Goal: Information Seeking & Learning: Find specific fact

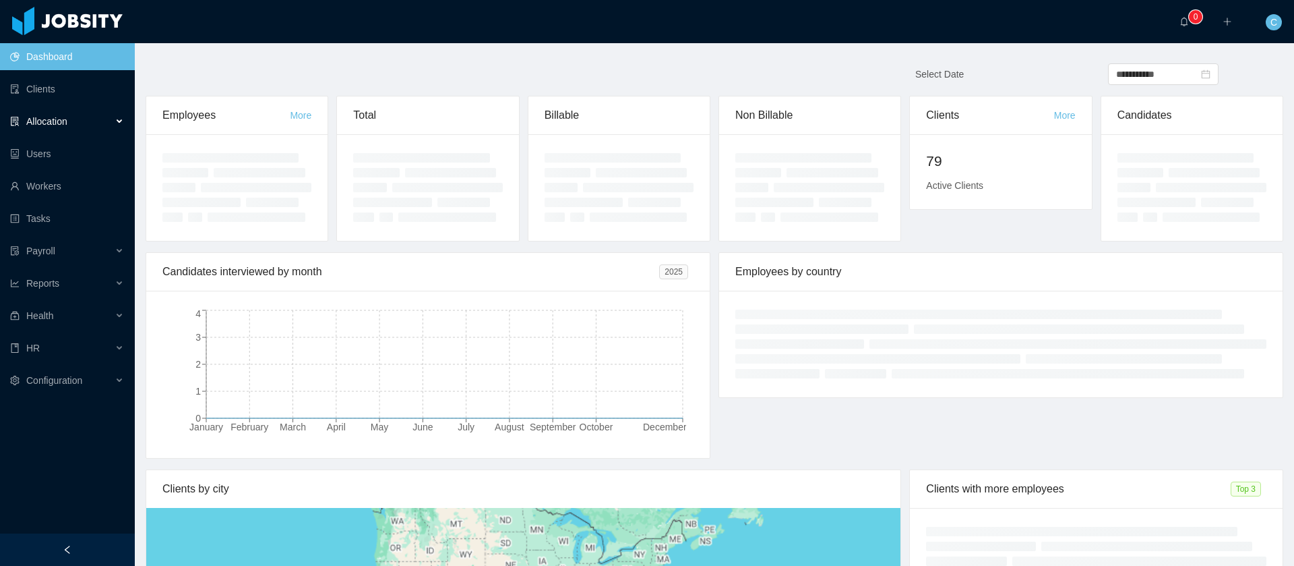
click at [40, 116] on span "Allocation" at bounding box center [46, 121] width 41 height 11
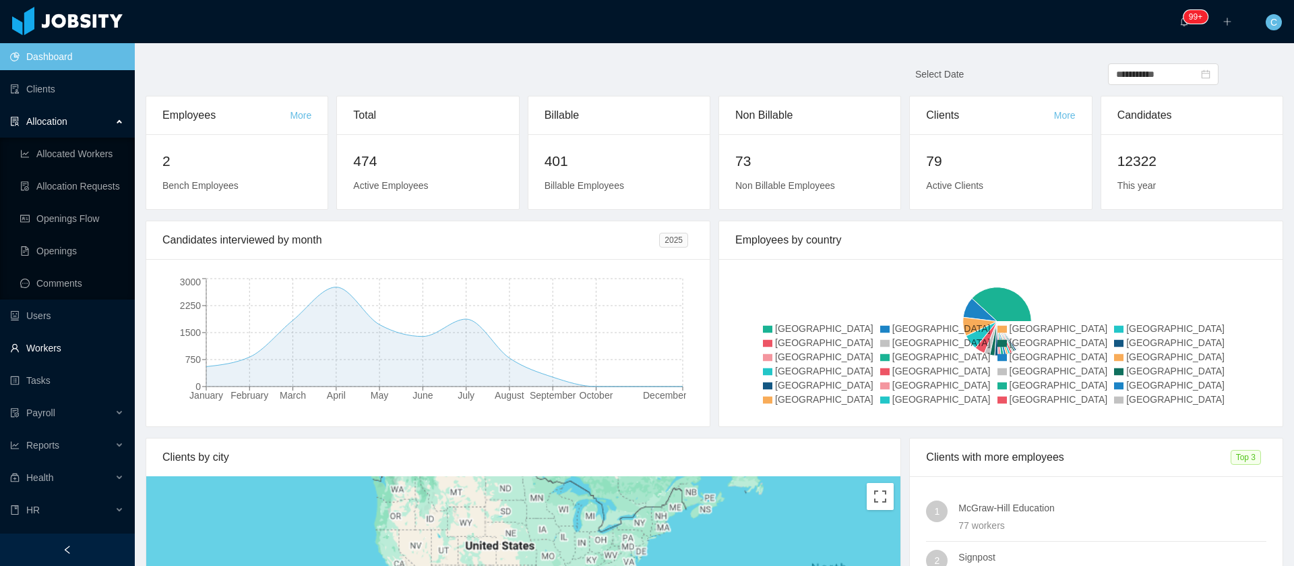
click at [64, 344] on link "Workers" at bounding box center [67, 347] width 114 height 27
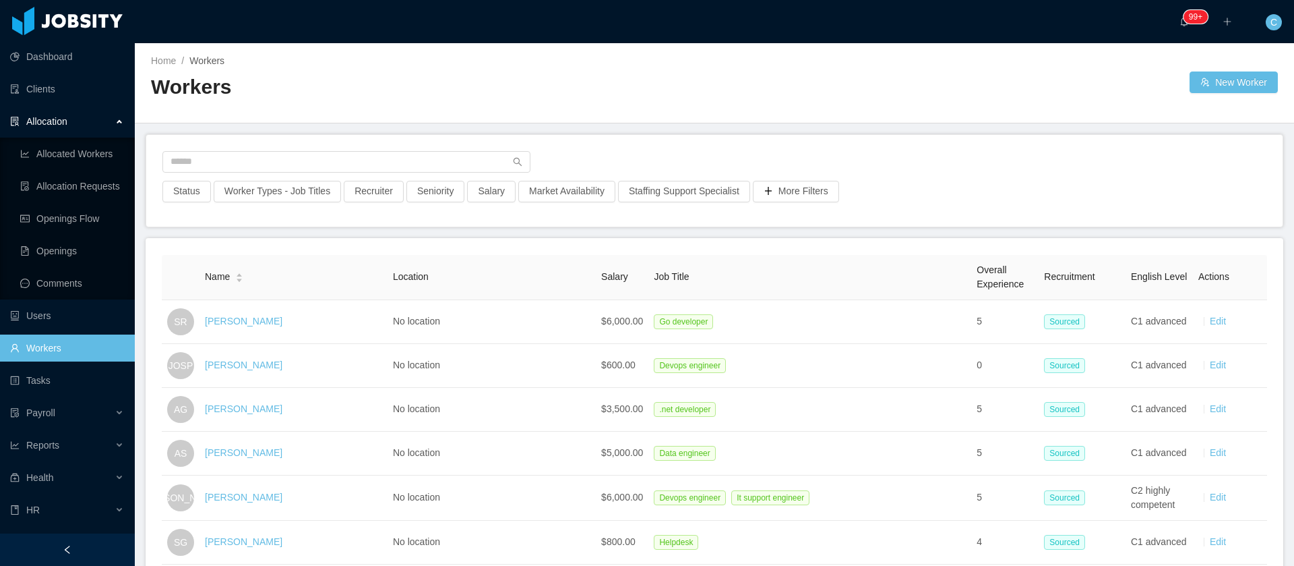
click at [152, 227] on main "Home / Workers / Workers New Worker Status Worker Types - Job Titles Recruiter …" at bounding box center [715, 304] width 1160 height 522
click at [75, 148] on link "Allocated Workers" at bounding box center [72, 153] width 104 height 27
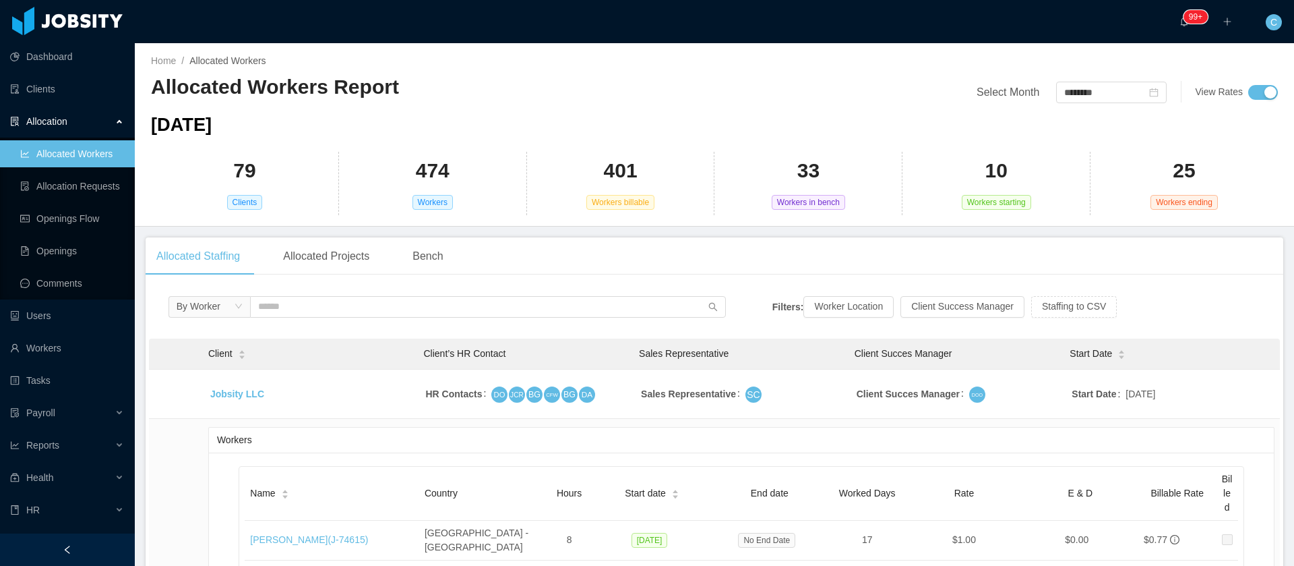
click at [697, 101] on div "Allocated Workers Report" at bounding box center [433, 92] width 564 height 38
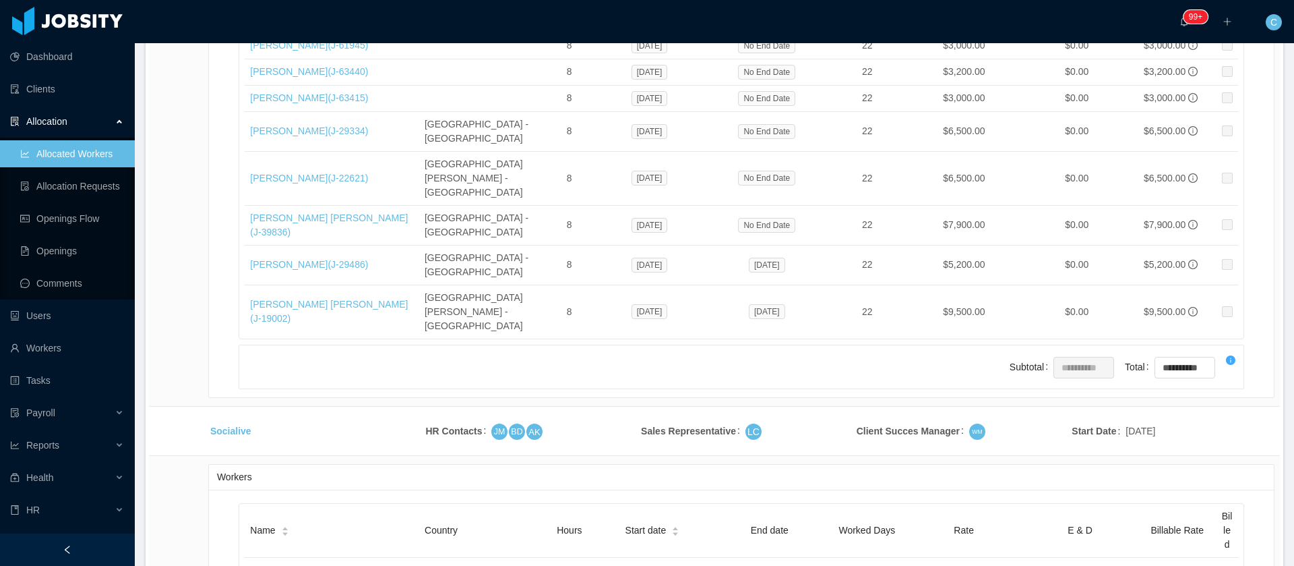
scroll to position [4127, 0]
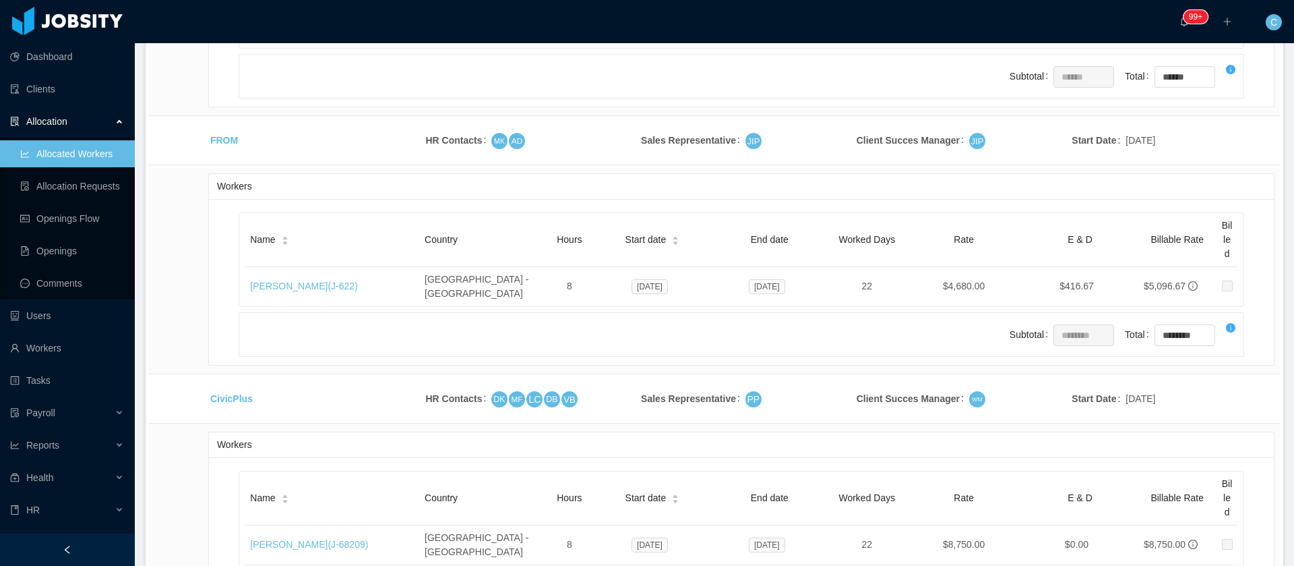
scroll to position [4431, 0]
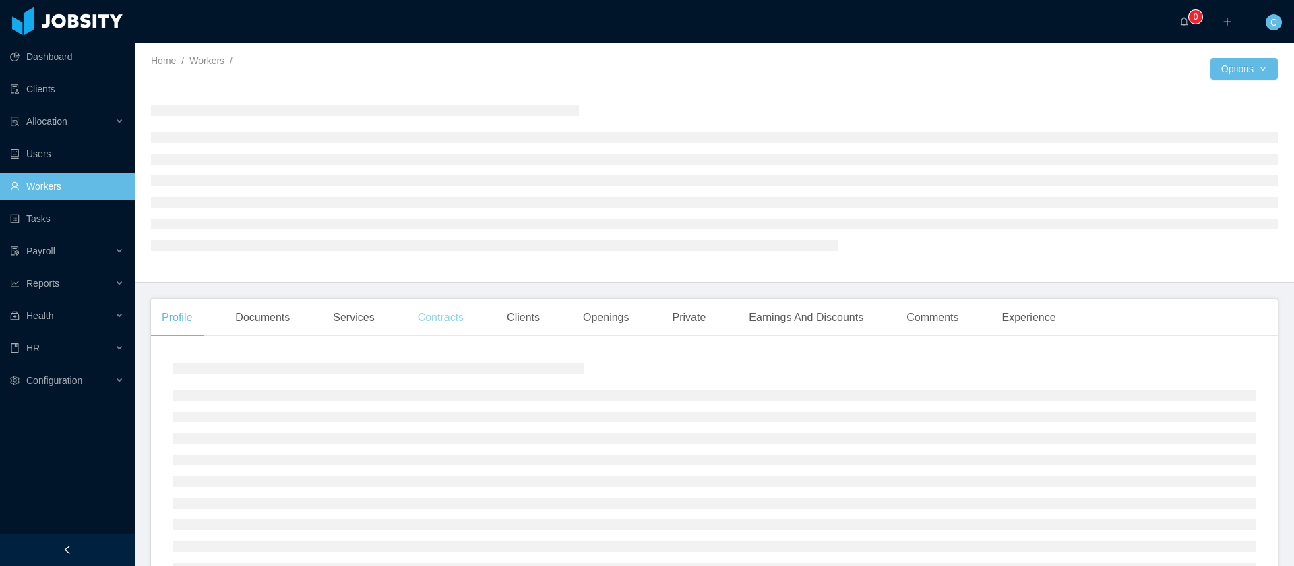
click at [453, 322] on div "Contracts" at bounding box center [440, 318] width 67 height 38
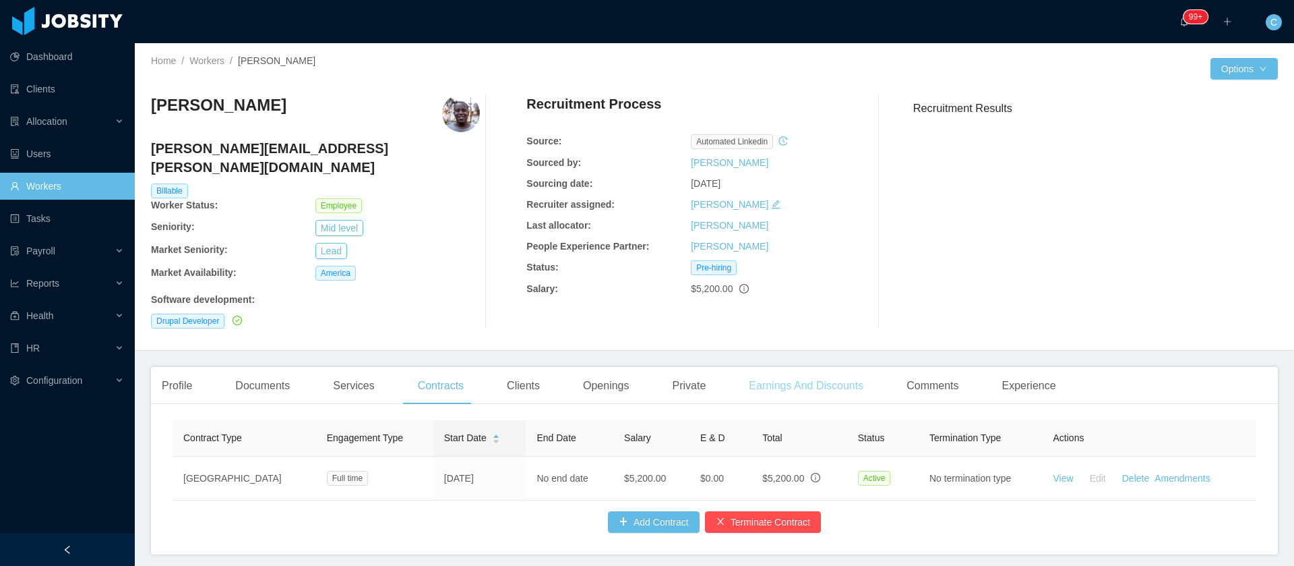
click at [755, 367] on div "Earnings And Discounts" at bounding box center [806, 386] width 136 height 38
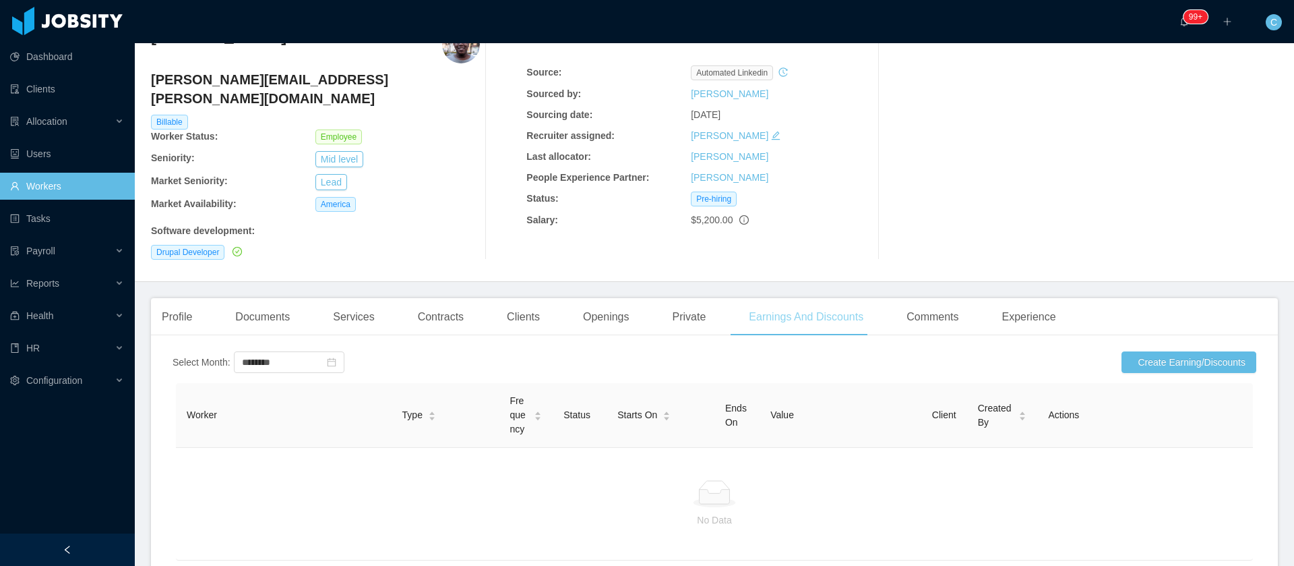
scroll to position [101, 0]
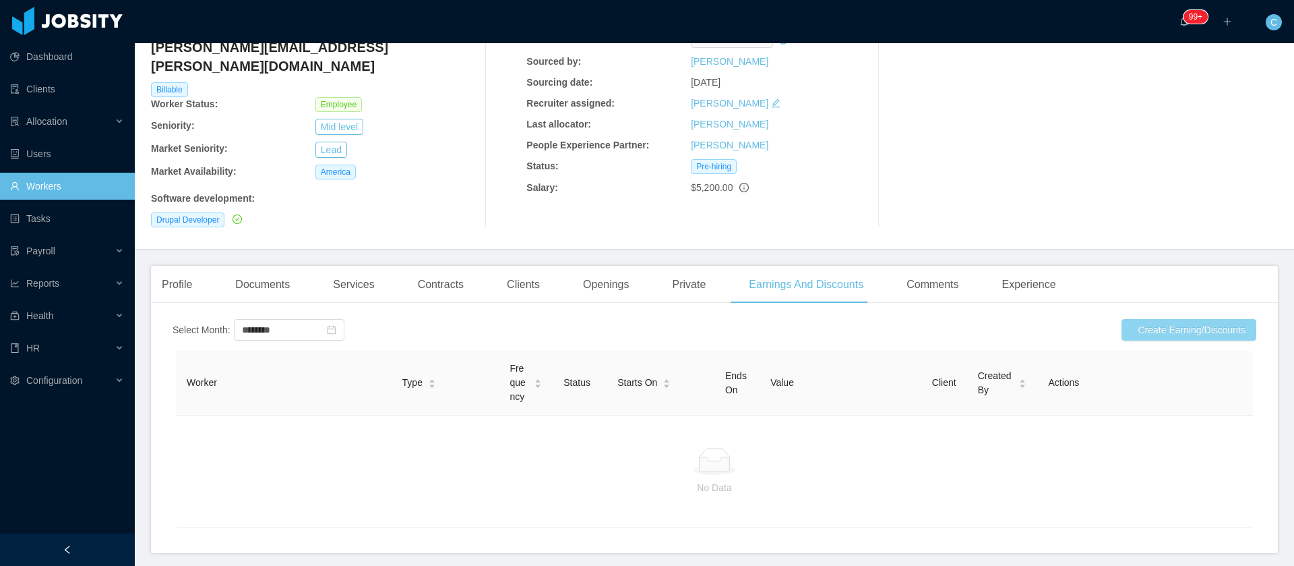
click at [1143, 319] on button "Create Earning/Discounts" at bounding box center [1189, 330] width 135 height 22
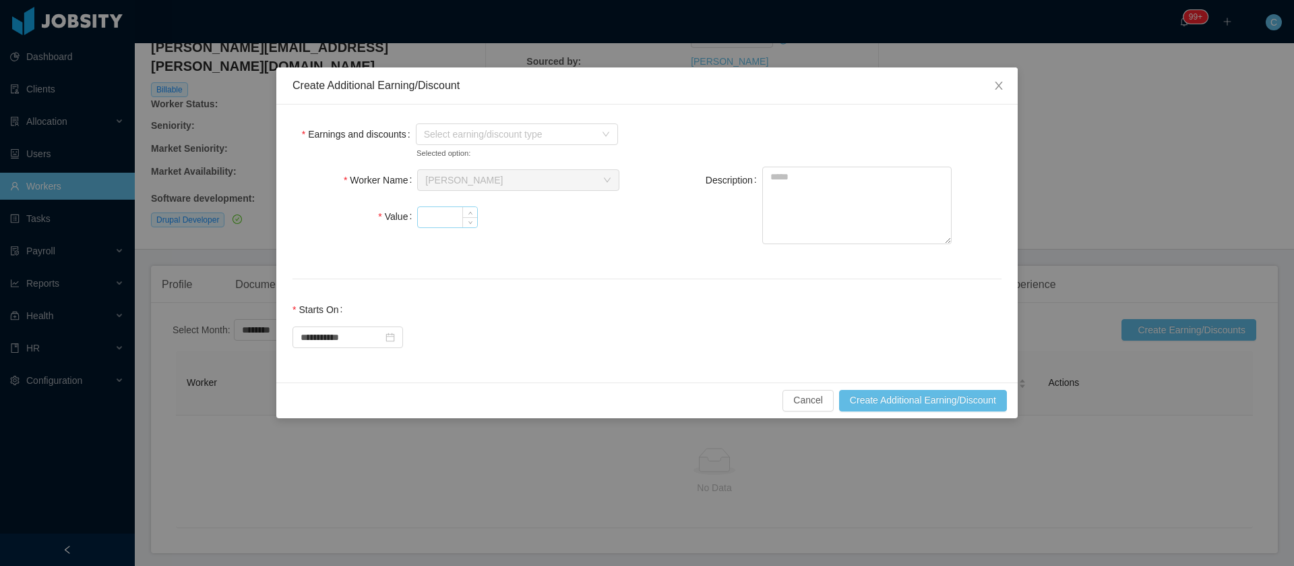
click at [436, 215] on input "Value" at bounding box center [447, 217] width 59 height 20
type input "****"
click at [460, 127] on span "Select earning/discount type" at bounding box center [509, 133] width 171 height 13
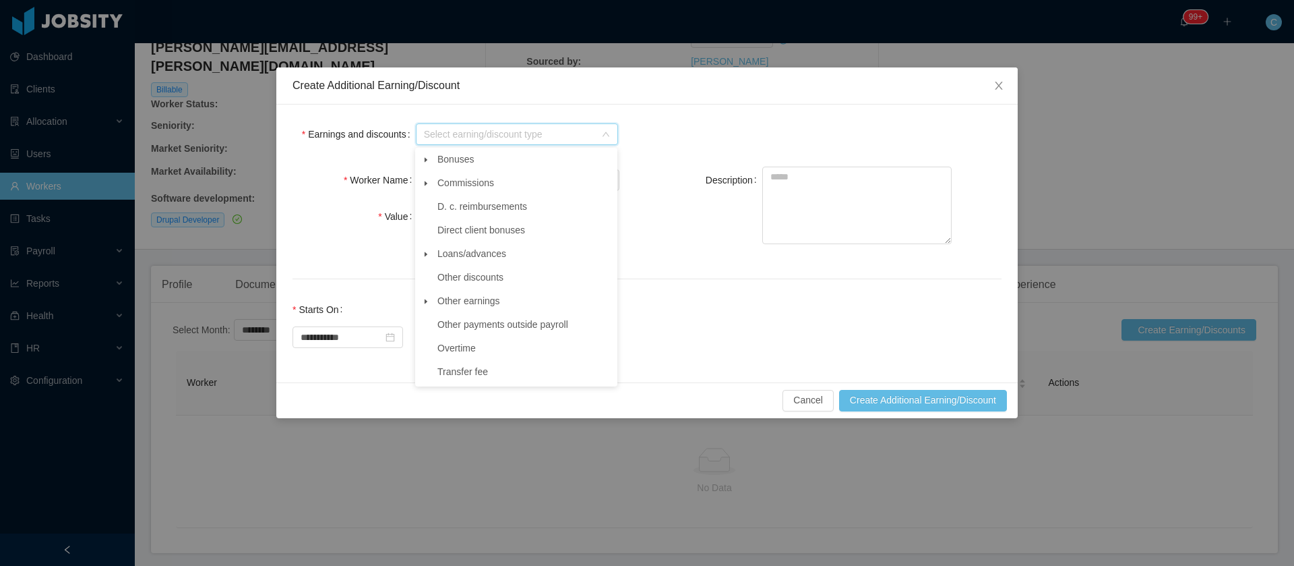
click at [424, 260] on span at bounding box center [426, 254] width 16 height 16
drag, startPoint x: 480, startPoint y: 342, endPoint x: 622, endPoint y: 338, distance: 142.3
click at [479, 343] on span "Salary advance" at bounding box center [530, 348] width 169 height 18
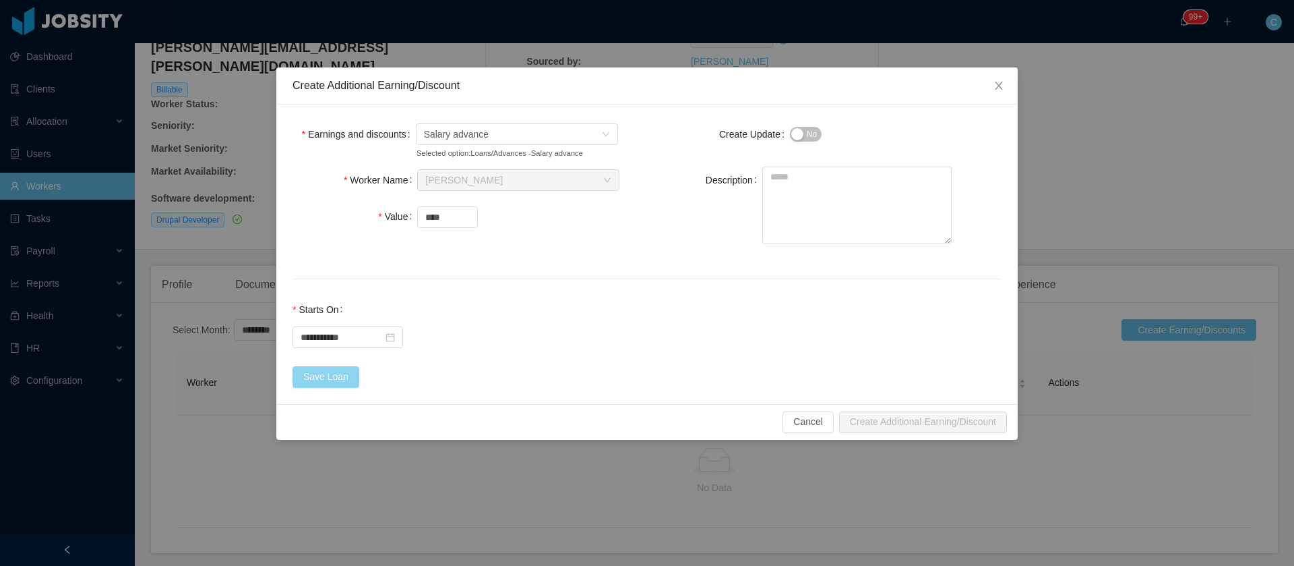
click at [326, 384] on button "Save Loan" at bounding box center [326, 377] width 67 height 22
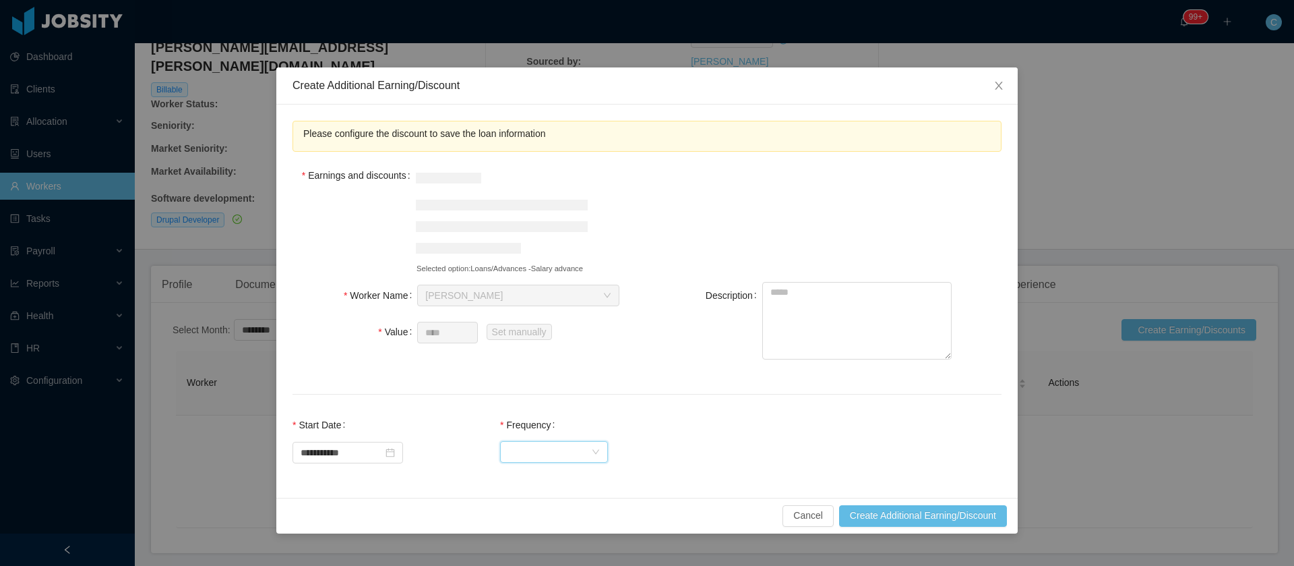
click at [540, 444] on div "Select Frequency" at bounding box center [549, 452] width 83 height 20
click at [539, 481] on li "One Time" at bounding box center [567, 478] width 108 height 22
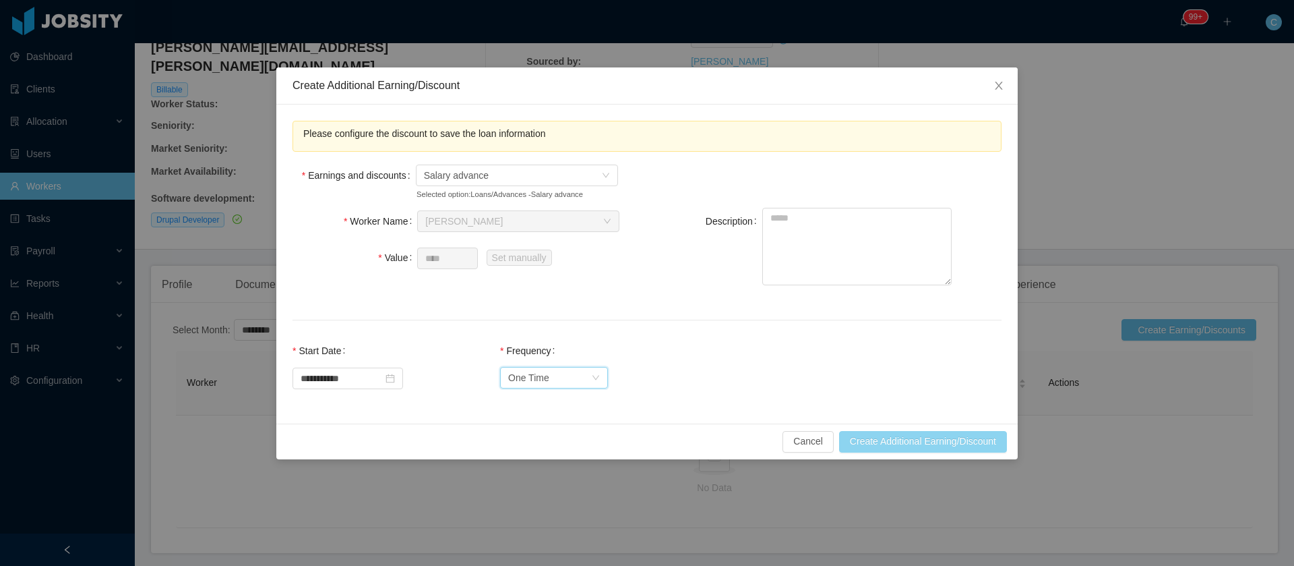
click at [923, 448] on button "Create Additional Earning/Discount" at bounding box center [923, 442] width 168 height 22
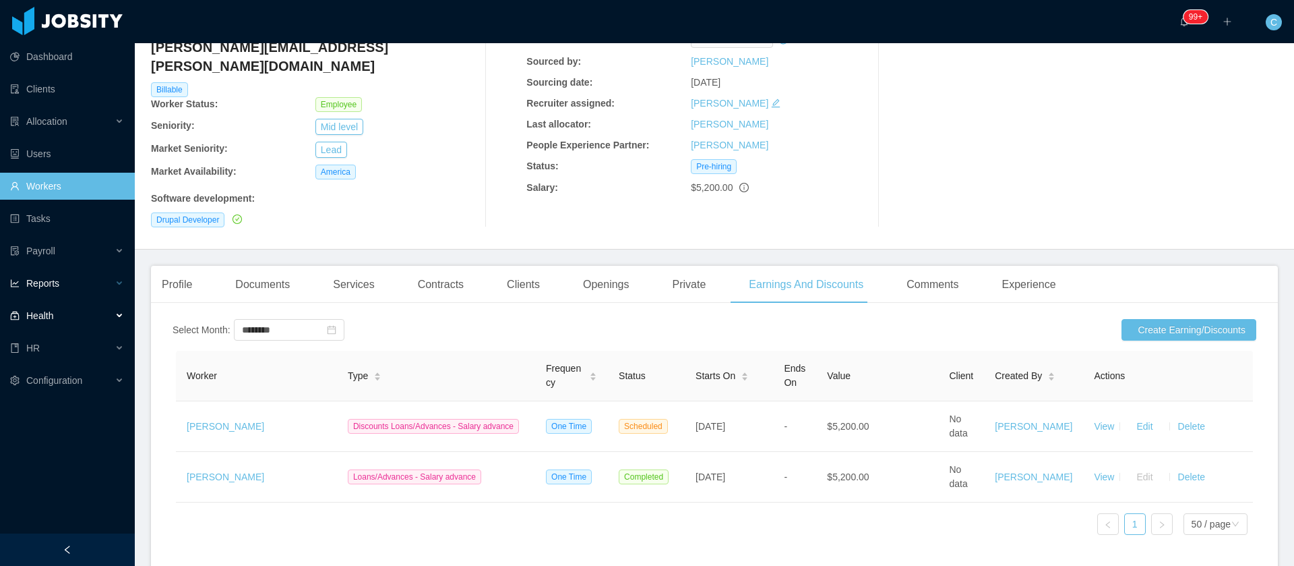
click at [37, 283] on span "Reports" at bounding box center [42, 283] width 33 height 11
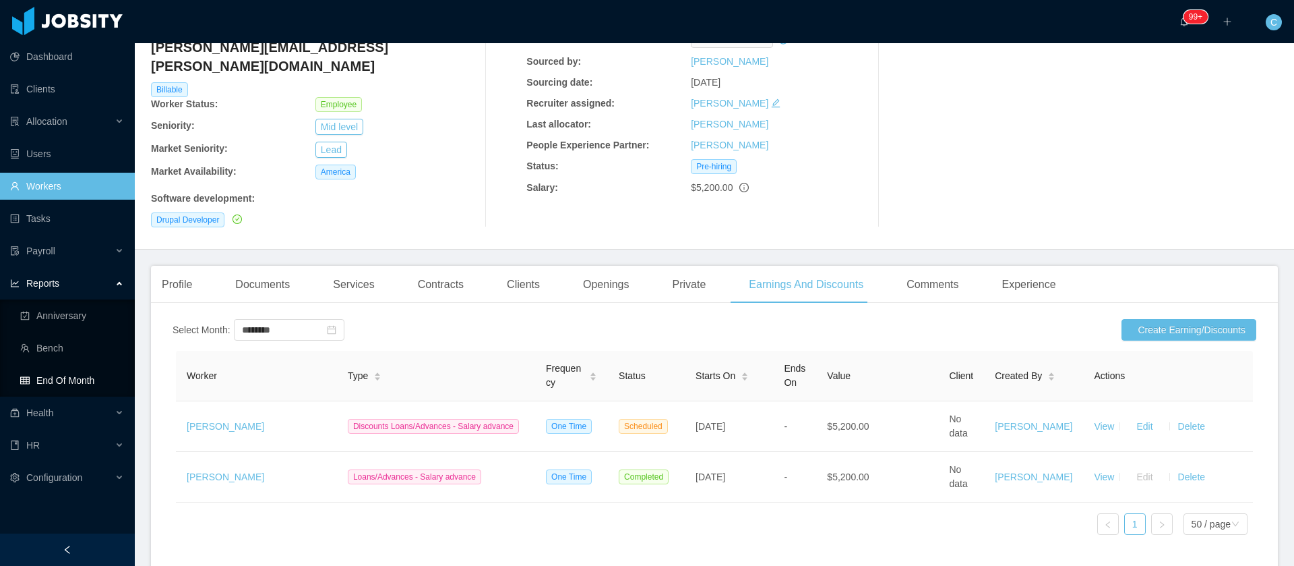
click at [71, 382] on link "End Of Month" at bounding box center [72, 380] width 104 height 27
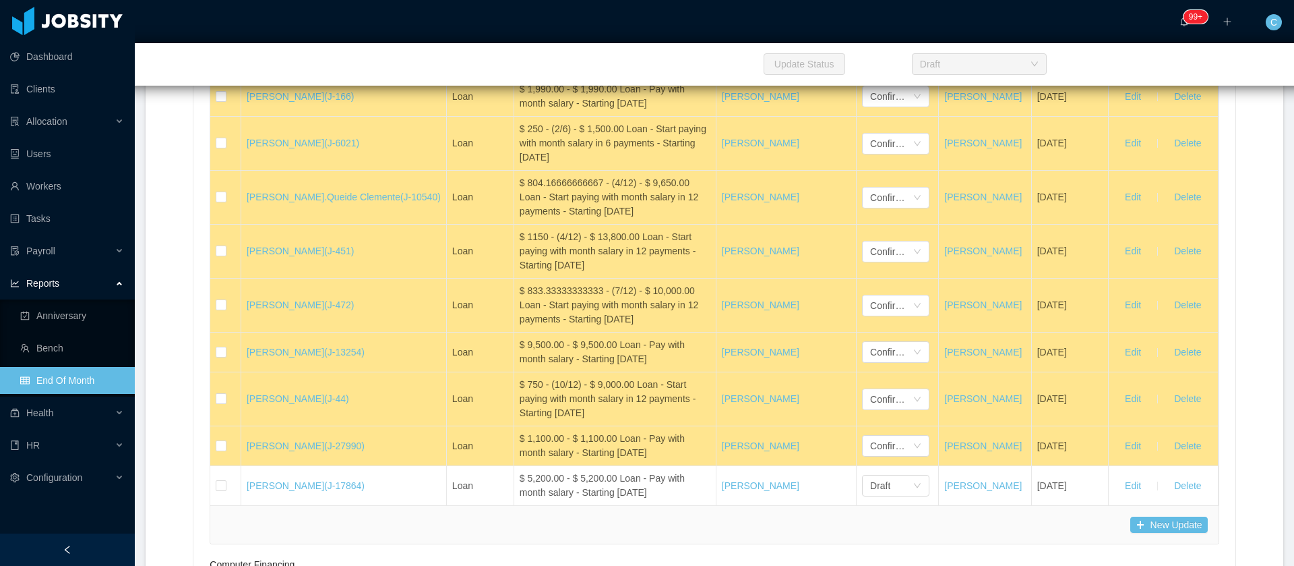
scroll to position [22369, 0]
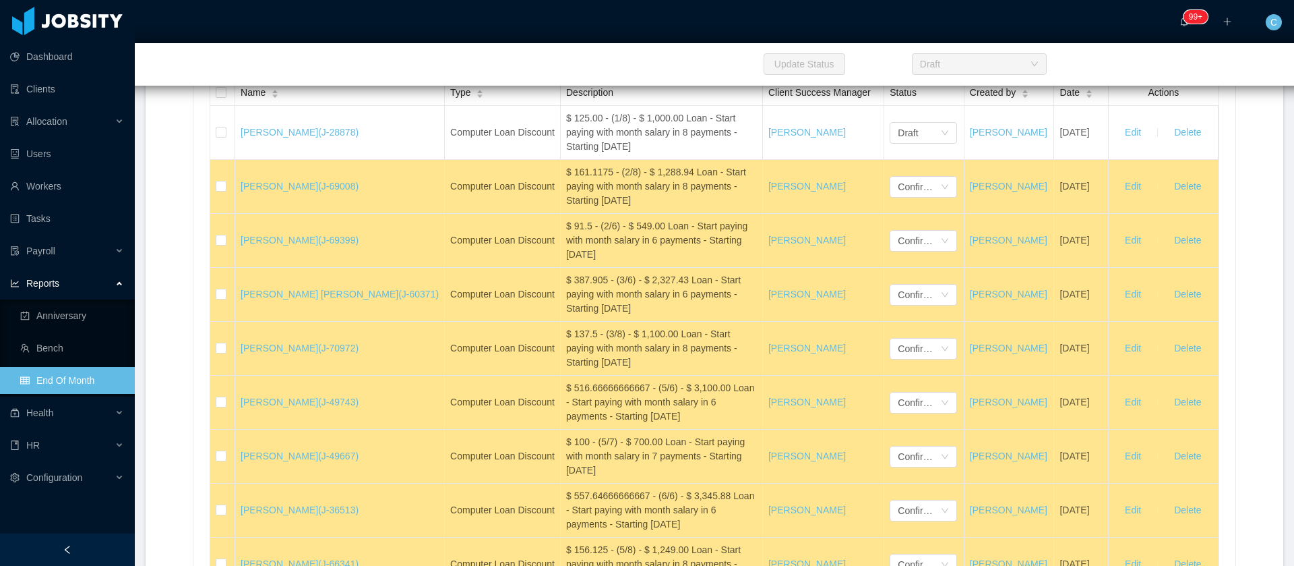
click at [858, 286] on li "Confirmed" at bounding box center [859, 287] width 67 height 22
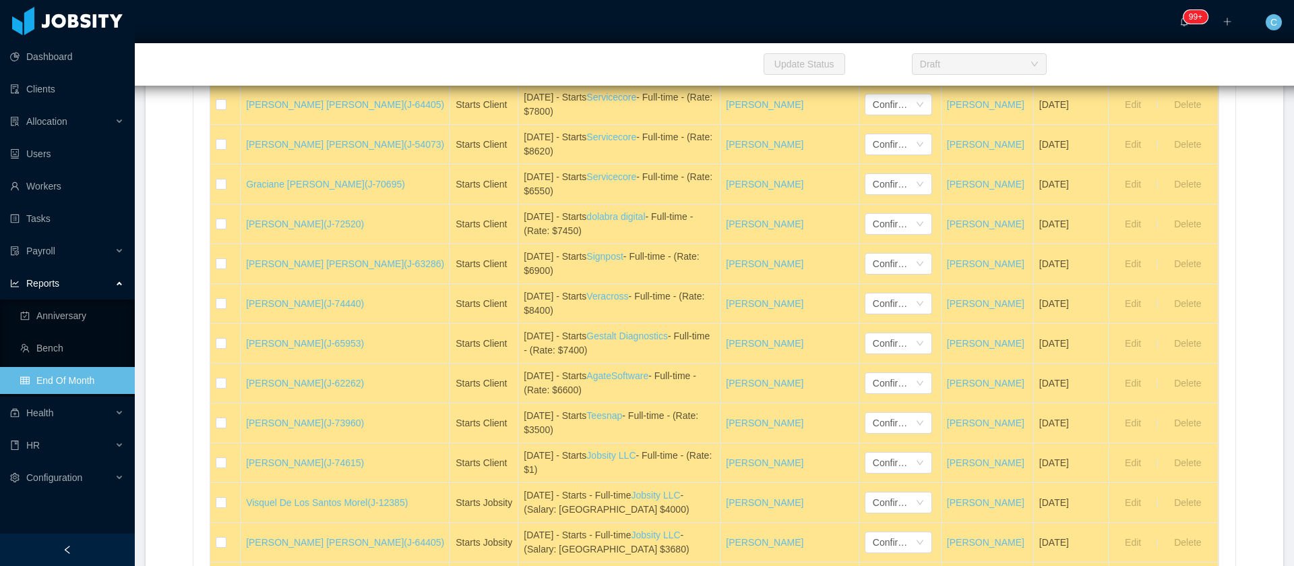
scroll to position [202, 0]
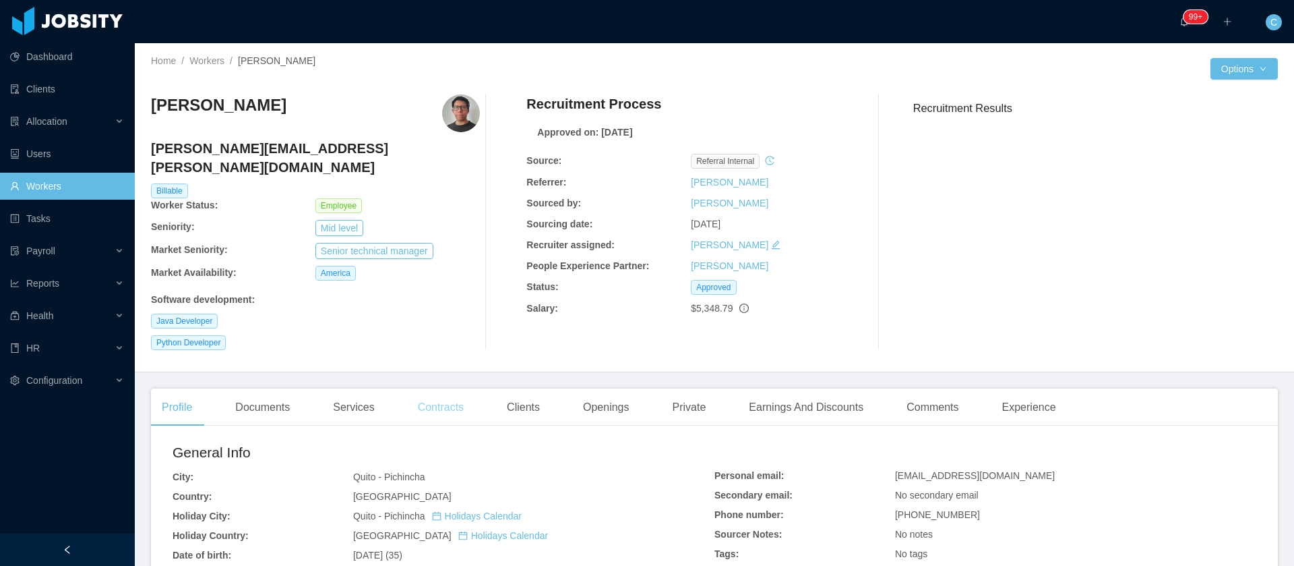
click at [450, 397] on div "Contracts" at bounding box center [440, 407] width 67 height 38
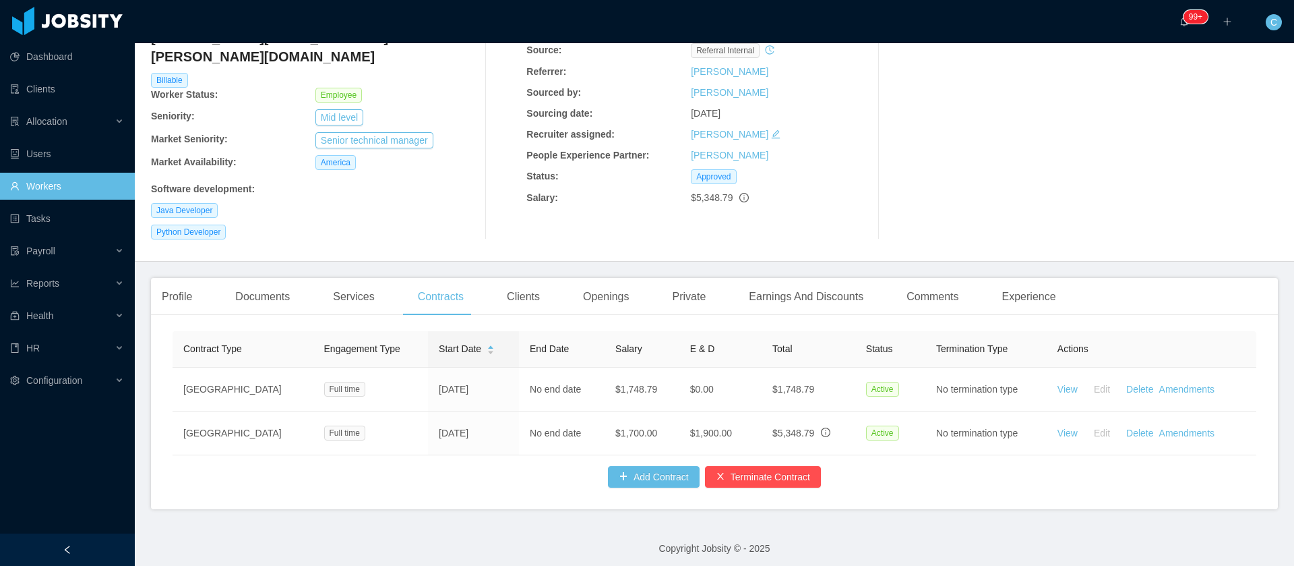
scroll to position [113, 0]
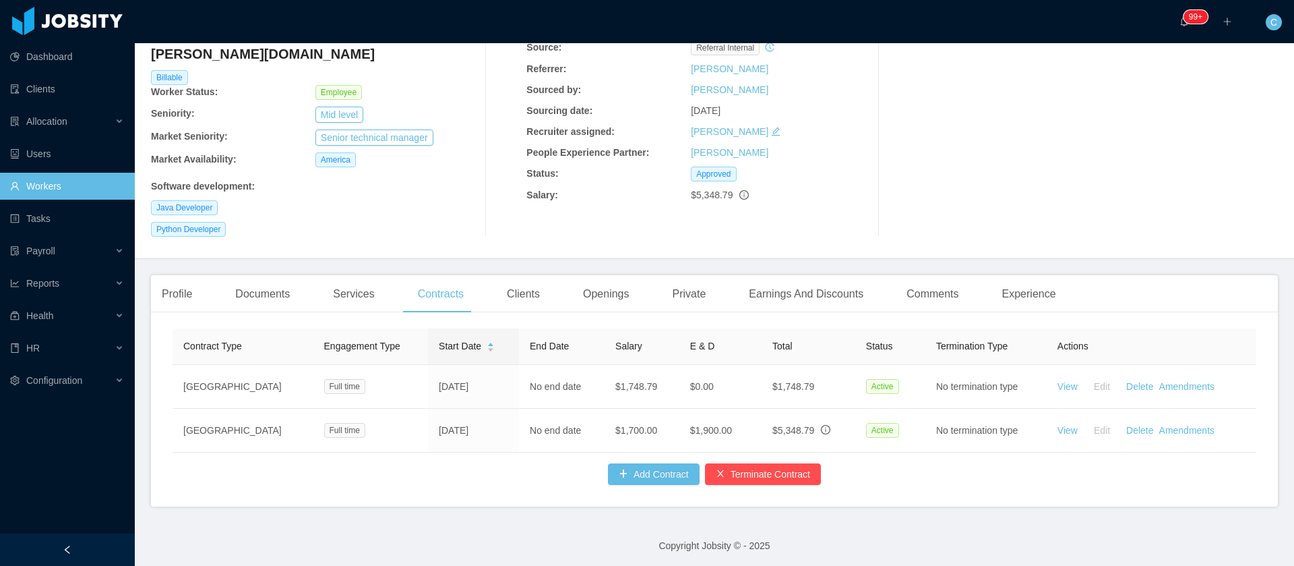
click at [535, 275] on div "Clients" at bounding box center [523, 294] width 55 height 38
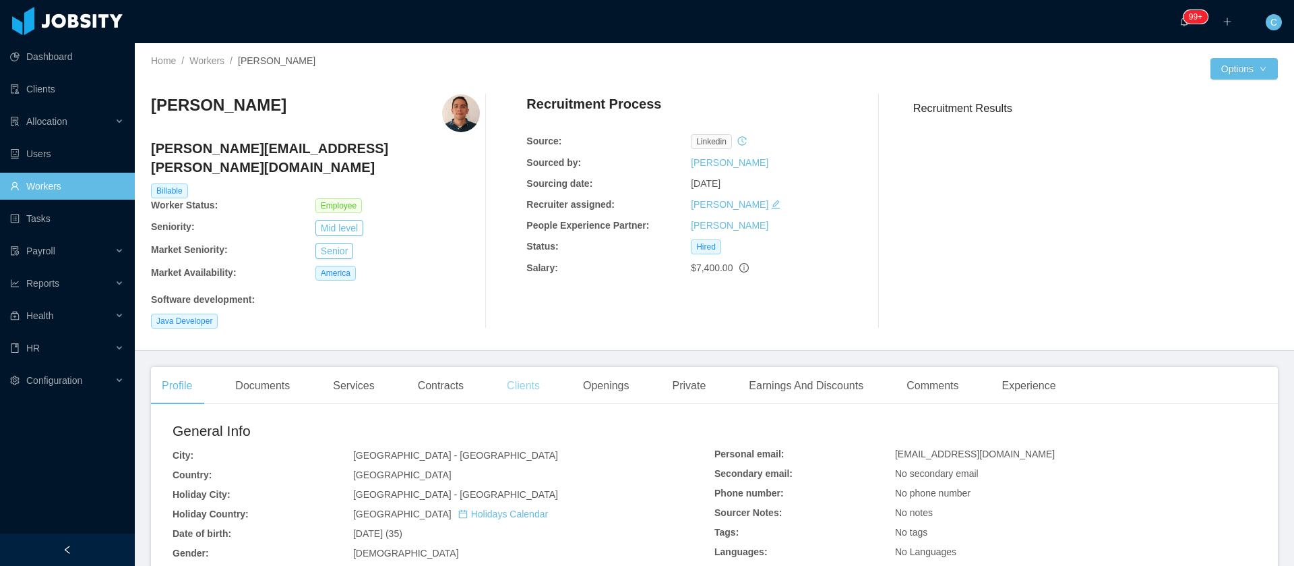
click at [496, 367] on div "Clients" at bounding box center [523, 386] width 55 height 38
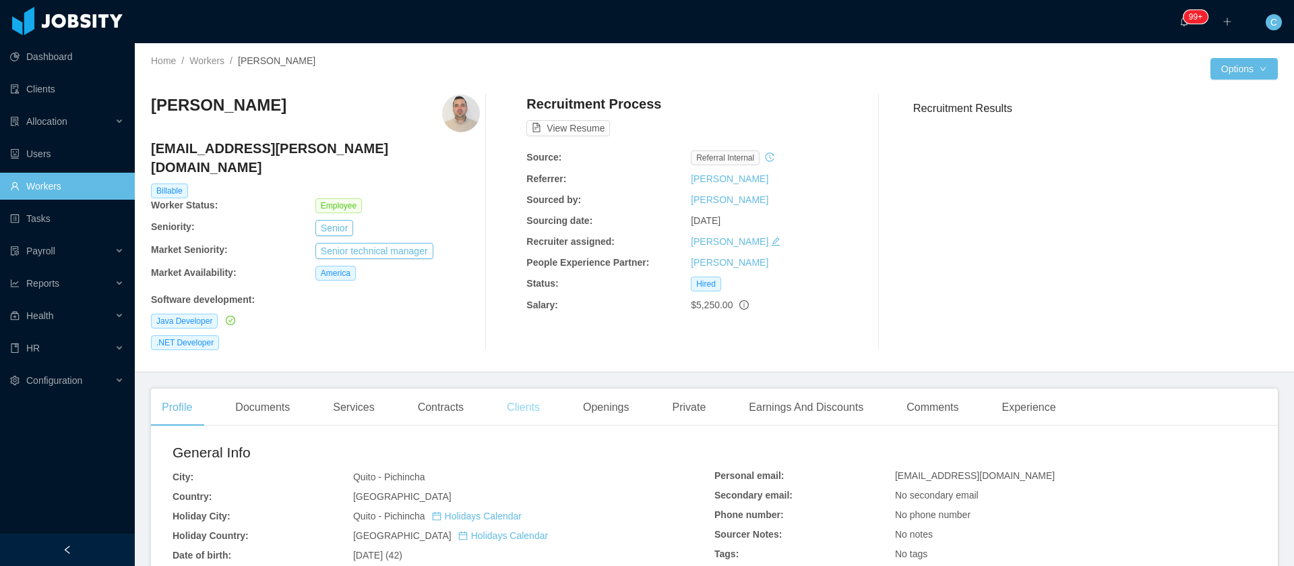
click at [516, 388] on div "Clients" at bounding box center [523, 407] width 55 height 38
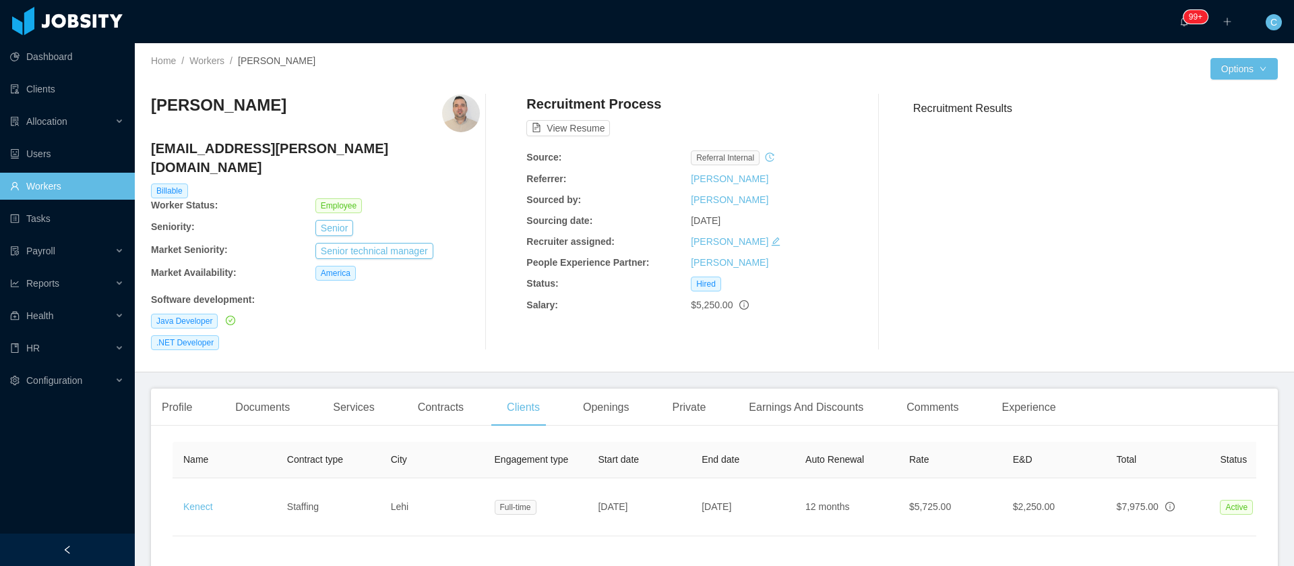
scroll to position [0, 11]
click at [396, 388] on div "Profile Documents Services Contracts Clients Openings Private Earnings And Disc…" at bounding box center [609, 407] width 916 height 38
click at [413, 389] on div "Contracts" at bounding box center [440, 407] width 67 height 38
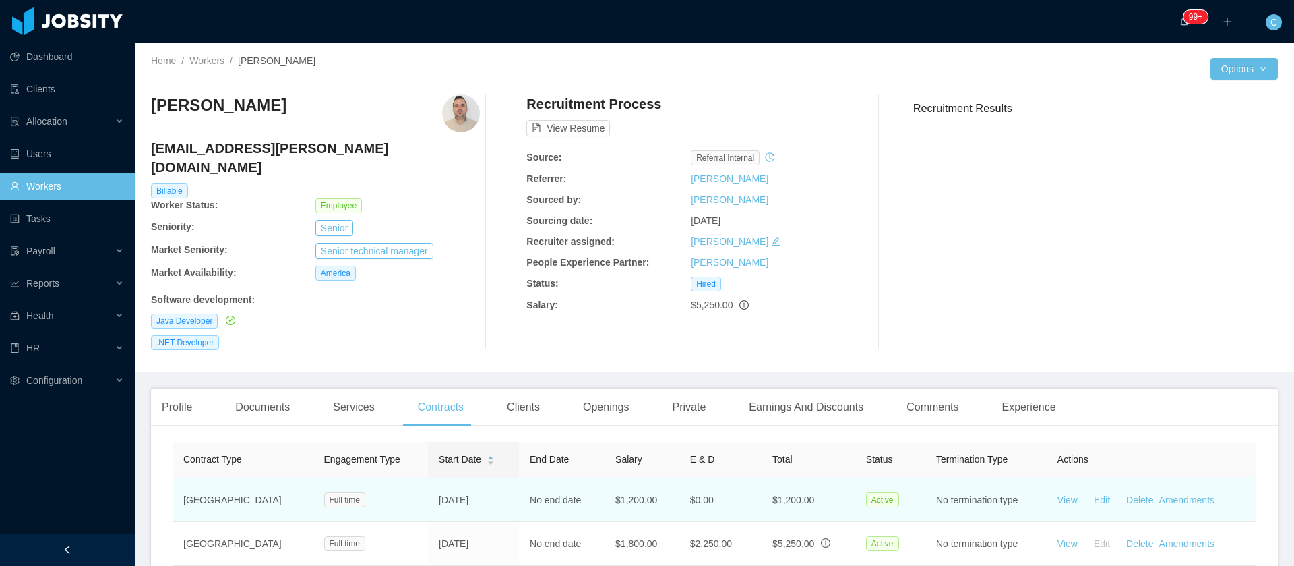
scroll to position [113, 0]
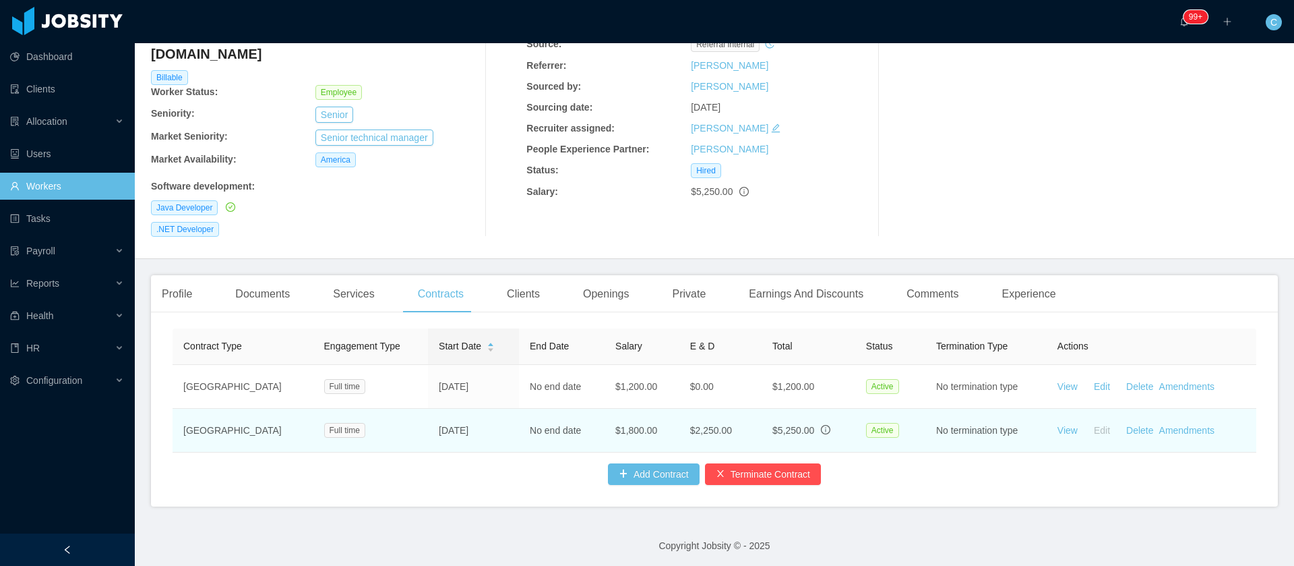
click at [1173, 418] on td "View Edit Delete Amendments" at bounding box center [1152, 431] width 210 height 44
click at [1168, 425] on link "Amendments" at bounding box center [1187, 430] width 55 height 11
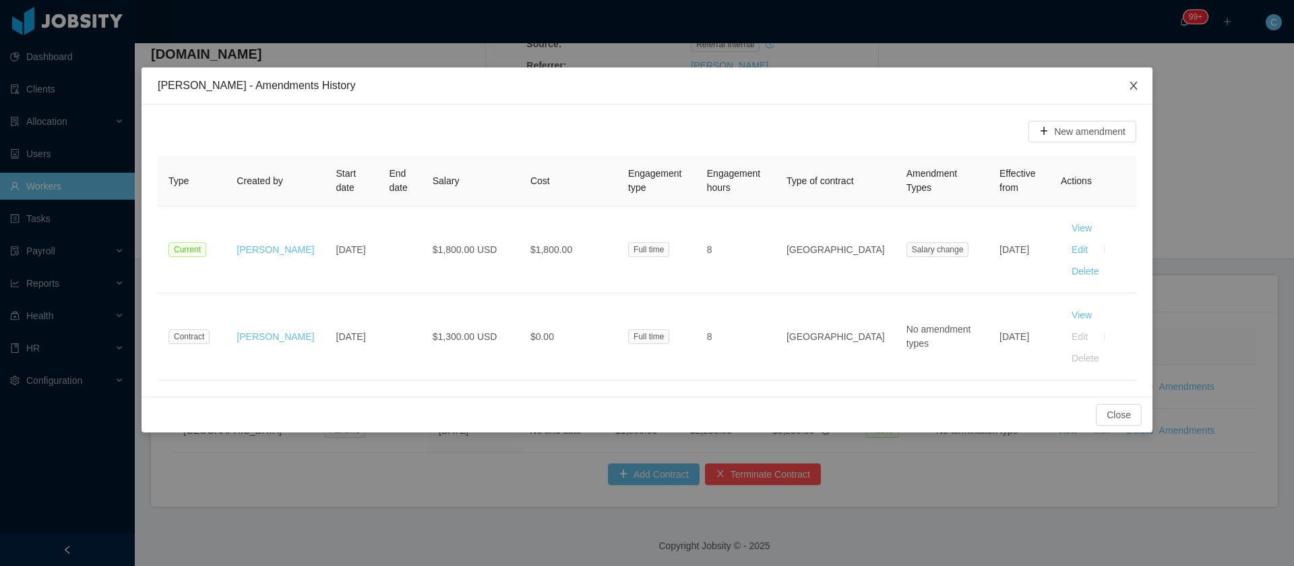
click at [1131, 88] on icon "icon: close" at bounding box center [1134, 85] width 11 height 11
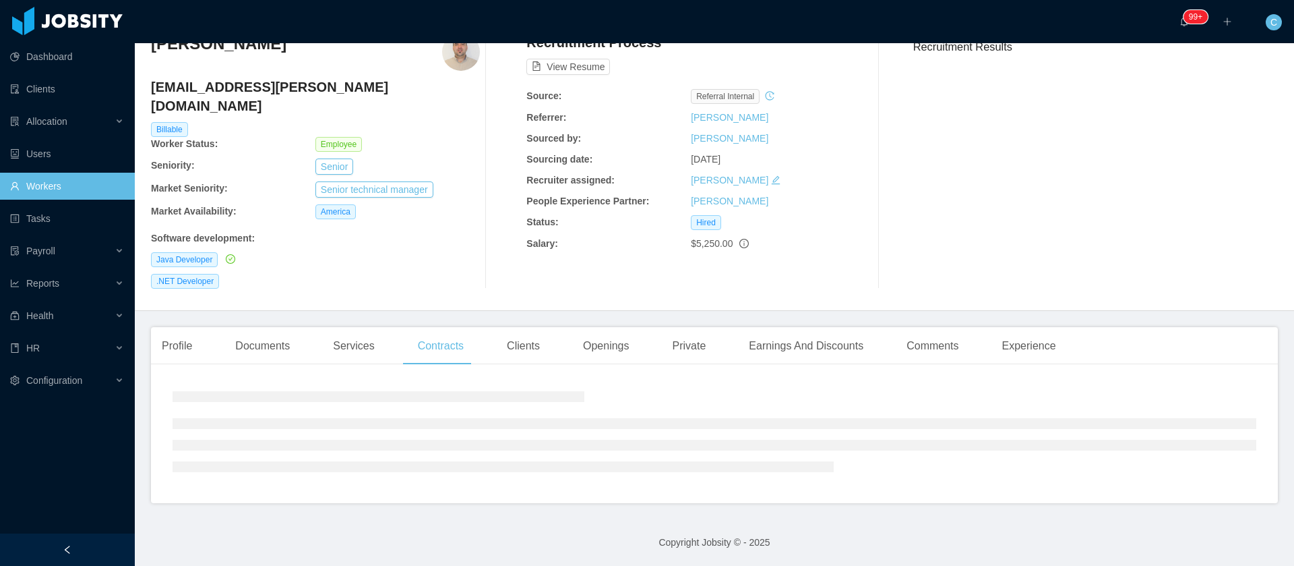
scroll to position [0, 0]
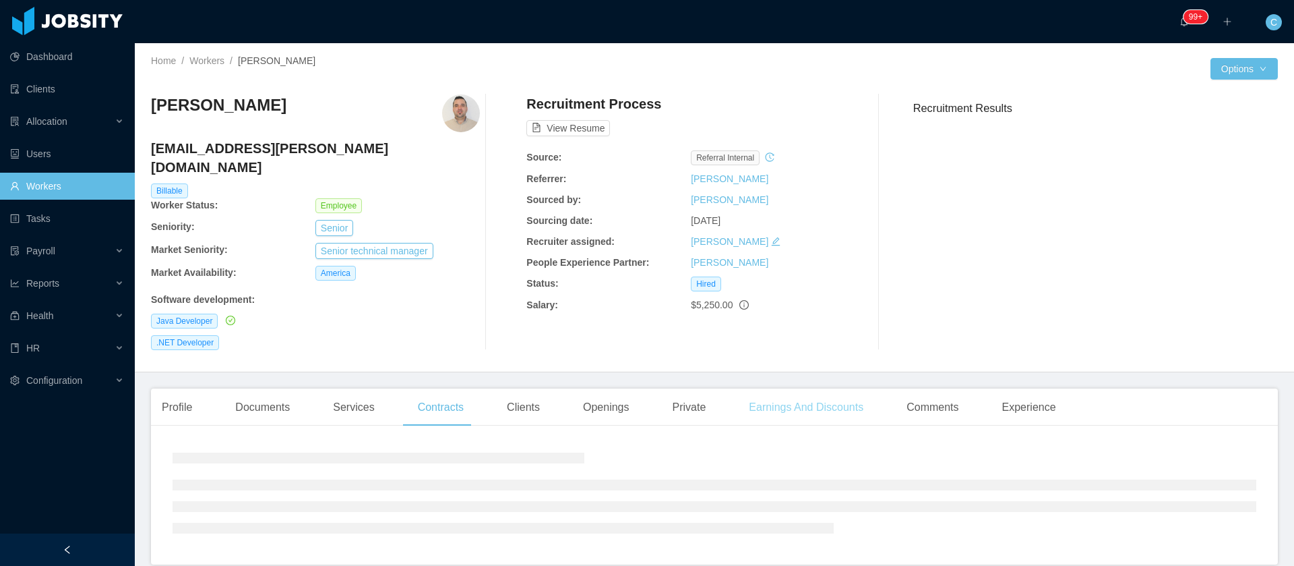
click at [823, 388] on div "Earnings And Discounts" at bounding box center [806, 407] width 136 height 38
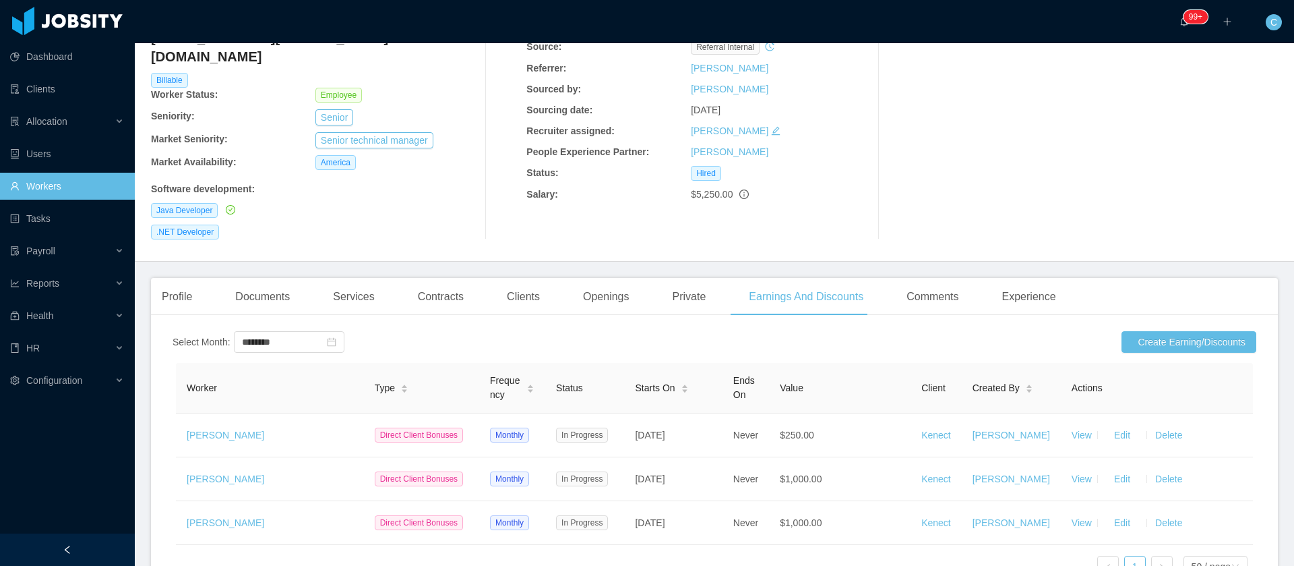
scroll to position [202, 0]
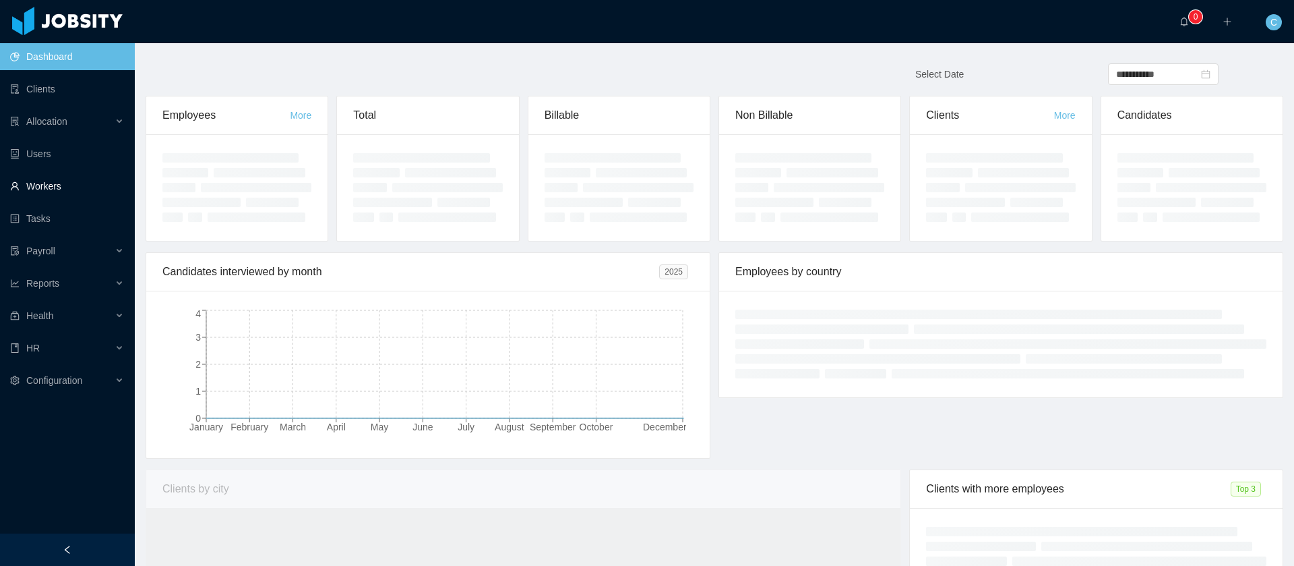
click at [62, 185] on link "Workers" at bounding box center [67, 186] width 114 height 27
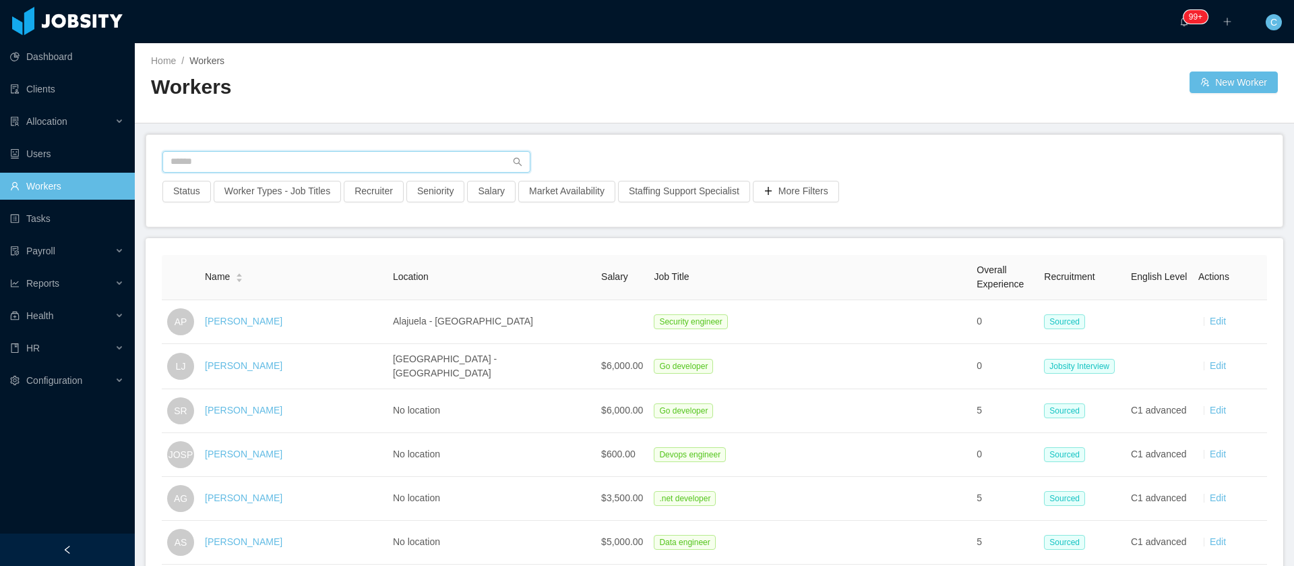
click at [233, 167] on input "text" at bounding box center [346, 162] width 368 height 22
paste input "**********"
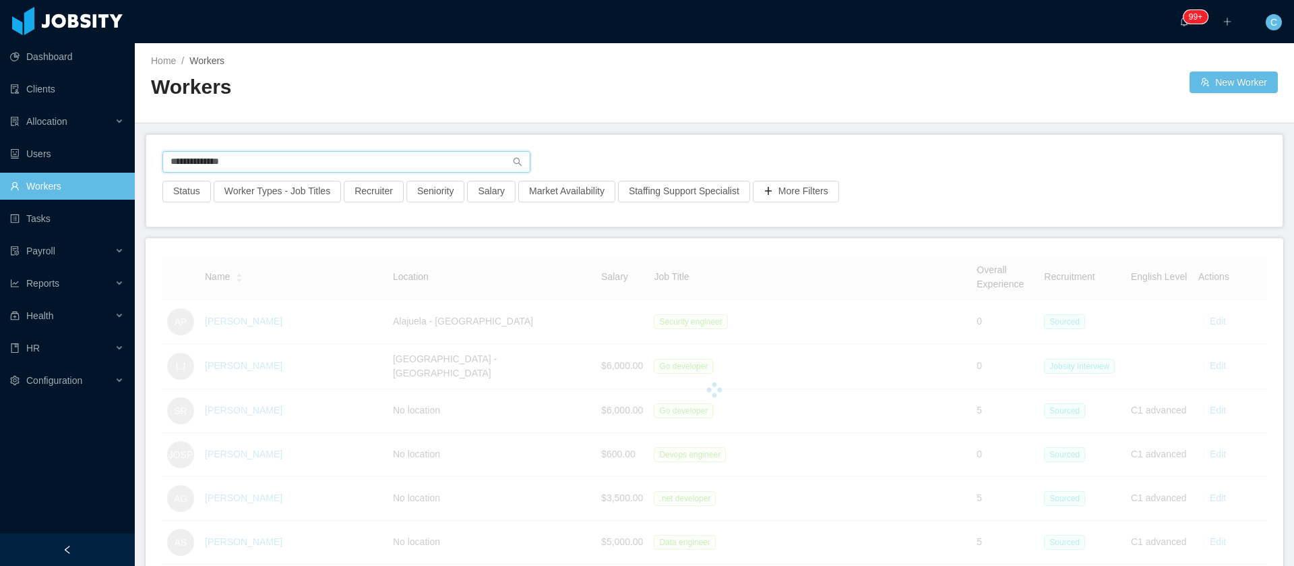
type input "**********"
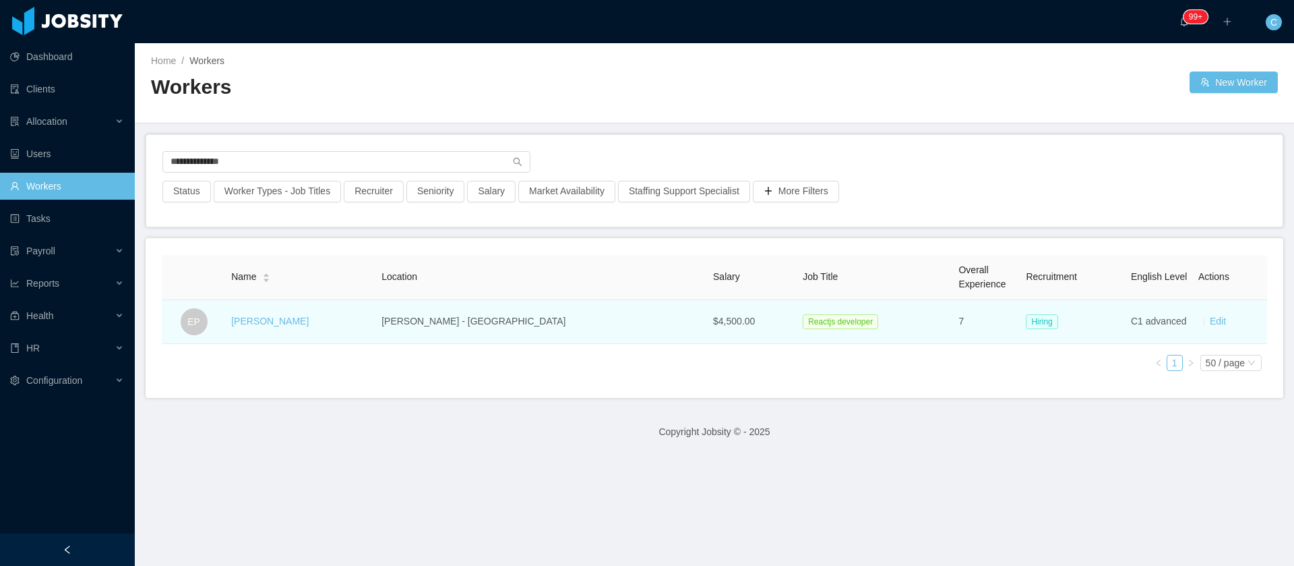
click at [281, 332] on td "Edwin Poueriet" at bounding box center [301, 322] width 150 height 44
click at [274, 324] on link "Edwin Poueriet" at bounding box center [270, 321] width 78 height 11
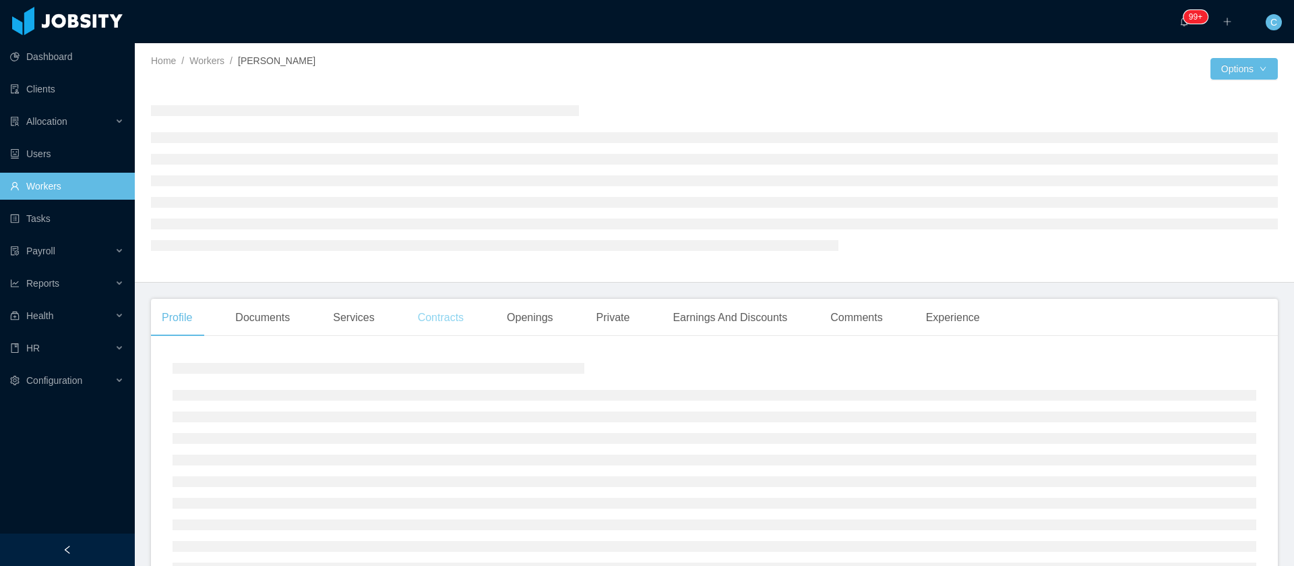
click at [450, 320] on div "Contracts" at bounding box center [440, 318] width 67 height 38
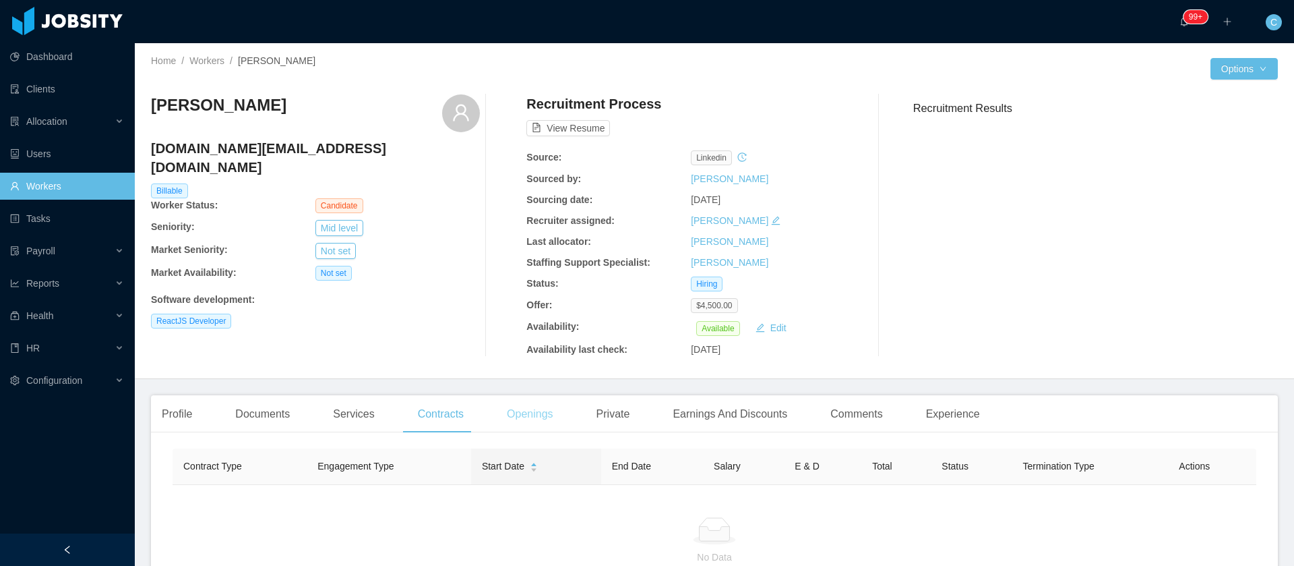
click at [549, 411] on div "Openings" at bounding box center [530, 414] width 68 height 38
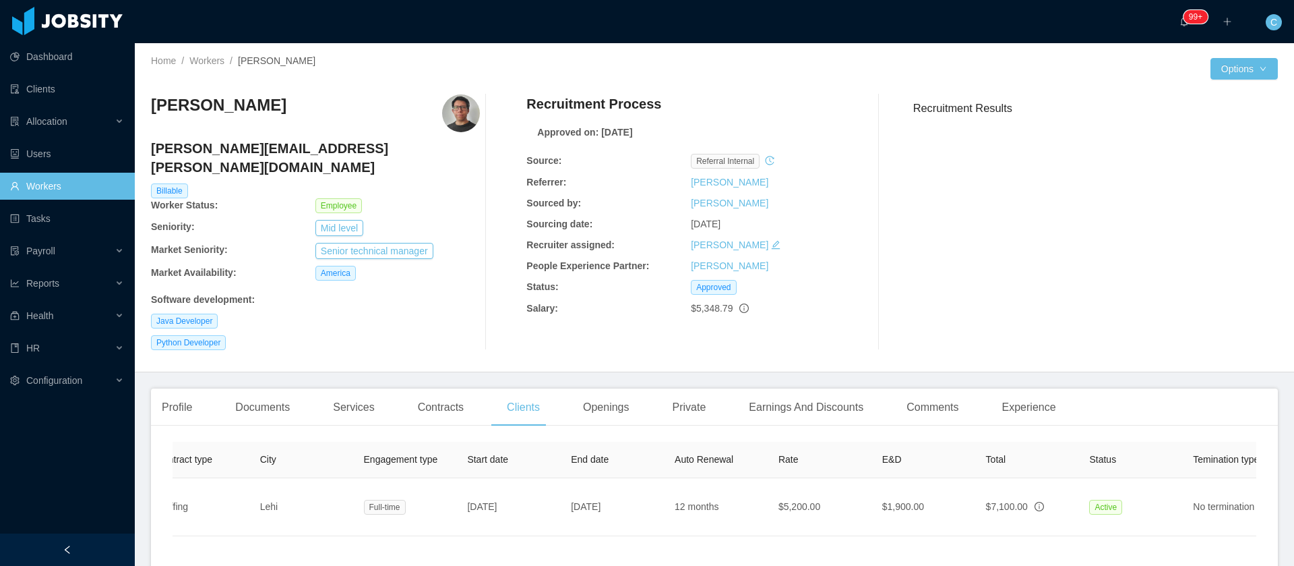
scroll to position [0, 280]
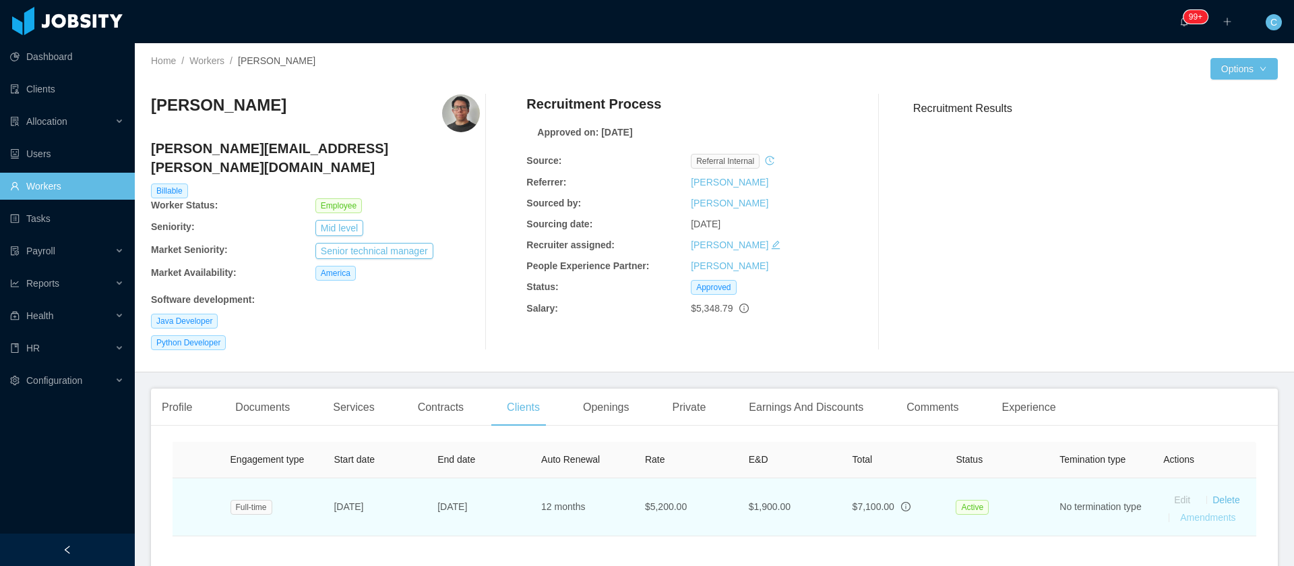
click at [1197, 512] on link "Amendments" at bounding box center [1207, 517] width 55 height 11
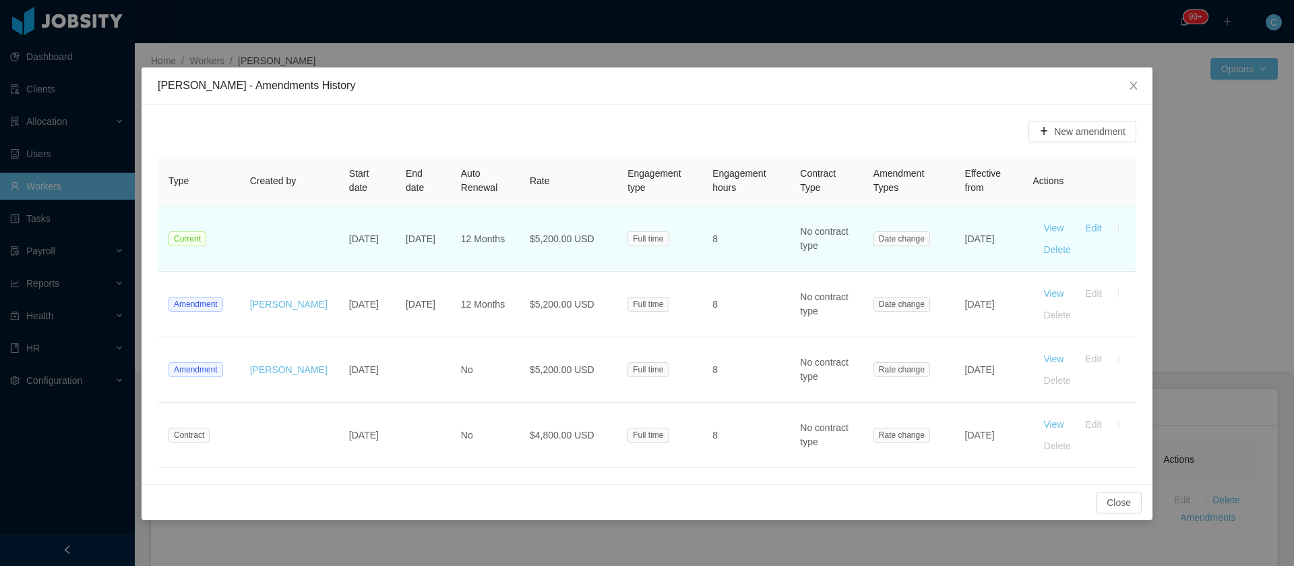
drag, startPoint x: 294, startPoint y: 502, endPoint x: 671, endPoint y: 235, distance: 461.9
click at [293, 502] on div "Close" at bounding box center [647, 502] width 1011 height 36
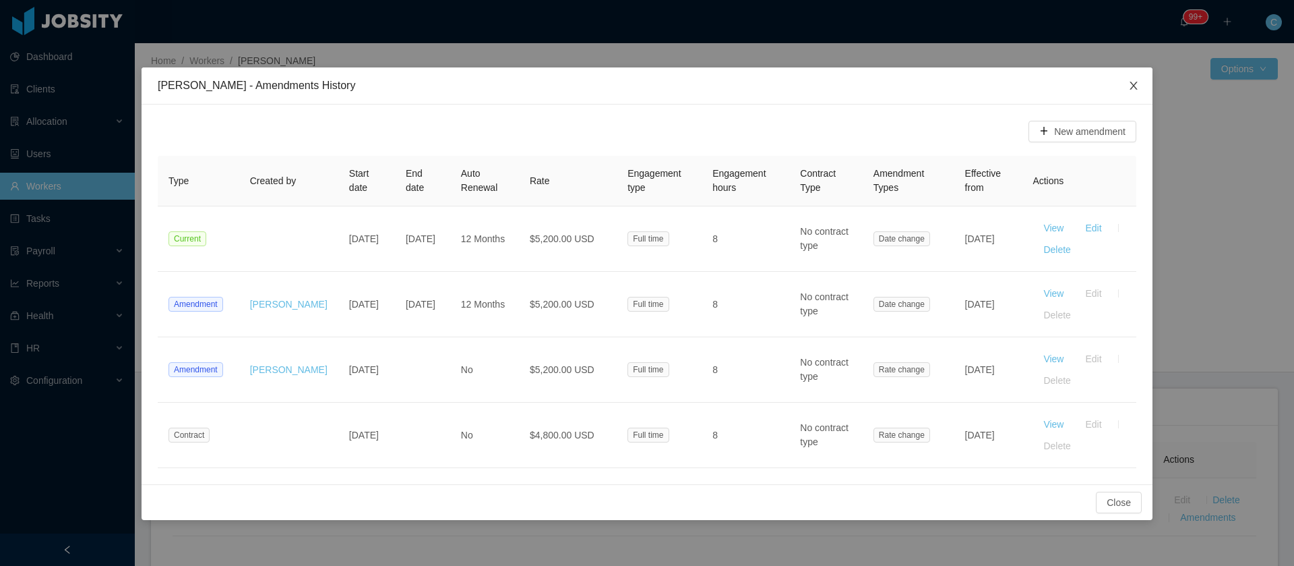
click at [1128, 88] on span "Close" at bounding box center [1134, 86] width 38 height 38
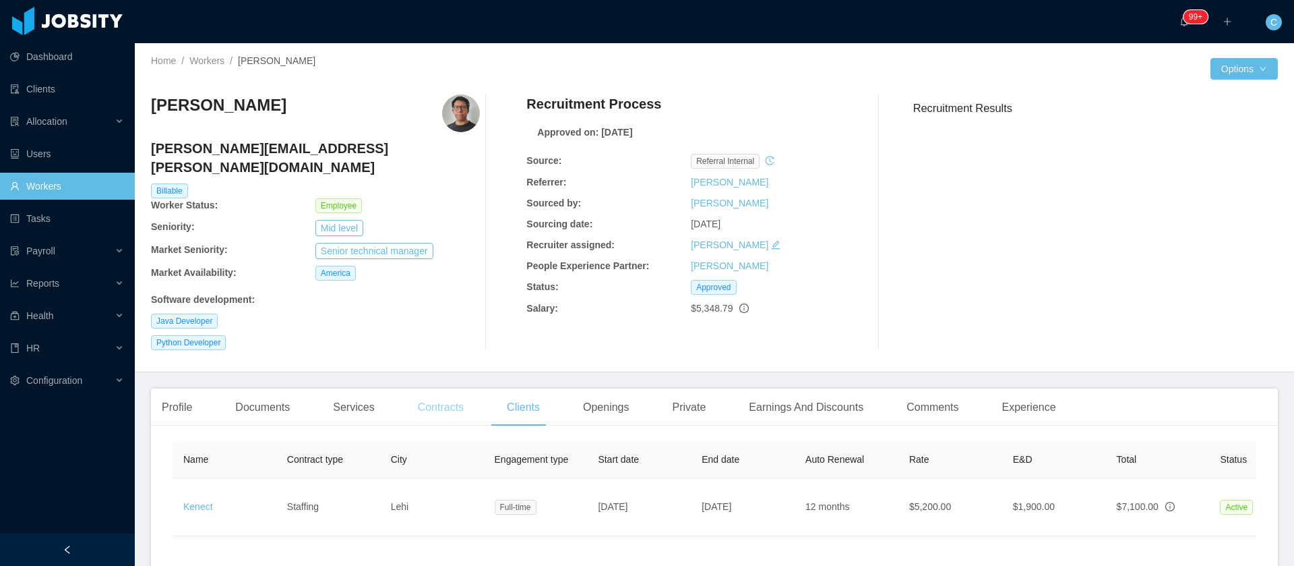
click at [431, 388] on div "Contracts" at bounding box center [440, 407] width 67 height 38
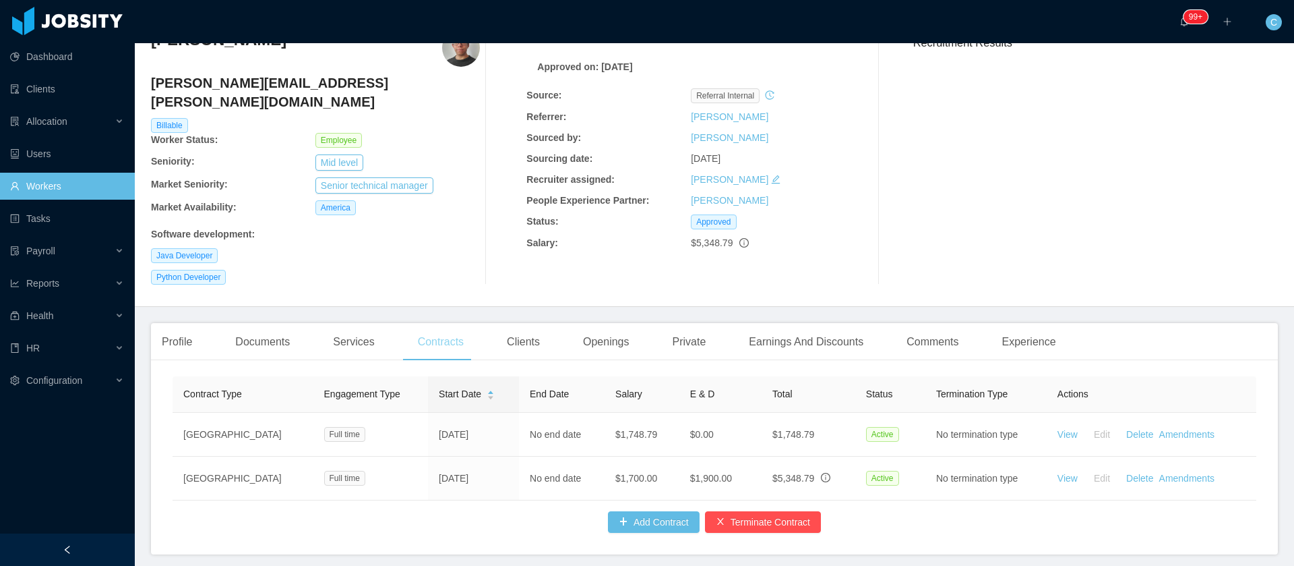
scroll to position [113, 0]
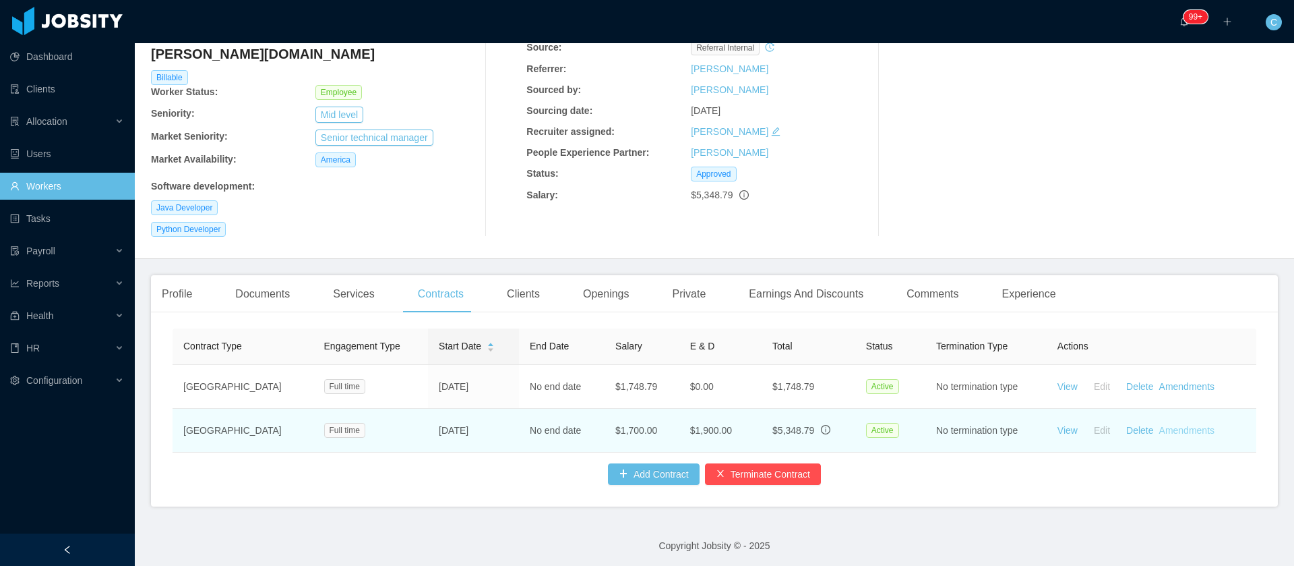
click at [1183, 425] on link "Amendments" at bounding box center [1187, 430] width 55 height 11
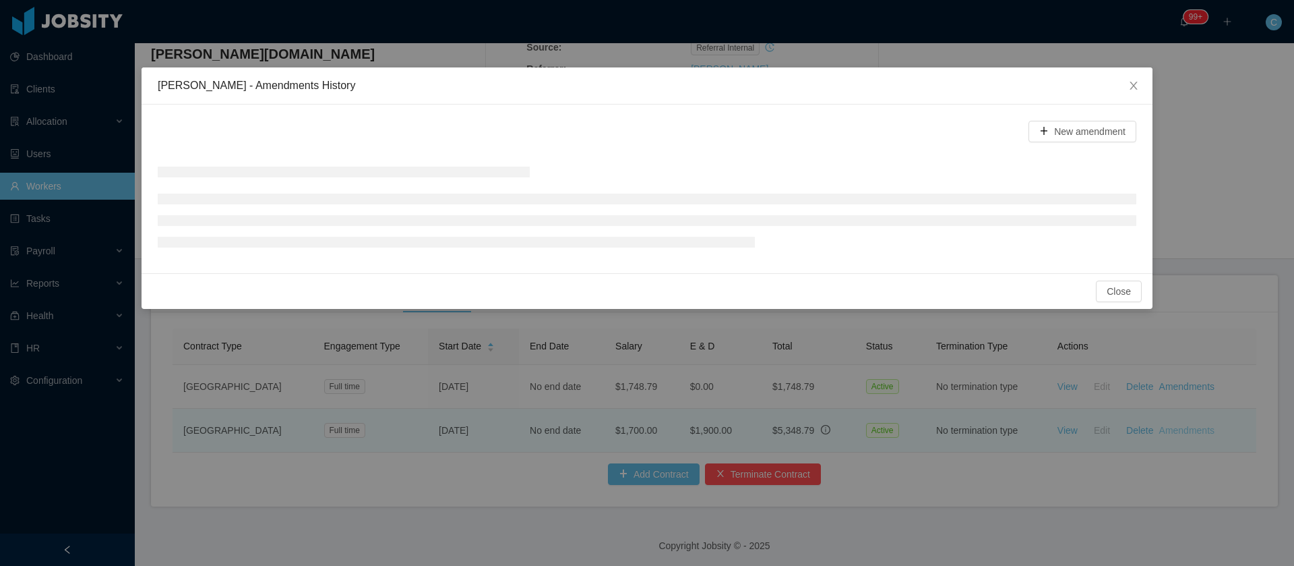
click at [1183, 411] on div "[PERSON_NAME] - Amendments History New amendment Close" at bounding box center [647, 283] width 1294 height 566
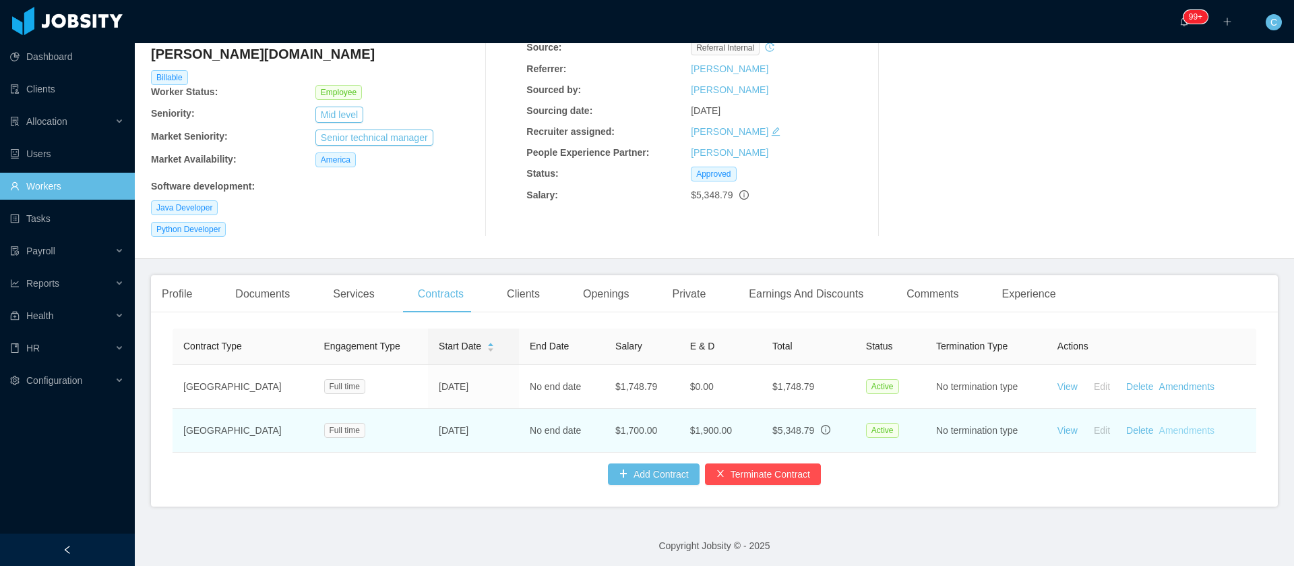
click at [1170, 425] on link "Amendments" at bounding box center [1187, 430] width 55 height 11
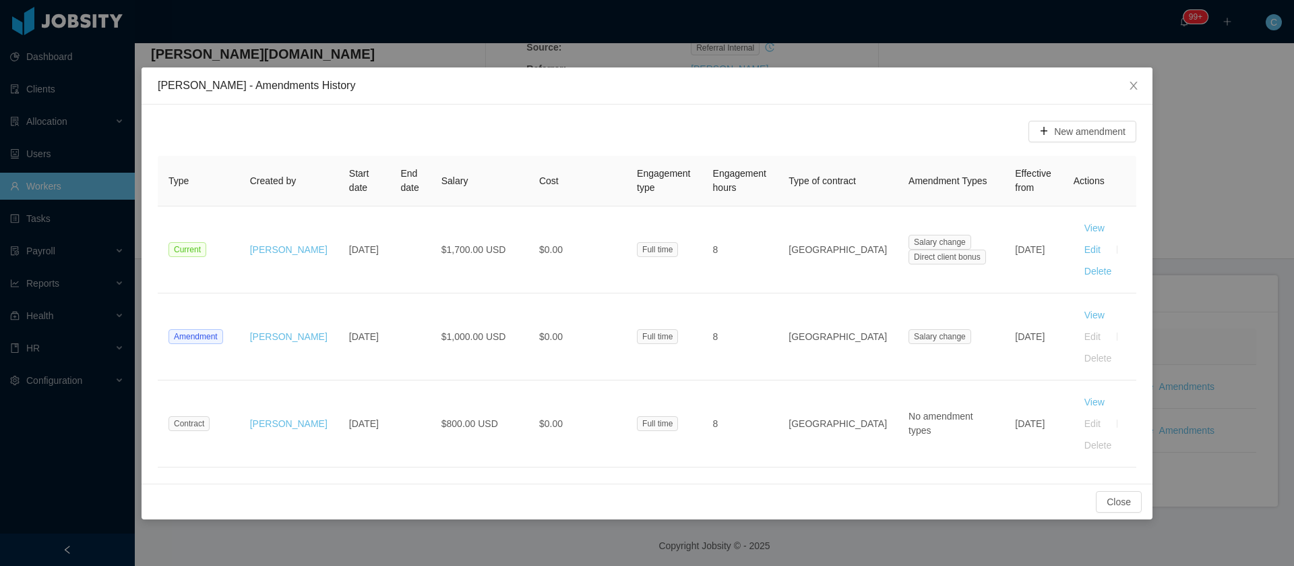
click at [293, 470] on div "New amendment Type Created by Start date End date Salary Cost Engagement type E…" at bounding box center [647, 293] width 1011 height 379
click at [1126, 82] on span "Close" at bounding box center [1134, 86] width 38 height 38
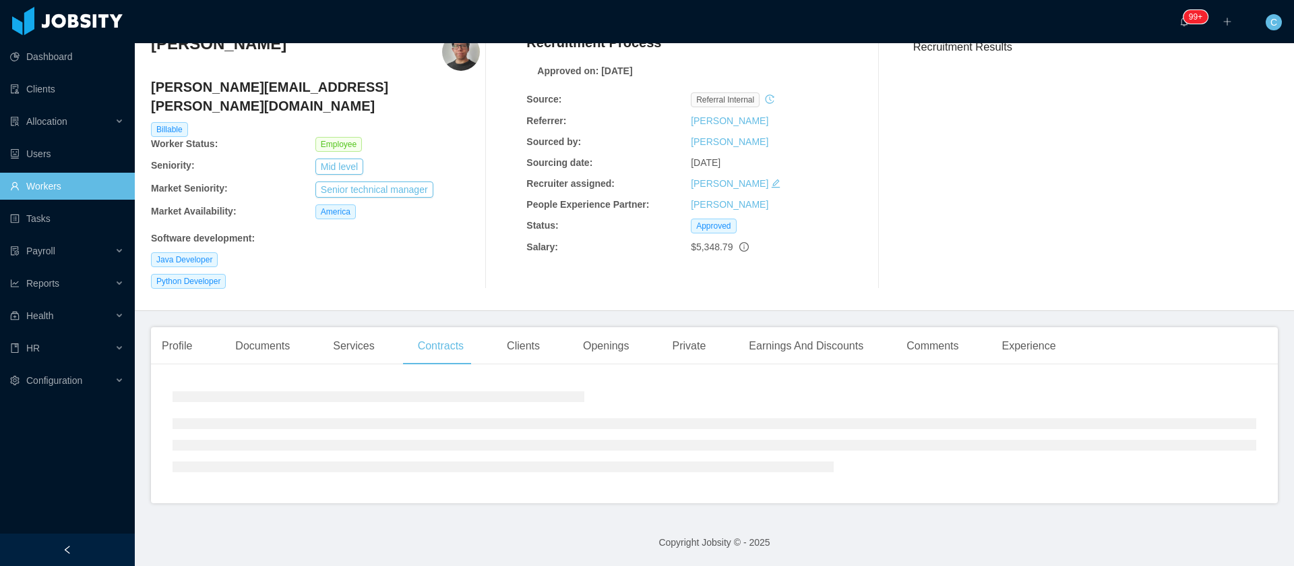
scroll to position [0, 0]
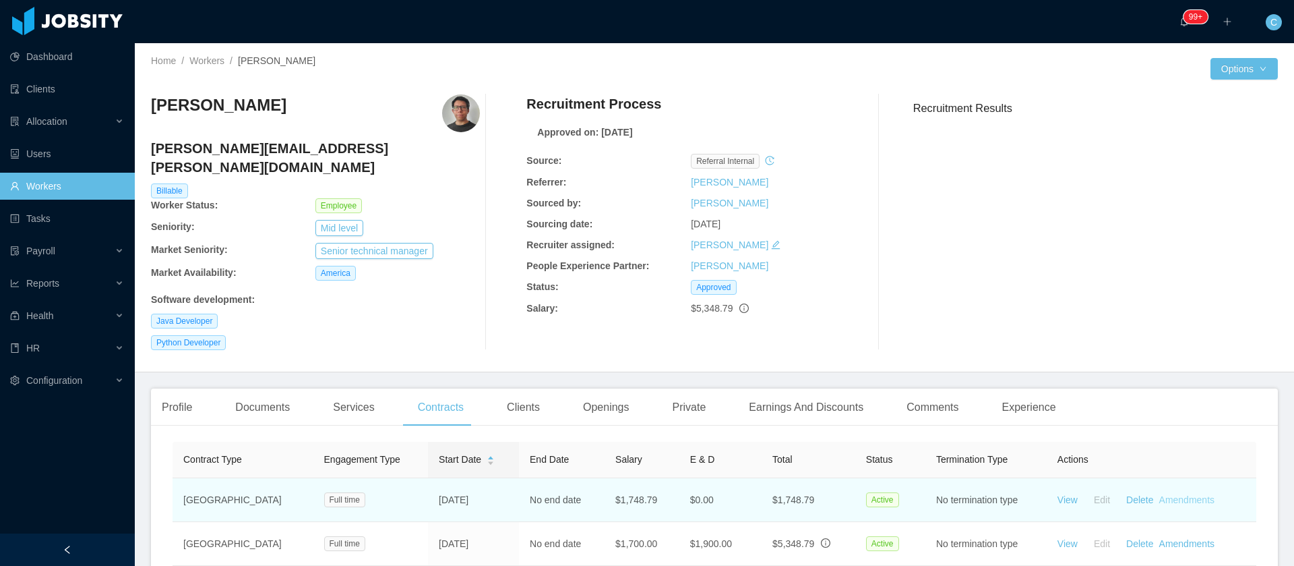
click at [1167, 494] on link "Amendments" at bounding box center [1187, 499] width 55 height 11
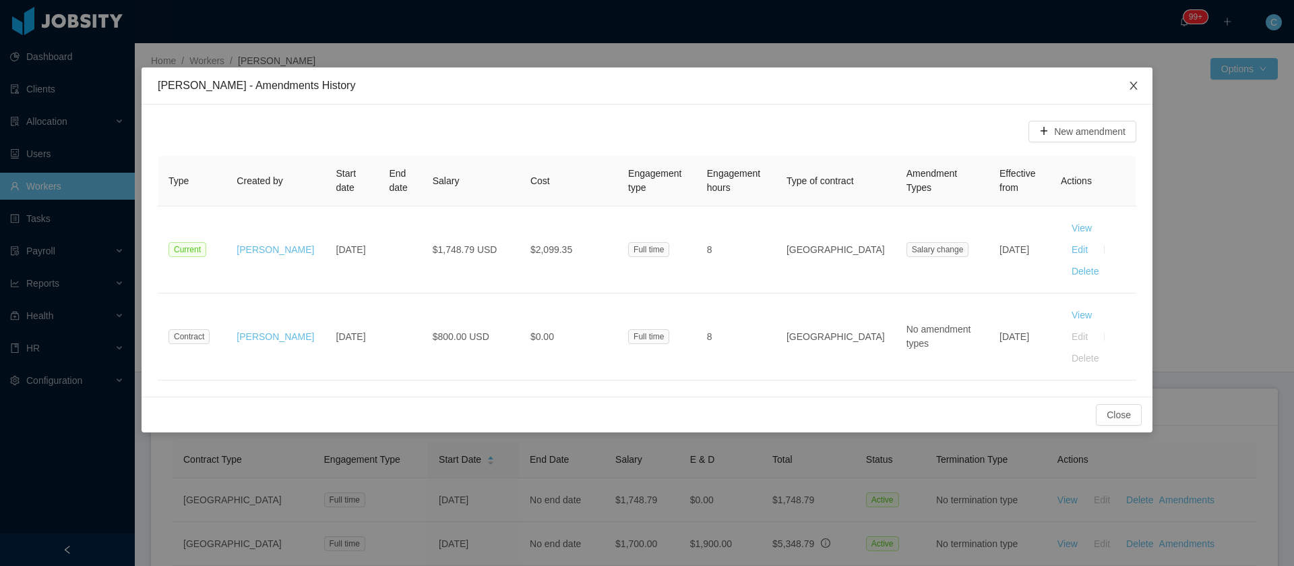
click at [1131, 89] on icon "icon: close" at bounding box center [1134, 85] width 11 height 11
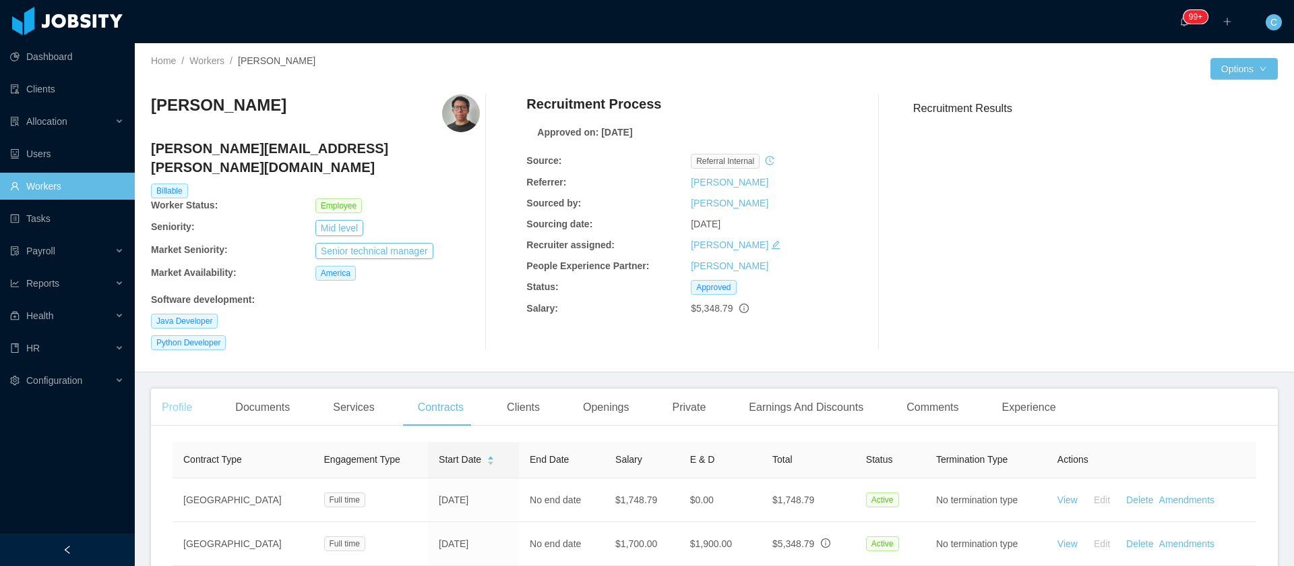
click at [187, 388] on div "Profile" at bounding box center [177, 407] width 52 height 38
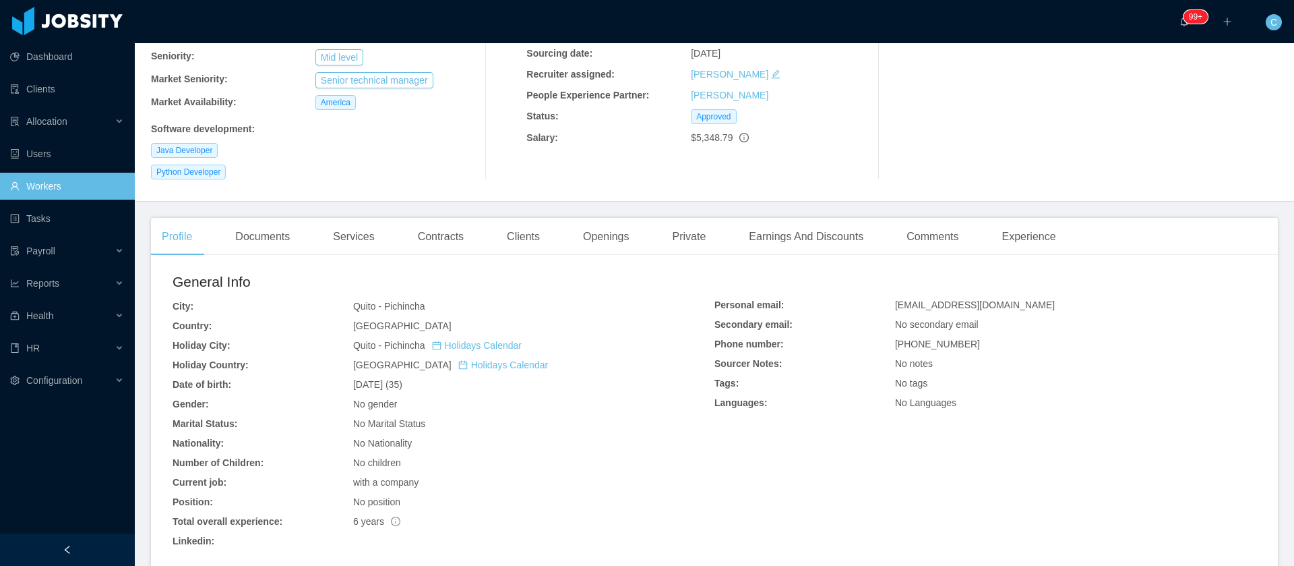
scroll to position [202, 0]
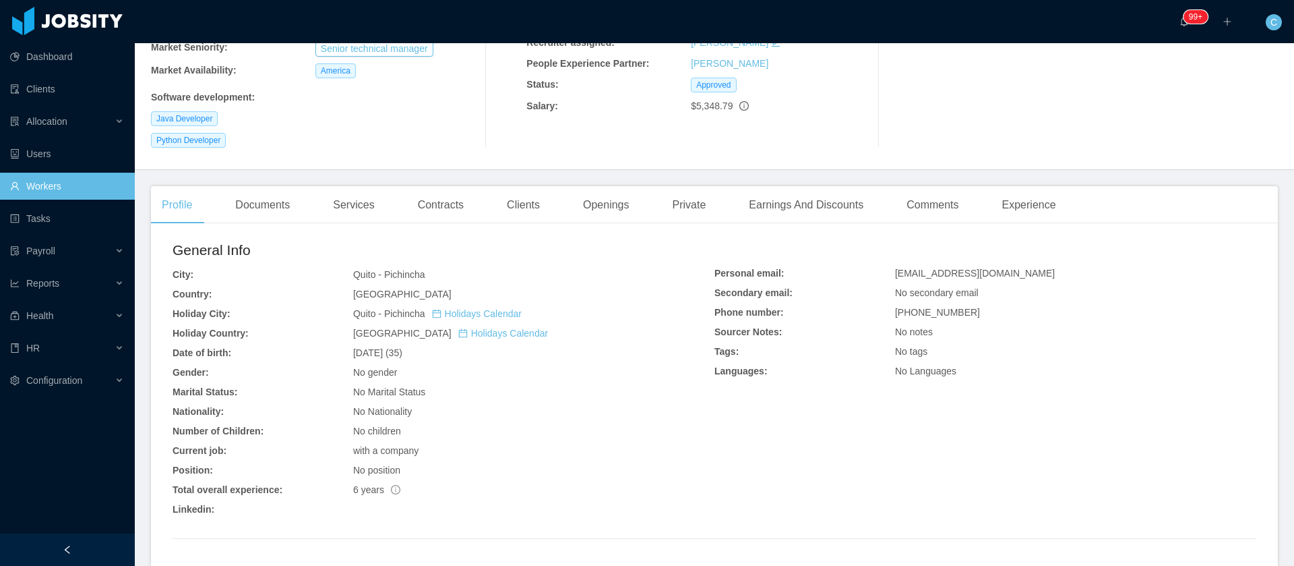
click at [434, 189] on div "Contracts" at bounding box center [440, 205] width 67 height 38
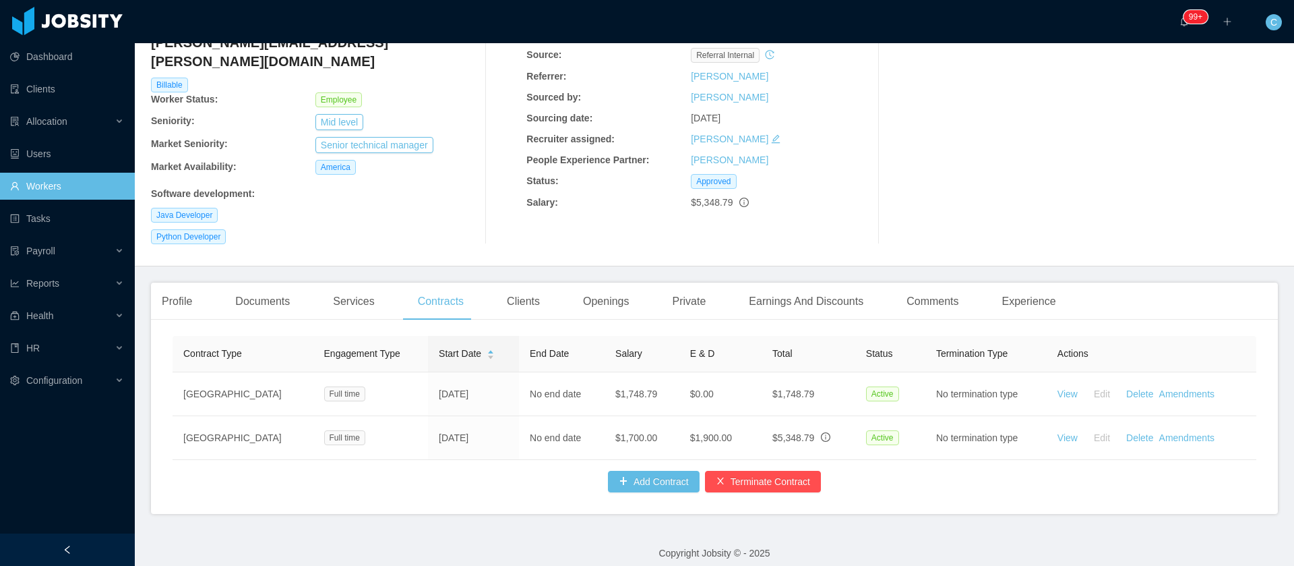
scroll to position [113, 0]
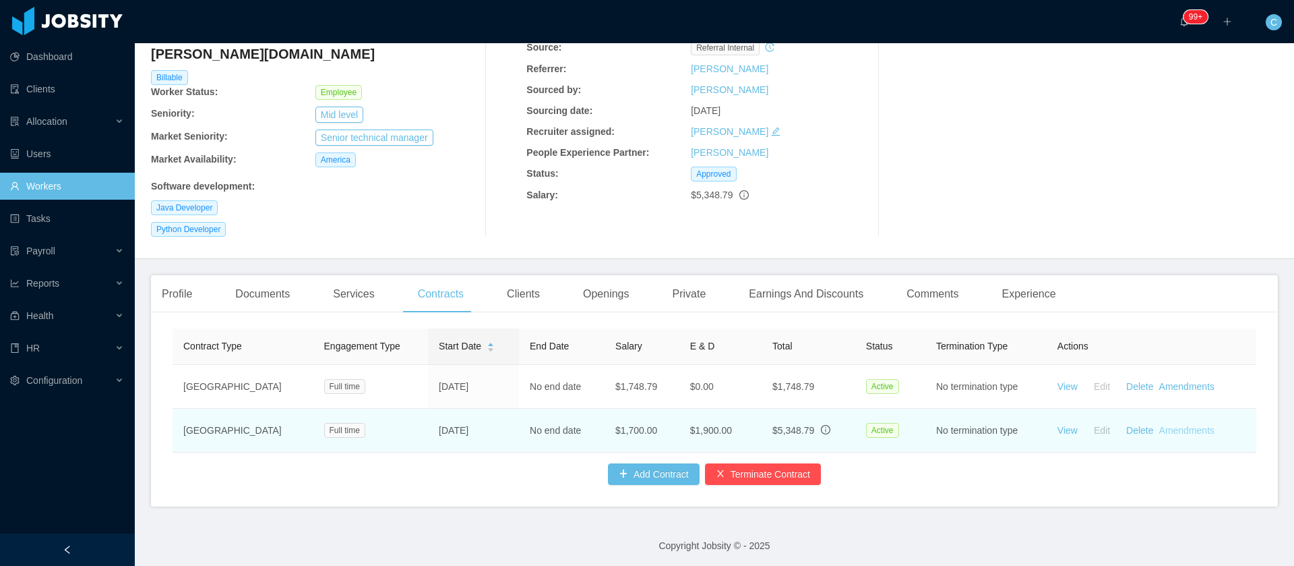
click at [1172, 425] on link "Amendments" at bounding box center [1187, 430] width 55 height 11
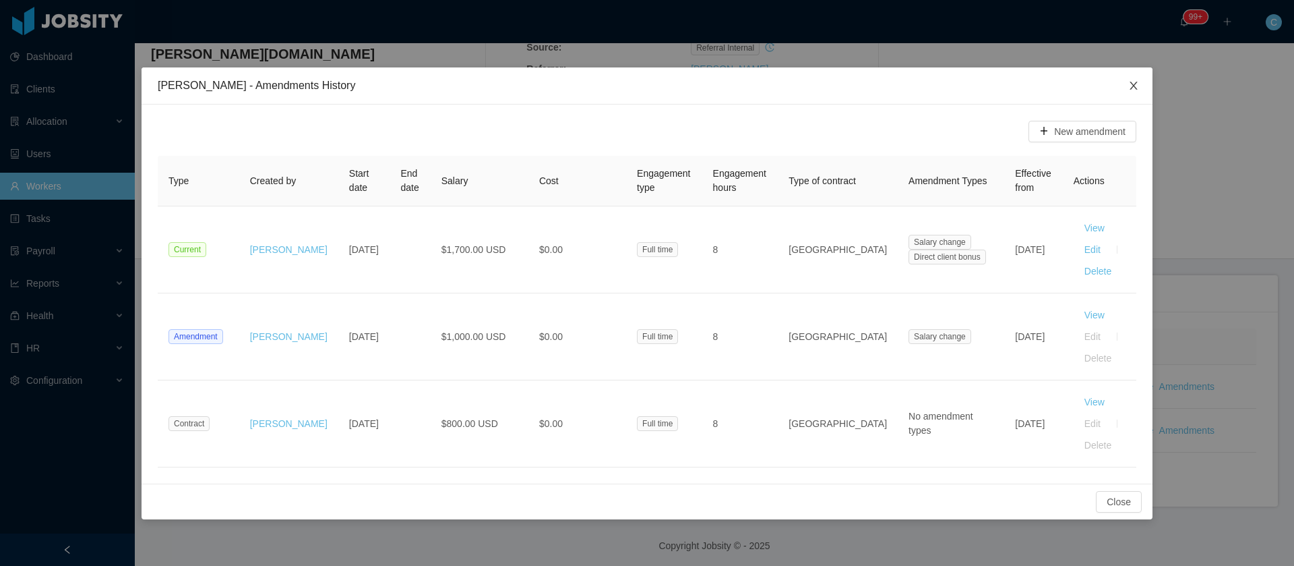
click at [1141, 82] on span "Close" at bounding box center [1134, 86] width 38 height 38
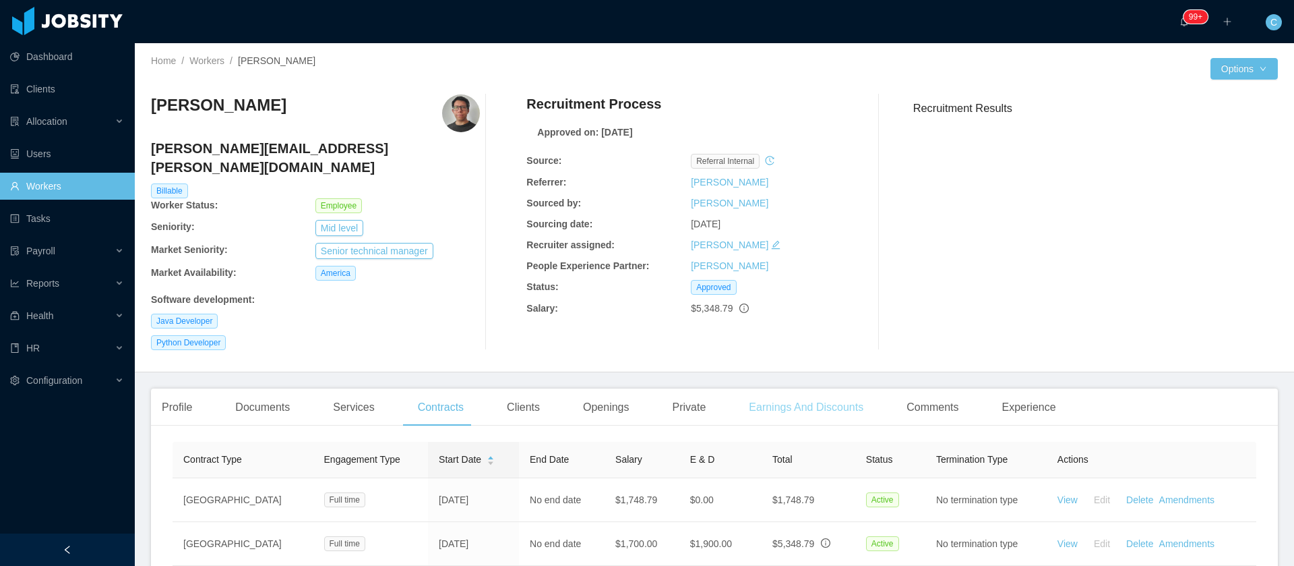
click at [847, 388] on div "Earnings And Discounts" at bounding box center [806, 407] width 136 height 38
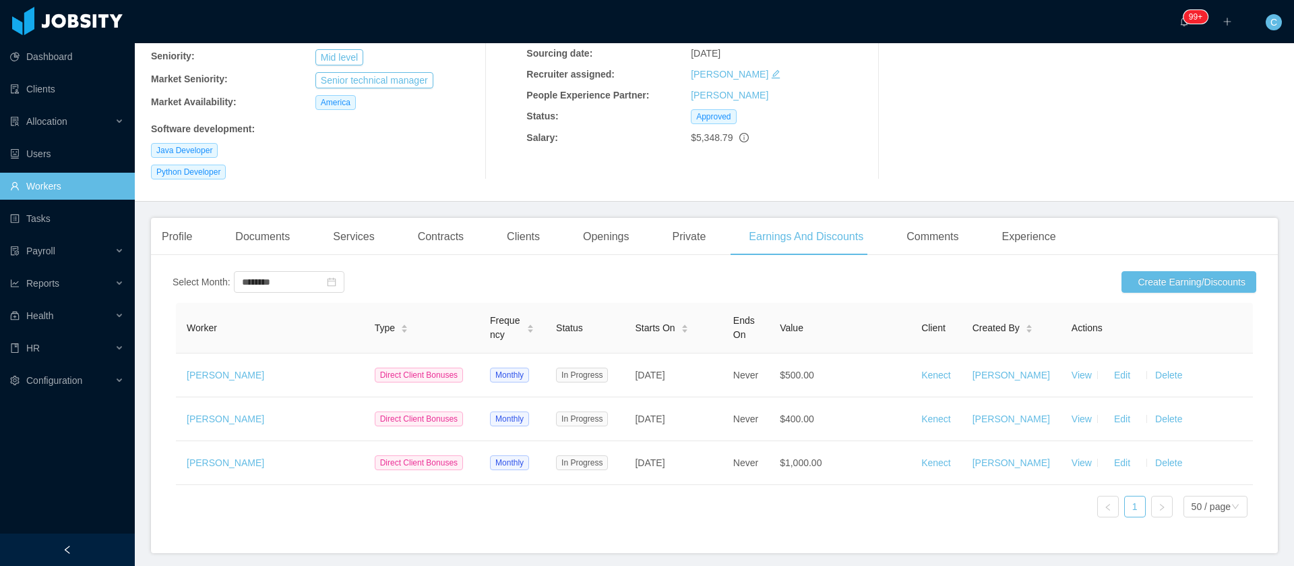
scroll to position [202, 0]
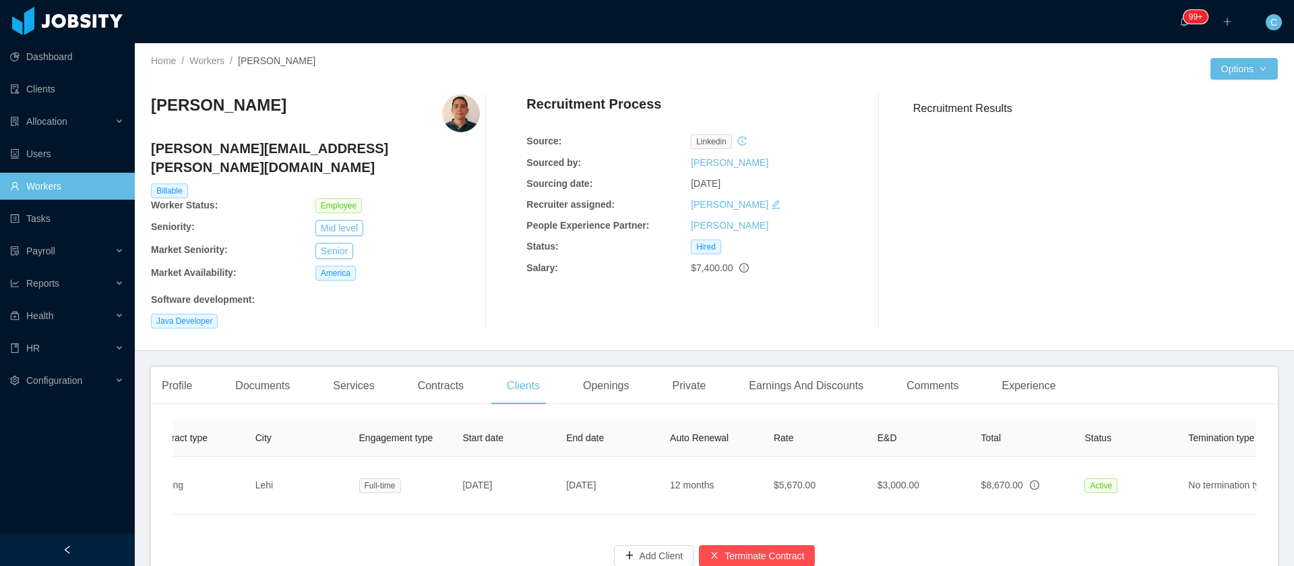
scroll to position [0, 280]
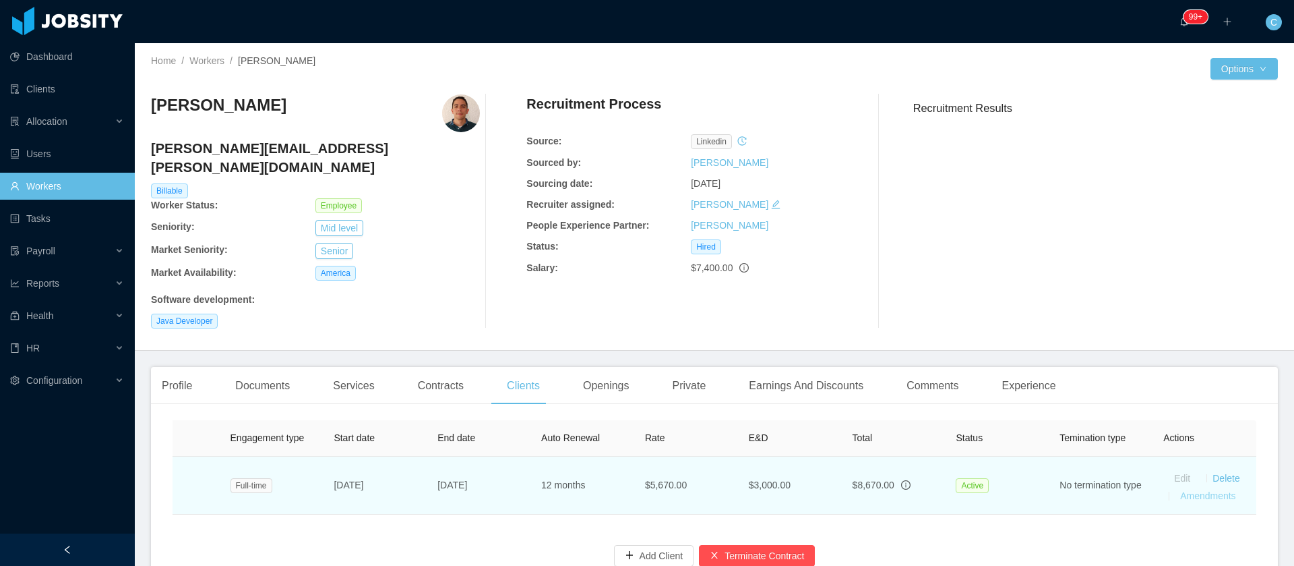
click at [1196, 490] on link "Amendments" at bounding box center [1207, 495] width 55 height 11
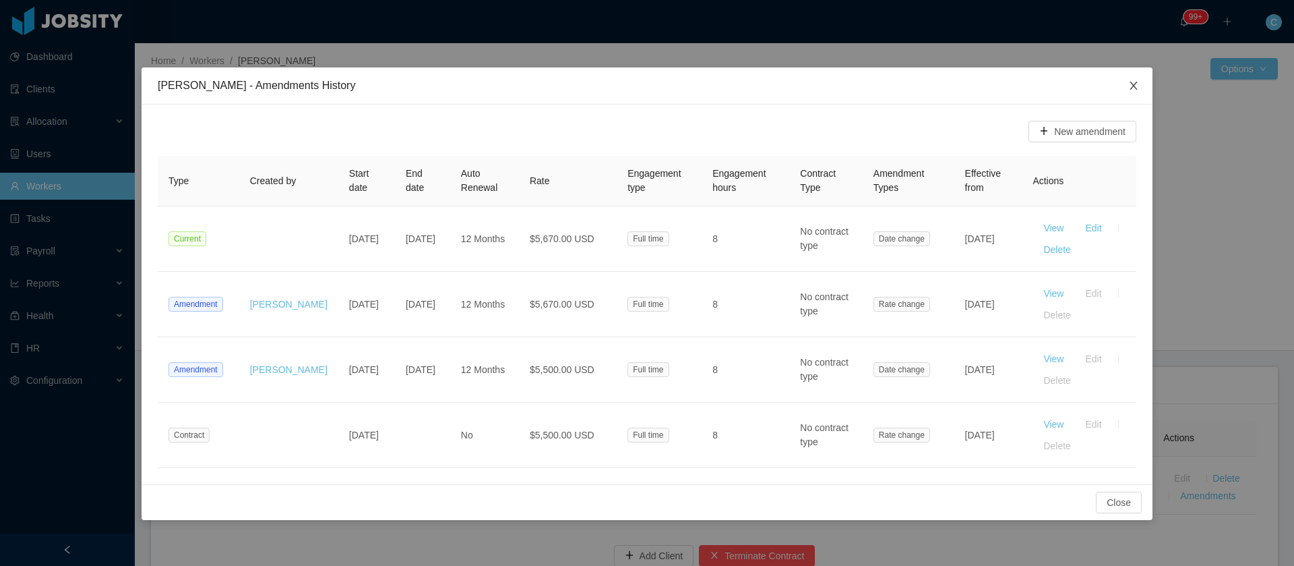
click at [1126, 90] on span "Close" at bounding box center [1134, 86] width 38 height 38
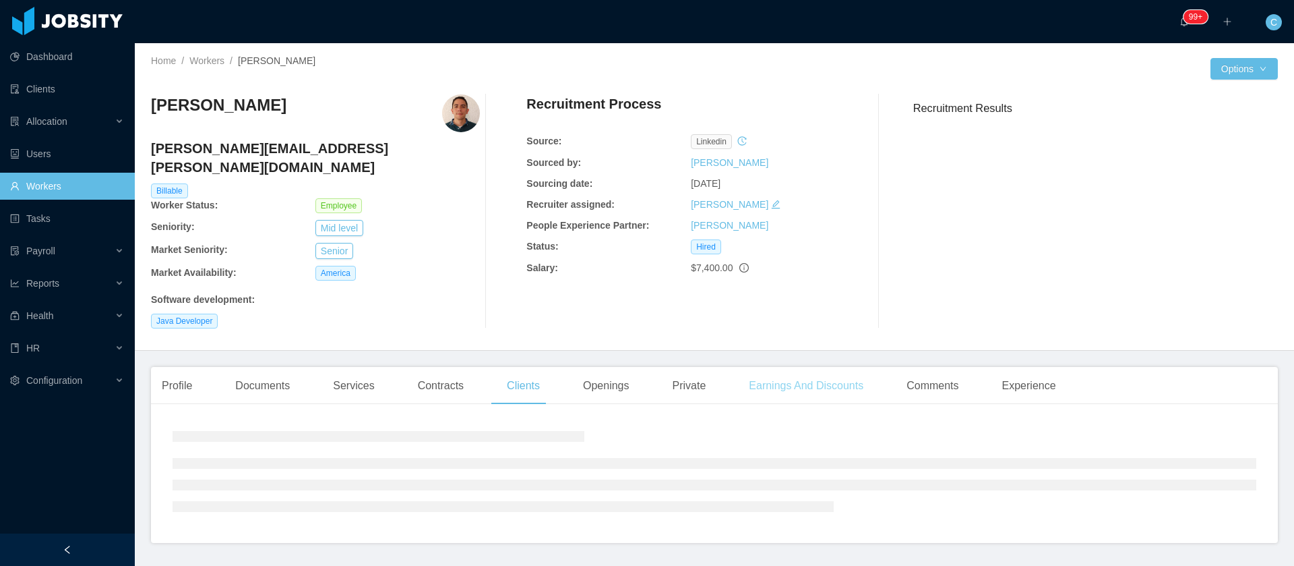
click at [843, 380] on div "Earnings And Discounts" at bounding box center [806, 386] width 136 height 38
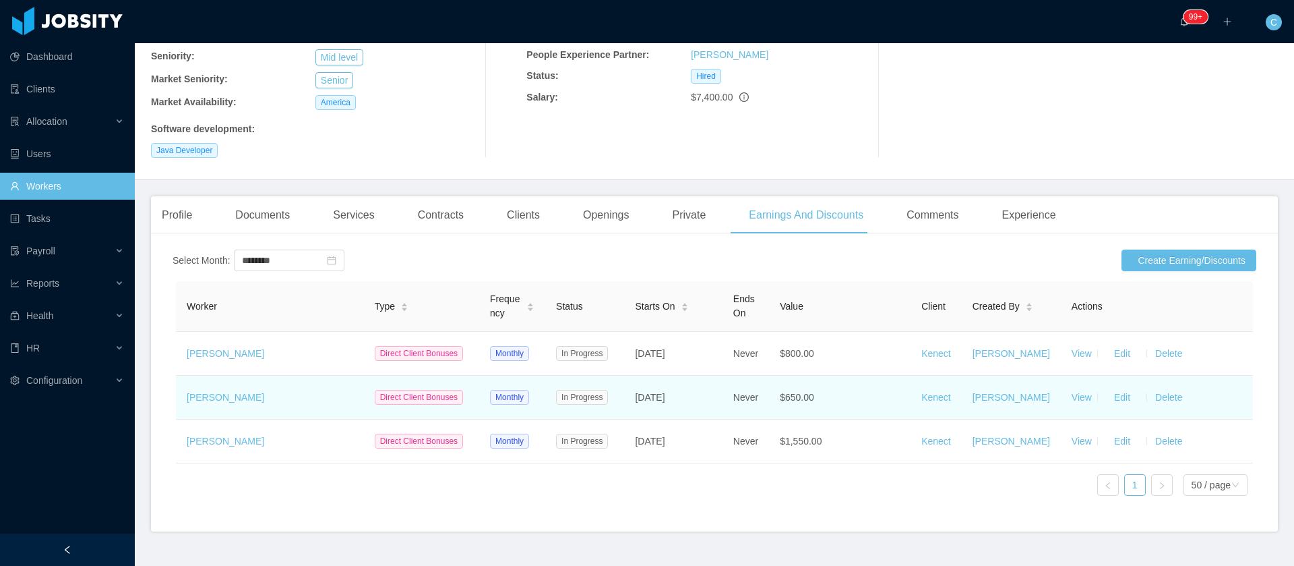
scroll to position [202, 0]
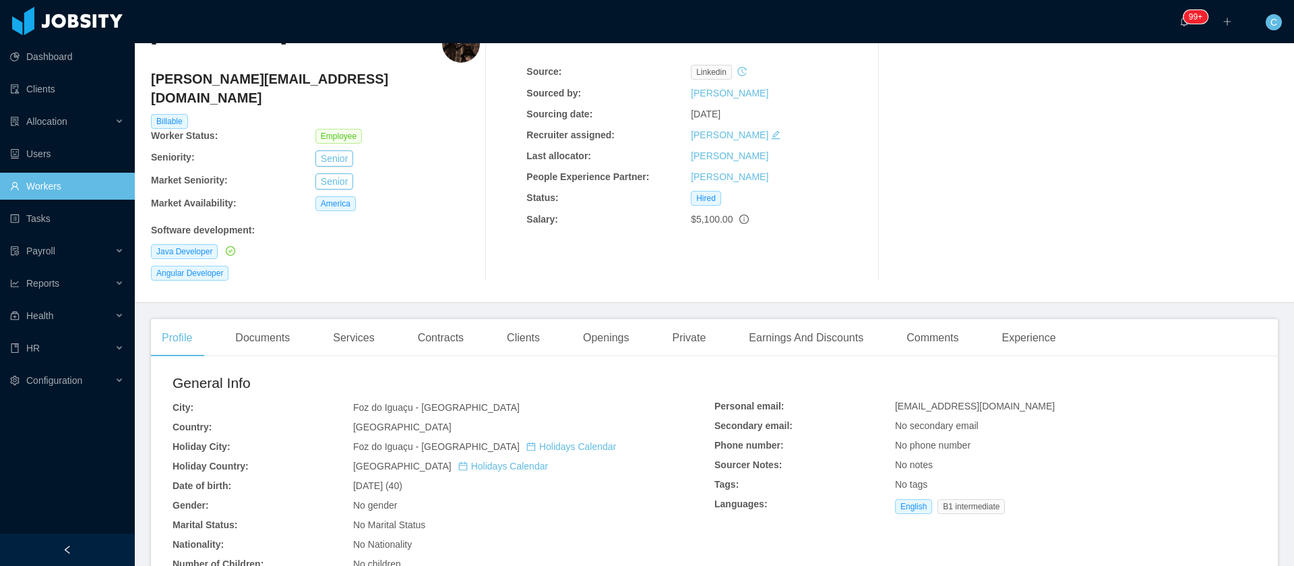
scroll to position [101, 0]
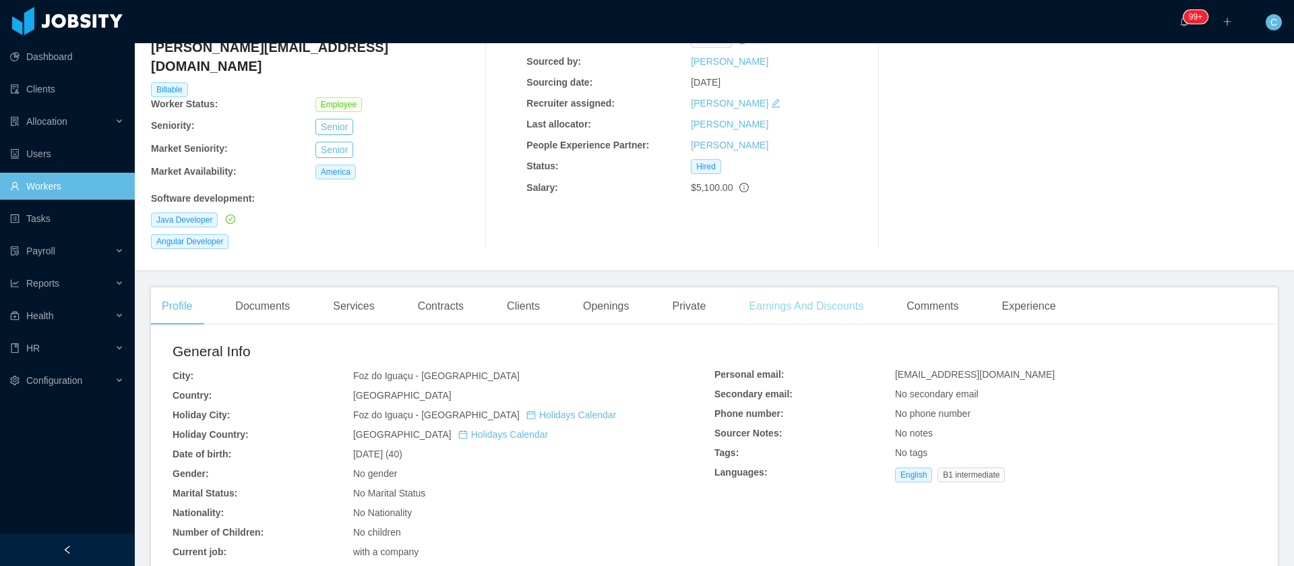
click at [761, 287] on div "Earnings And Discounts" at bounding box center [806, 306] width 136 height 38
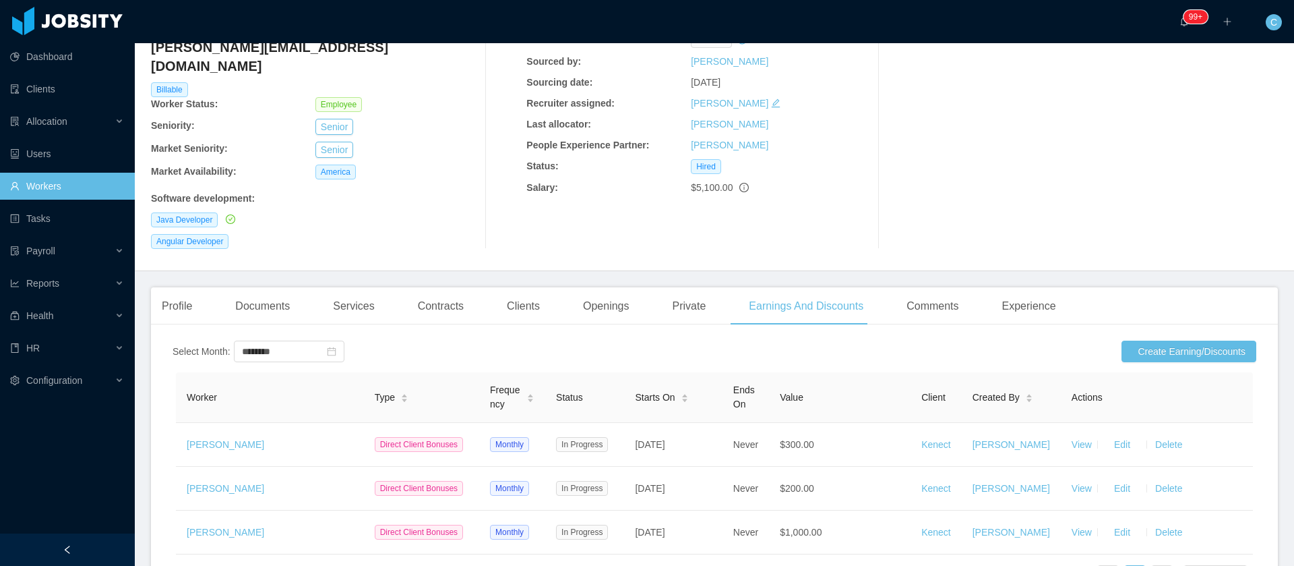
scroll to position [202, 0]
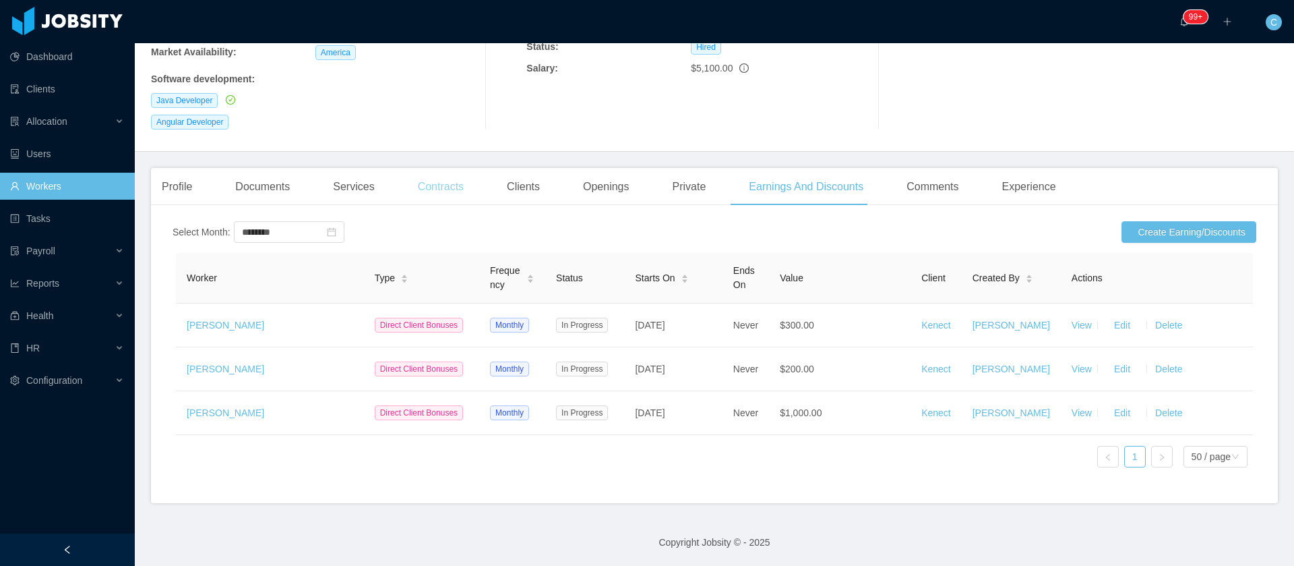
click at [434, 168] on div "Contracts" at bounding box center [440, 187] width 67 height 38
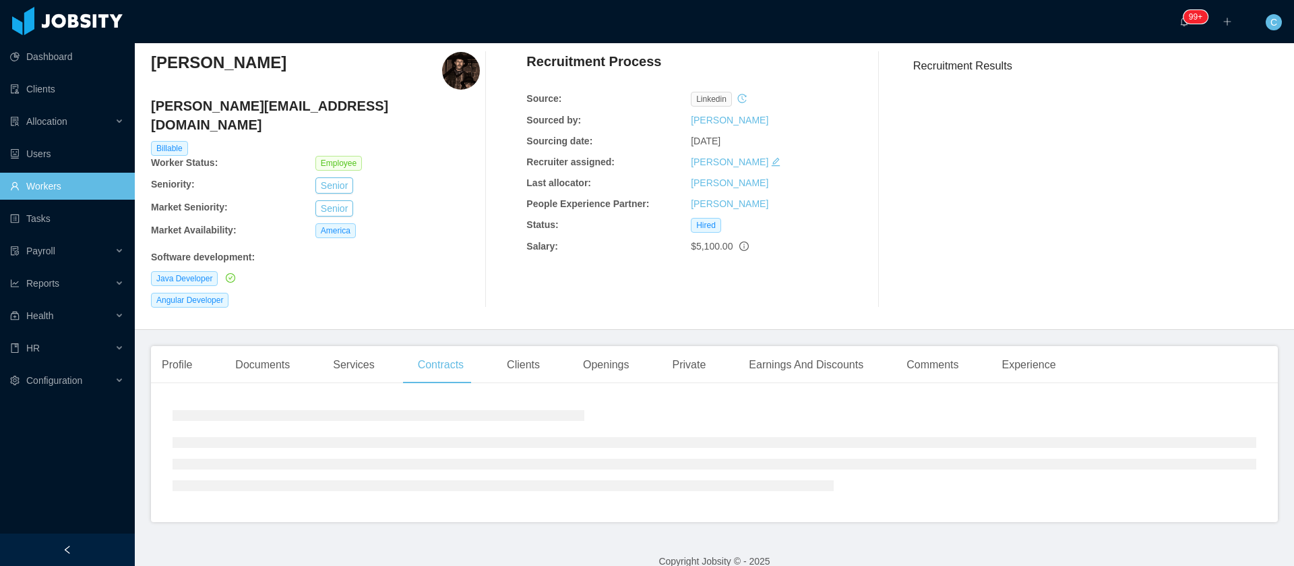
scroll to position [69, 0]
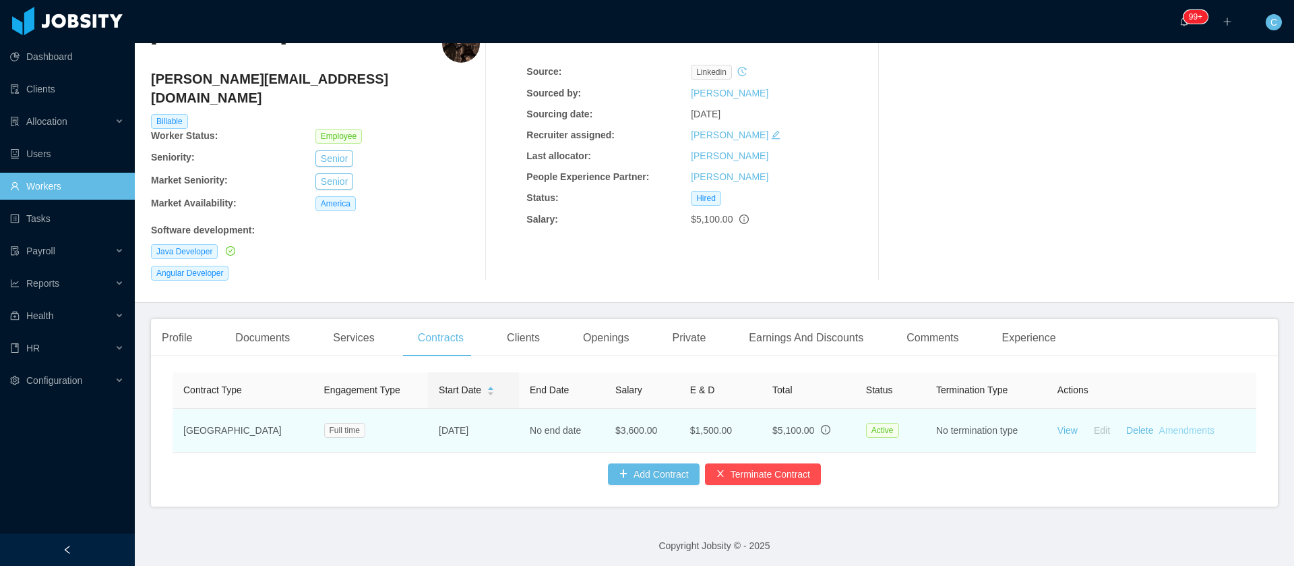
click at [1181, 409] on td "View Edit Delete Amendments" at bounding box center [1152, 431] width 210 height 44
click at [1165, 425] on link "Amendments" at bounding box center [1187, 430] width 55 height 11
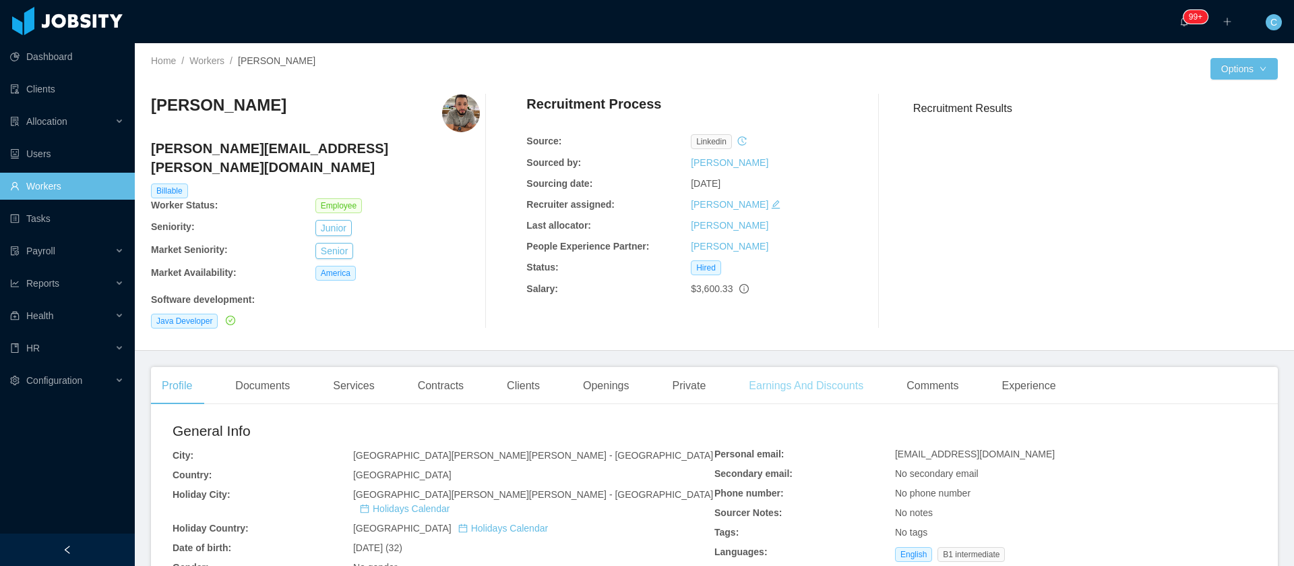
click at [756, 371] on div "Earnings And Discounts" at bounding box center [806, 386] width 136 height 38
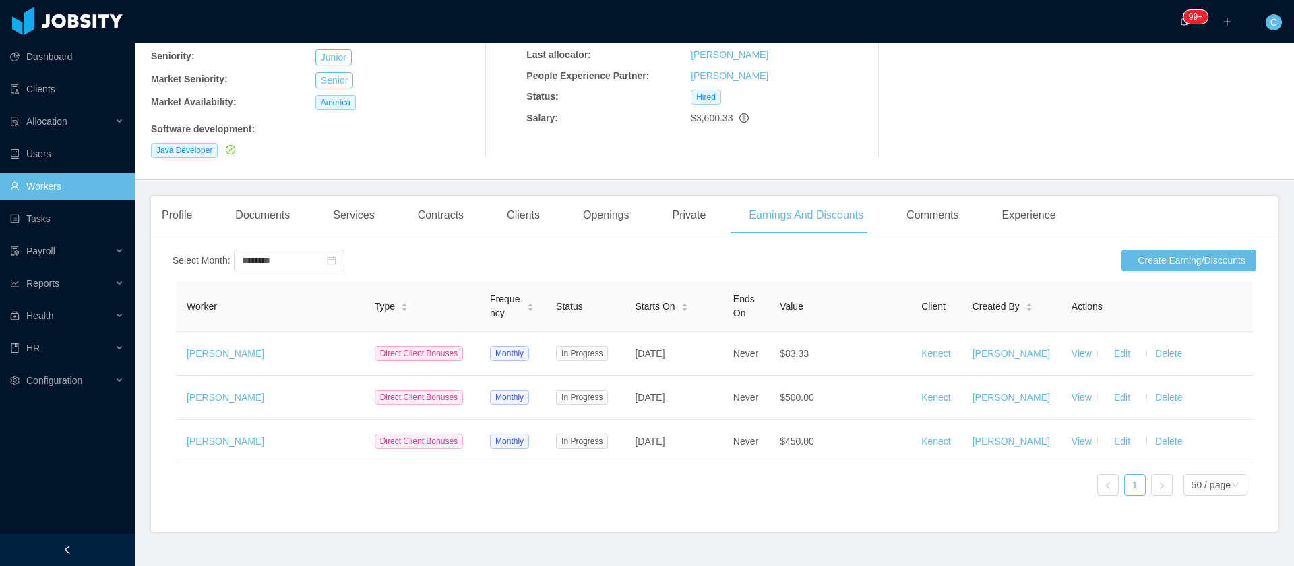
scroll to position [202, 0]
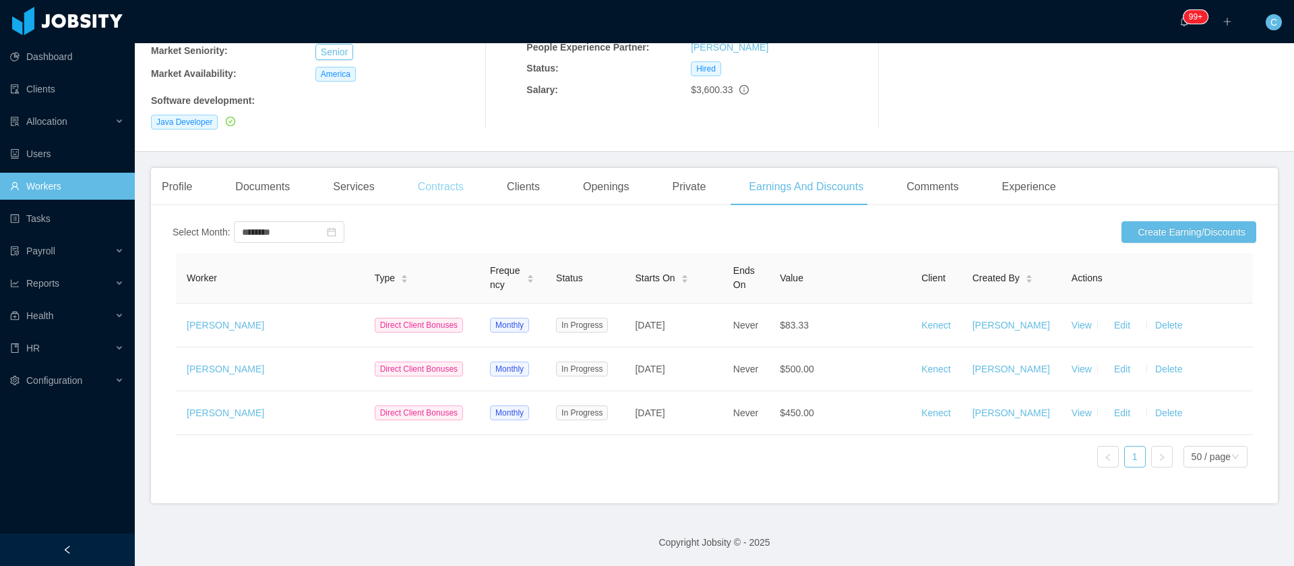
click at [431, 168] on div "Contracts" at bounding box center [440, 187] width 67 height 38
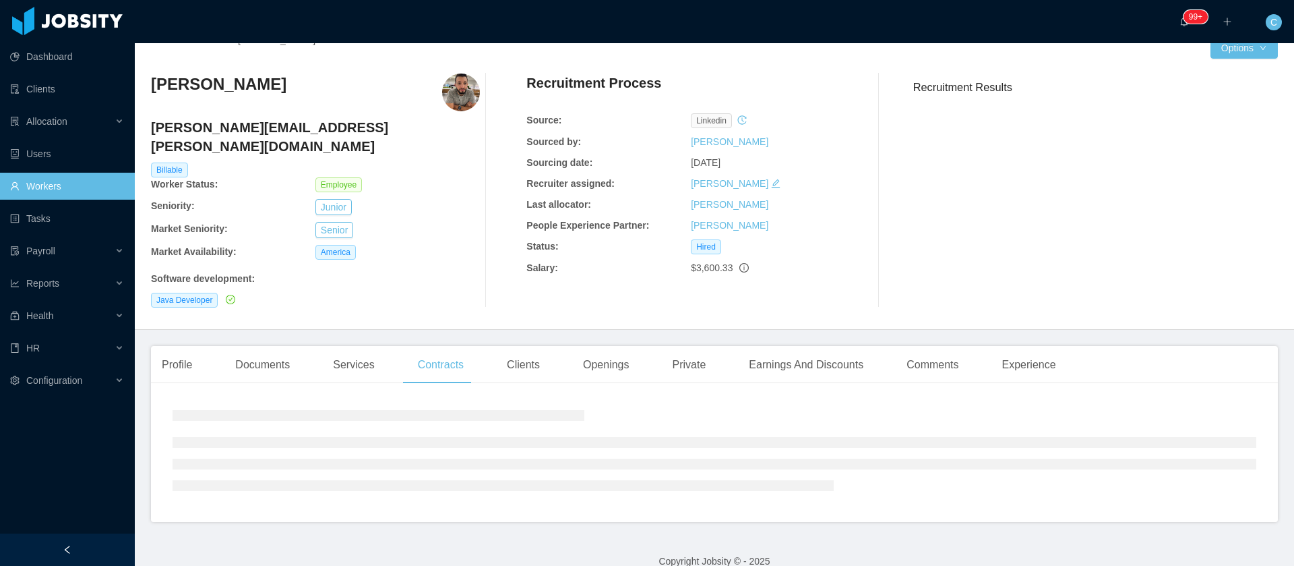
scroll to position [48, 0]
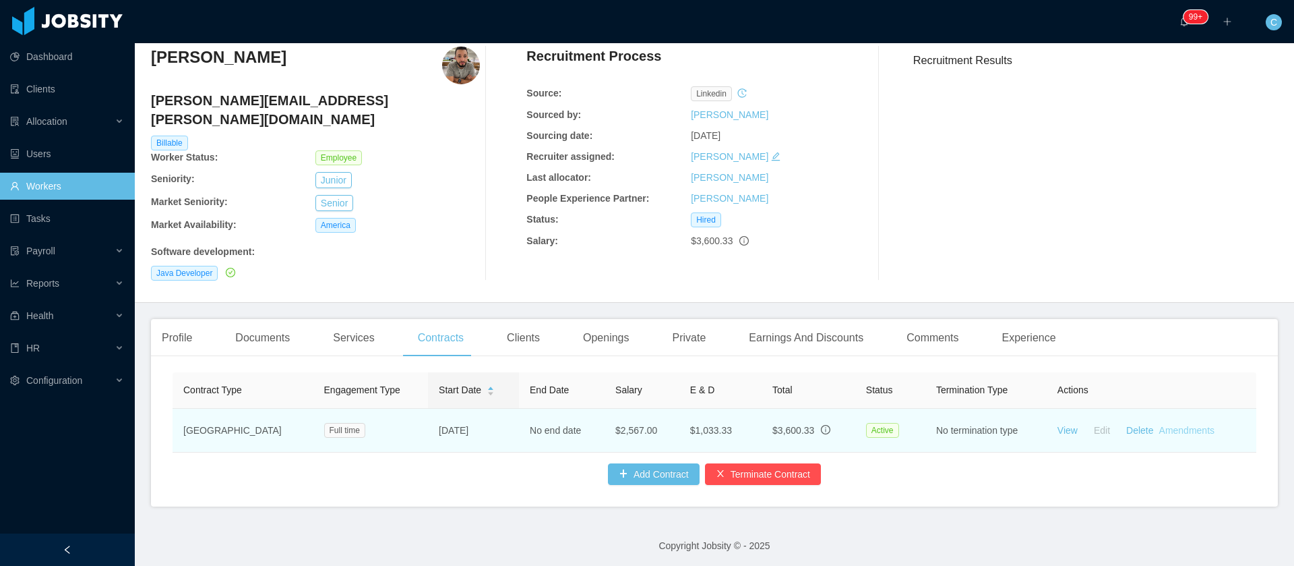
click at [1166, 425] on link "Amendments" at bounding box center [1187, 430] width 55 height 11
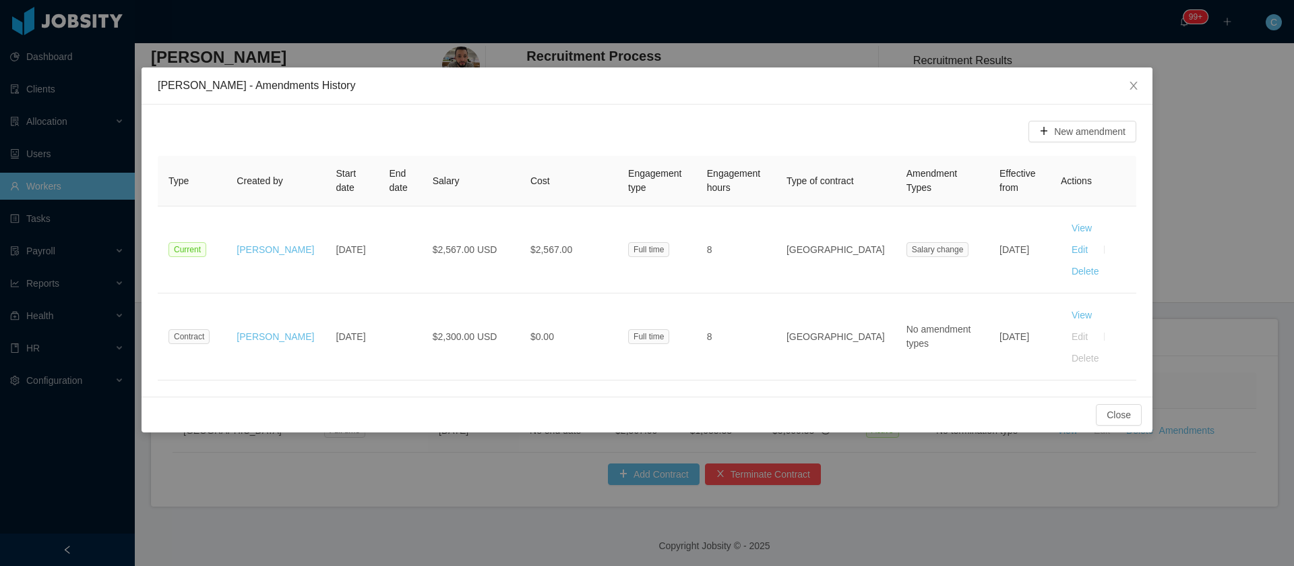
drag, startPoint x: 326, startPoint y: 144, endPoint x: 344, endPoint y: 117, distance: 32.2
click at [326, 144] on div "New amendment Type Created by Start date End date Salary Cost Engagement type E…" at bounding box center [647, 250] width 1011 height 292
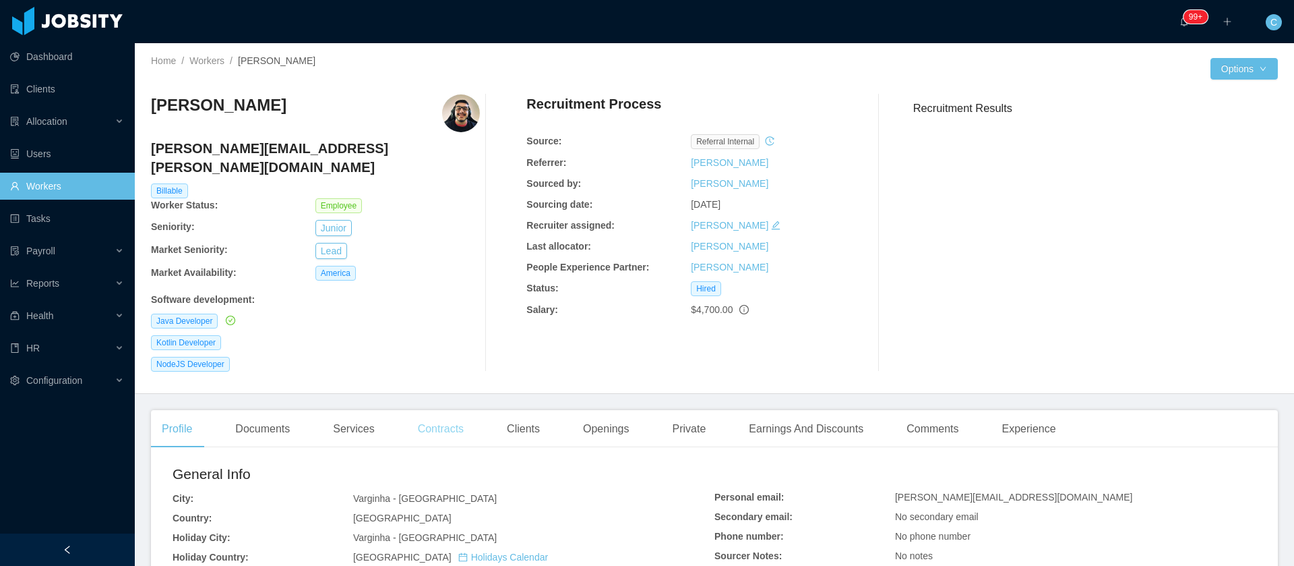
click at [442, 421] on div "Contracts" at bounding box center [440, 429] width 67 height 38
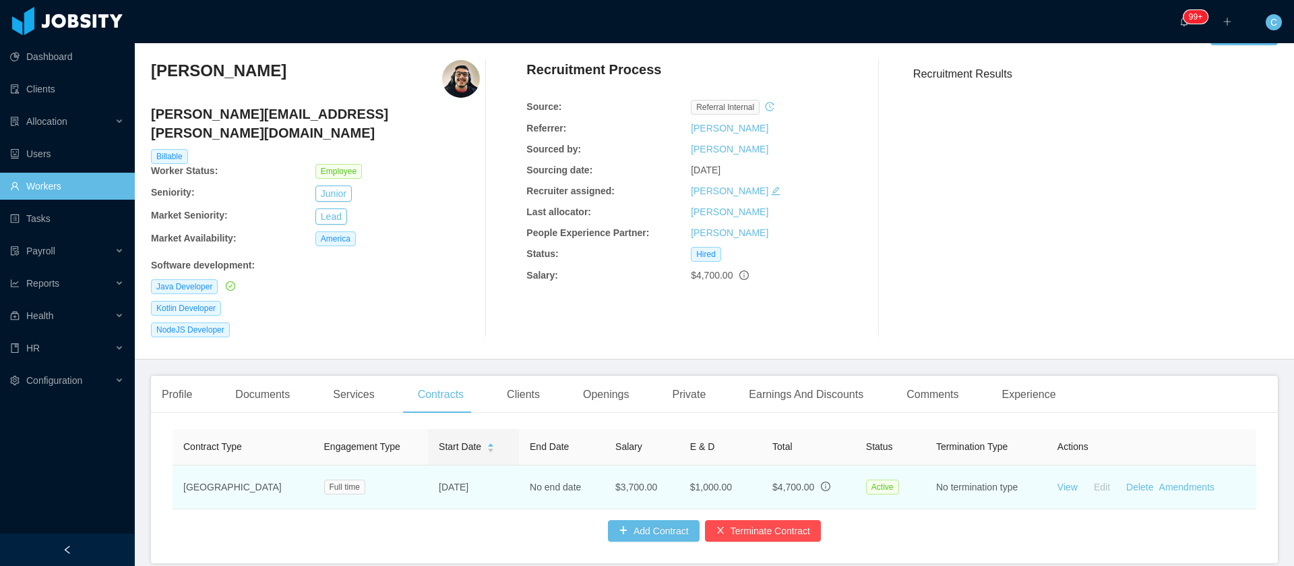
scroll to position [91, 0]
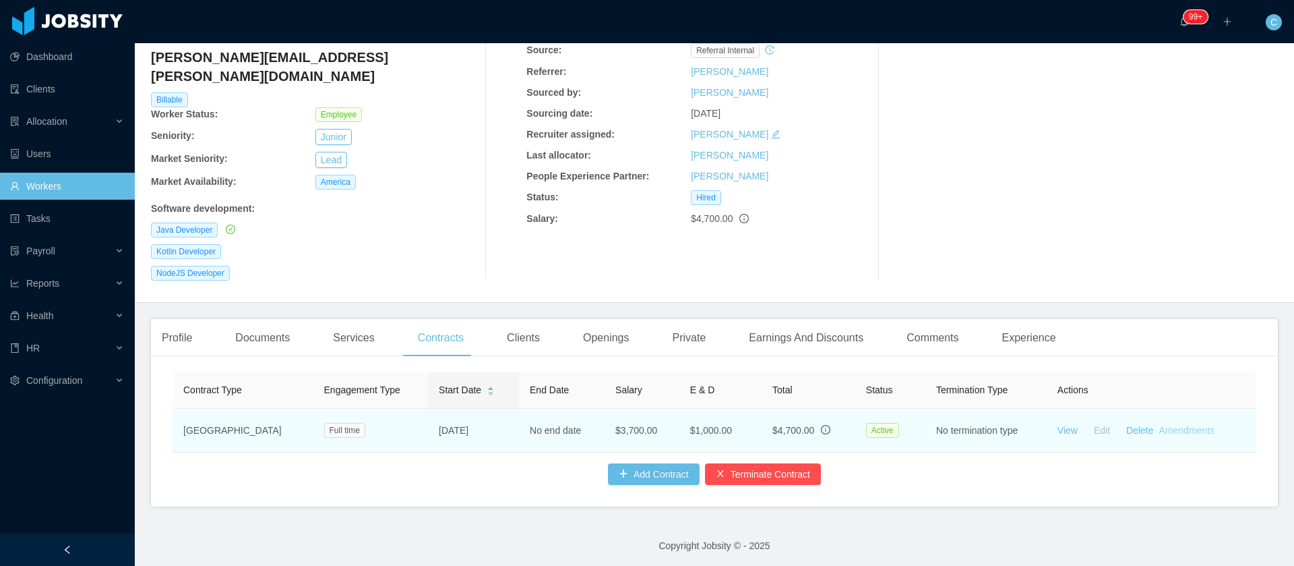
click at [1160, 425] on link "Amendments" at bounding box center [1187, 430] width 55 height 11
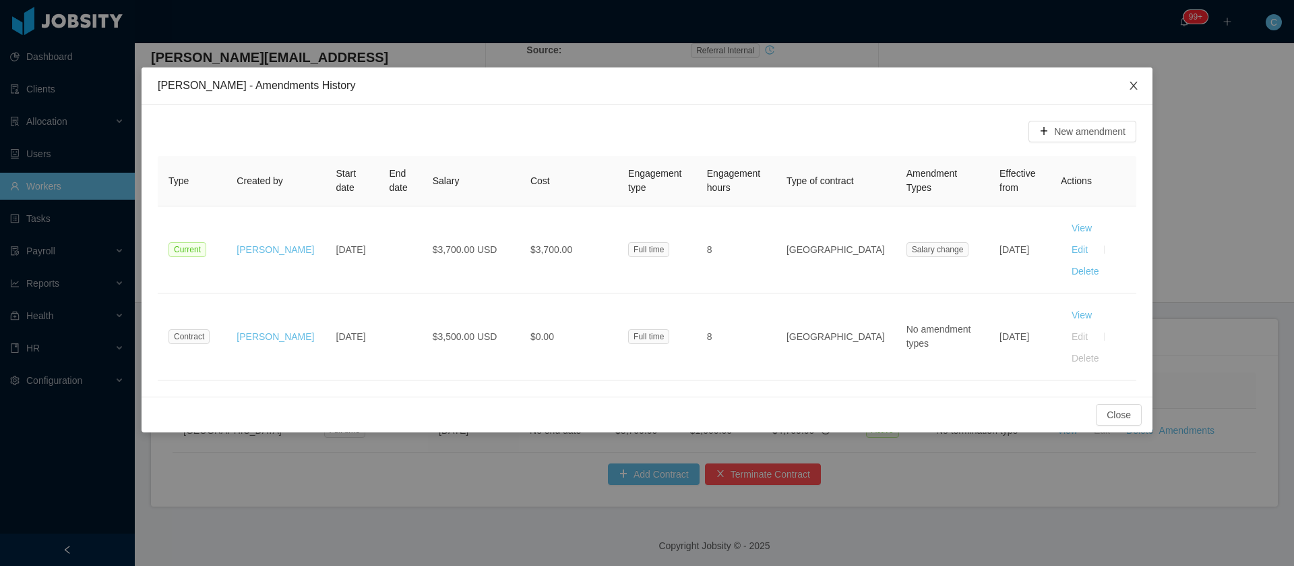
click at [1138, 81] on icon "icon: close" at bounding box center [1134, 85] width 11 height 11
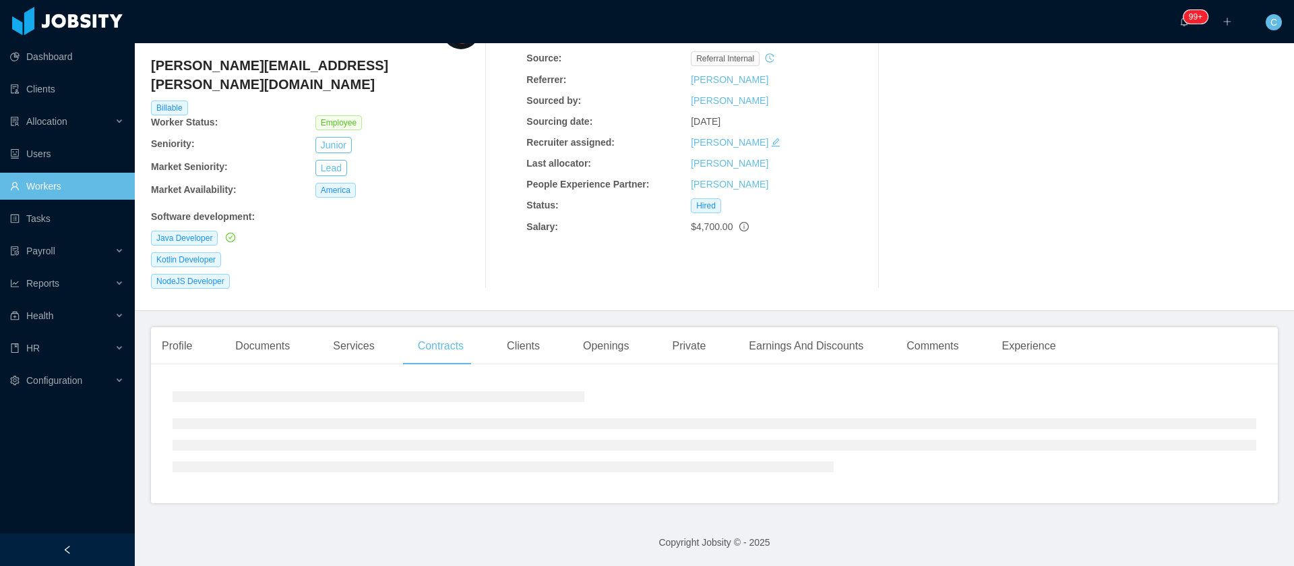
scroll to position [0, 0]
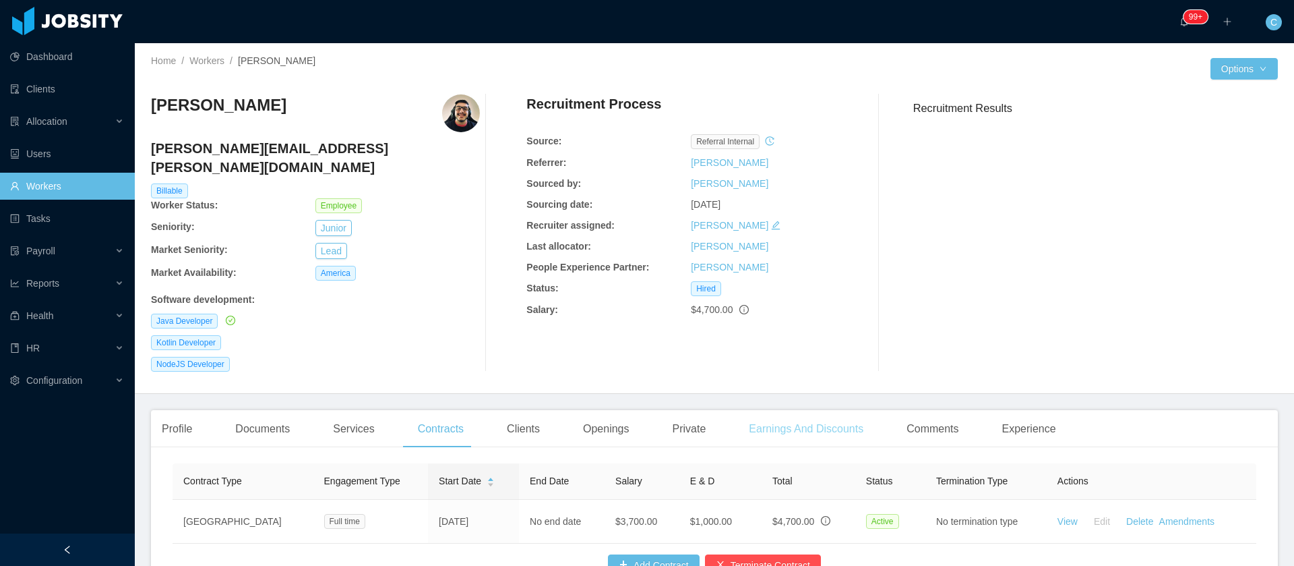
click at [808, 410] on div "Earnings And Discounts" at bounding box center [806, 429] width 136 height 38
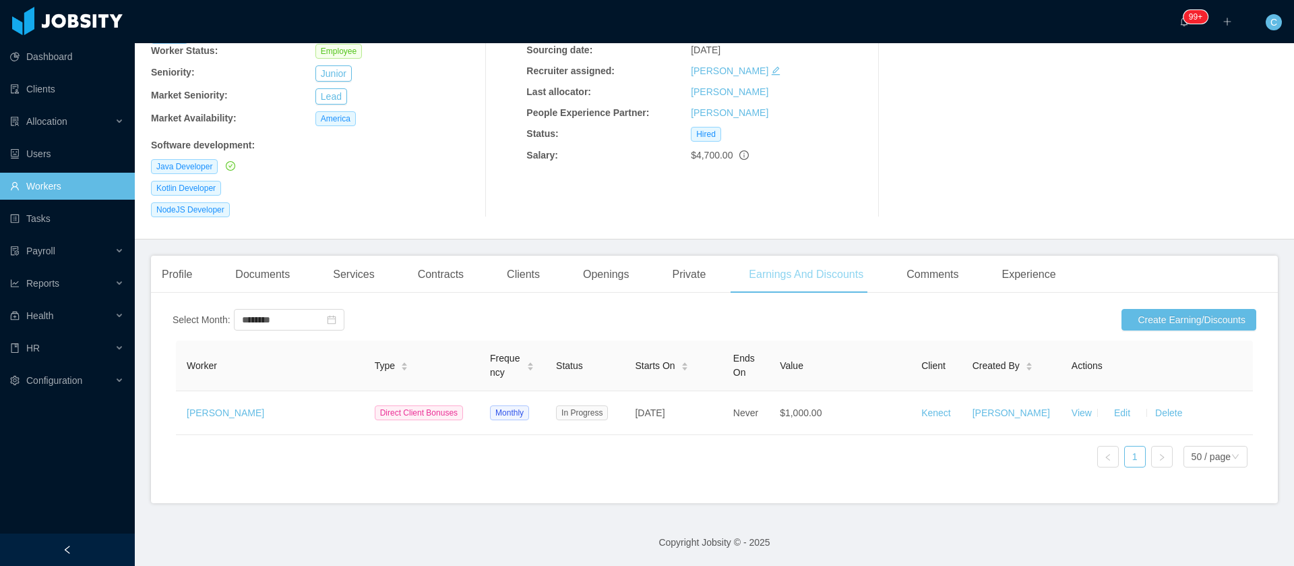
scroll to position [172, 0]
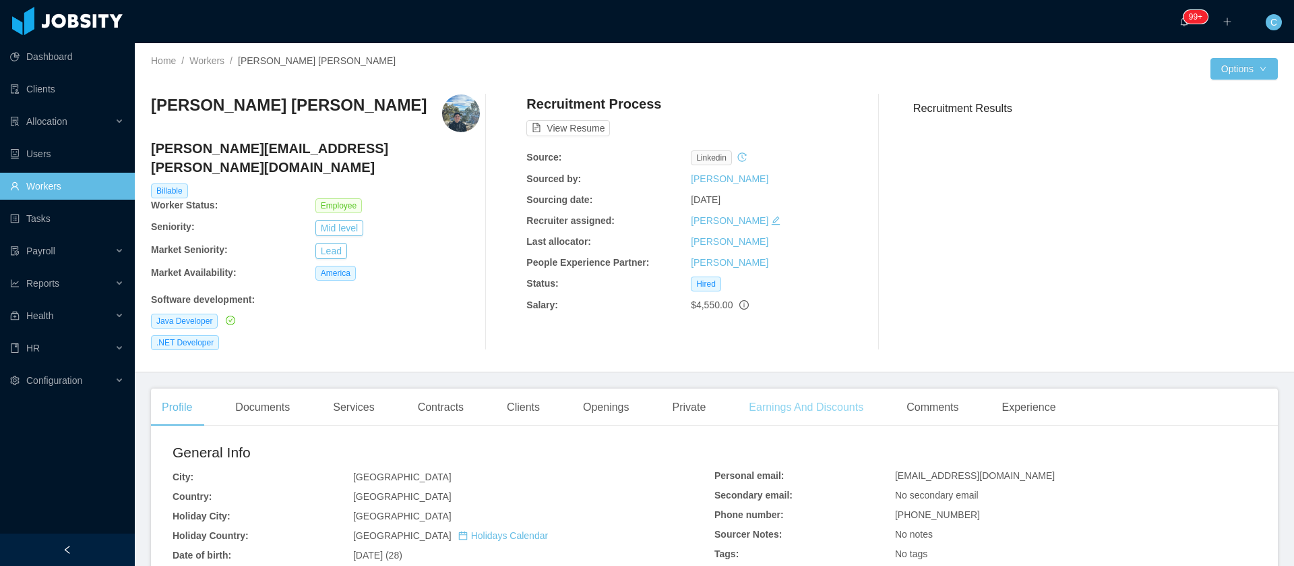
click at [771, 389] on div "Earnings And Discounts" at bounding box center [806, 407] width 136 height 38
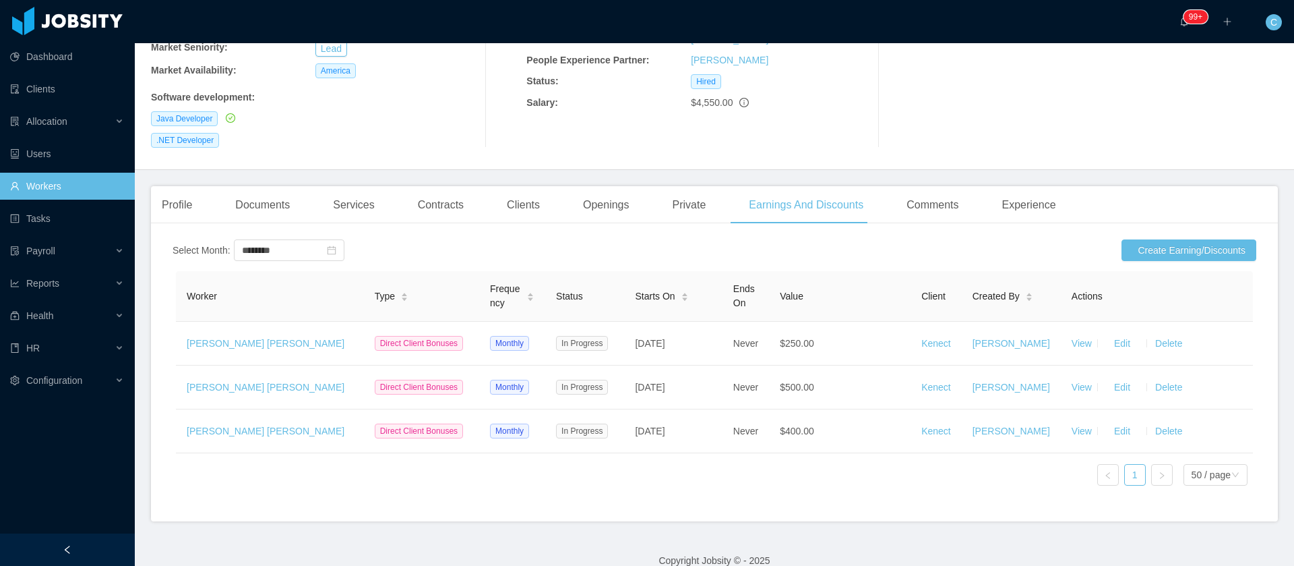
click at [436, 186] on div "Contracts" at bounding box center [440, 205] width 67 height 38
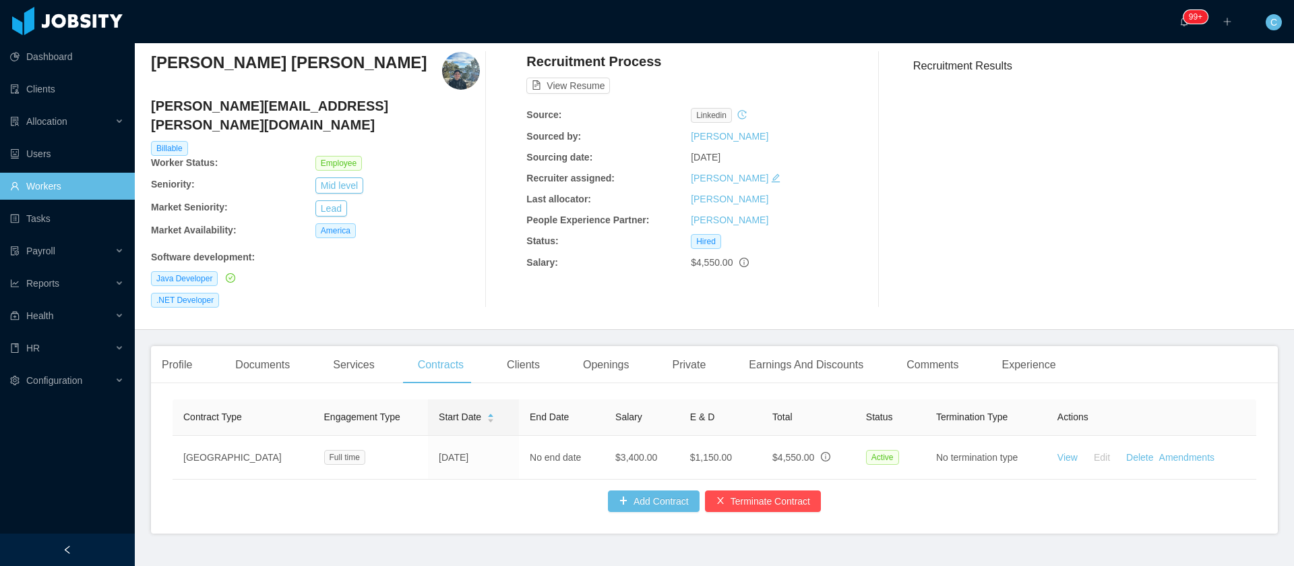
scroll to position [69, 0]
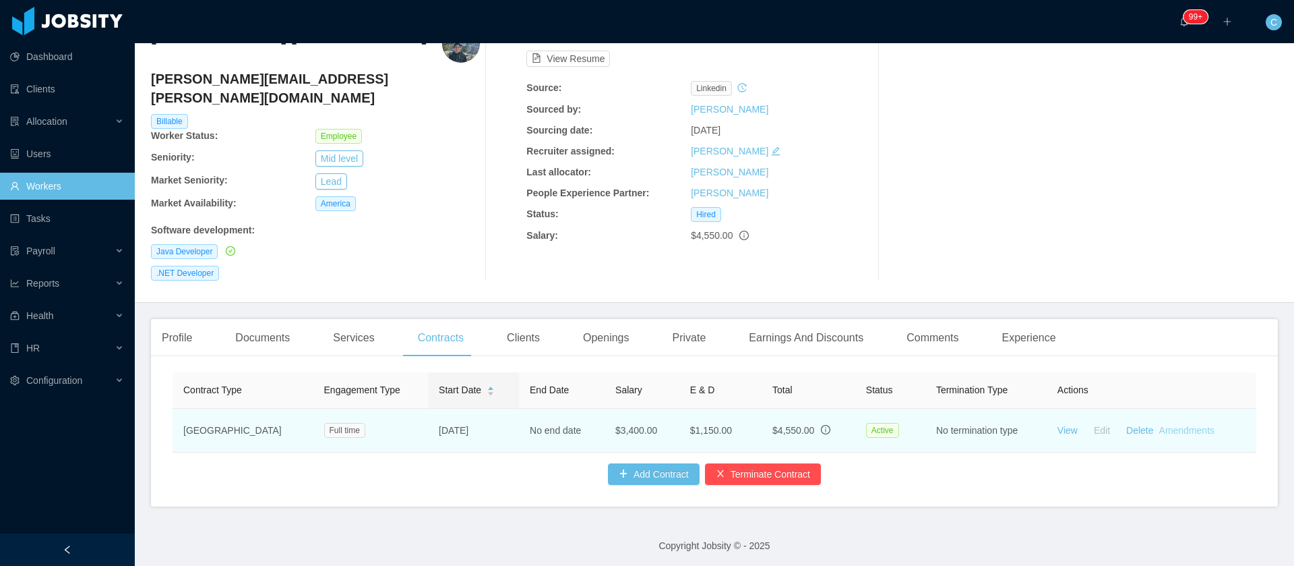
click at [1170, 425] on link "Amendments" at bounding box center [1187, 430] width 55 height 11
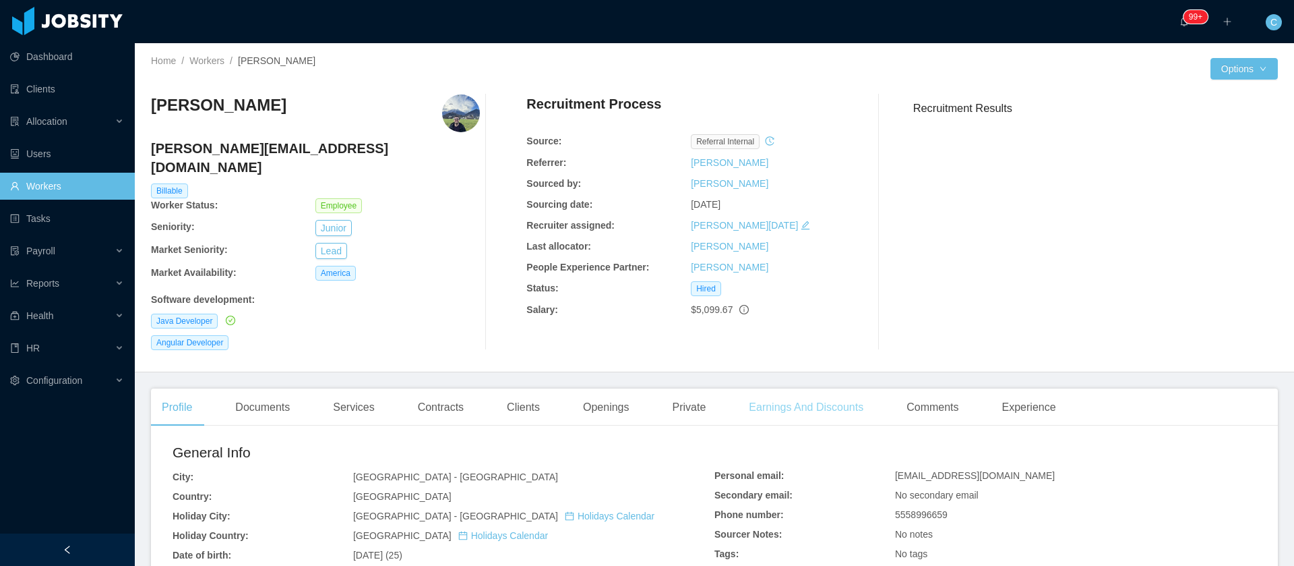
click at [802, 393] on div "Earnings And Discounts" at bounding box center [806, 407] width 136 height 38
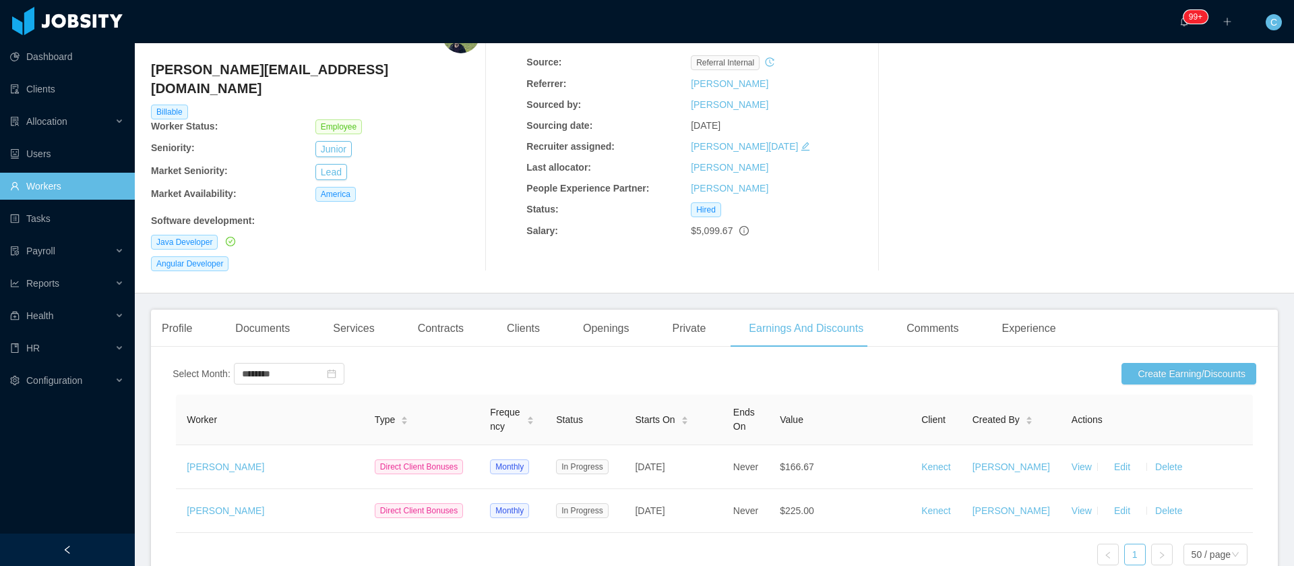
scroll to position [201, 0]
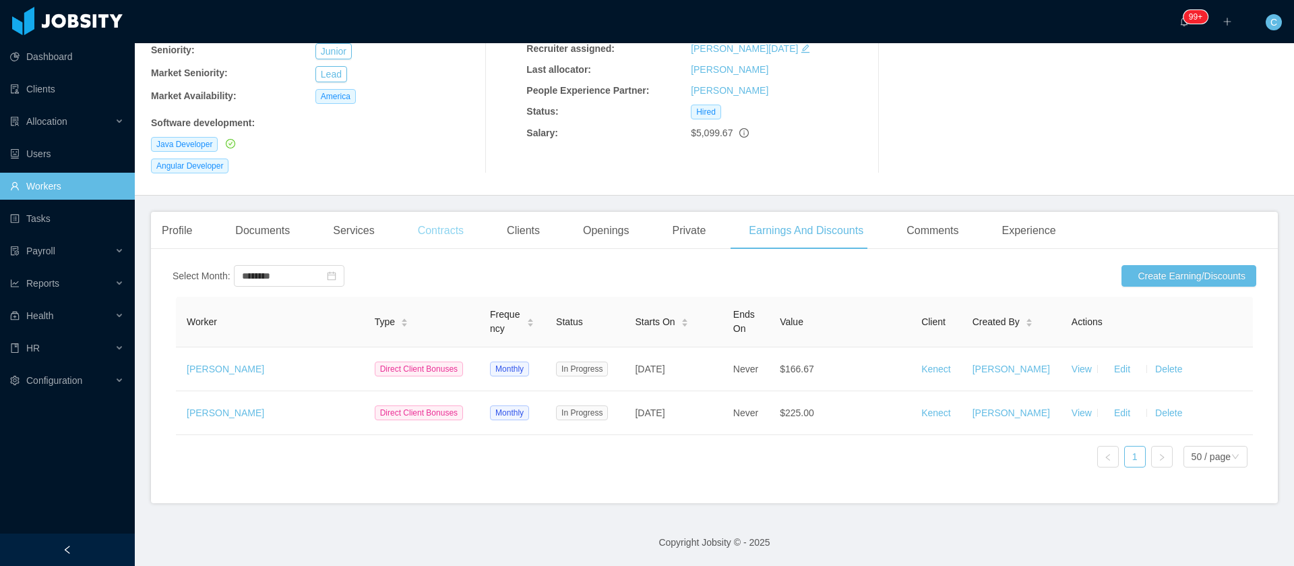
click at [415, 212] on div "Contracts" at bounding box center [440, 231] width 67 height 38
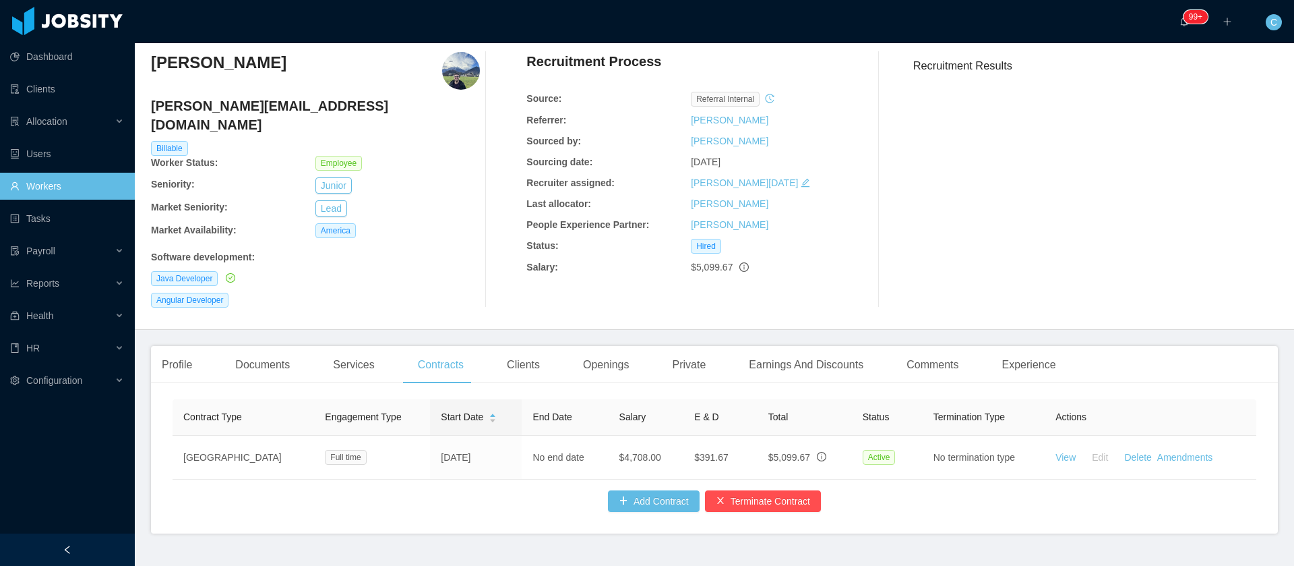
scroll to position [69, 0]
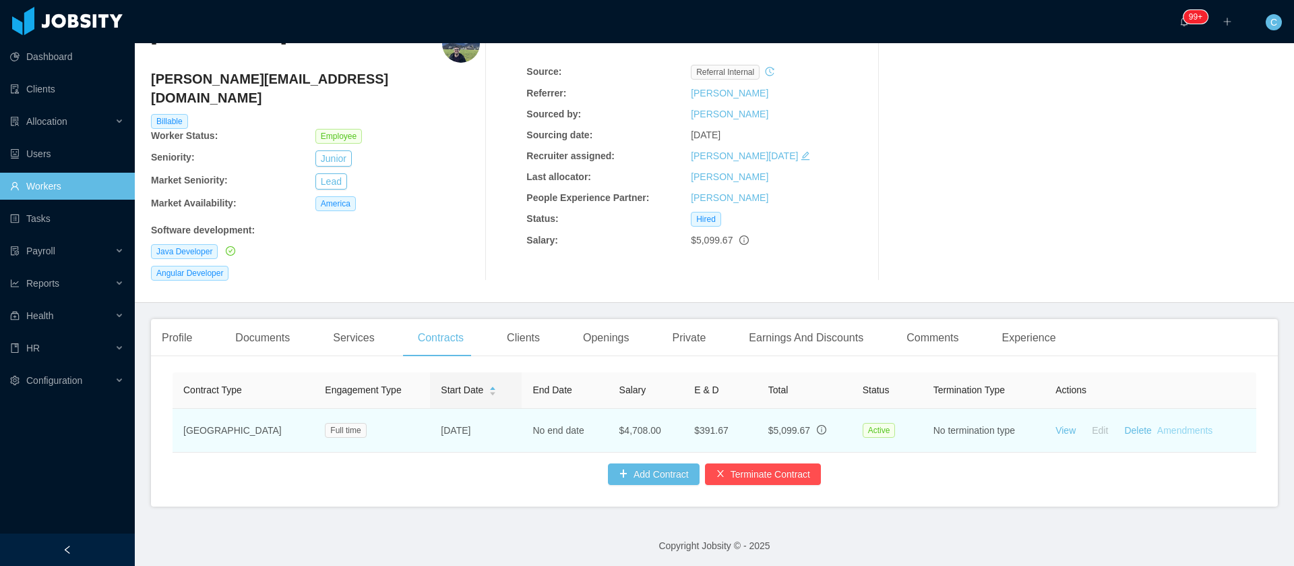
click at [1170, 425] on link "Amendments" at bounding box center [1185, 430] width 55 height 11
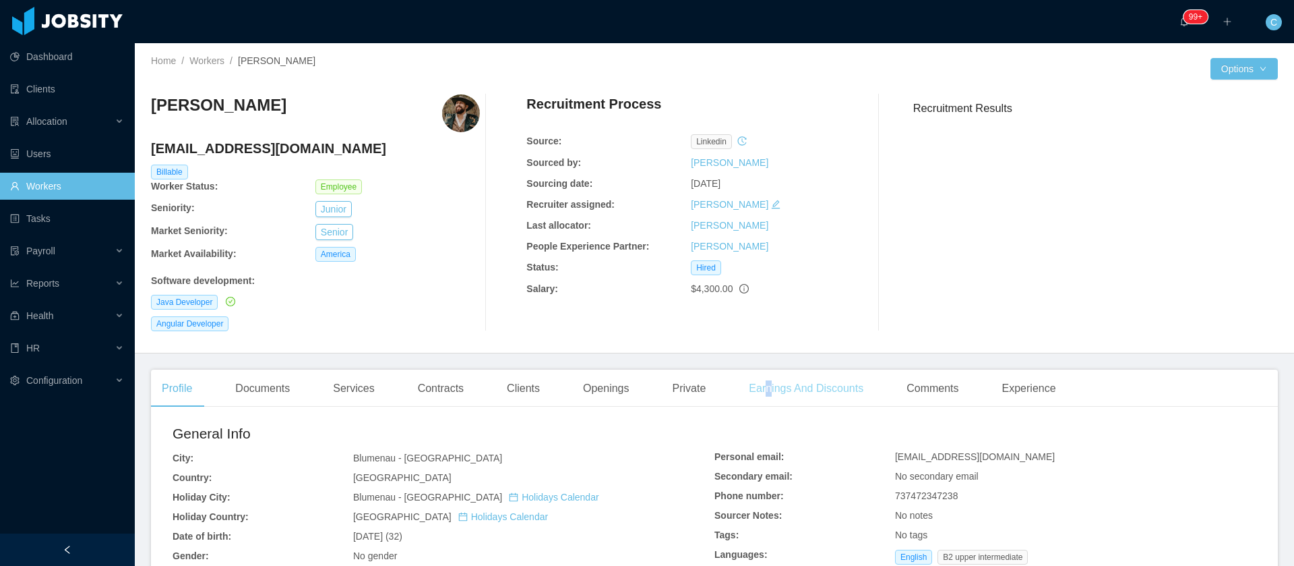
click at [761, 392] on div "Earnings And Discounts" at bounding box center [806, 388] width 136 height 38
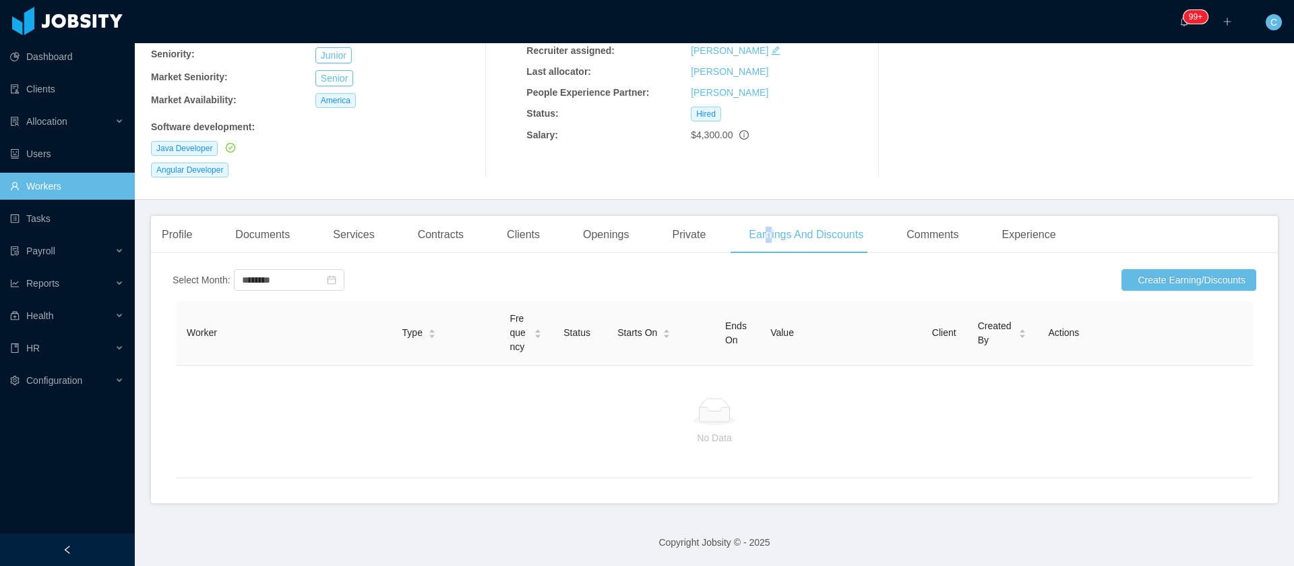
scroll to position [169, 0]
click at [417, 217] on div "Contracts" at bounding box center [440, 235] width 67 height 38
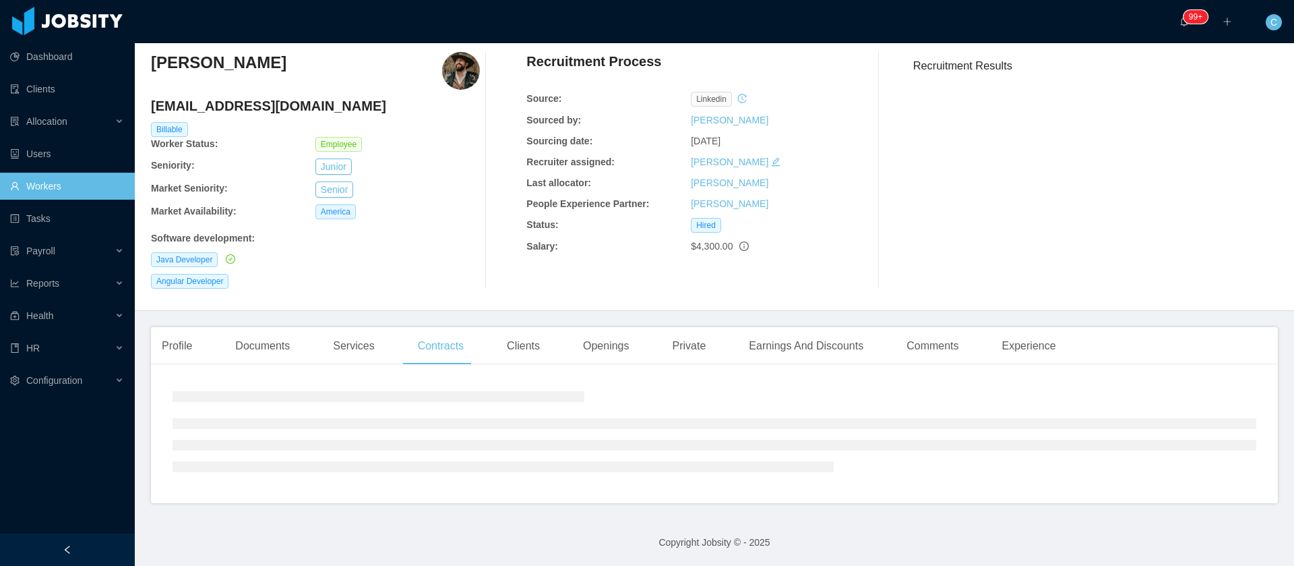
scroll to position [69, 0]
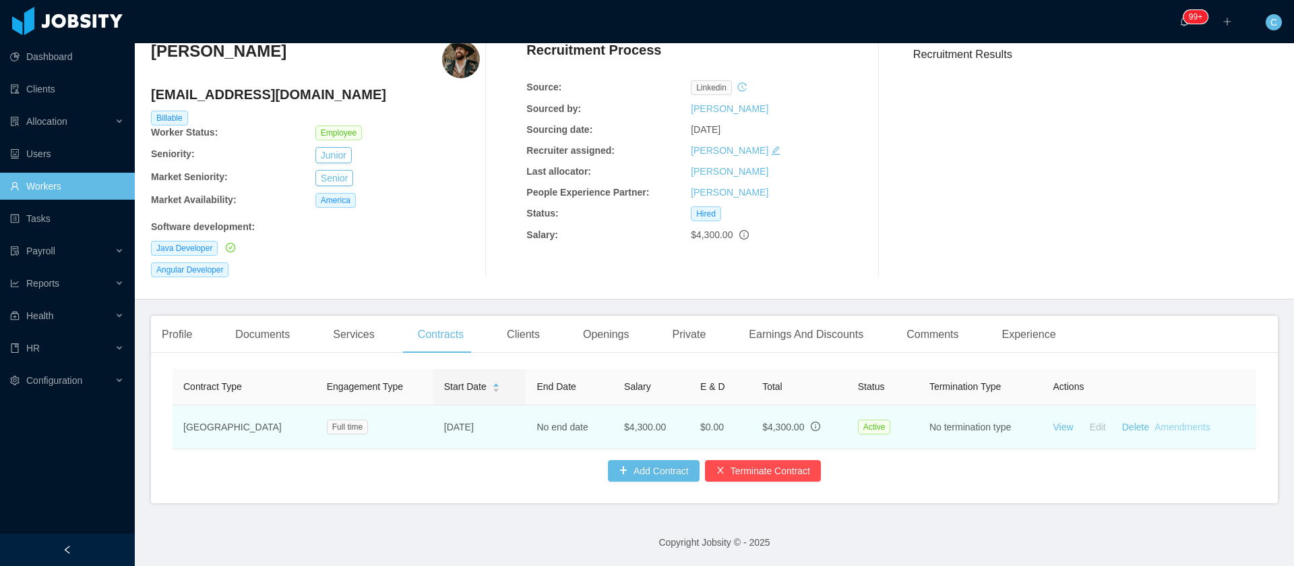
click at [1181, 421] on link "Amendments" at bounding box center [1182, 426] width 55 height 11
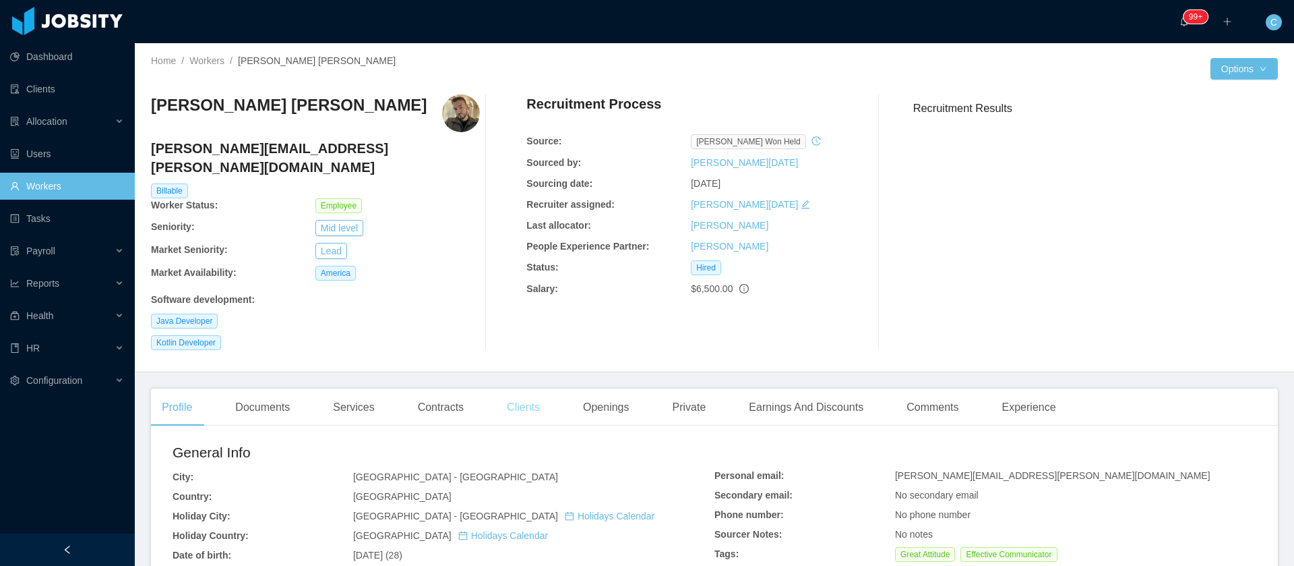
click at [508, 391] on div "Clients" at bounding box center [523, 407] width 55 height 38
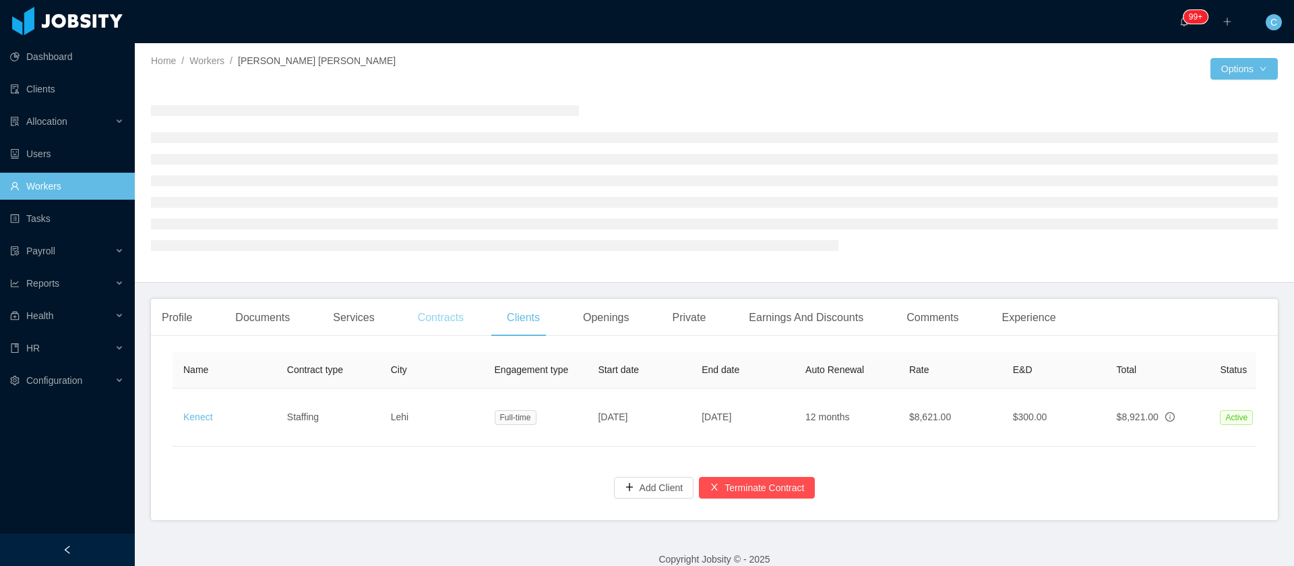
click at [441, 320] on div "Contracts" at bounding box center [440, 318] width 67 height 38
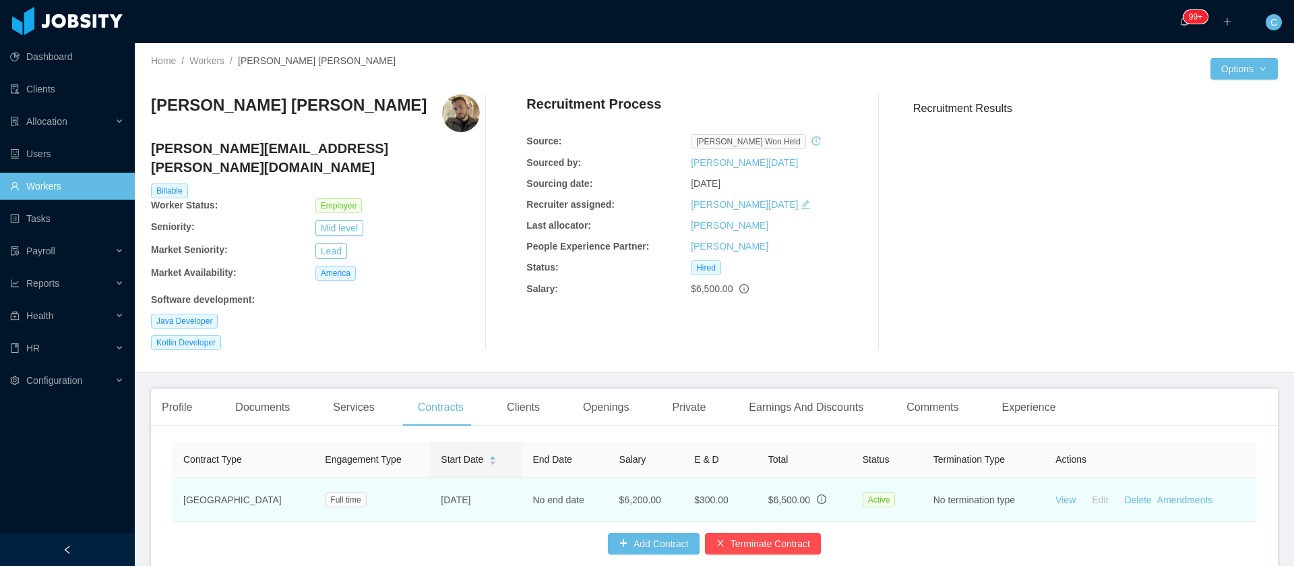
click at [1146, 487] on td "View Edit Delete Amendments" at bounding box center [1151, 500] width 212 height 44
click at [1158, 494] on link "Amendments" at bounding box center [1185, 499] width 55 height 11
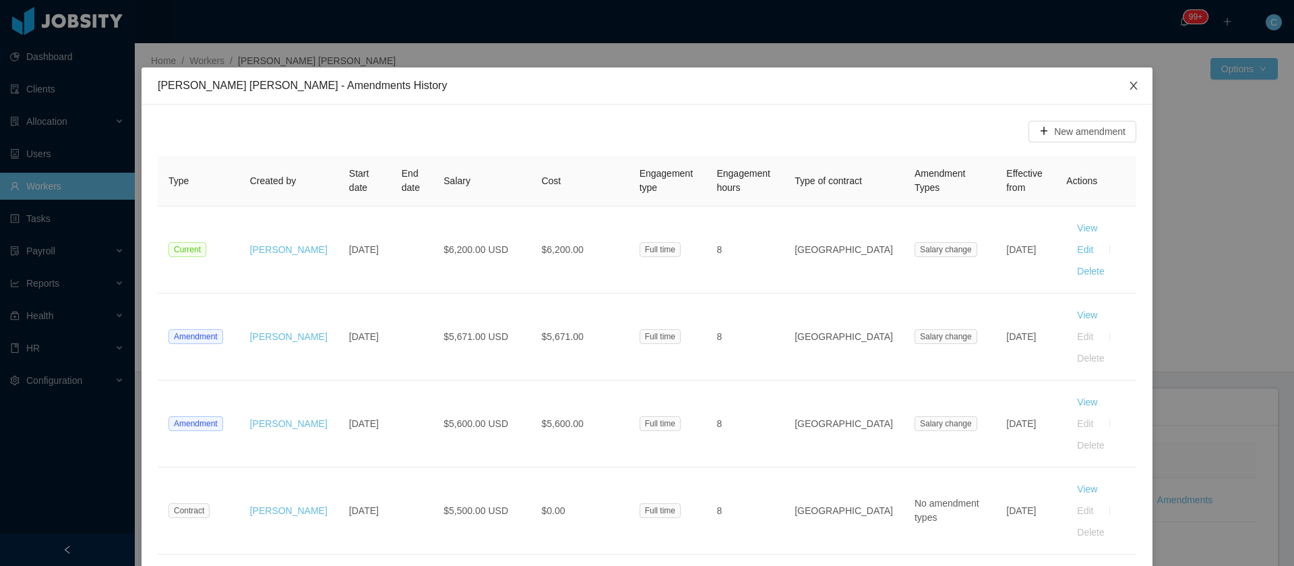
click at [1139, 88] on span "Close" at bounding box center [1134, 86] width 38 height 38
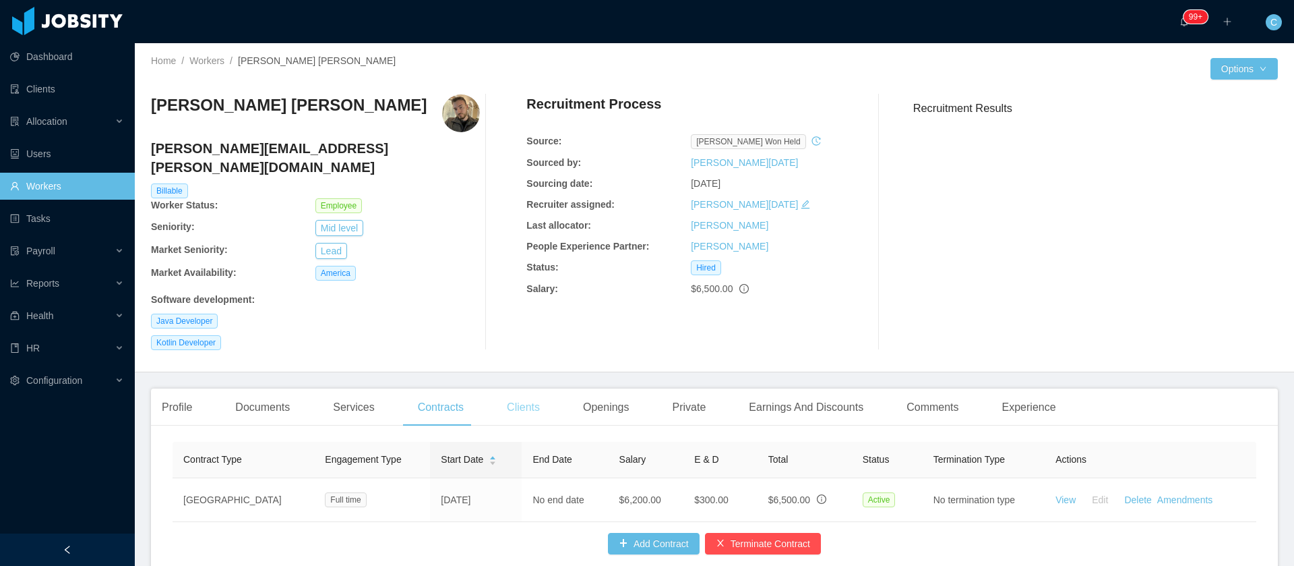
click at [523, 393] on div "Clients" at bounding box center [523, 407] width 55 height 38
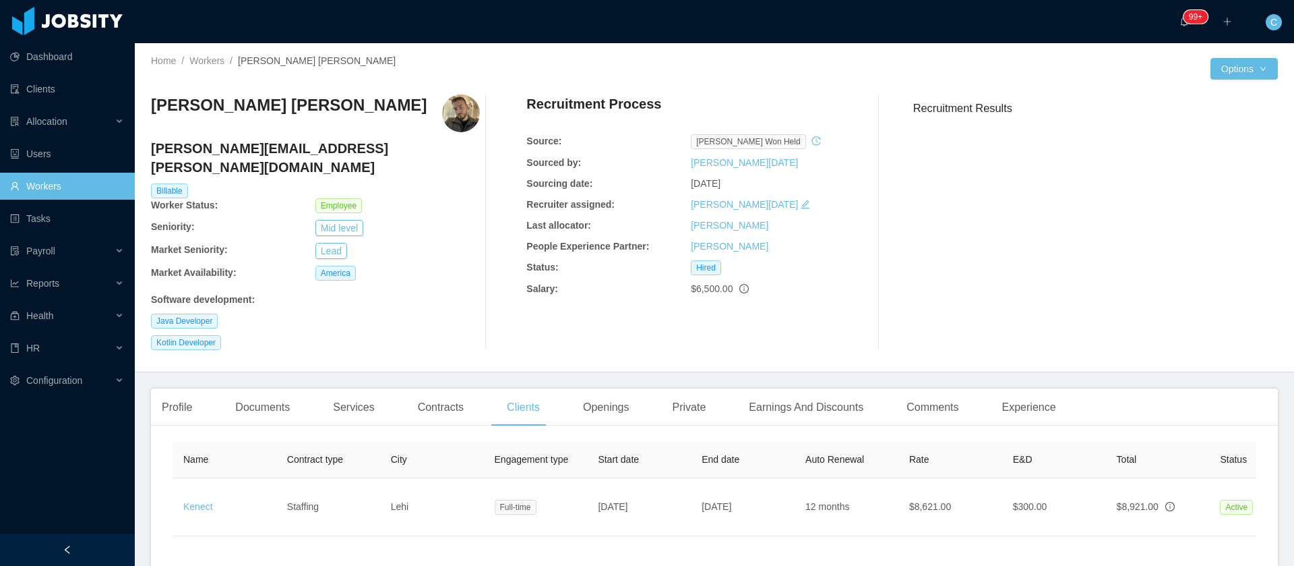
drag, startPoint x: 990, startPoint y: 536, endPoint x: 1066, endPoint y: 527, distance: 76.7
click at [1085, 531] on div "Name Contract type City Engagement type Start date End date Auto Renewal Rate E…" at bounding box center [714, 522] width 1127 height 173
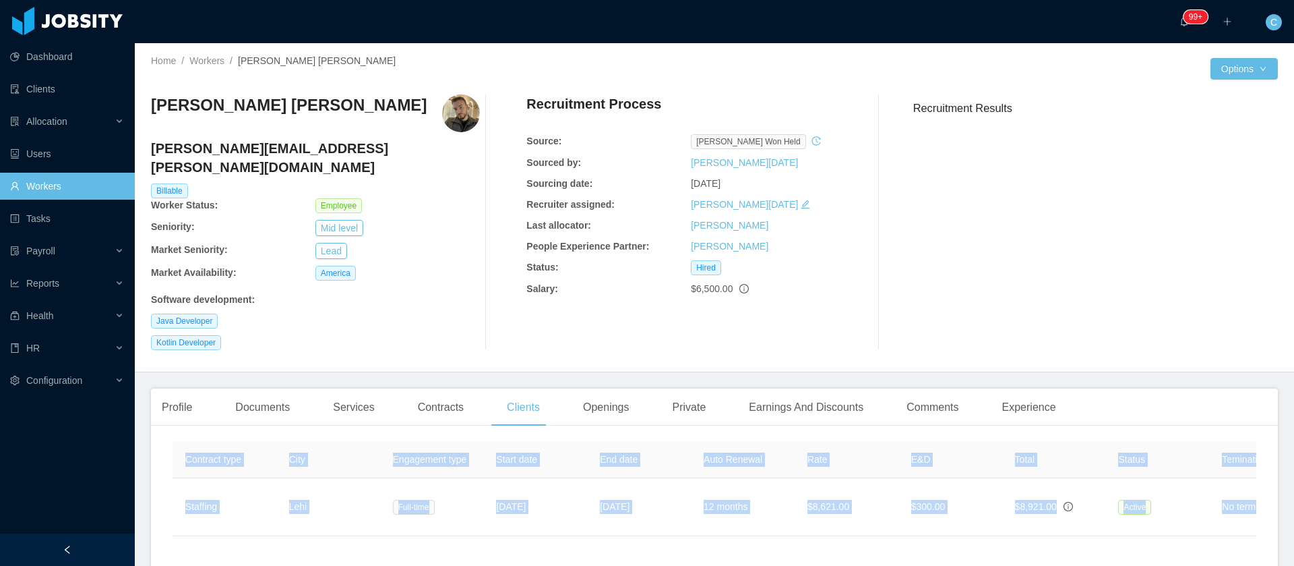
scroll to position [0, 280]
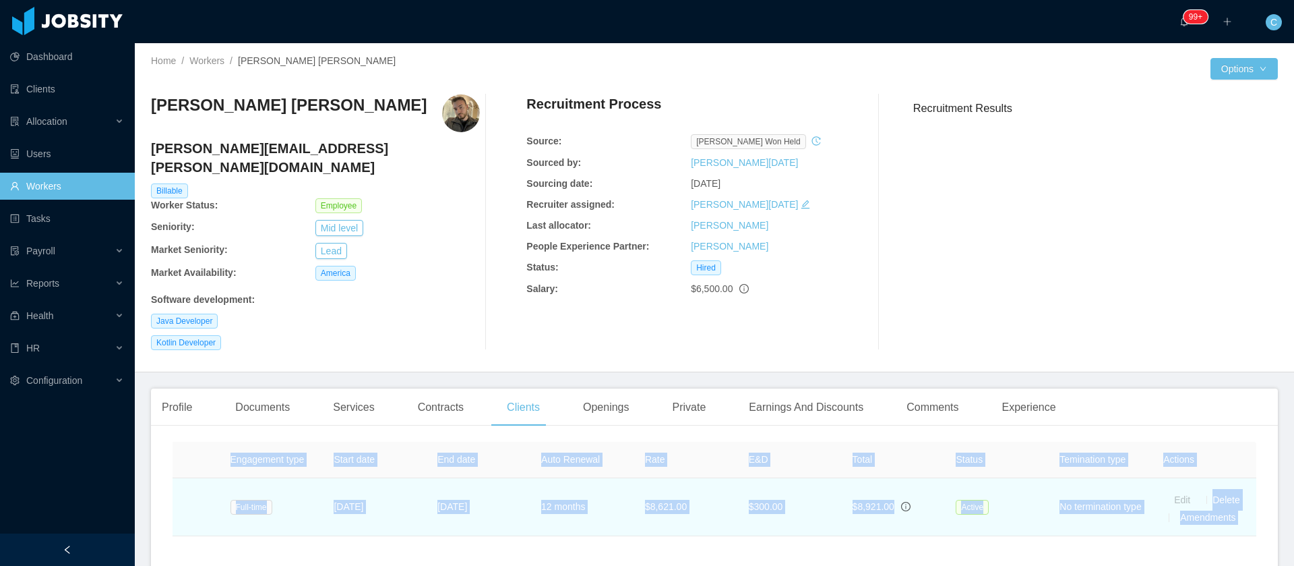
click at [1188, 512] on link "Amendments" at bounding box center [1207, 517] width 55 height 11
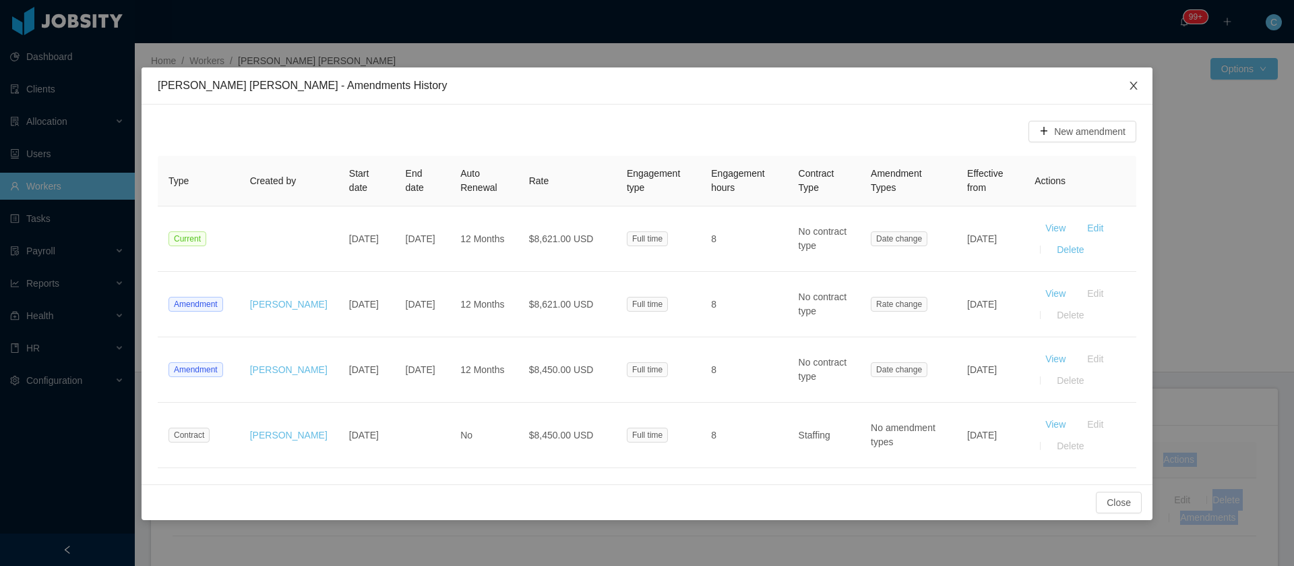
click at [1135, 94] on span "Close" at bounding box center [1134, 86] width 38 height 38
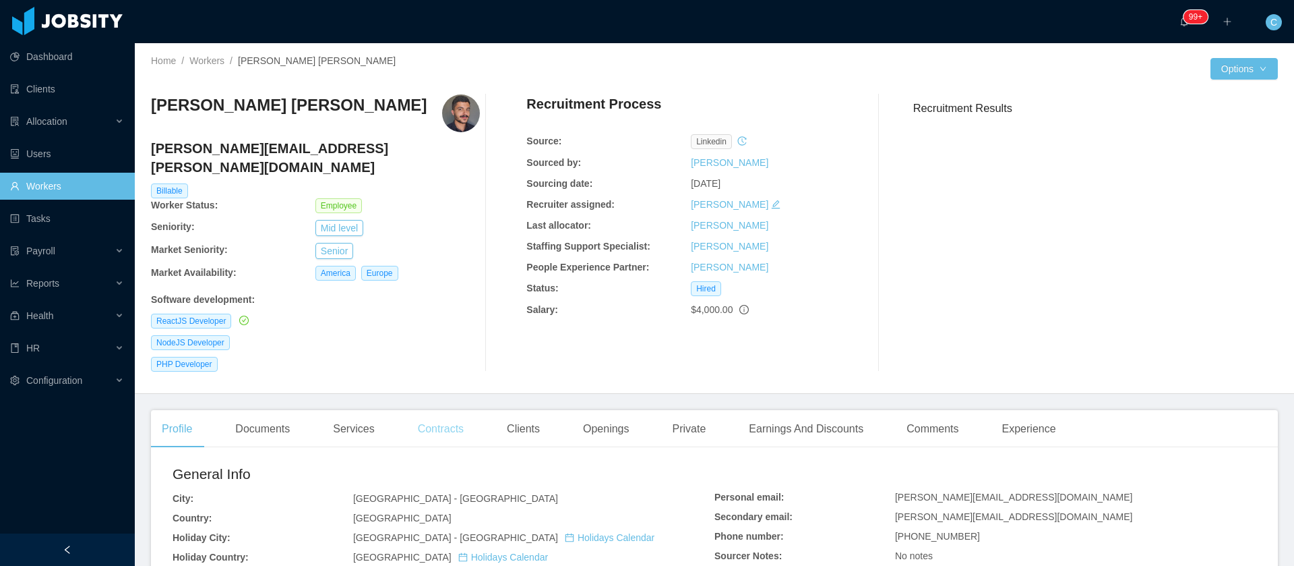
click at [436, 417] on div "Contracts" at bounding box center [440, 429] width 67 height 38
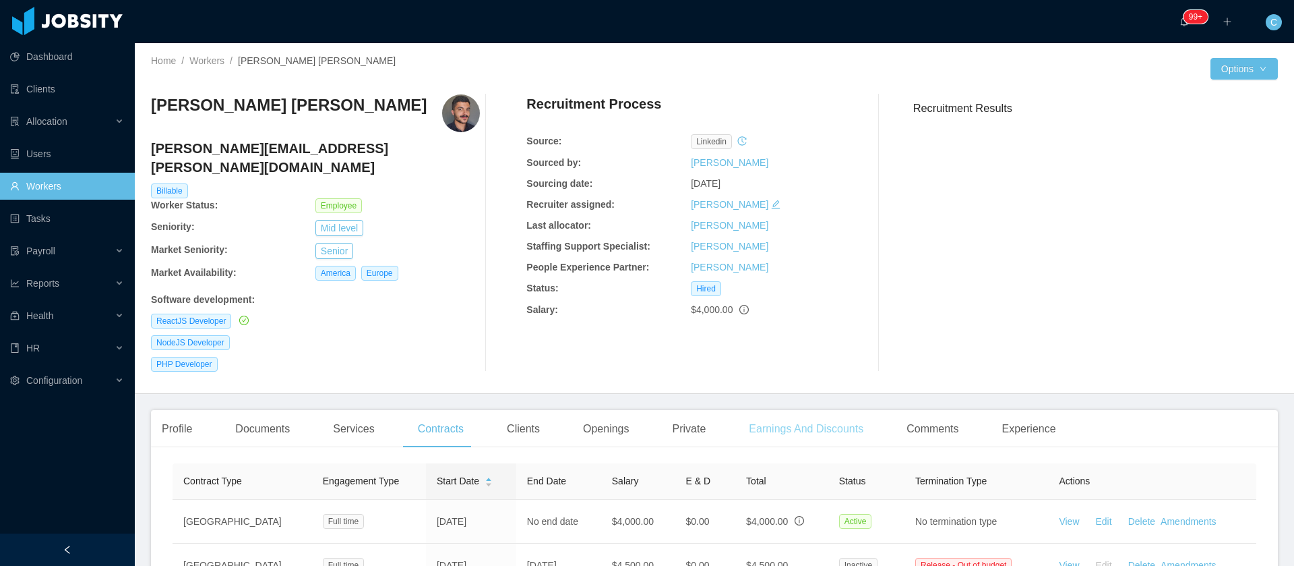
click at [816, 410] on div "Earnings And Discounts" at bounding box center [806, 429] width 136 height 38
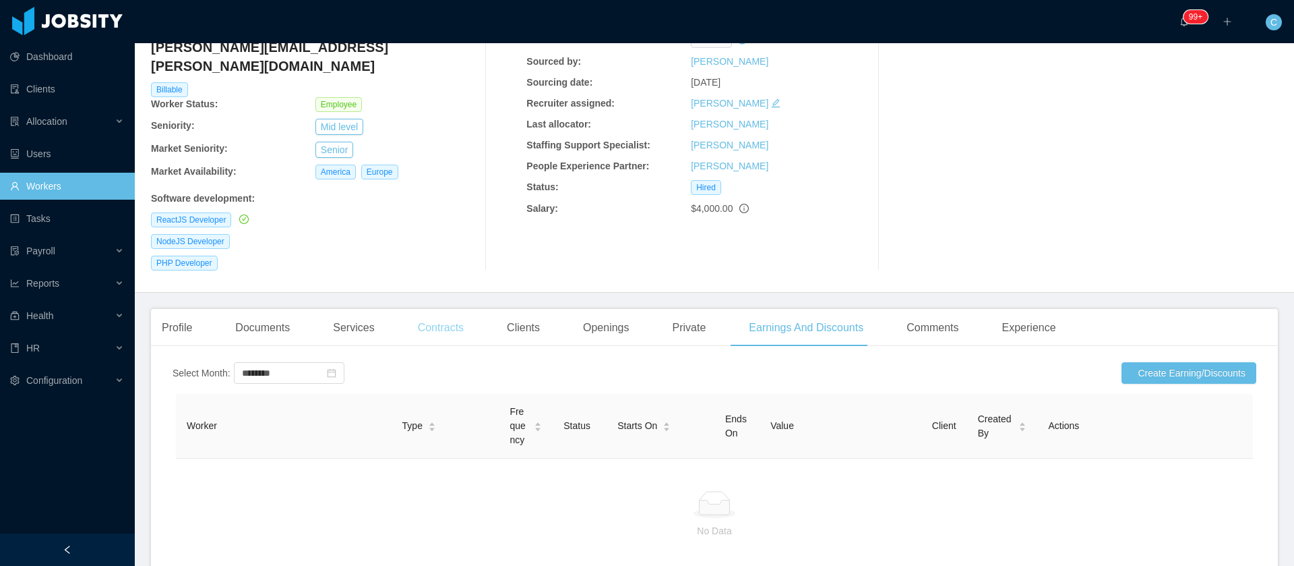
click at [446, 309] on div "Contracts" at bounding box center [440, 328] width 67 height 38
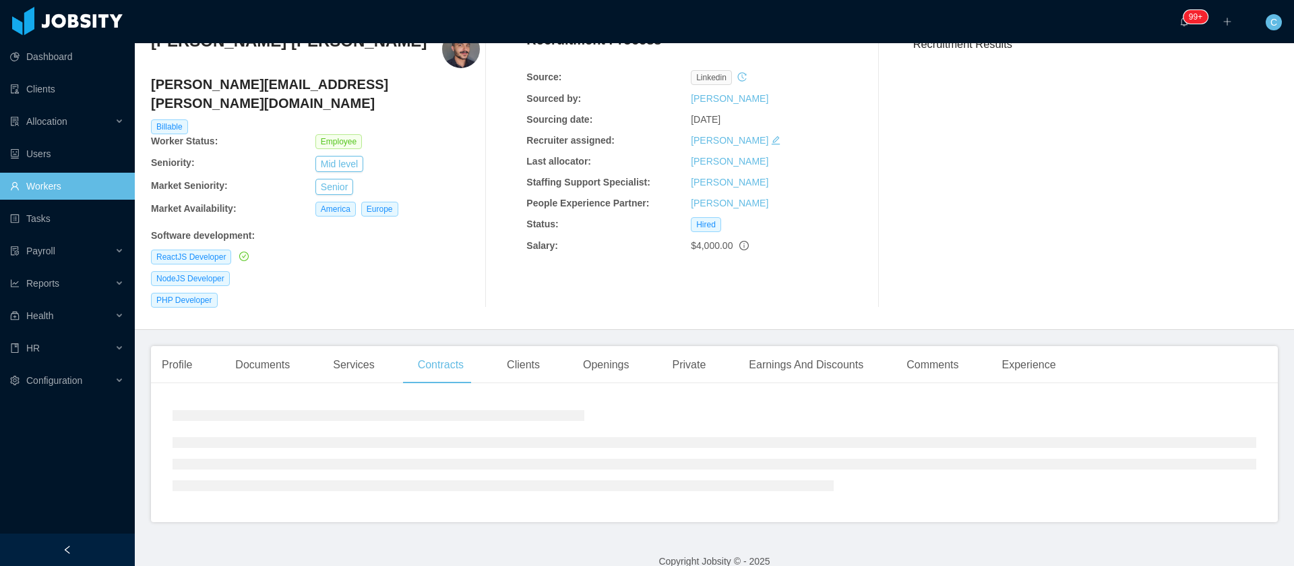
scroll to position [101, 0]
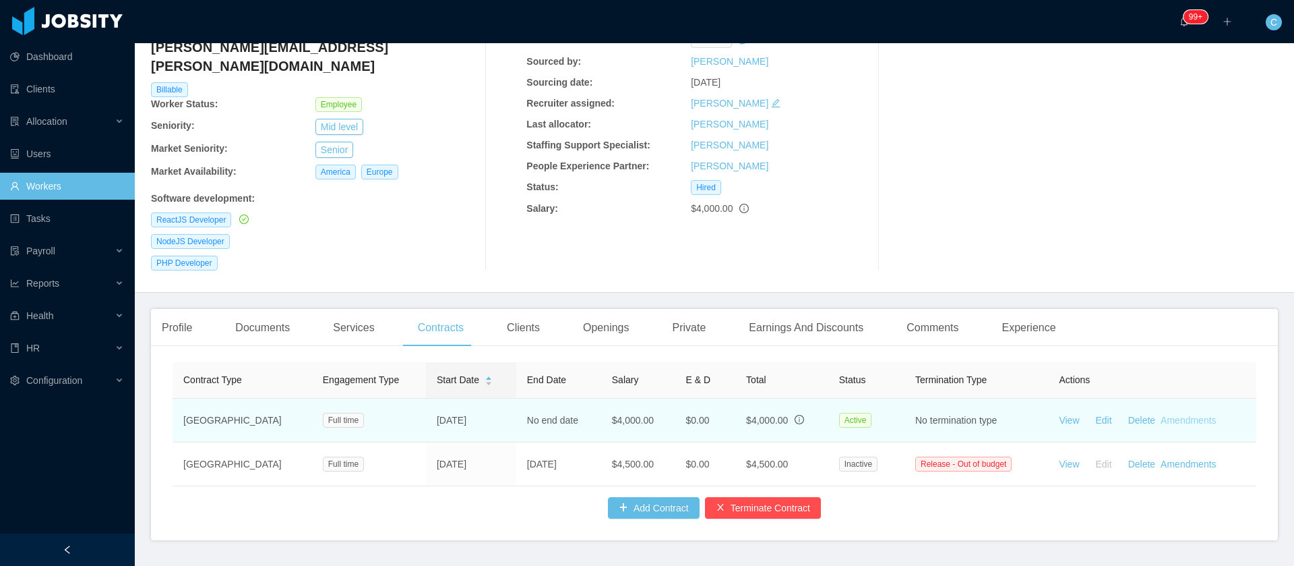
click at [1170, 415] on link "Amendments" at bounding box center [1188, 420] width 55 height 11
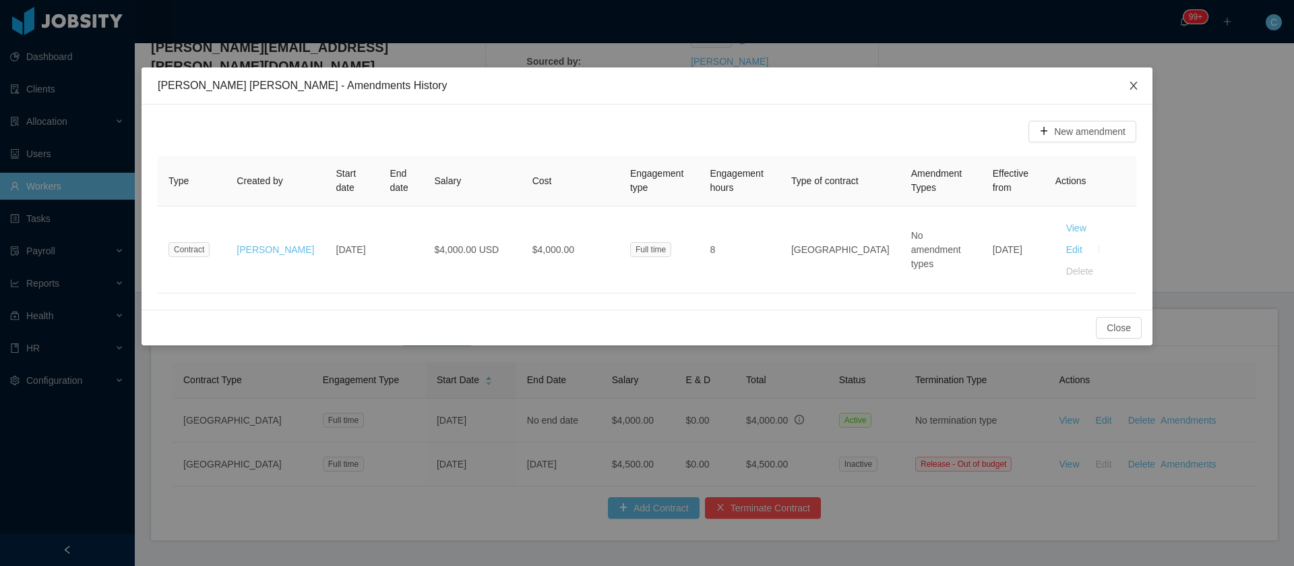
click at [1123, 87] on span "Close" at bounding box center [1134, 86] width 38 height 38
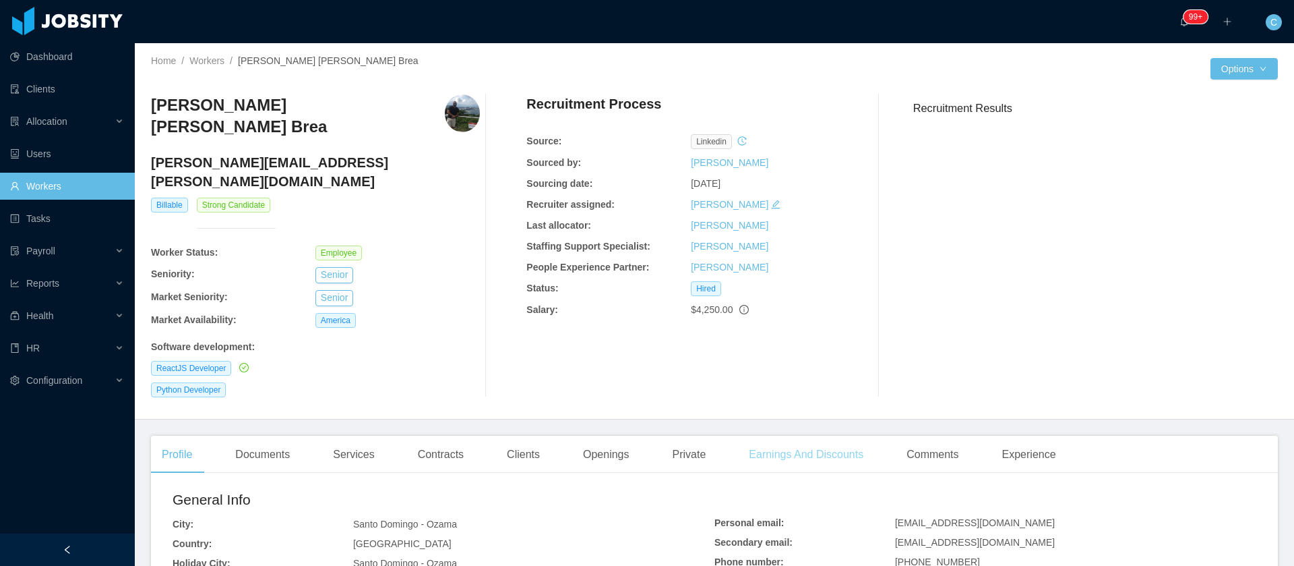
click at [765, 436] on div "Earnings And Discounts" at bounding box center [806, 455] width 136 height 38
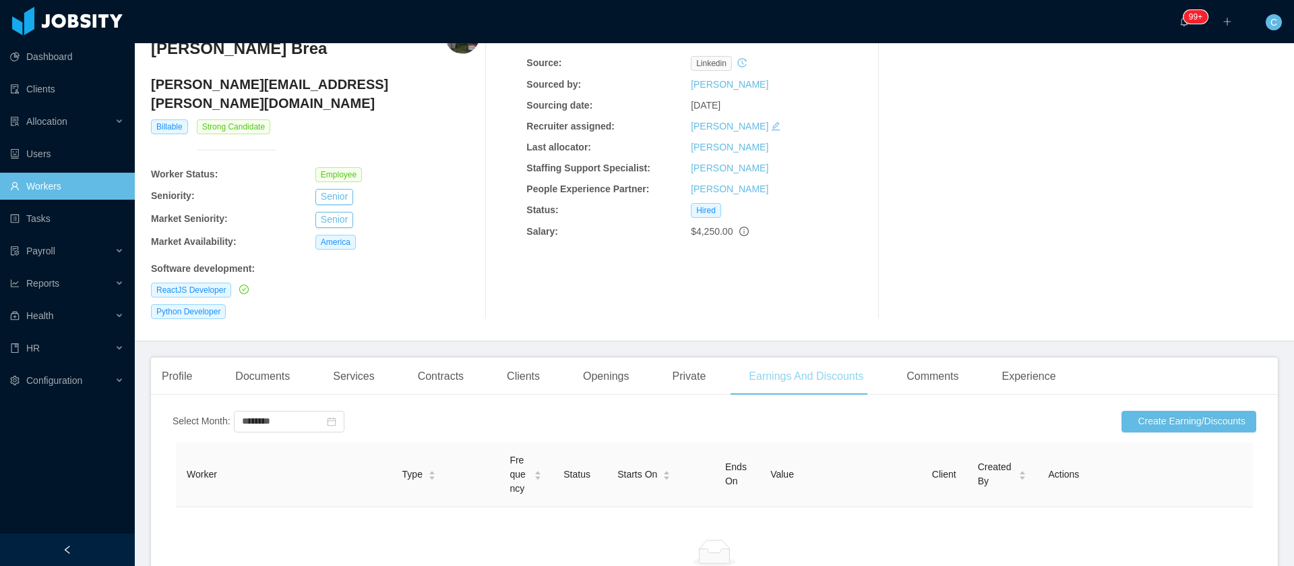
scroll to position [202, 0]
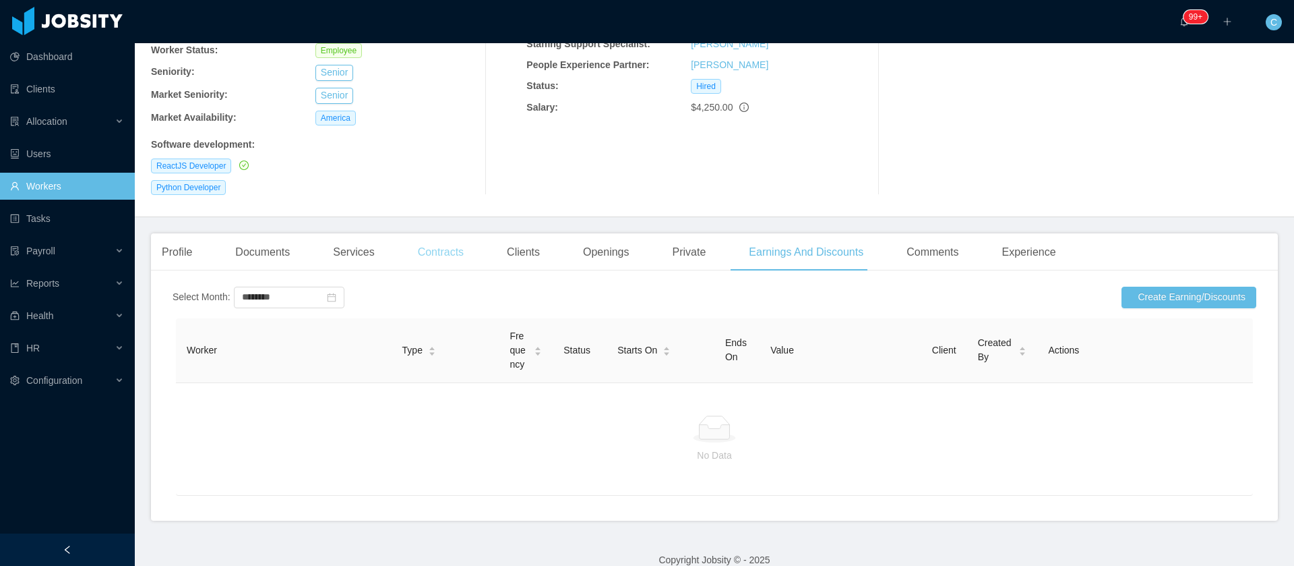
click at [429, 233] on div "Contracts" at bounding box center [440, 252] width 67 height 38
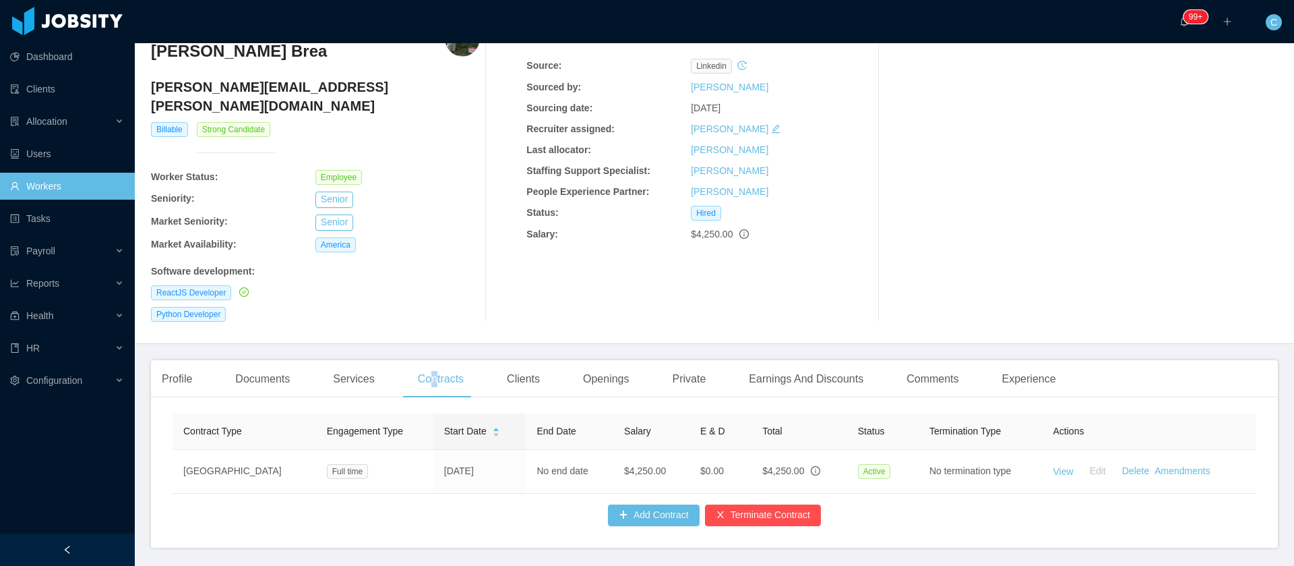
scroll to position [102, 0]
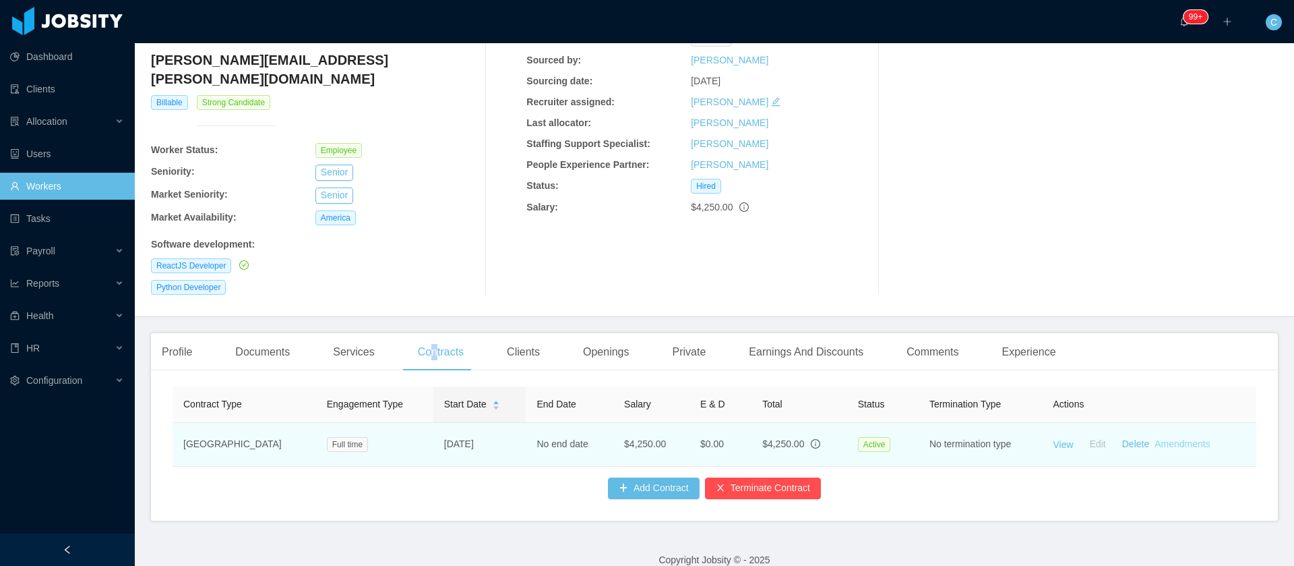
click at [1176, 438] on link "Amendments" at bounding box center [1182, 443] width 55 height 11
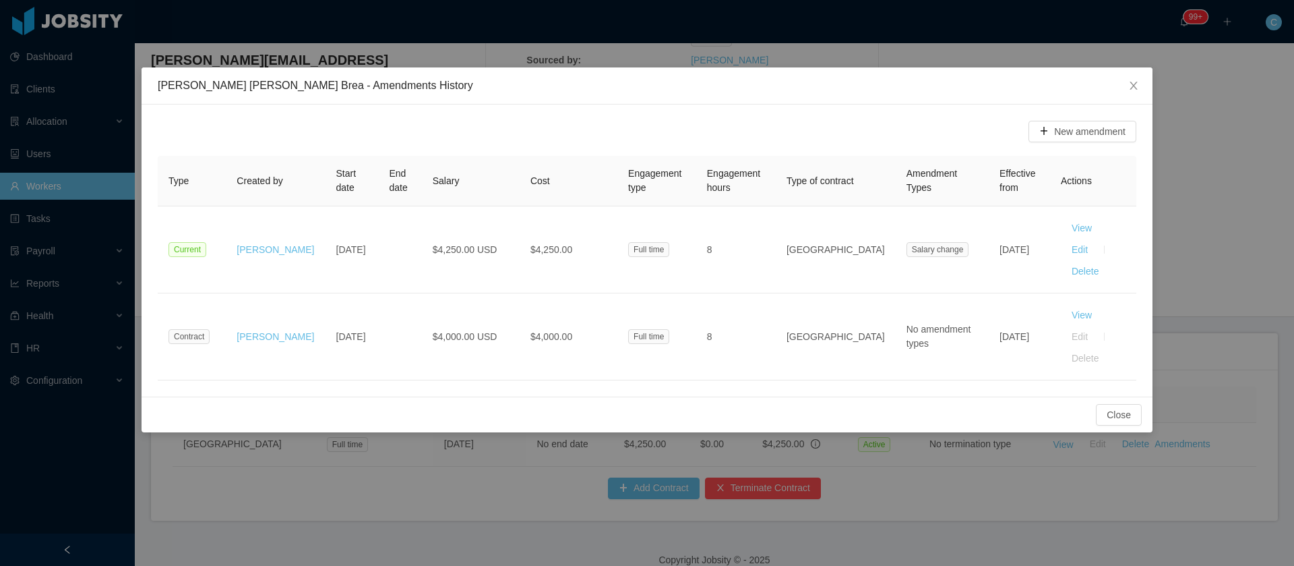
click at [255, 345] on div "New amendment Type Created by Start date End date Salary Cost Engagement type E…" at bounding box center [647, 250] width 1011 height 292
drag, startPoint x: 1132, startPoint y: 88, endPoint x: 876, endPoint y: 282, distance: 321.5
click at [1132, 87] on icon "icon: close" at bounding box center [1134, 85] width 11 height 11
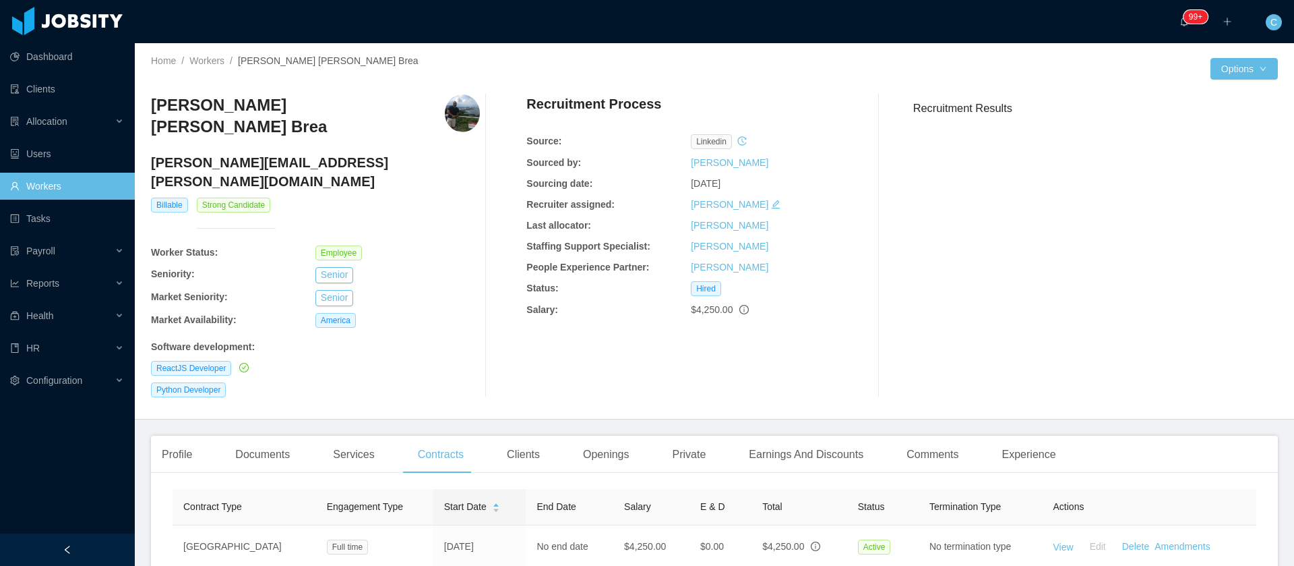
click at [525, 436] on div "Clients" at bounding box center [523, 455] width 55 height 38
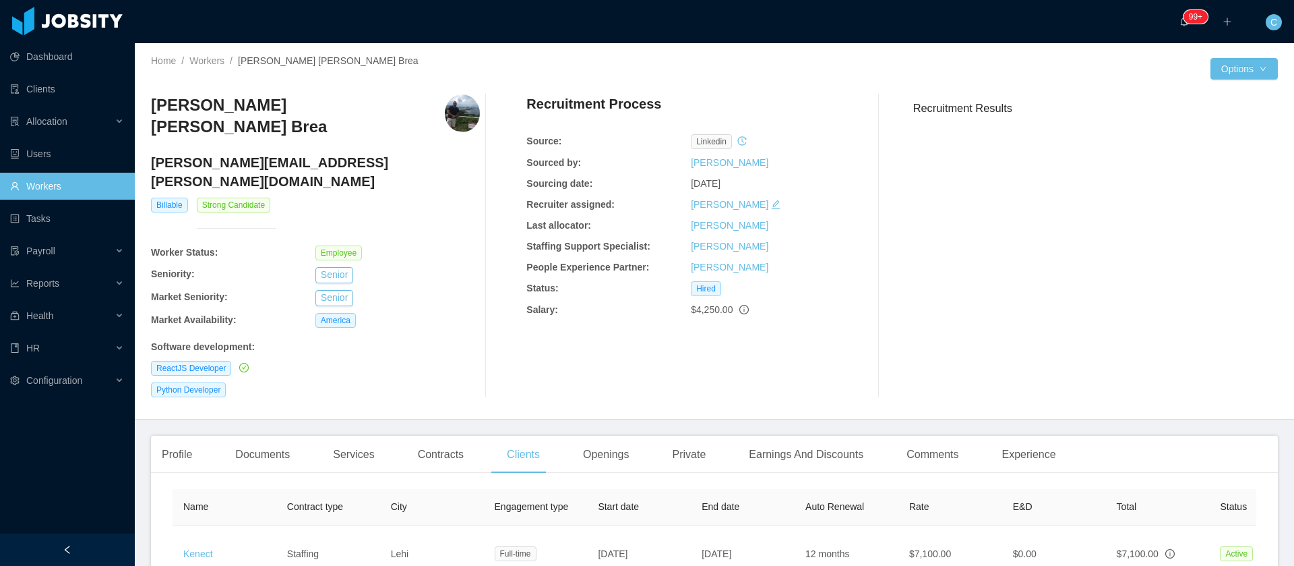
scroll to position [0, 280]
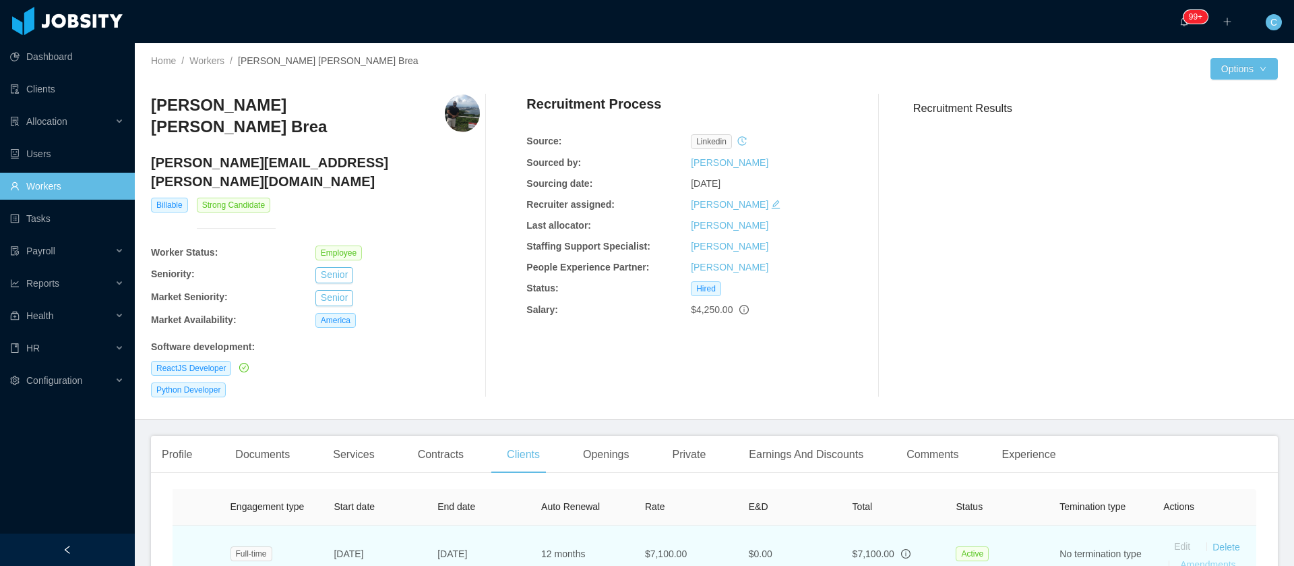
click at [1180, 559] on link "Amendments" at bounding box center [1207, 564] width 55 height 11
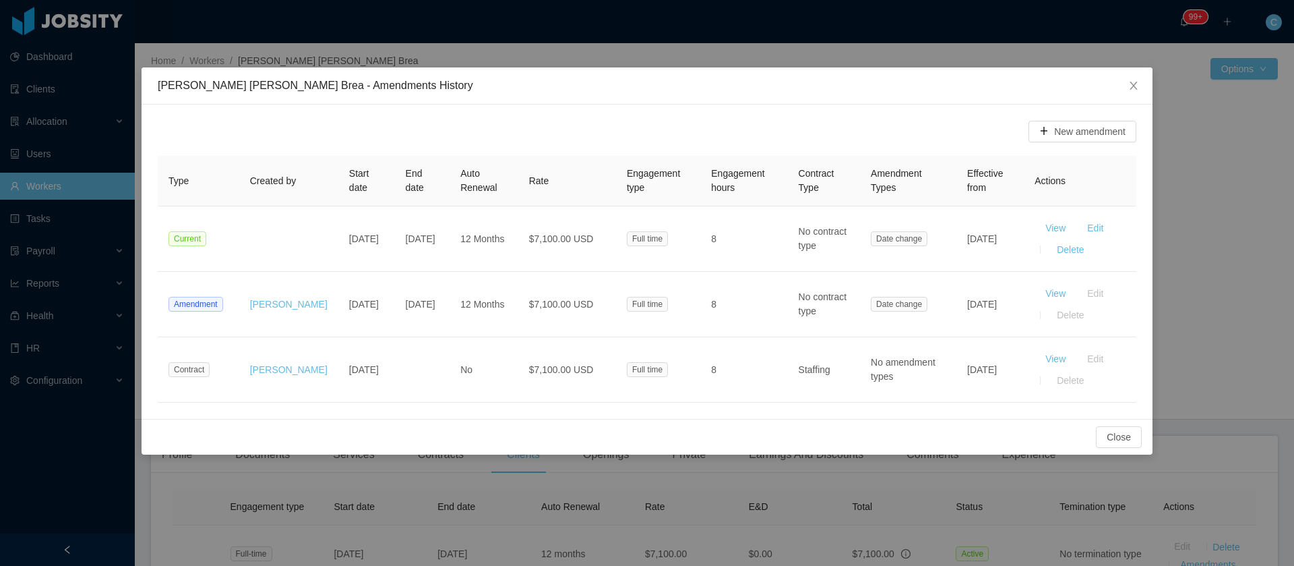
drag, startPoint x: 916, startPoint y: 32, endPoint x: 906, endPoint y: 44, distance: 15.8
click at [916, 32] on div "[PERSON_NAME] [PERSON_NAME] Brea - Amendments History New amendment Type Create…" at bounding box center [647, 283] width 1294 height 566
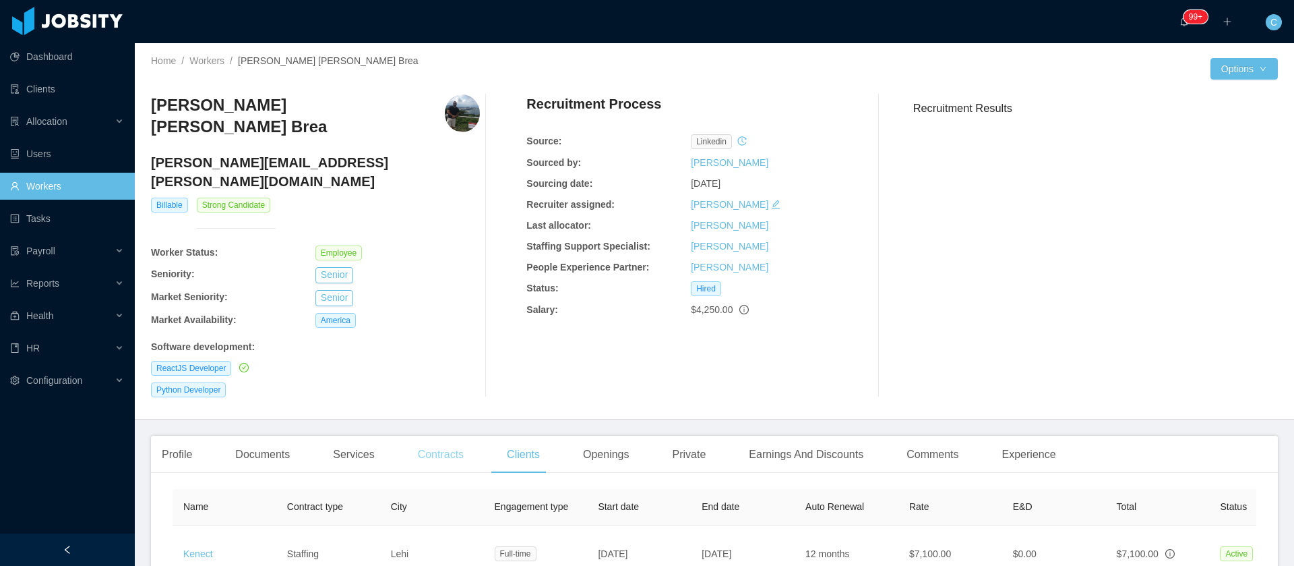
click at [430, 436] on div "Contracts" at bounding box center [440, 455] width 67 height 38
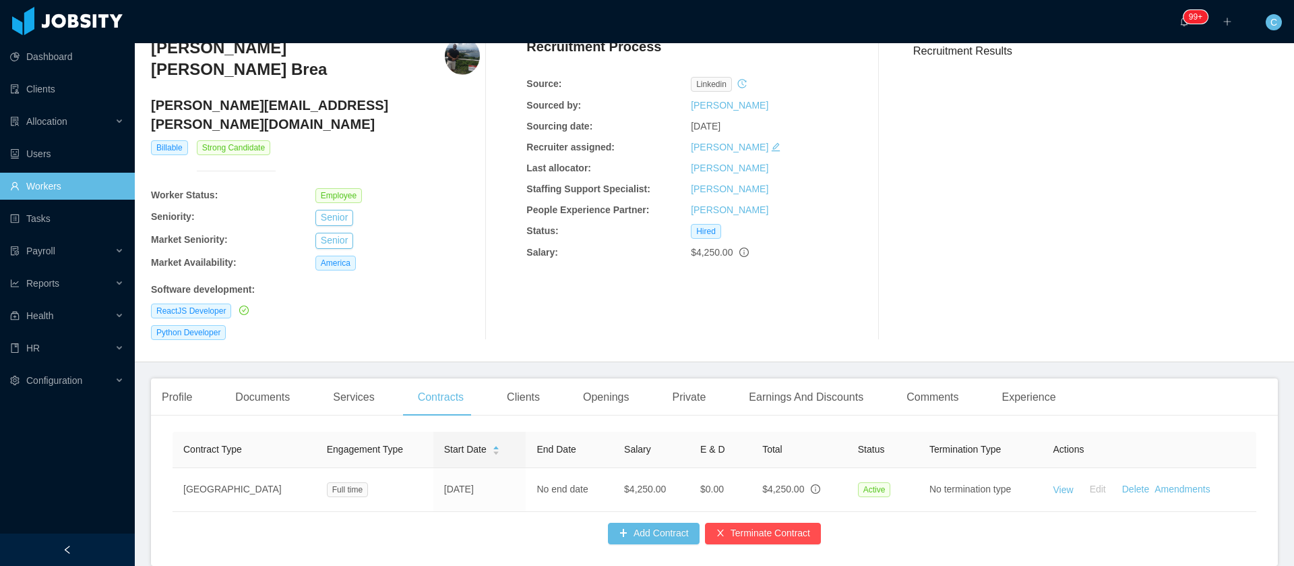
scroll to position [102, 0]
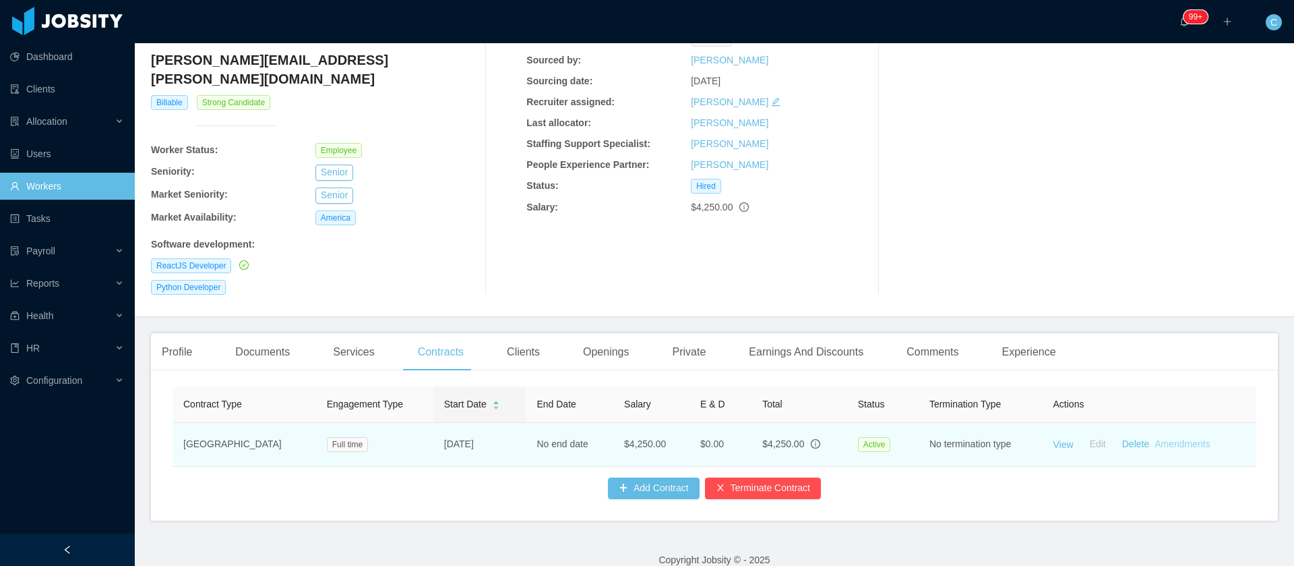
click at [1155, 438] on link "Amendments" at bounding box center [1182, 443] width 55 height 11
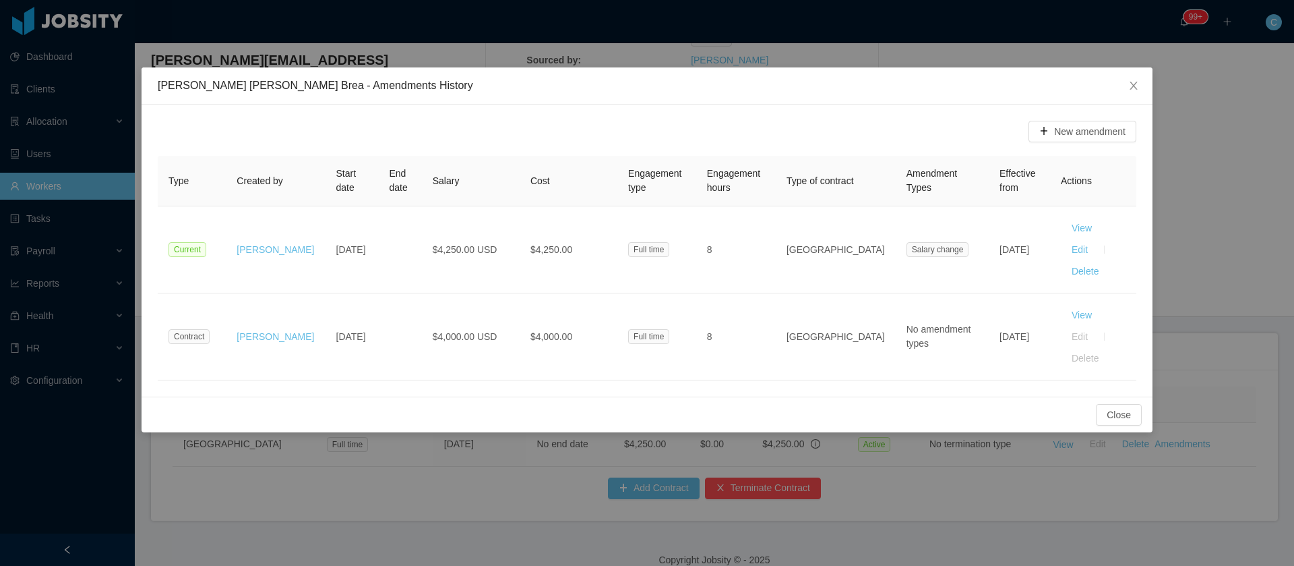
click at [268, 396] on div "Close" at bounding box center [647, 414] width 1011 height 36
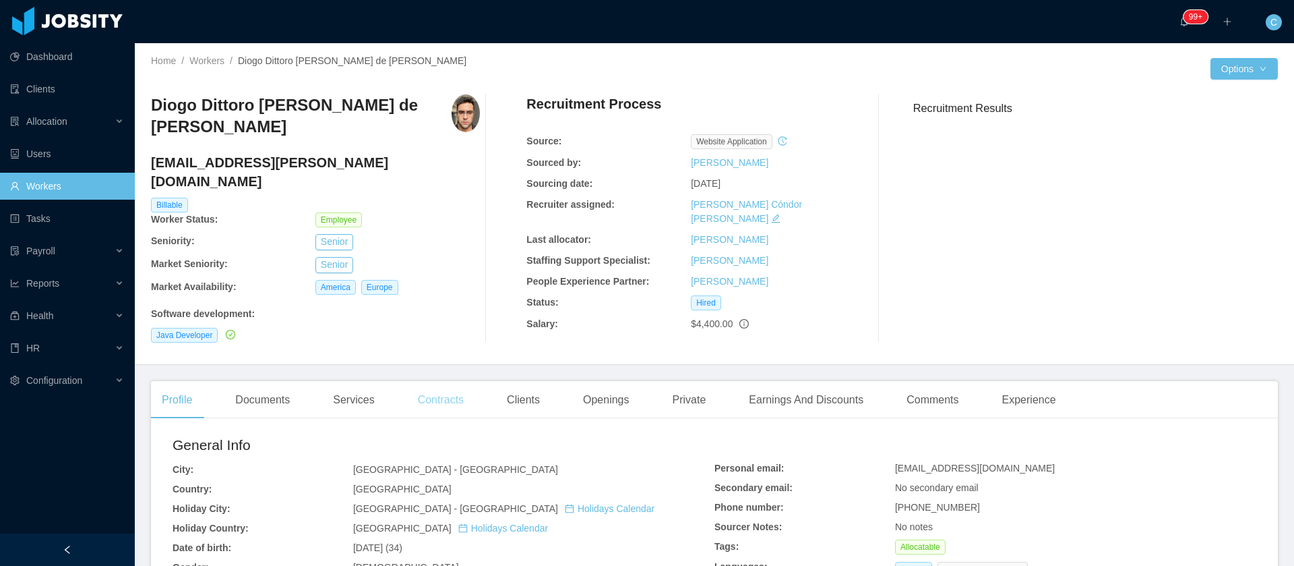
click at [442, 381] on div "Contracts" at bounding box center [440, 400] width 67 height 38
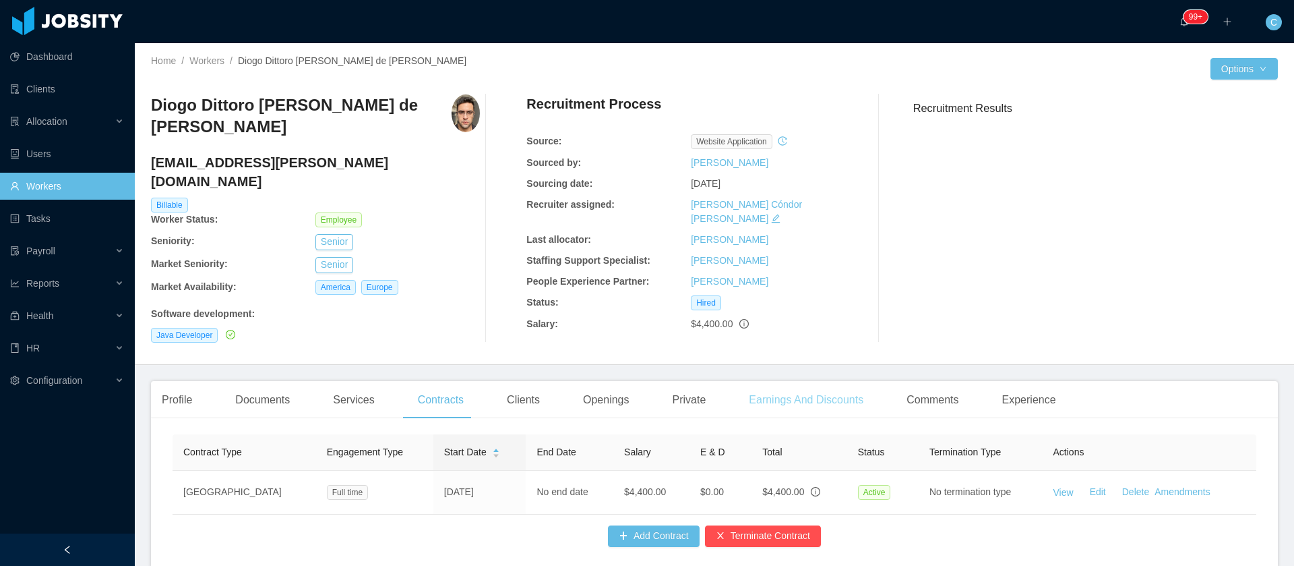
click at [768, 381] on div "Earnings And Discounts" at bounding box center [806, 400] width 136 height 38
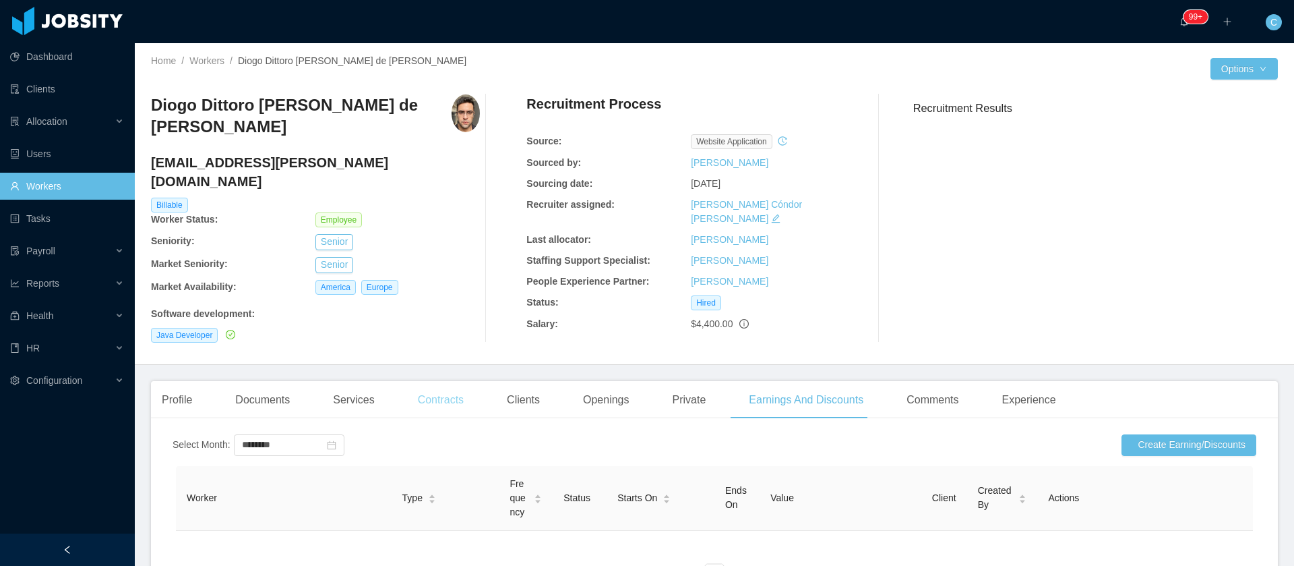
click at [439, 384] on div "Contracts" at bounding box center [440, 400] width 67 height 38
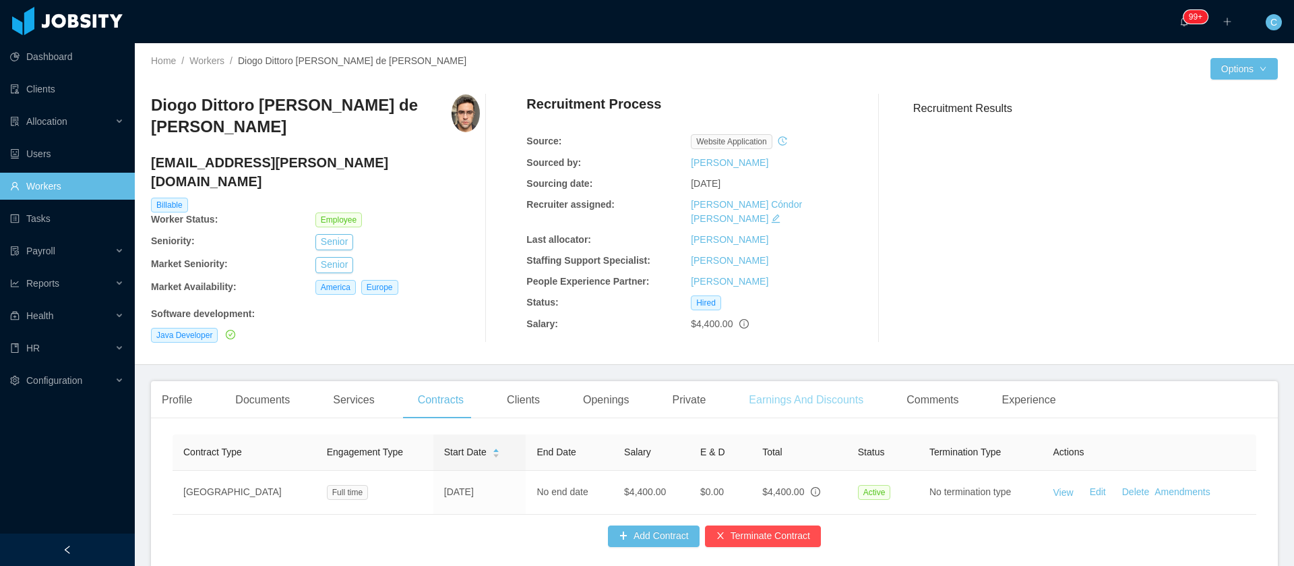
click at [767, 390] on div "Earnings And Discounts" at bounding box center [806, 400] width 136 height 38
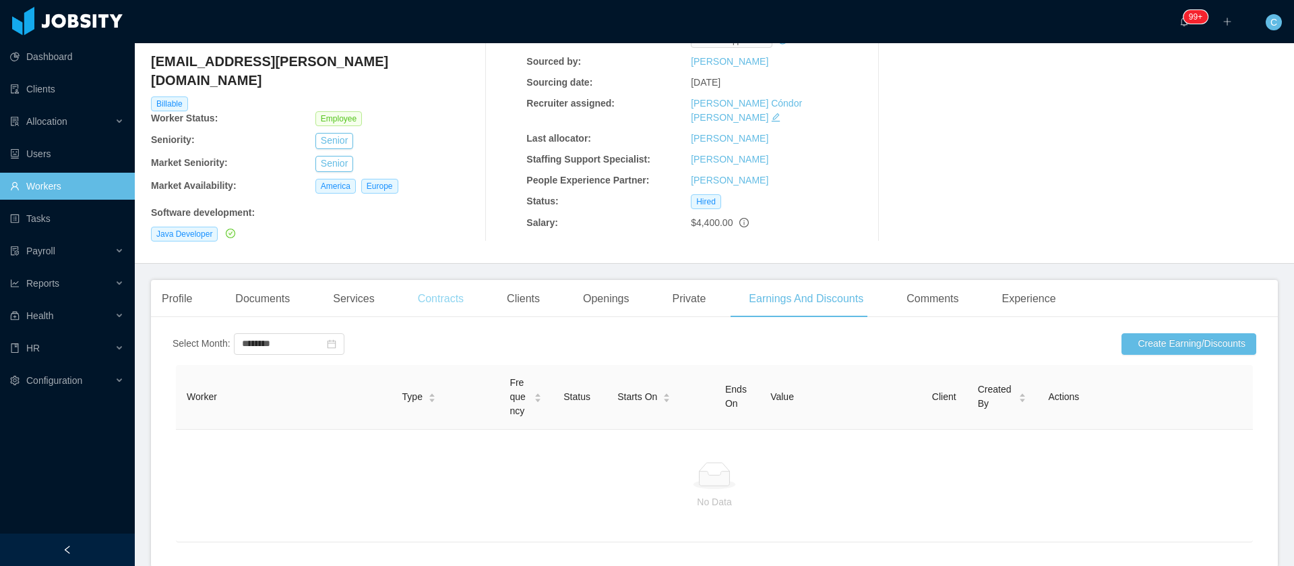
click at [440, 289] on div "Contracts" at bounding box center [440, 299] width 67 height 38
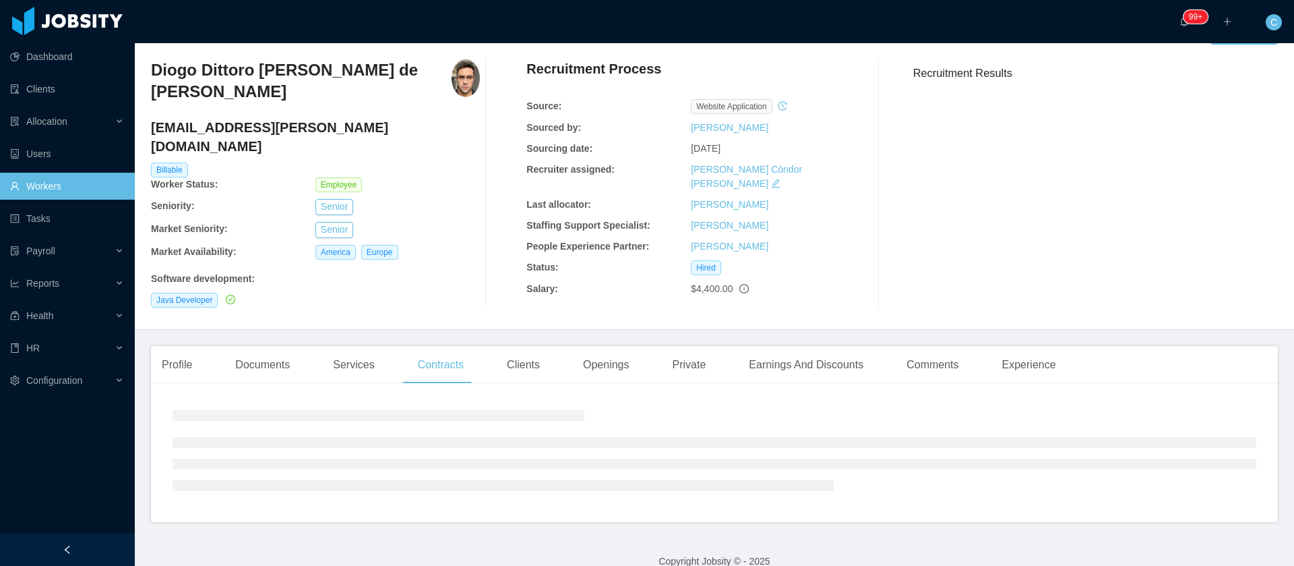
scroll to position [62, 0]
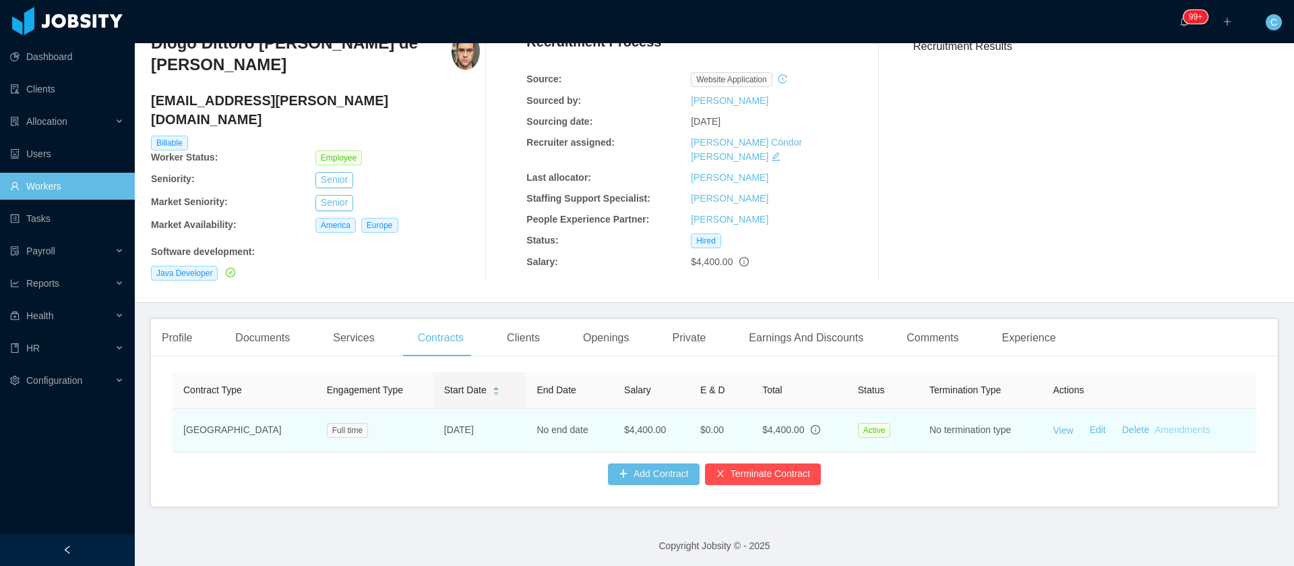
click at [1181, 424] on link "Amendments" at bounding box center [1182, 429] width 55 height 11
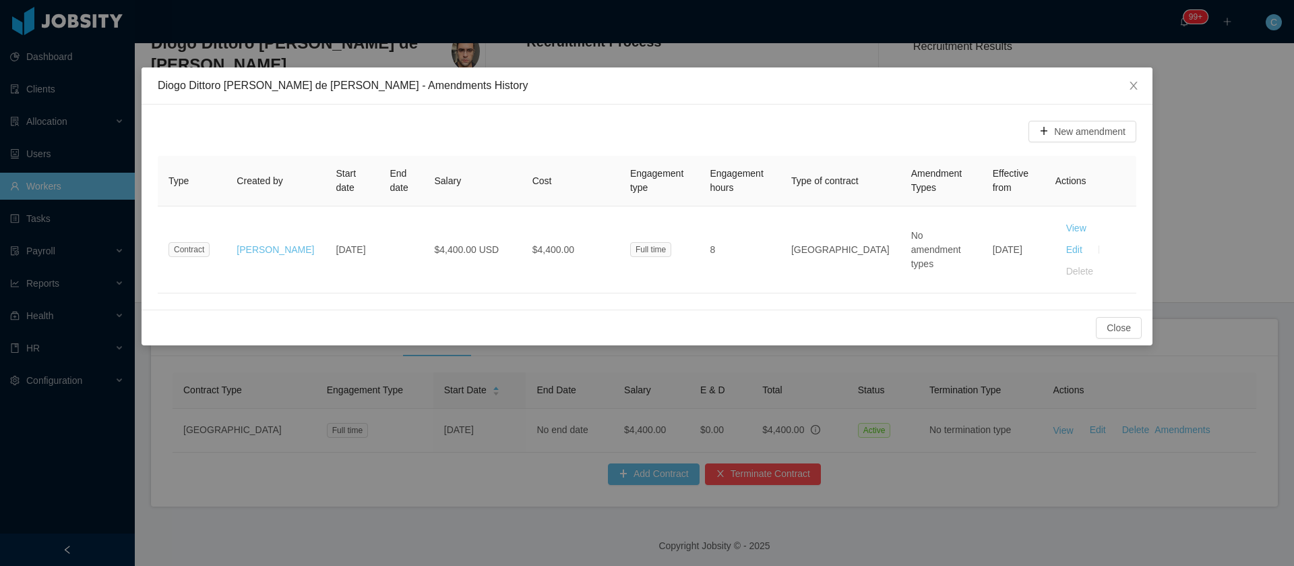
drag, startPoint x: 278, startPoint y: 116, endPoint x: 364, endPoint y: 26, distance: 124.9
click at [278, 117] on div "New amendment Type Created by Start date End date Salary Cost Engagement type E…" at bounding box center [647, 206] width 1011 height 205
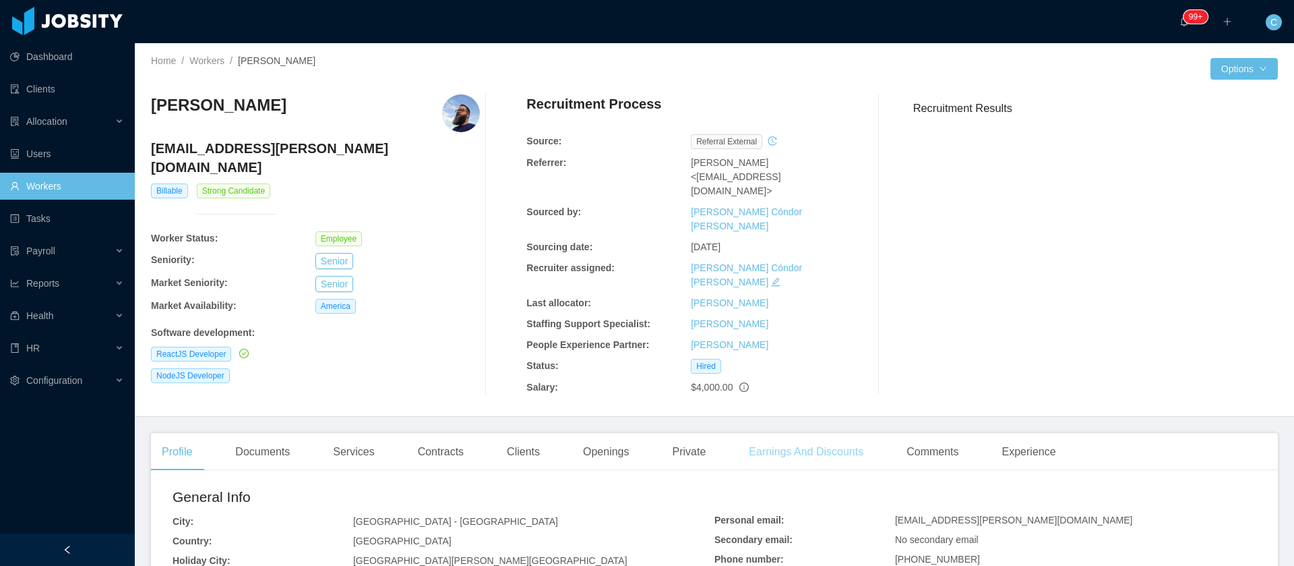
click at [847, 433] on div "Earnings And Discounts" at bounding box center [806, 452] width 136 height 38
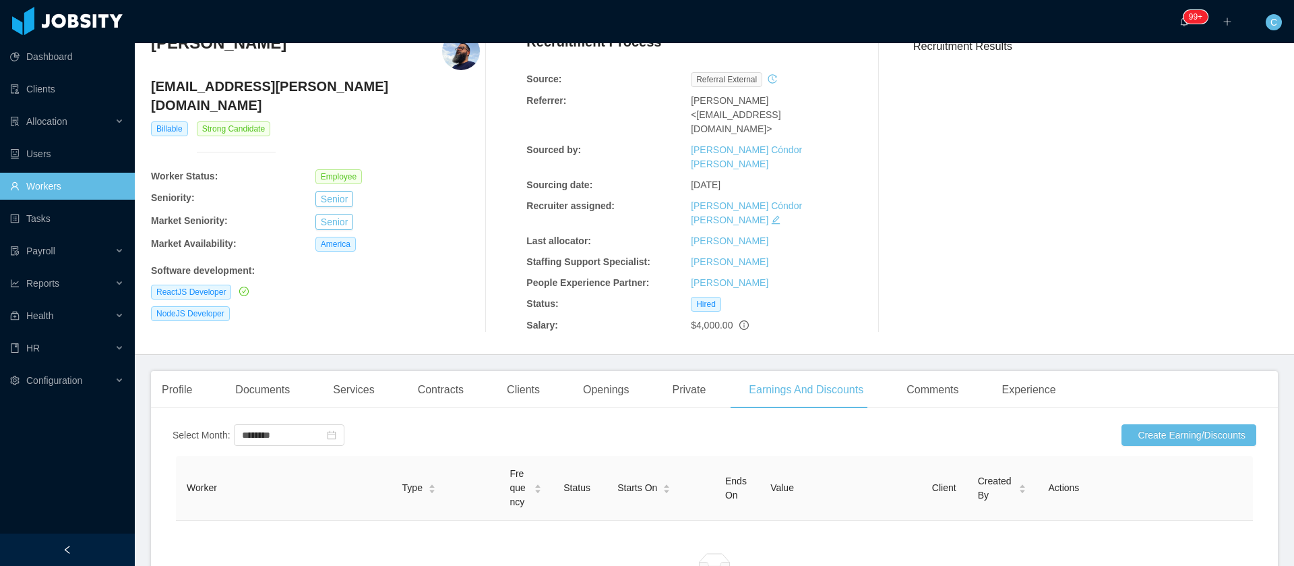
scroll to position [202, 0]
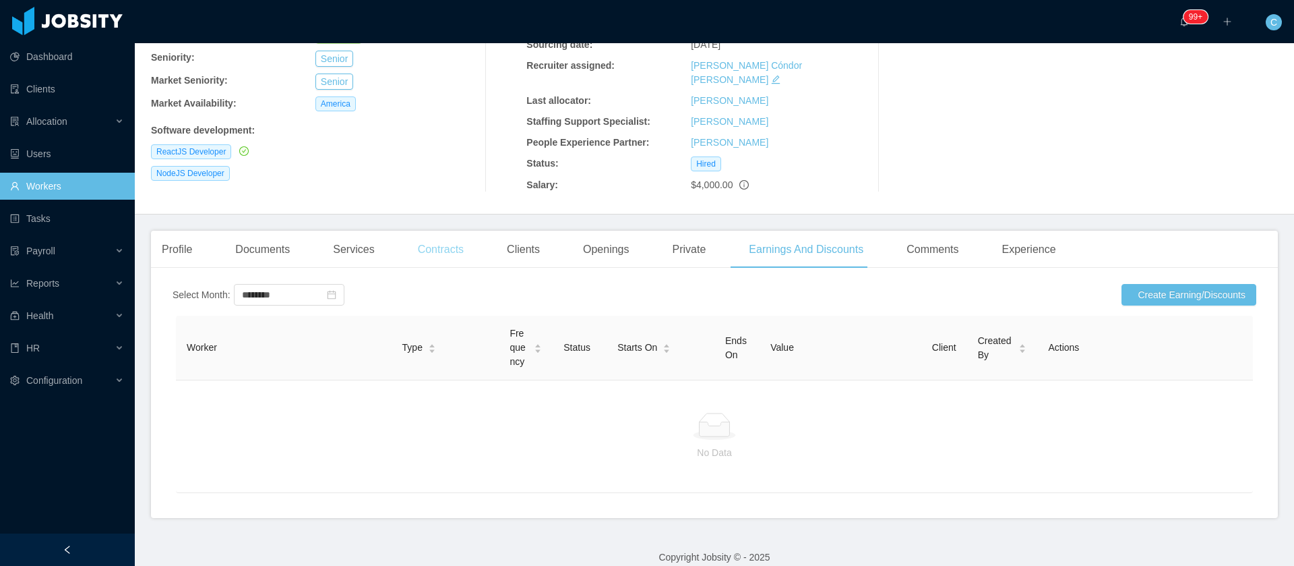
click at [421, 231] on div "Contracts" at bounding box center [440, 250] width 67 height 38
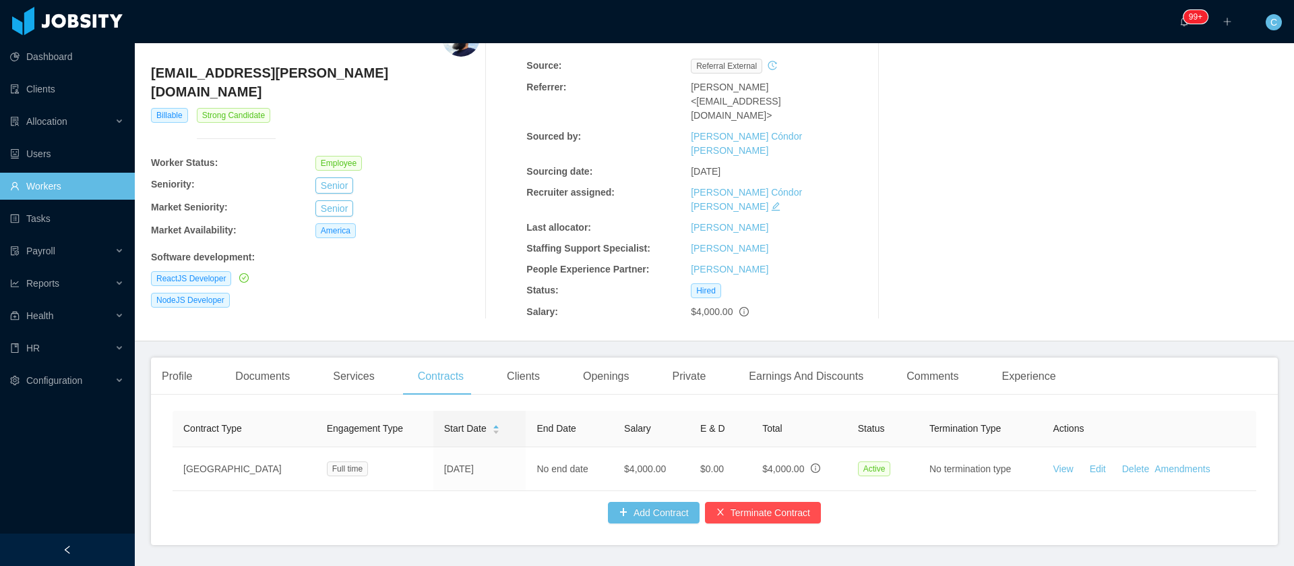
scroll to position [102, 0]
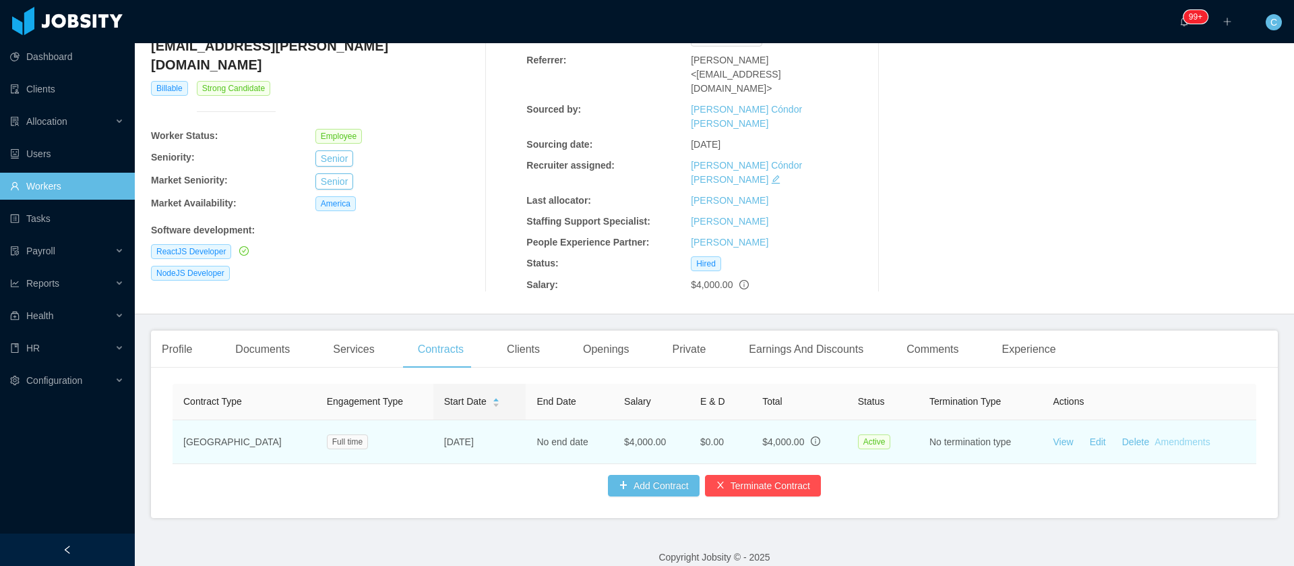
click at [1176, 436] on link "Amendments" at bounding box center [1182, 441] width 55 height 11
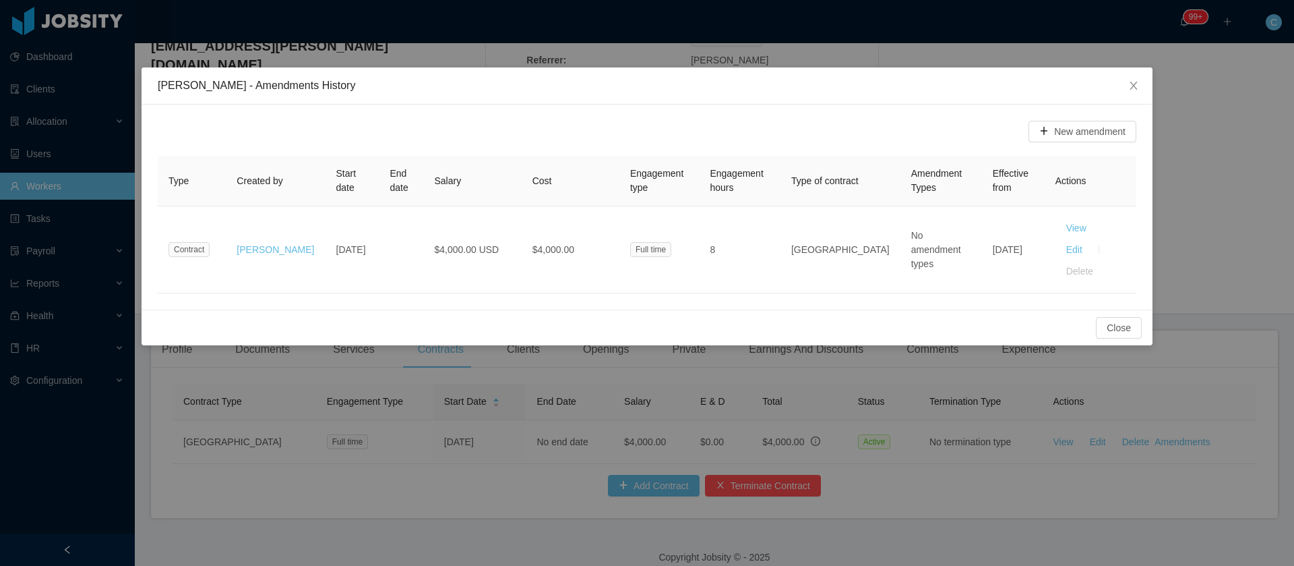
drag, startPoint x: 302, startPoint y: 131, endPoint x: 697, endPoint y: 71, distance: 399.6
click at [302, 131] on div "New amendment" at bounding box center [647, 132] width 979 height 22
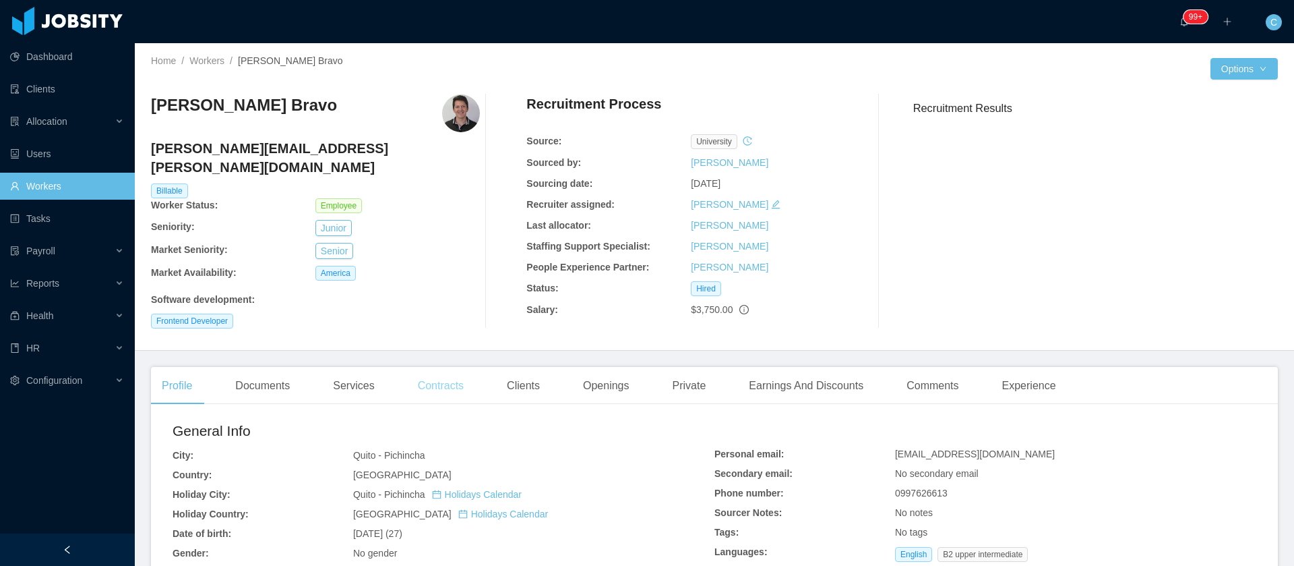
click at [455, 377] on div "Contracts" at bounding box center [440, 386] width 67 height 38
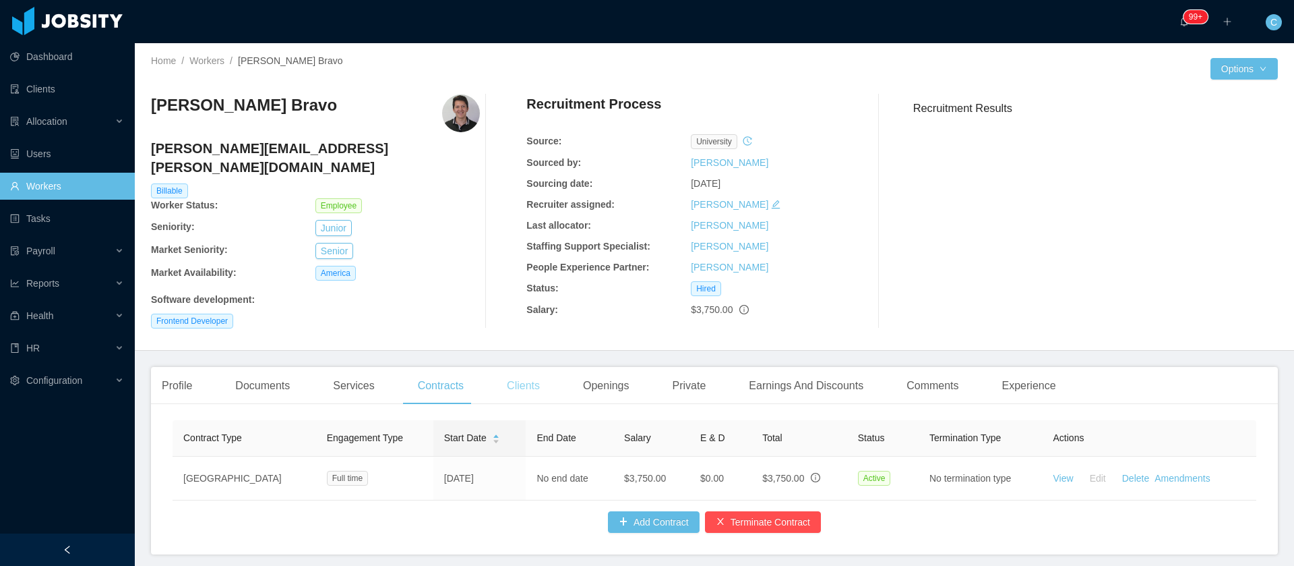
click at [518, 378] on div "Clients" at bounding box center [523, 386] width 55 height 38
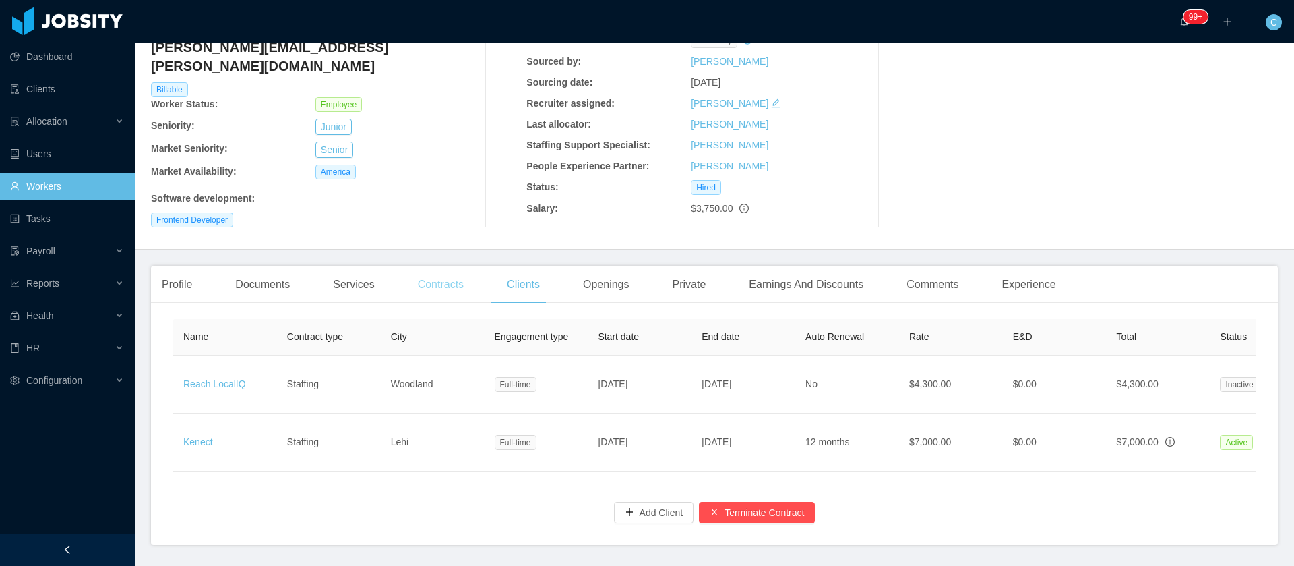
click at [438, 276] on div "Contracts" at bounding box center [440, 285] width 67 height 38
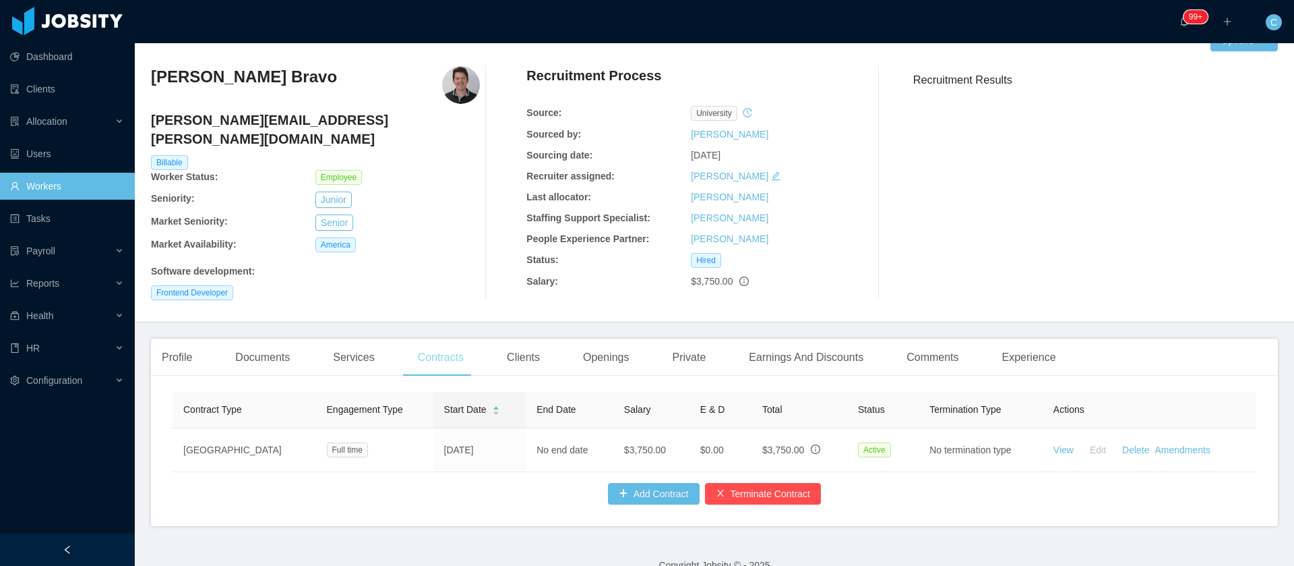
scroll to position [55, 0]
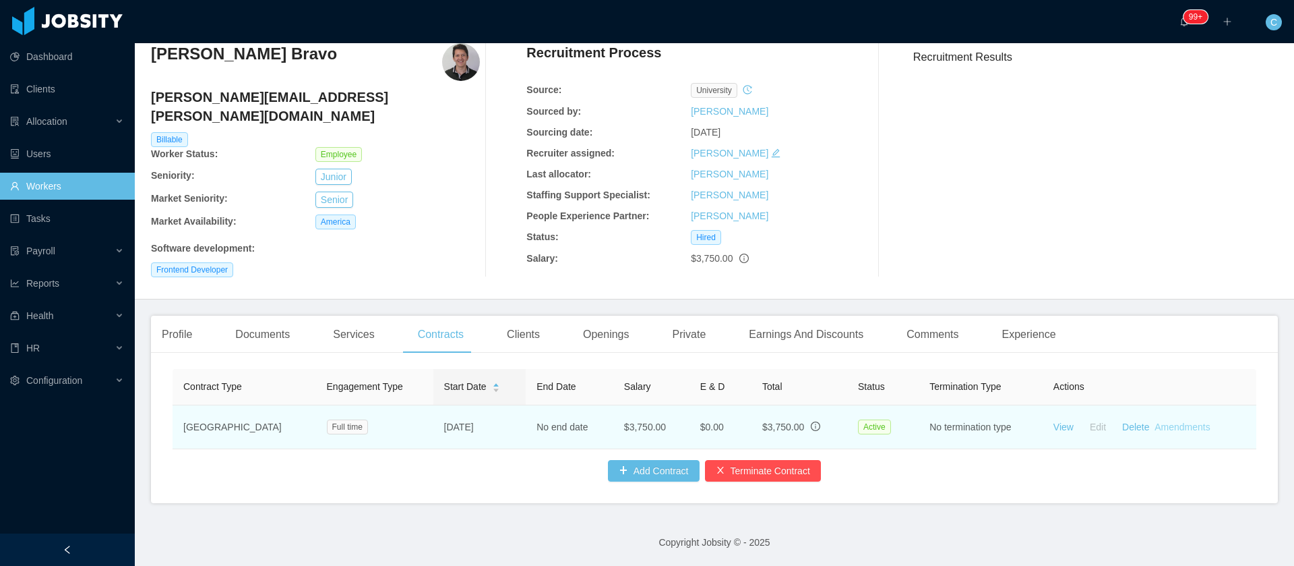
click at [1174, 421] on link "Amendments" at bounding box center [1182, 426] width 55 height 11
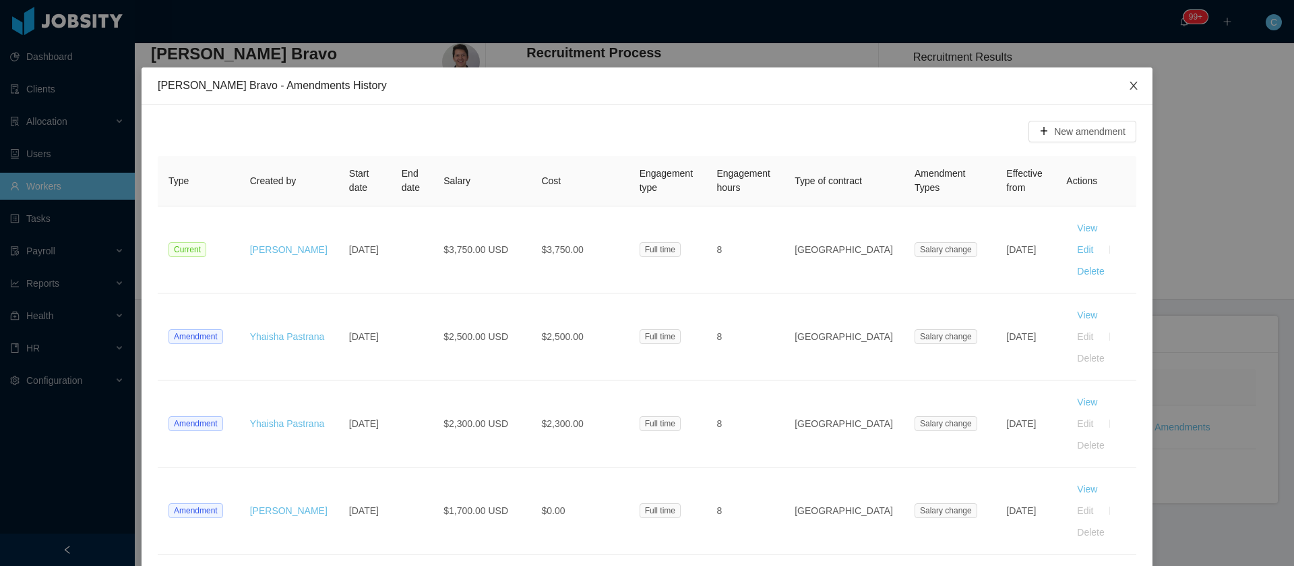
click at [1125, 95] on span "Close" at bounding box center [1134, 86] width 38 height 38
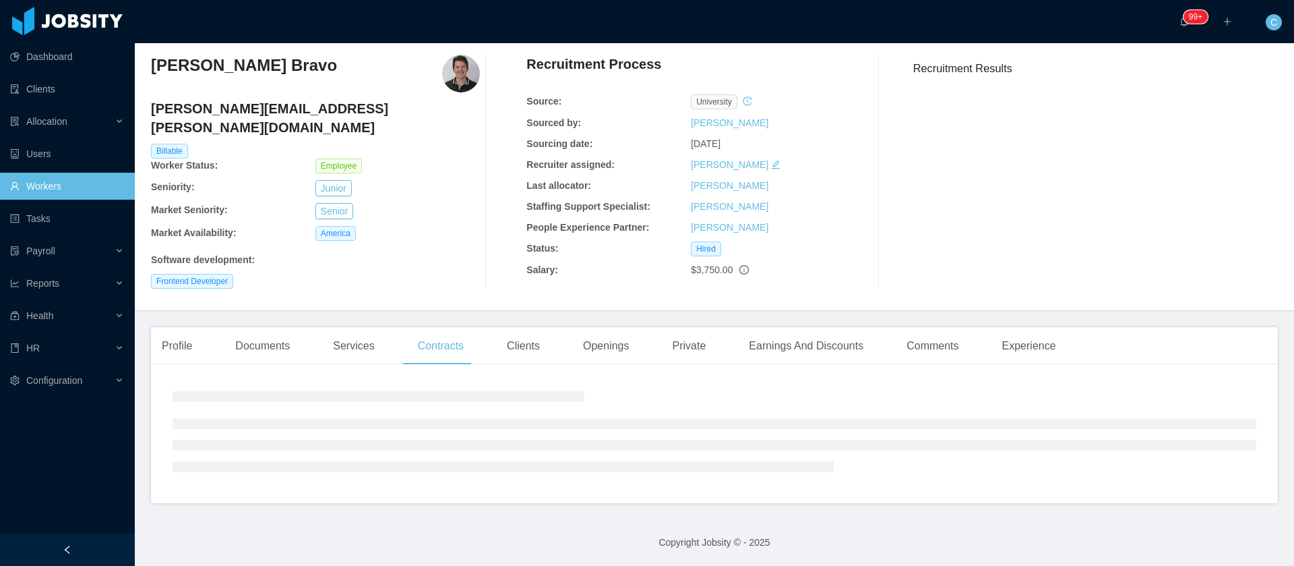
scroll to position [0, 0]
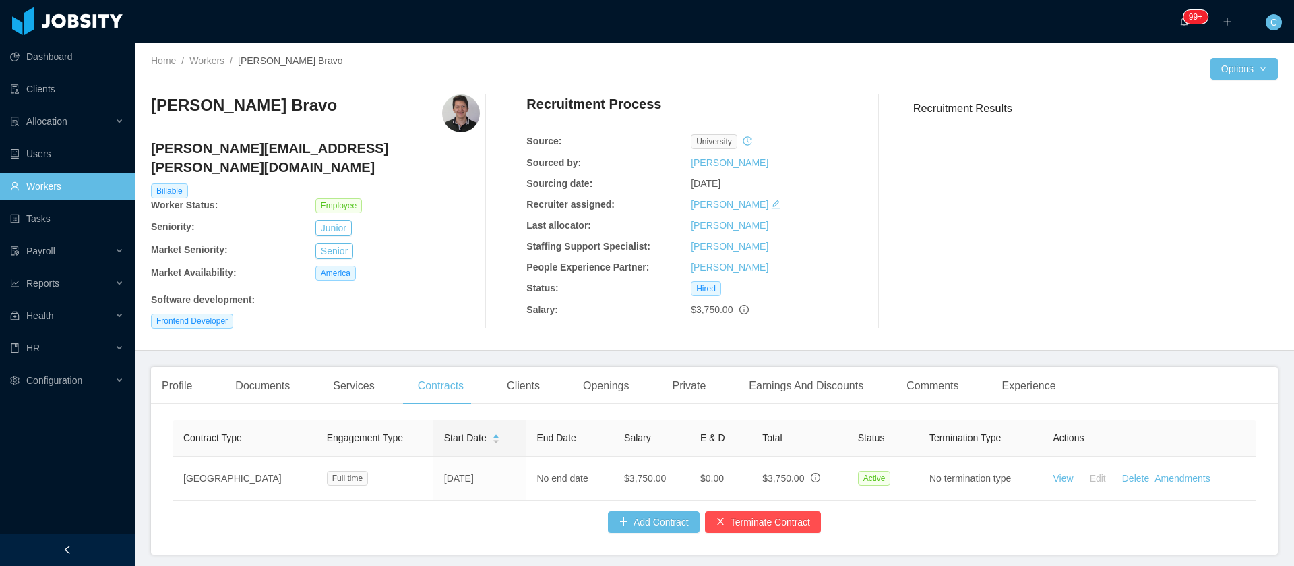
click at [269, 84] on div "Edgar Dario Pazmiño Bravo dario.pazmino@jobsity.com Billable Worker Status: Emp…" at bounding box center [714, 212] width 1127 height 256
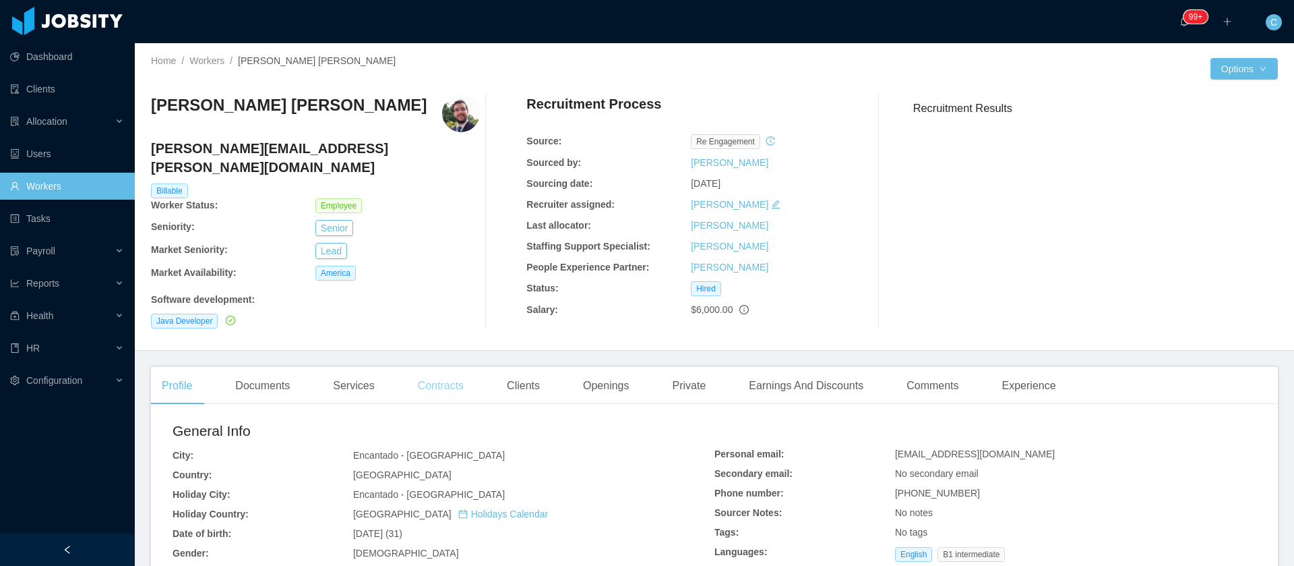
click at [456, 373] on div "Contracts" at bounding box center [440, 386] width 67 height 38
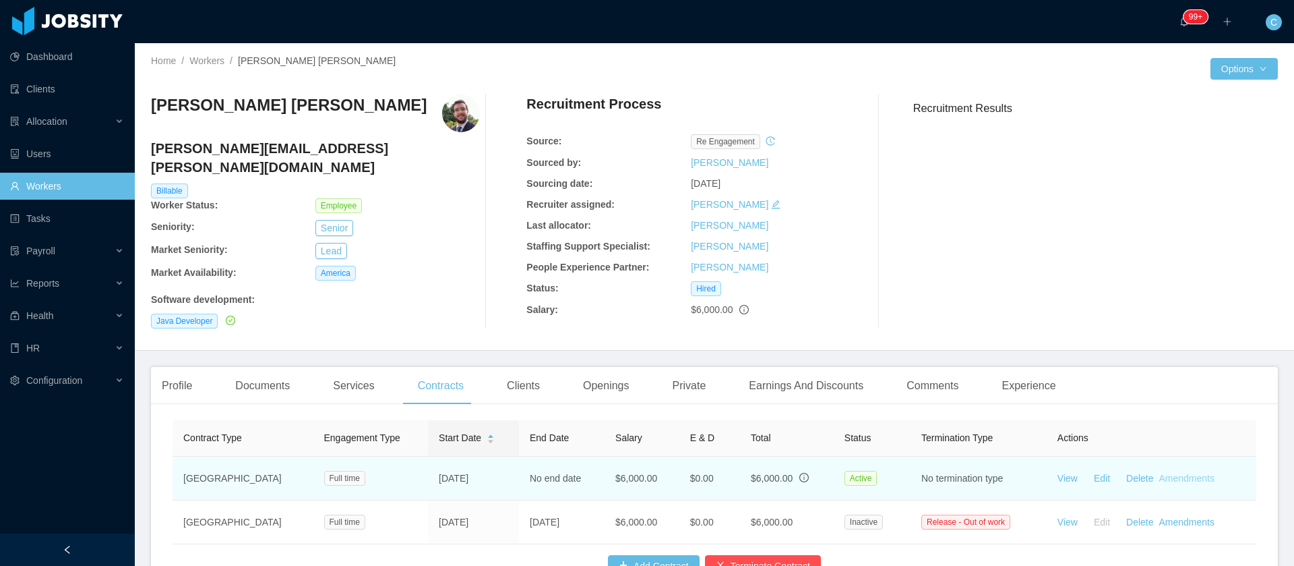
click at [1160, 473] on link "Amendments" at bounding box center [1187, 478] width 55 height 11
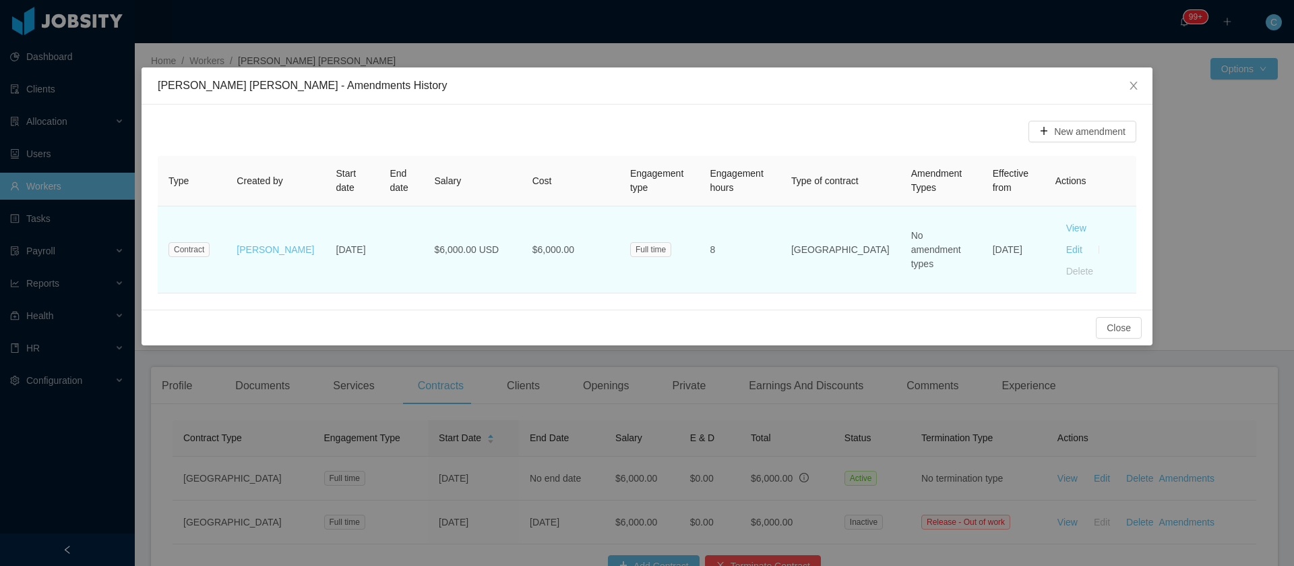
click at [282, 265] on td "[PERSON_NAME]" at bounding box center [275, 249] width 99 height 87
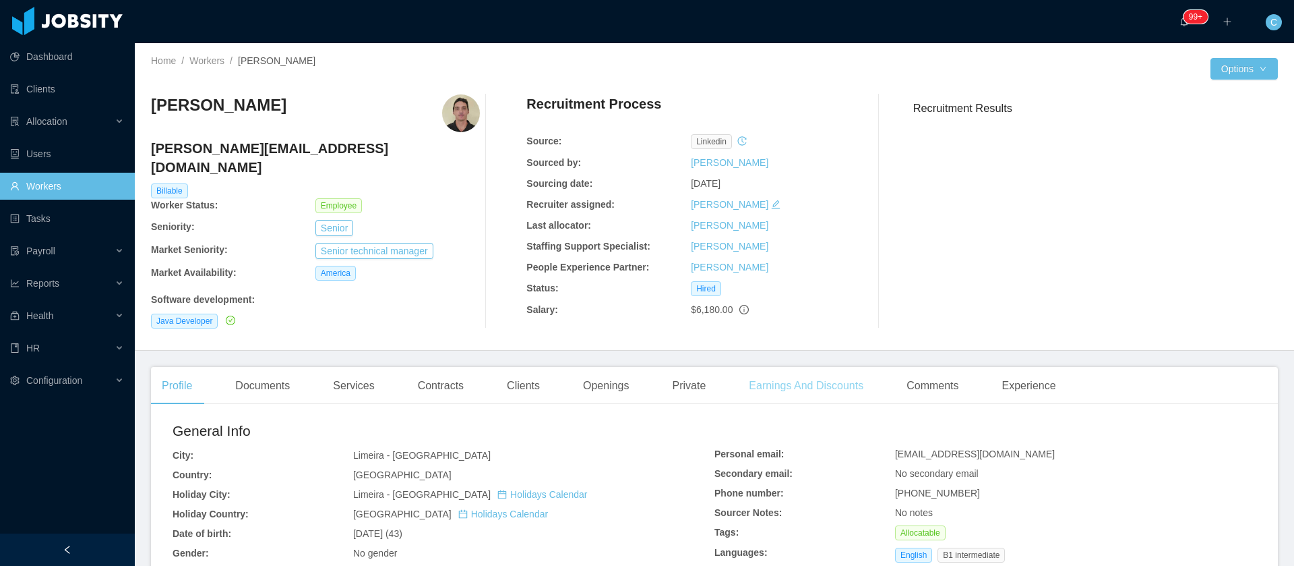
click at [826, 376] on div "Earnings And Discounts" at bounding box center [806, 386] width 136 height 38
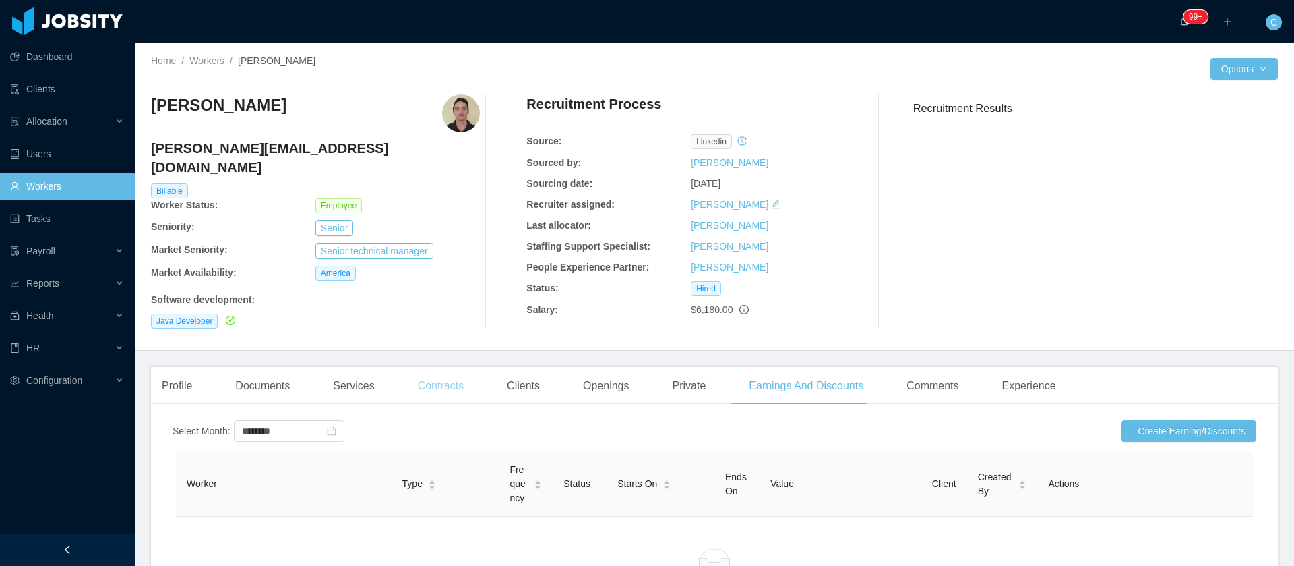
click at [407, 378] on div "Contracts" at bounding box center [440, 386] width 67 height 38
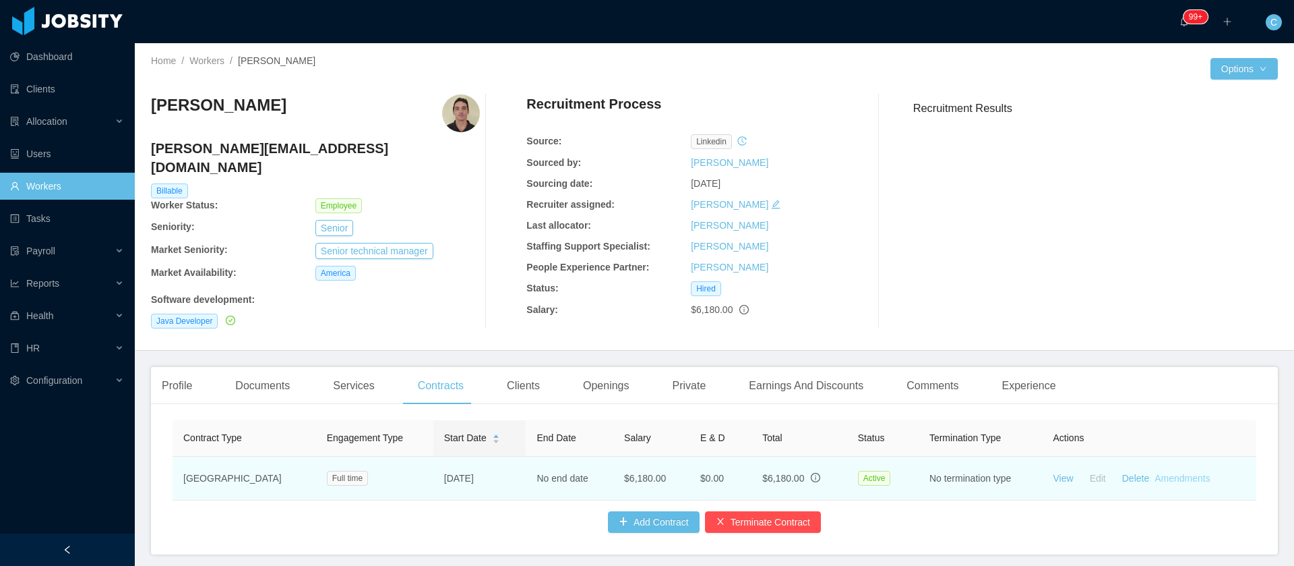
click at [1172, 473] on link "Amendments" at bounding box center [1182, 478] width 55 height 11
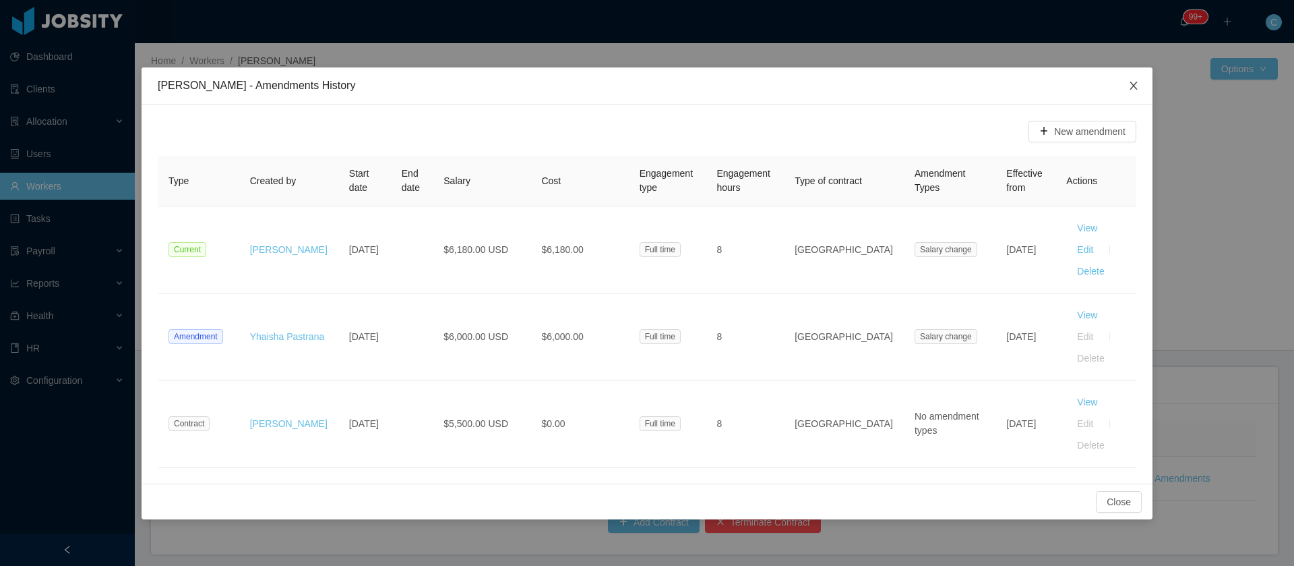
click at [1135, 82] on icon "icon: close" at bounding box center [1134, 85] width 11 height 11
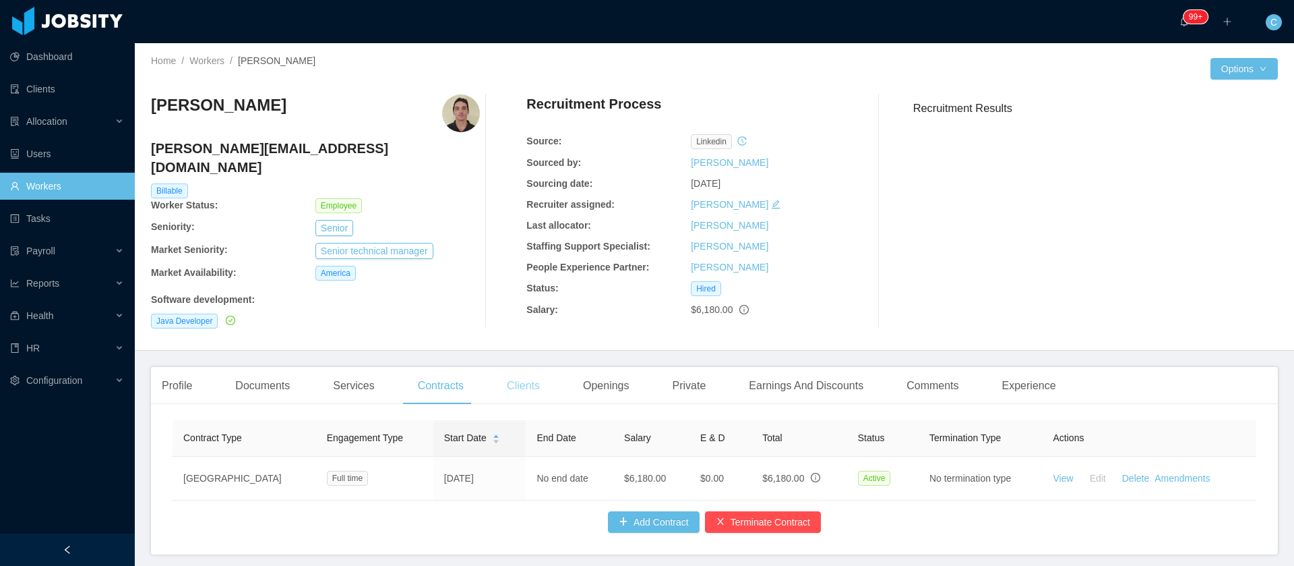
click at [518, 376] on div "Clients" at bounding box center [523, 386] width 55 height 38
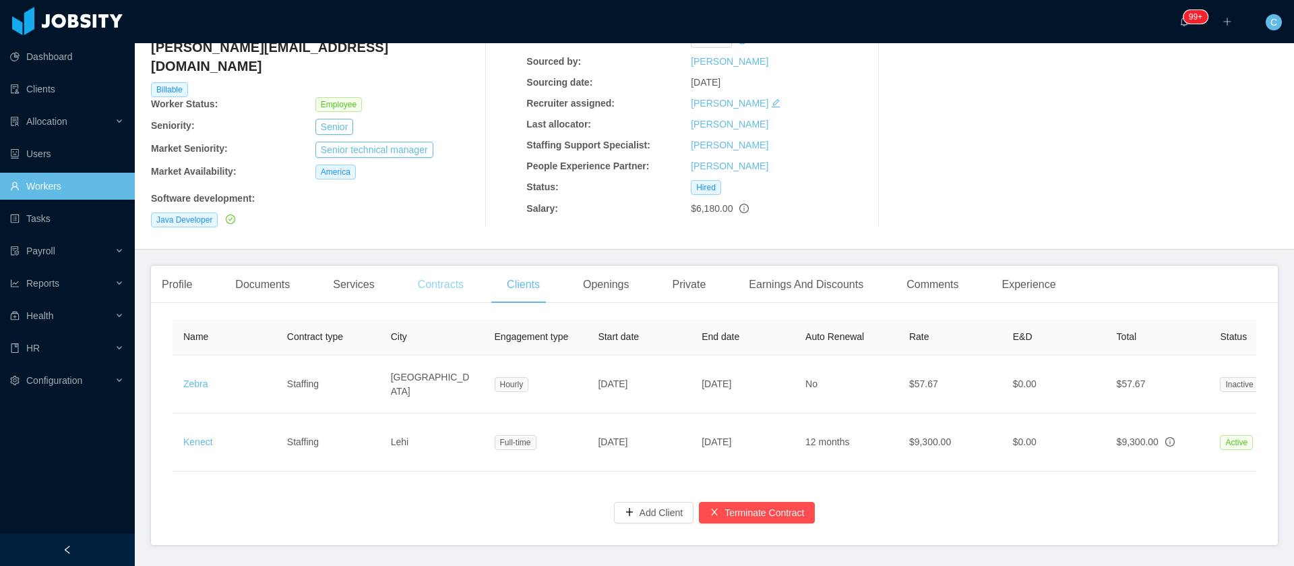
click at [435, 270] on div "Contracts" at bounding box center [440, 285] width 67 height 38
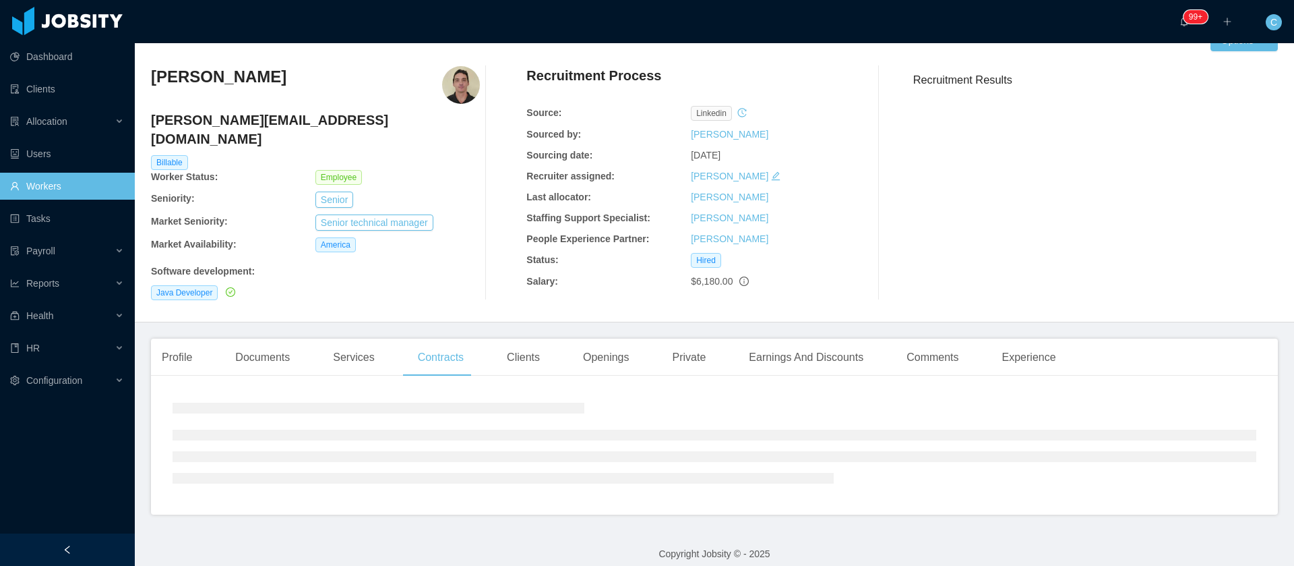
scroll to position [55, 0]
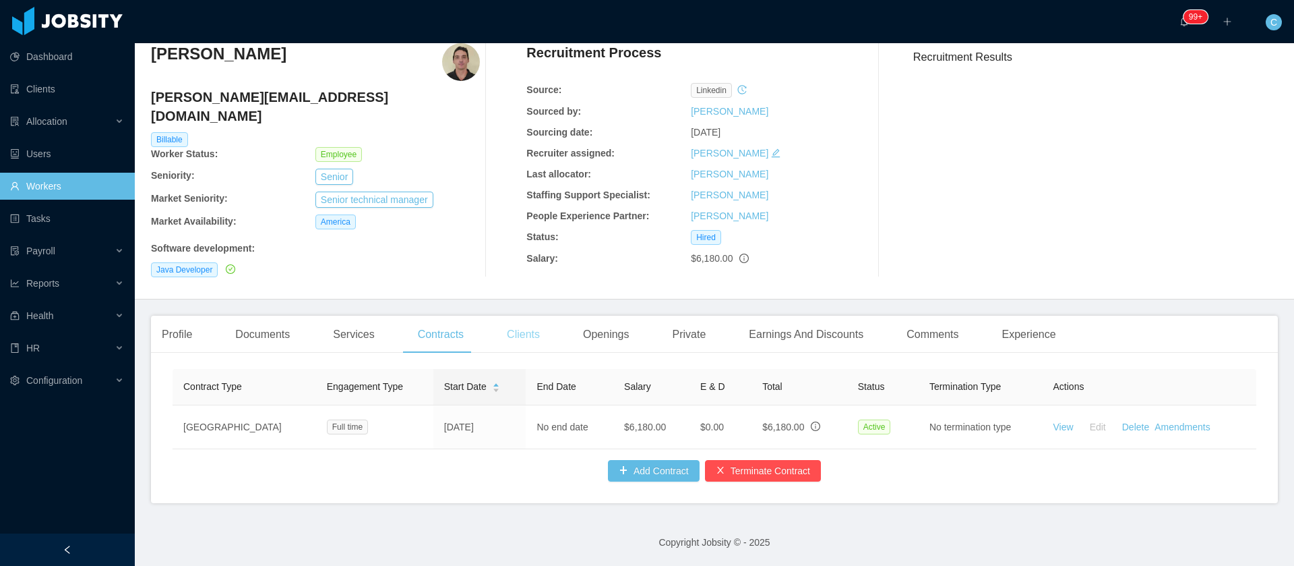
click at [523, 330] on div "Clients" at bounding box center [523, 335] width 55 height 38
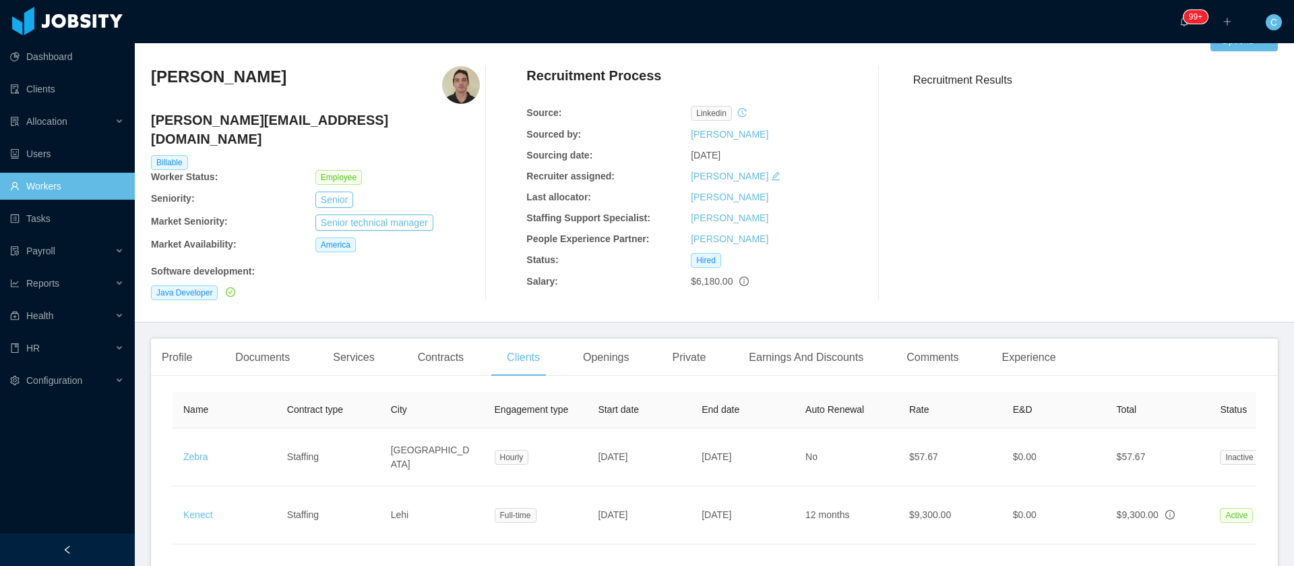
scroll to position [101, 0]
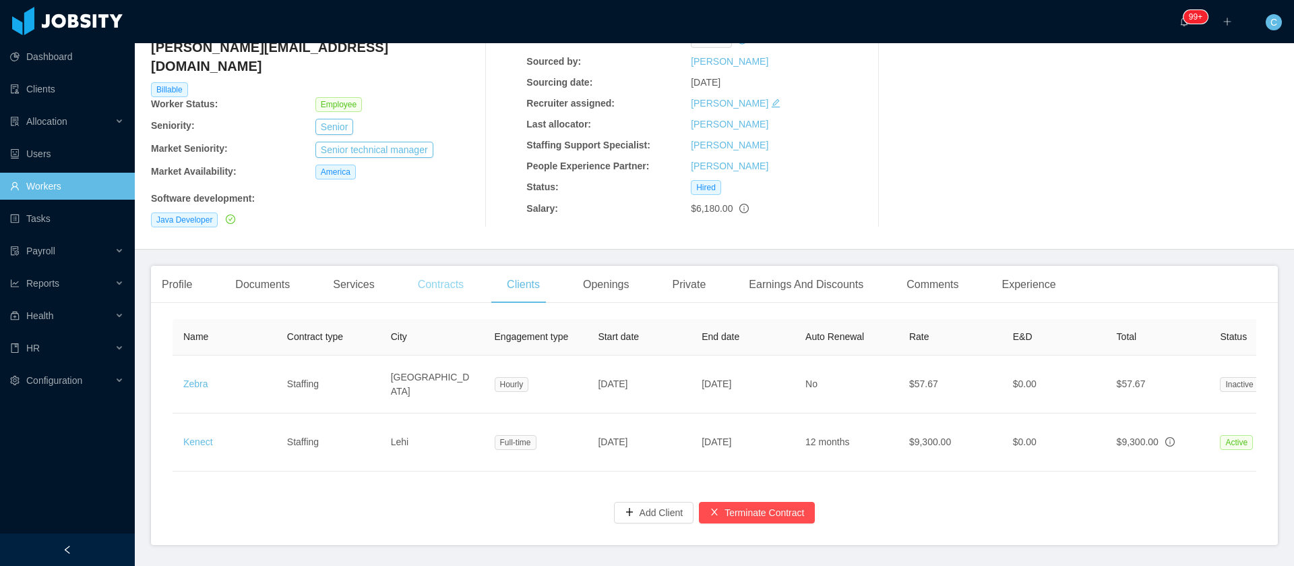
click at [461, 282] on div "Contracts" at bounding box center [440, 285] width 67 height 38
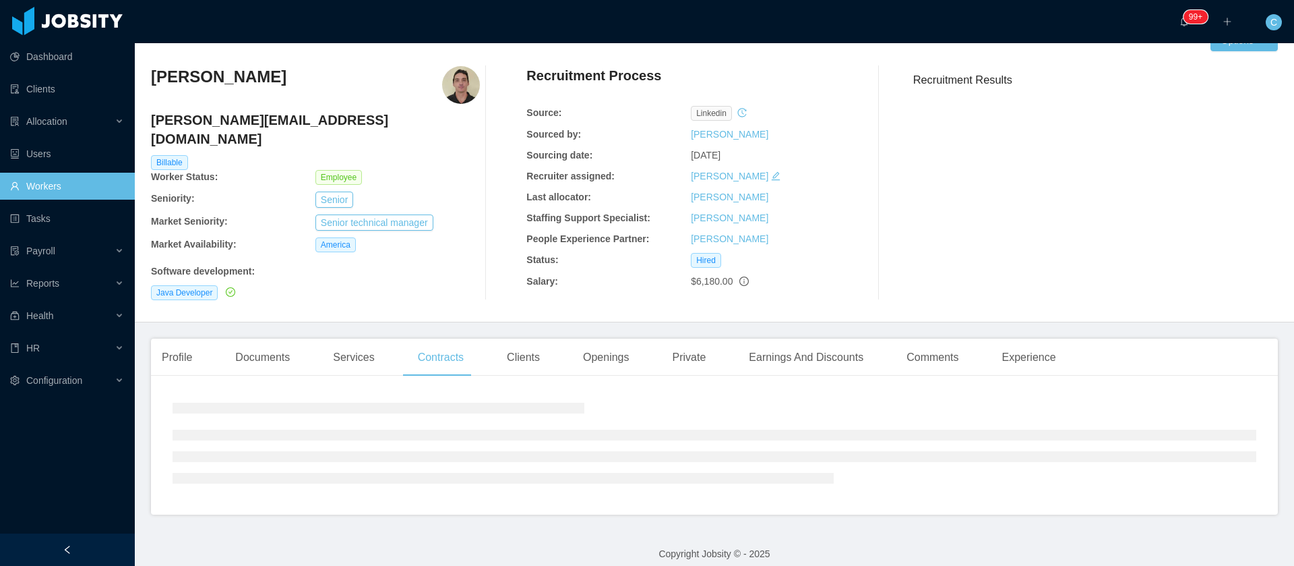
scroll to position [55, 0]
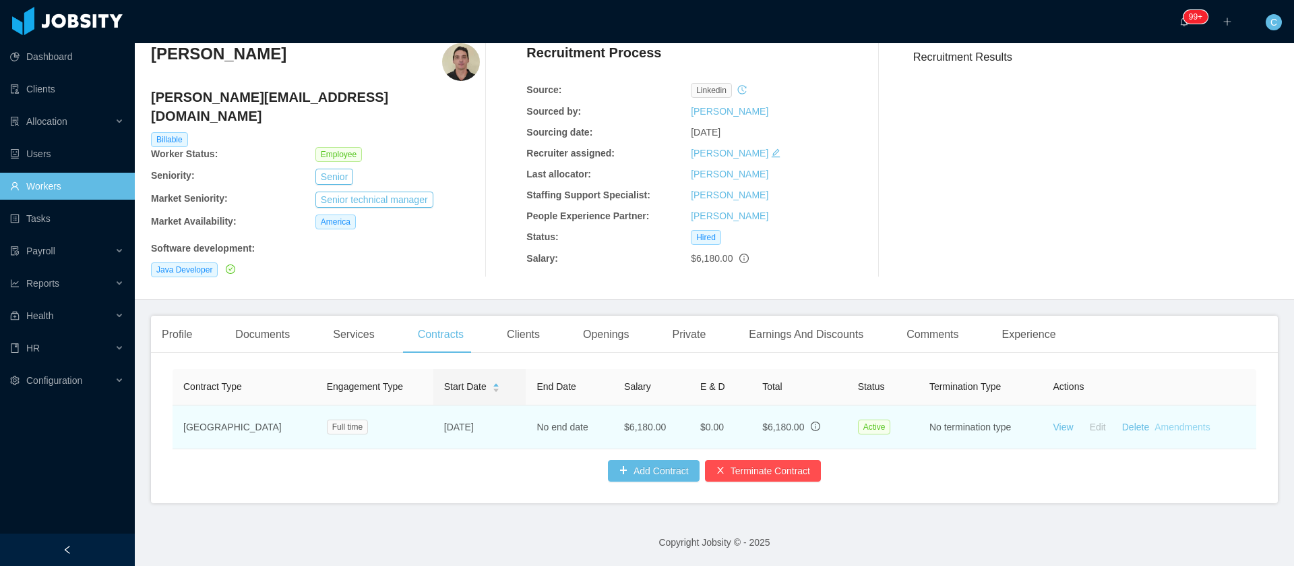
click at [1157, 421] on link "Amendments" at bounding box center [1182, 426] width 55 height 11
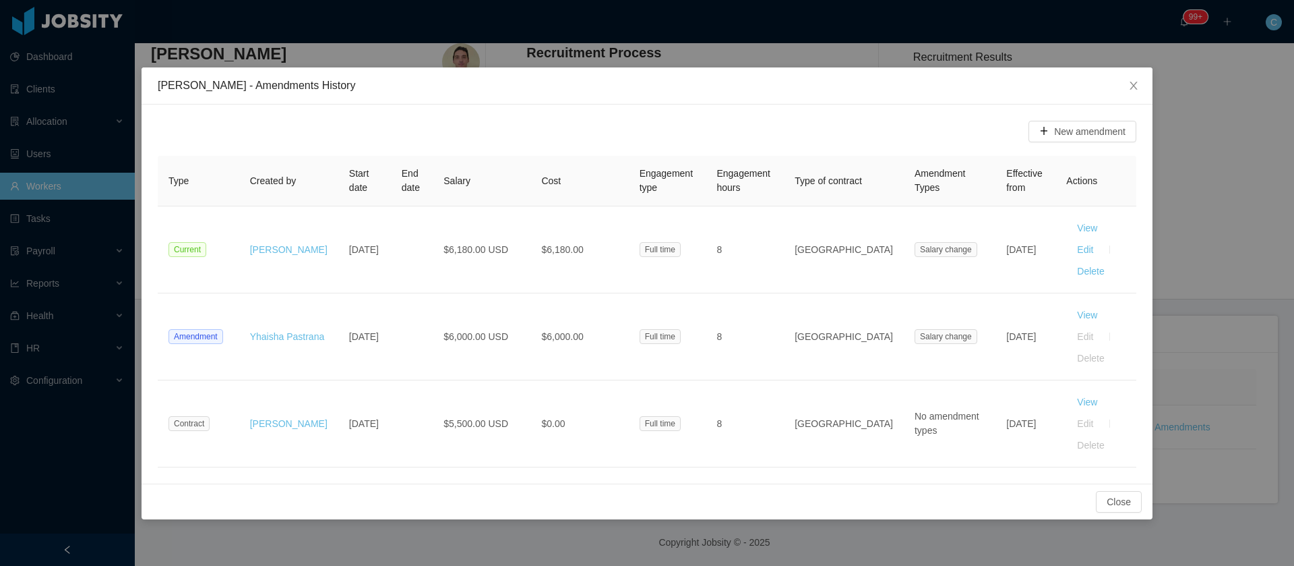
click at [284, 136] on div "New amendment" at bounding box center [647, 132] width 979 height 22
click at [1133, 87] on icon "icon: close" at bounding box center [1133, 86] width 7 height 8
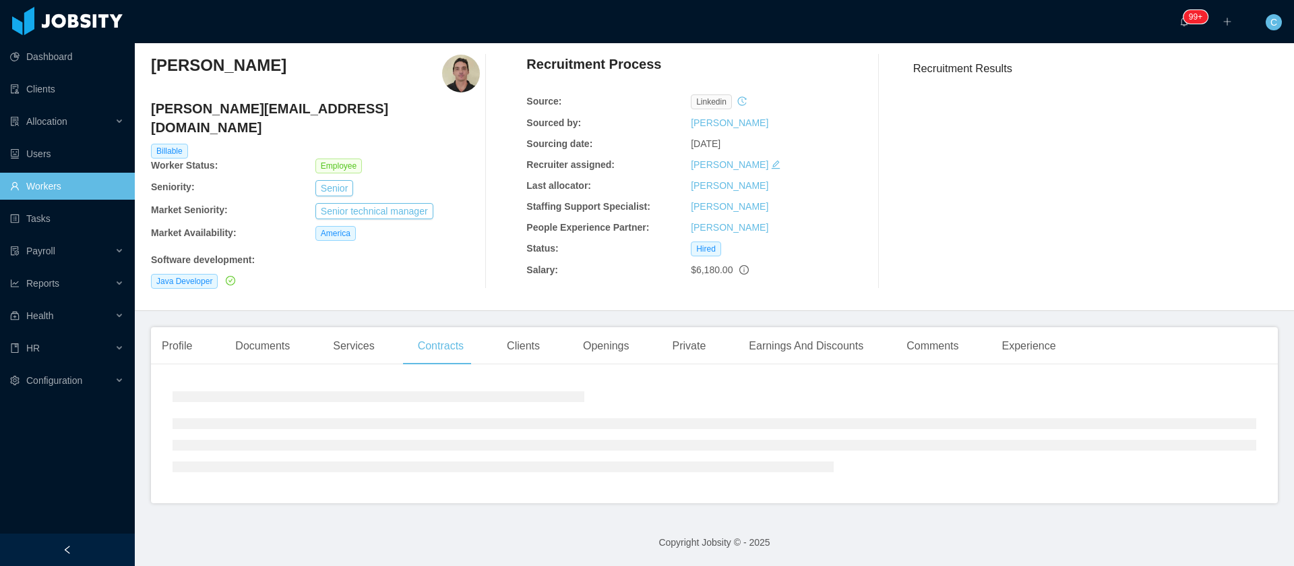
scroll to position [0, 0]
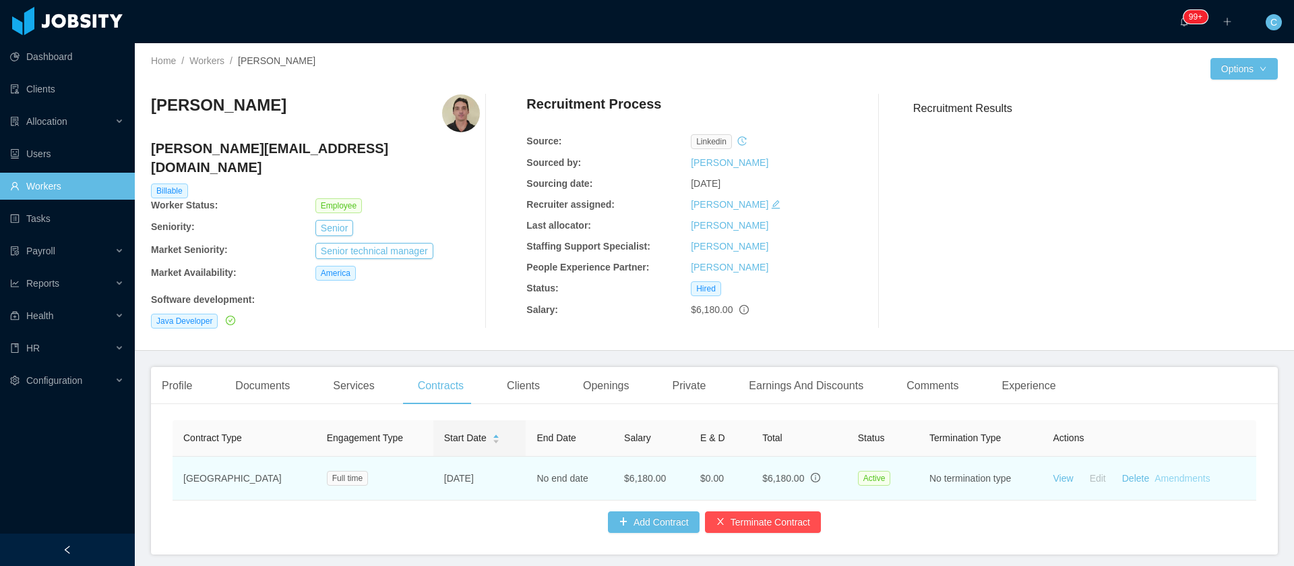
click at [1158, 473] on link "Amendments" at bounding box center [1182, 478] width 55 height 11
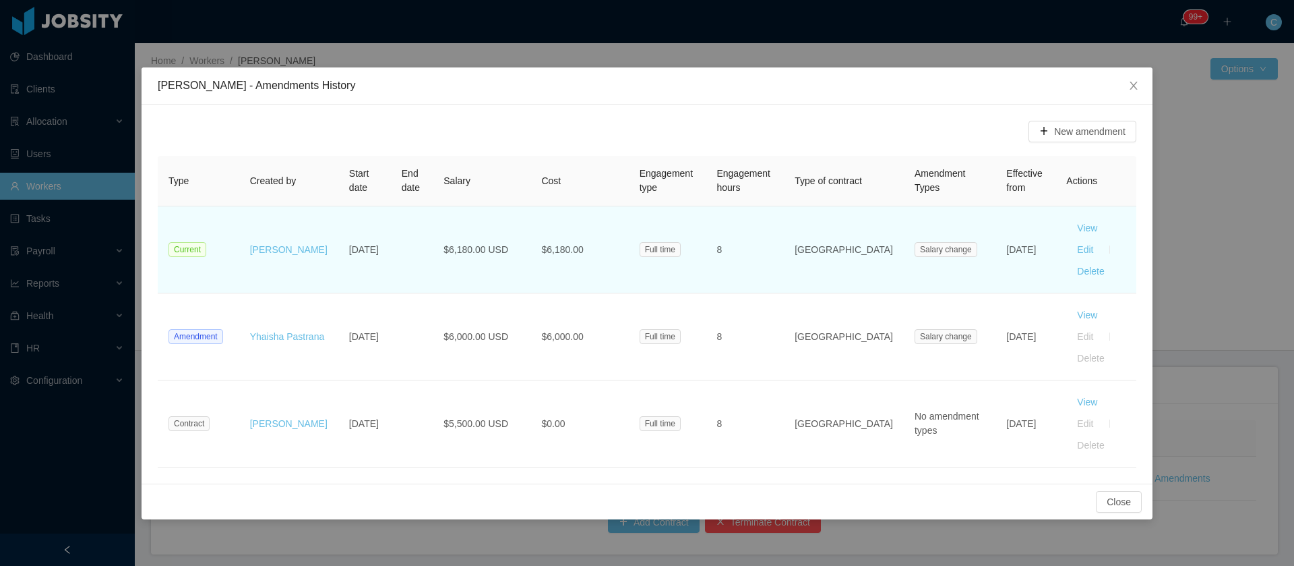
drag, startPoint x: 994, startPoint y: 249, endPoint x: 962, endPoint y: 235, distance: 35.3
click at [996, 235] on td "[DATE]" at bounding box center [1026, 249] width 60 height 87
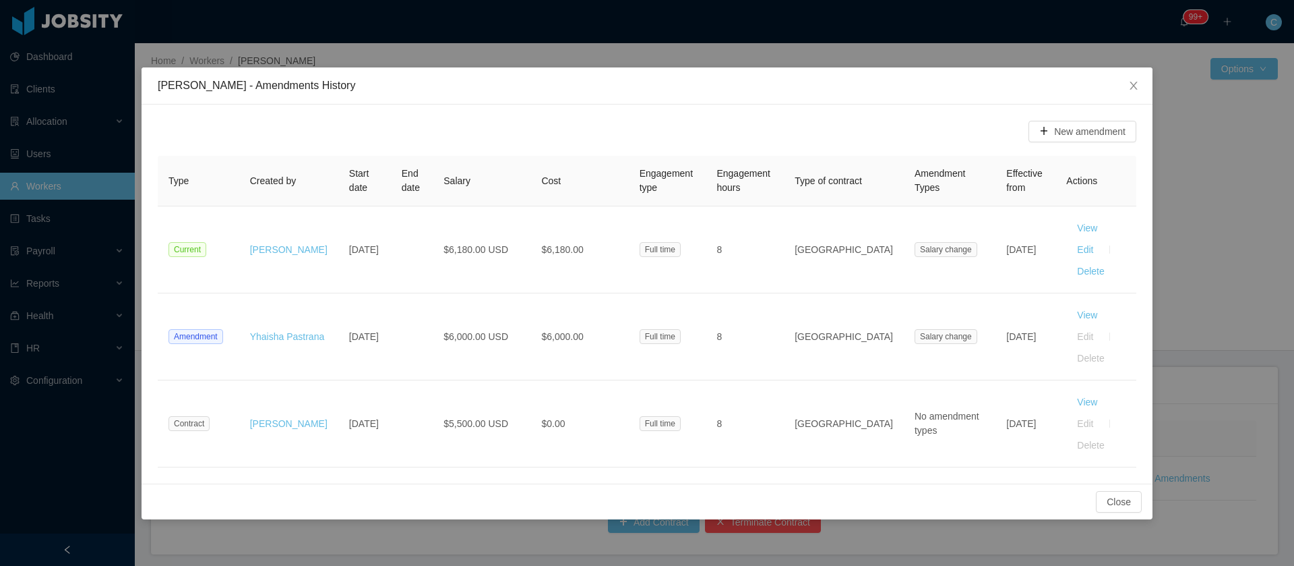
copy td "[DATE]"
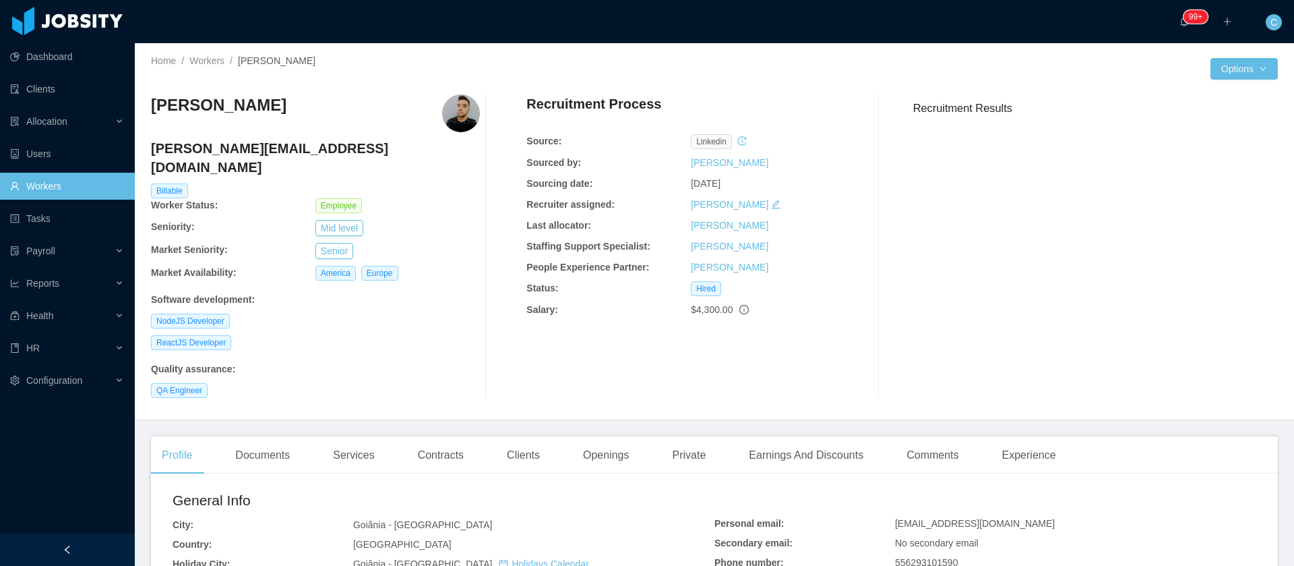
click at [472, 439] on div "Profile Documents Services Contracts Clients Openings Private Earnings And Disc…" at bounding box center [609, 455] width 916 height 38
click at [452, 436] on div "Contracts" at bounding box center [440, 455] width 67 height 38
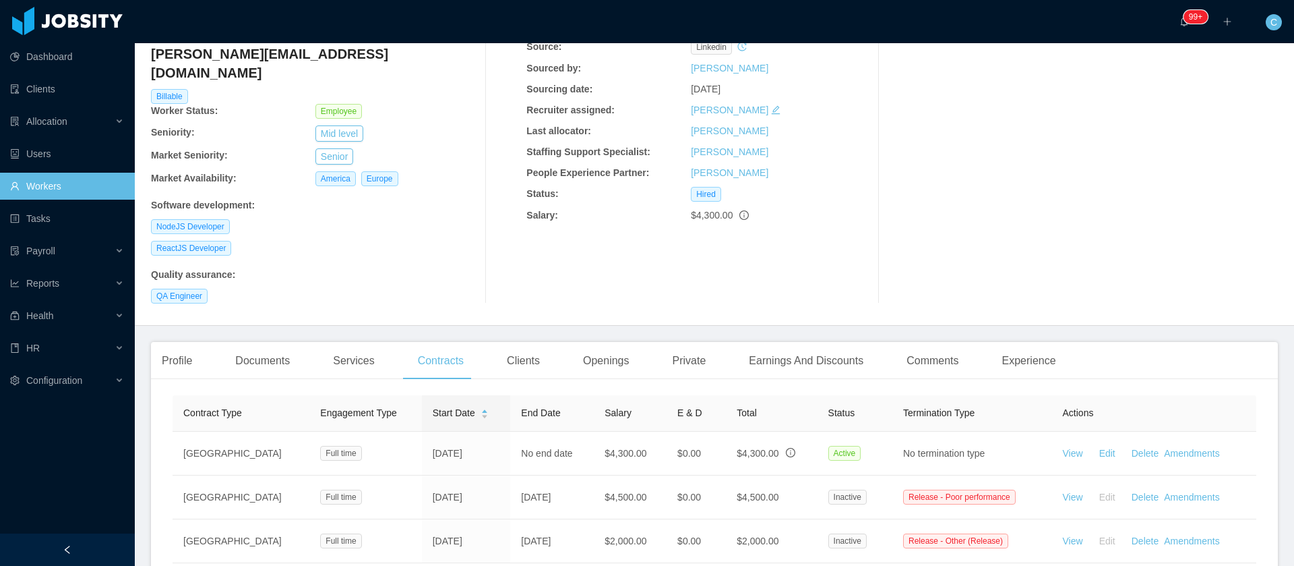
scroll to position [202, 0]
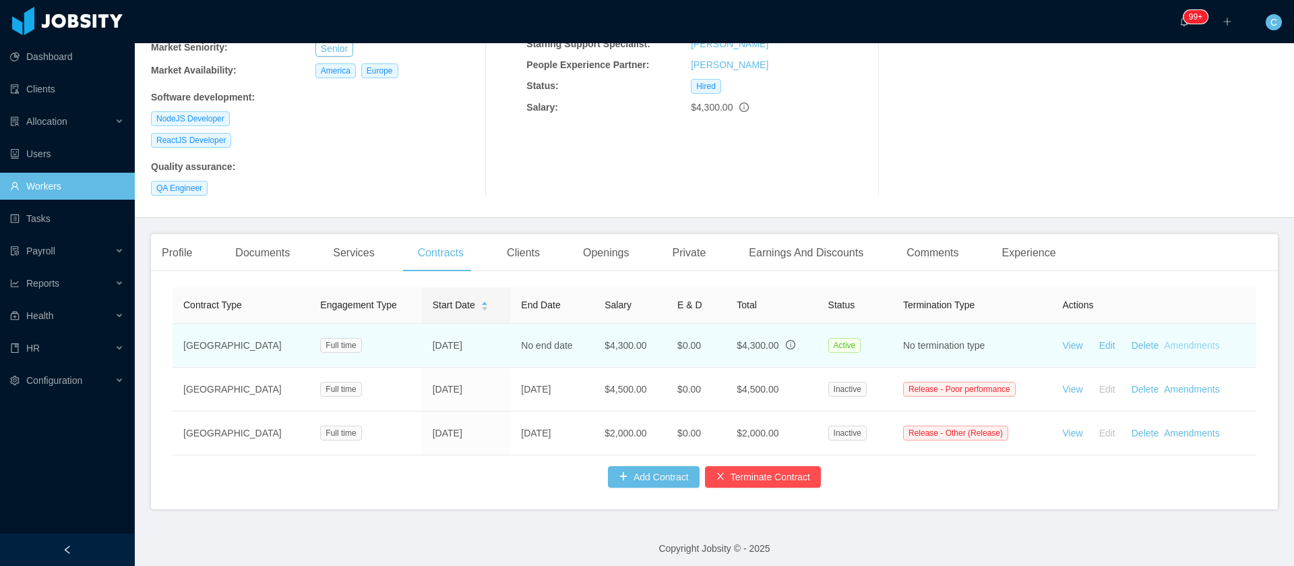
click at [1191, 340] on link "Amendments" at bounding box center [1191, 345] width 55 height 11
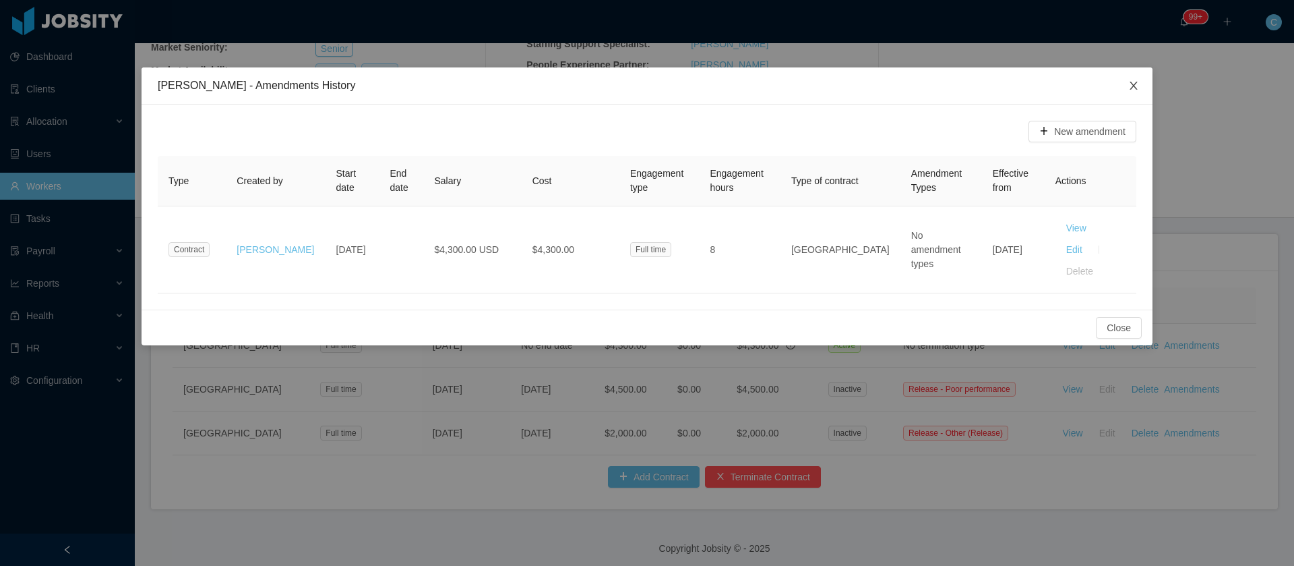
click at [1131, 88] on icon "icon: close" at bounding box center [1134, 85] width 11 height 11
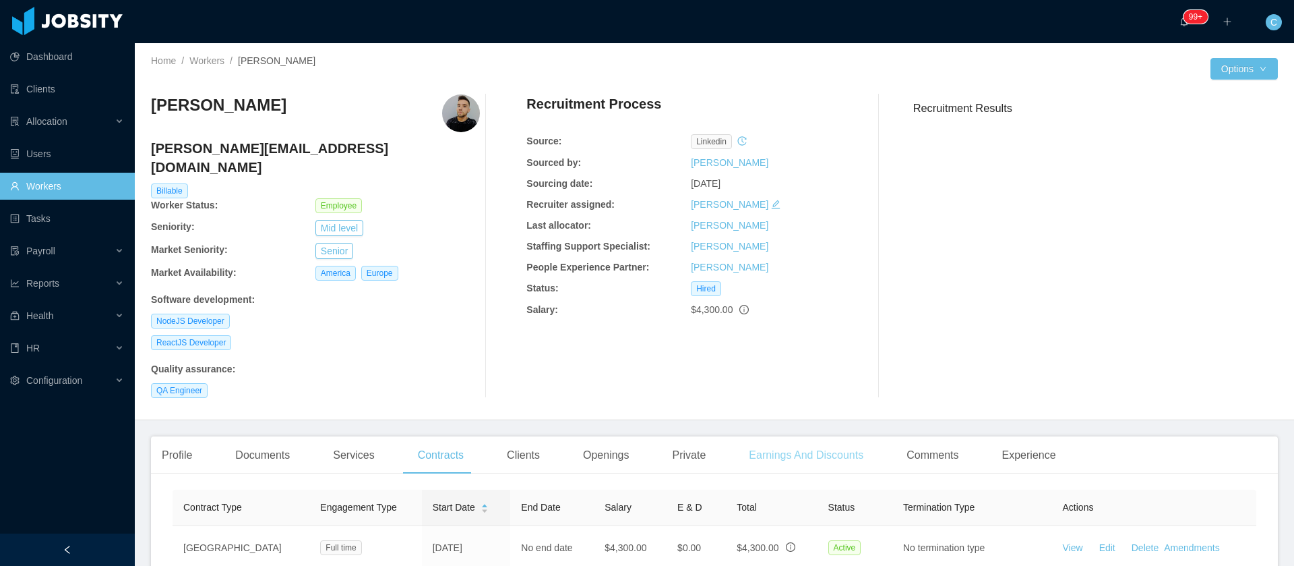
click at [790, 436] on div "Earnings And Discounts" at bounding box center [806, 455] width 136 height 38
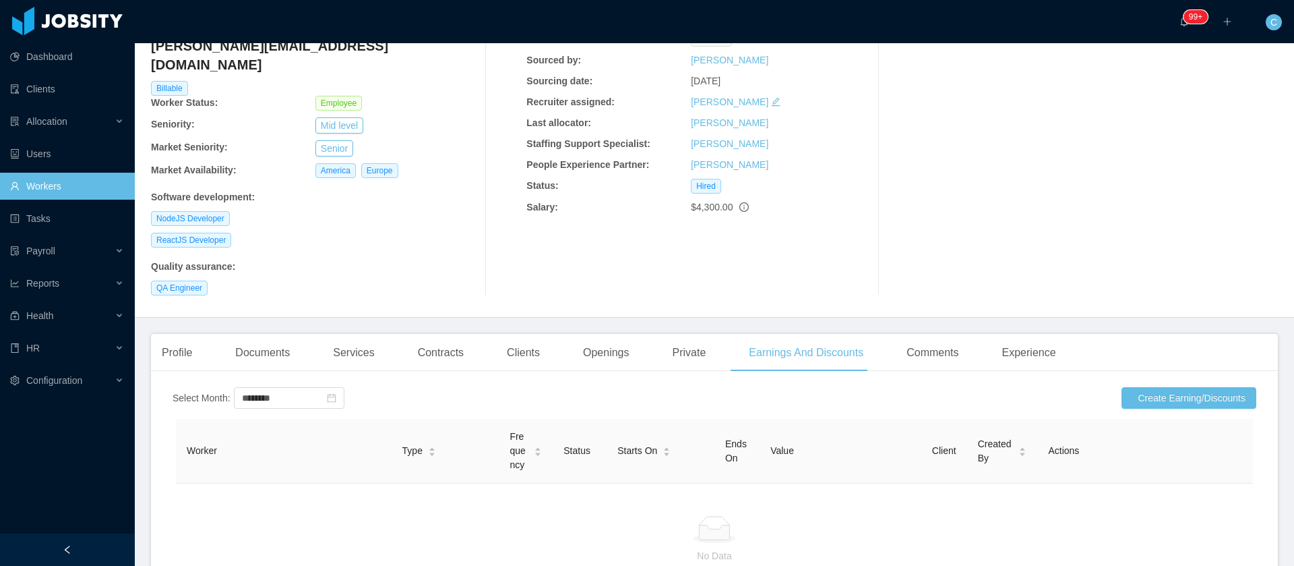
scroll to position [202, 0]
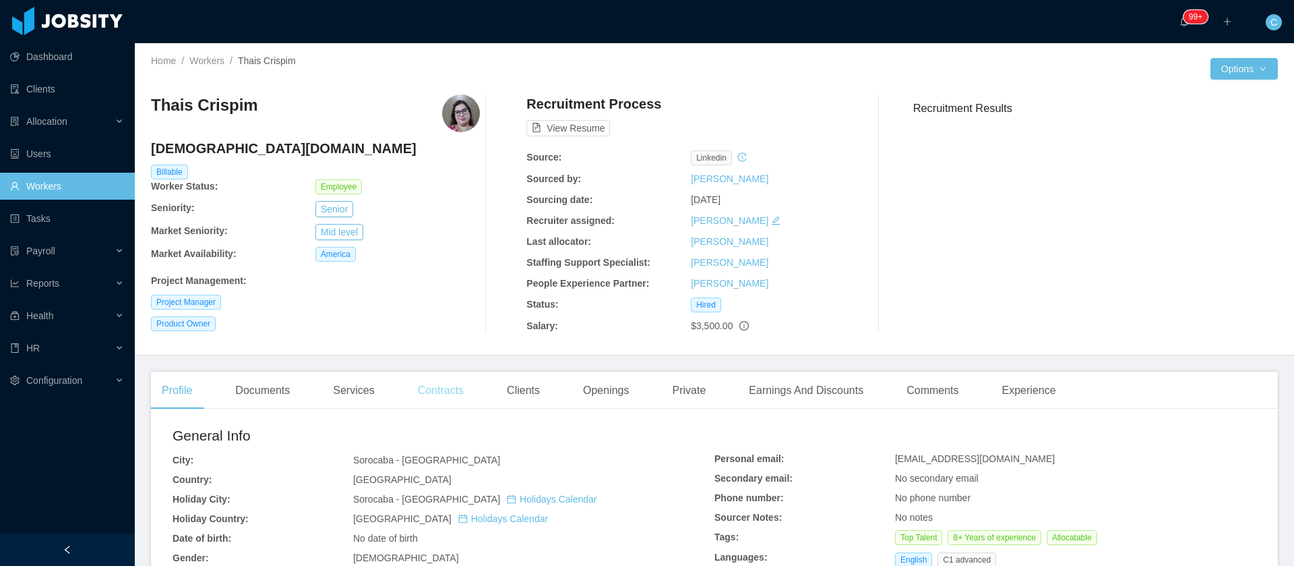
click at [424, 398] on div "Contracts" at bounding box center [440, 390] width 67 height 38
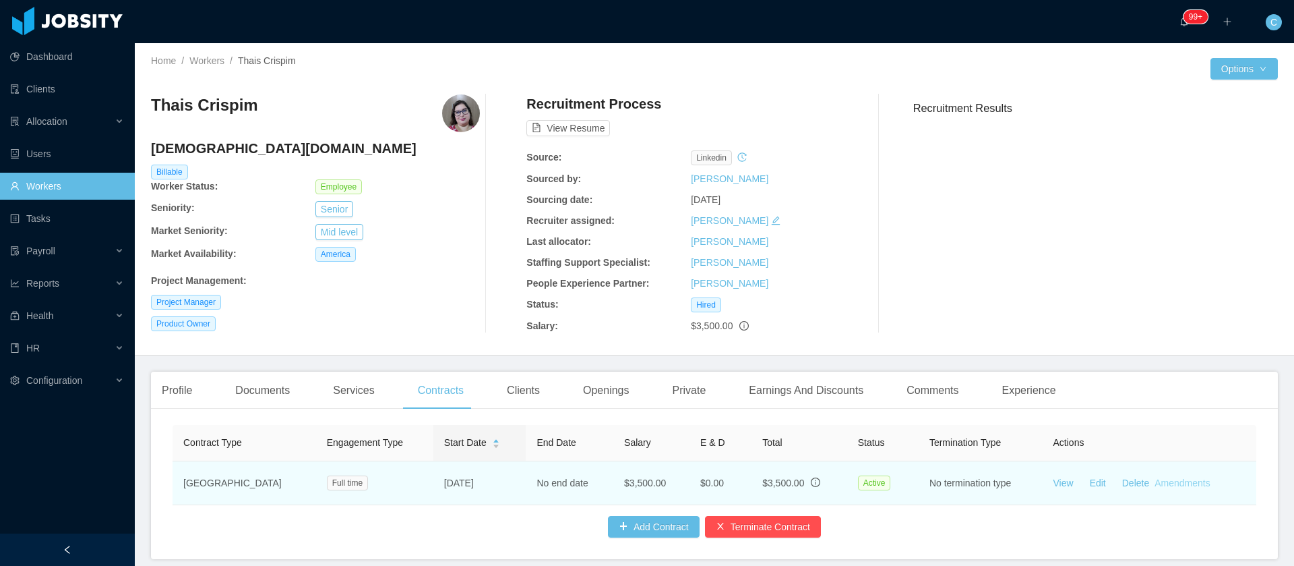
click at [1172, 481] on link "Amendments" at bounding box center [1182, 482] width 55 height 11
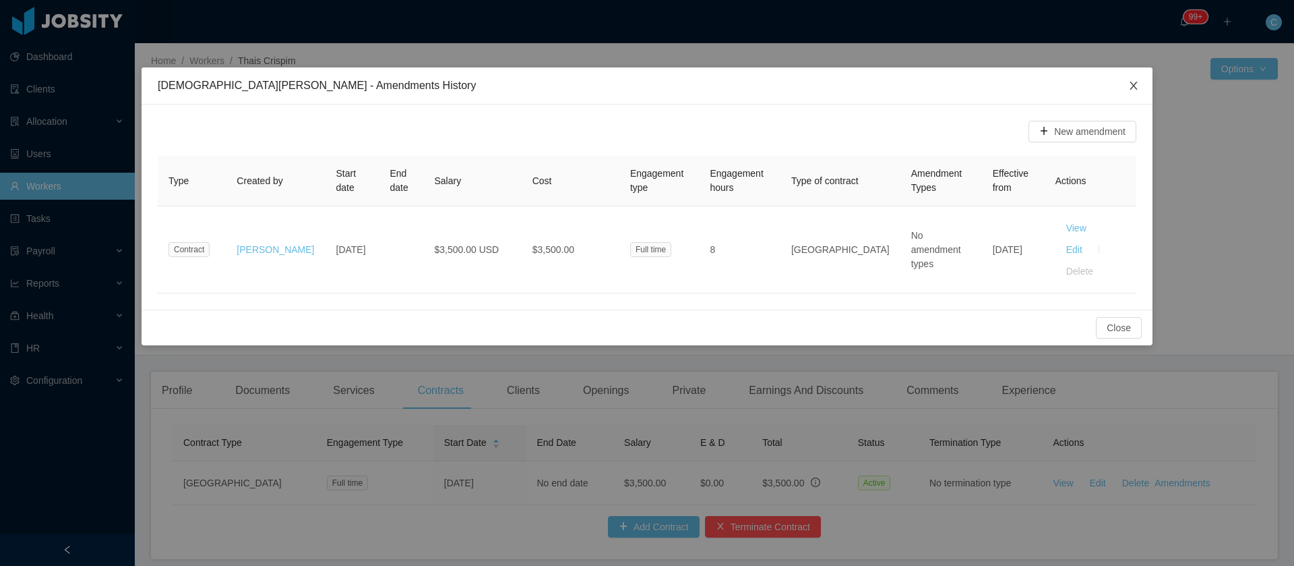
click at [1124, 89] on span "Close" at bounding box center [1134, 86] width 38 height 38
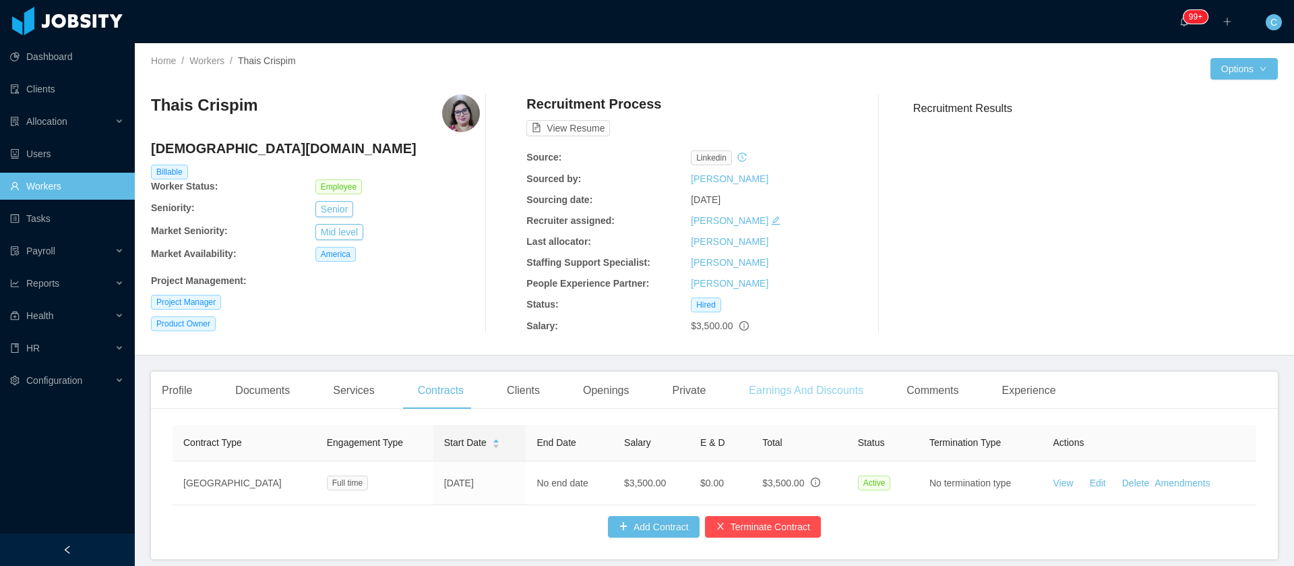
click at [800, 404] on div "Earnings And Discounts" at bounding box center [806, 390] width 136 height 38
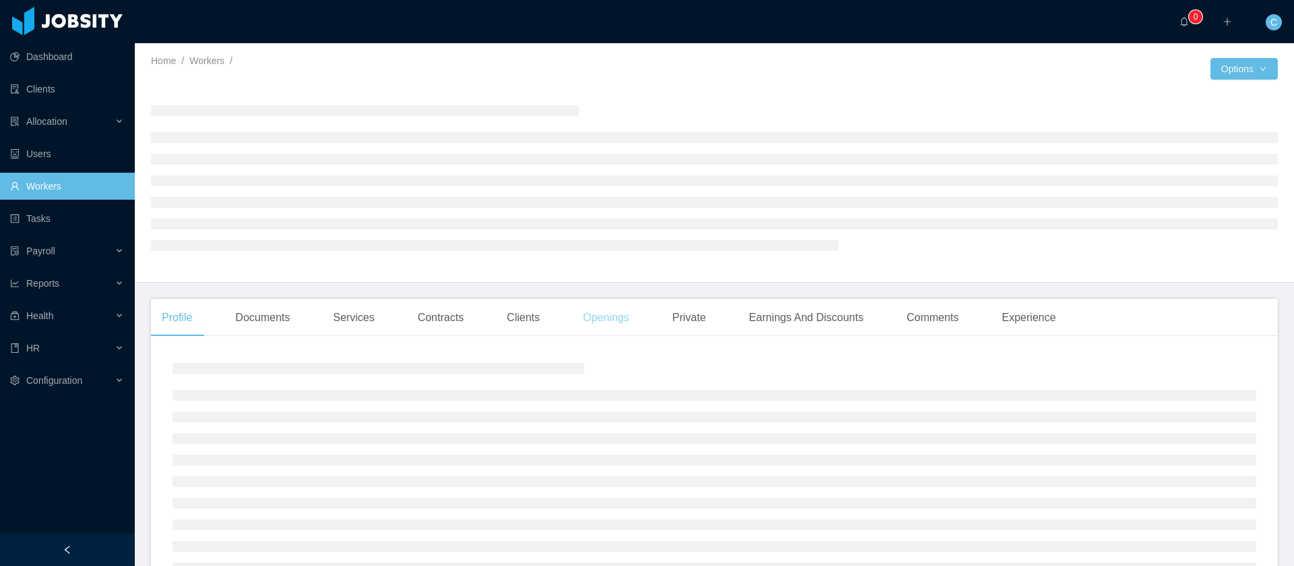
click at [616, 317] on div "Openings" at bounding box center [606, 318] width 68 height 38
click at [777, 322] on div "Earnings And Discounts" at bounding box center [806, 318] width 136 height 38
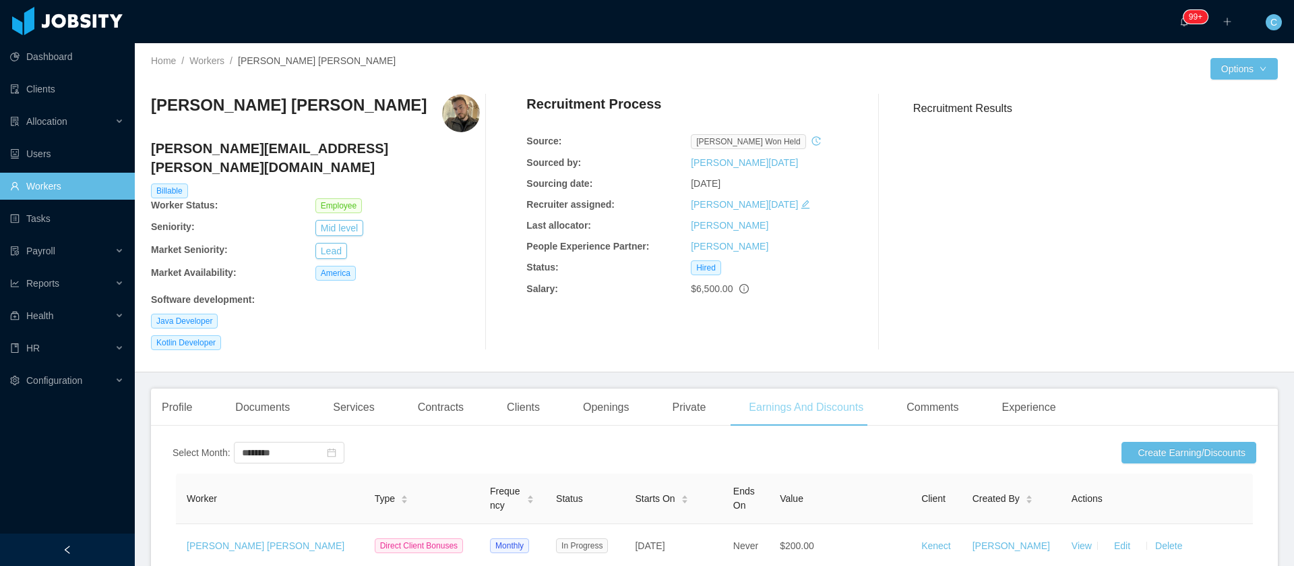
scroll to position [101, 0]
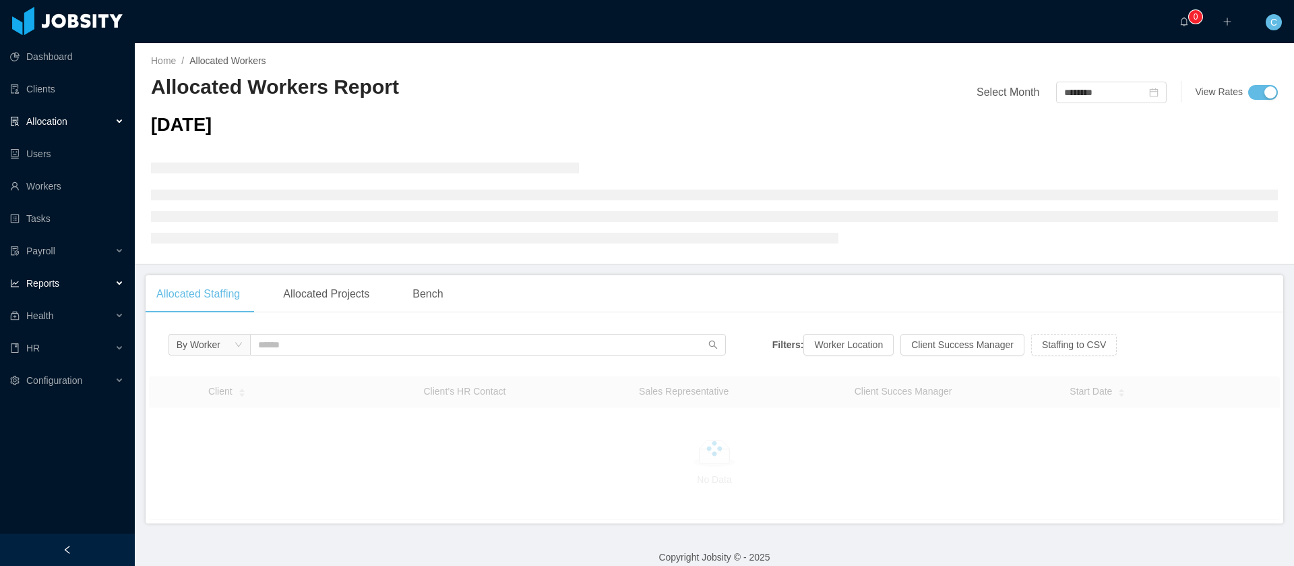
click at [40, 282] on span "Reports" at bounding box center [42, 283] width 33 height 11
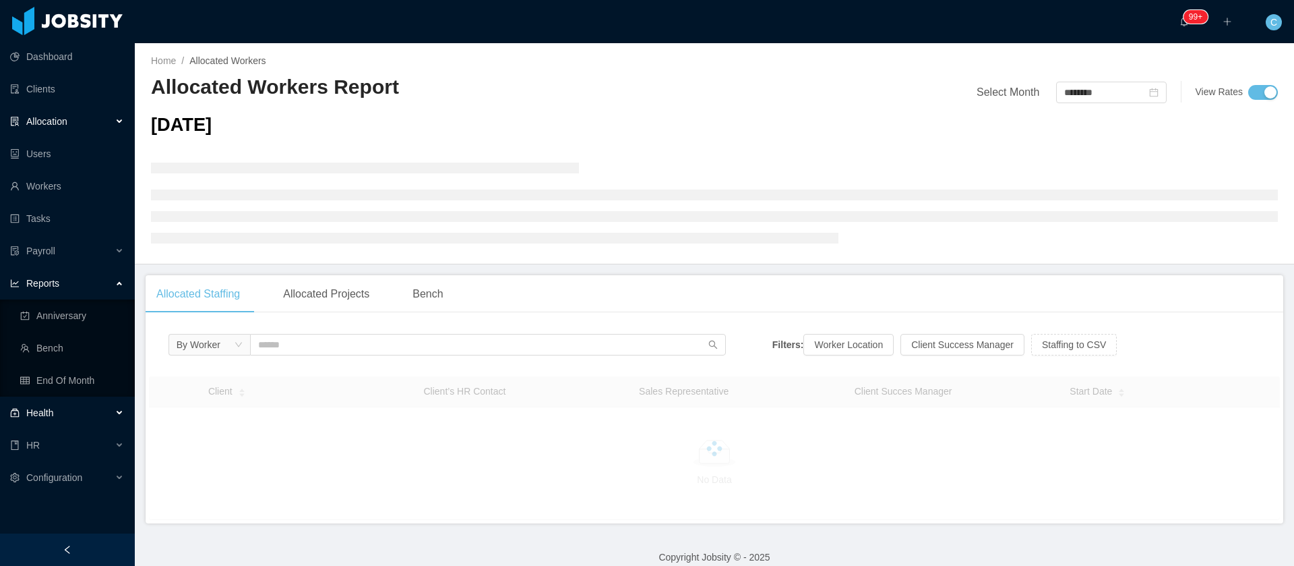
click at [53, 412] on span "Health" at bounding box center [39, 412] width 27 height 11
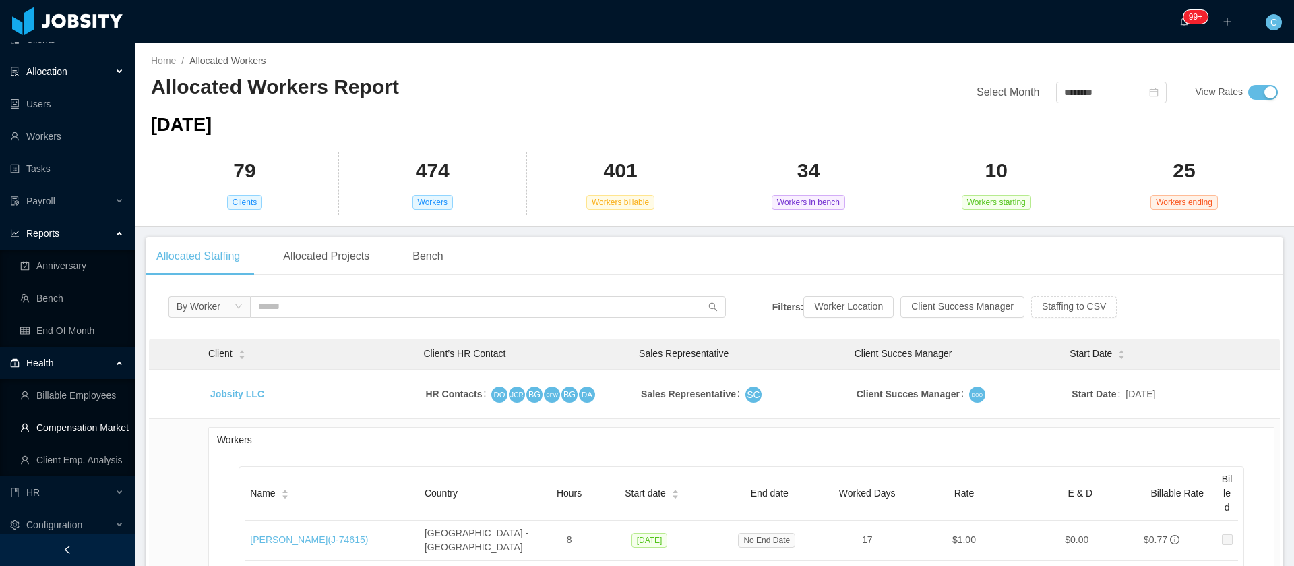
scroll to position [57, 0]
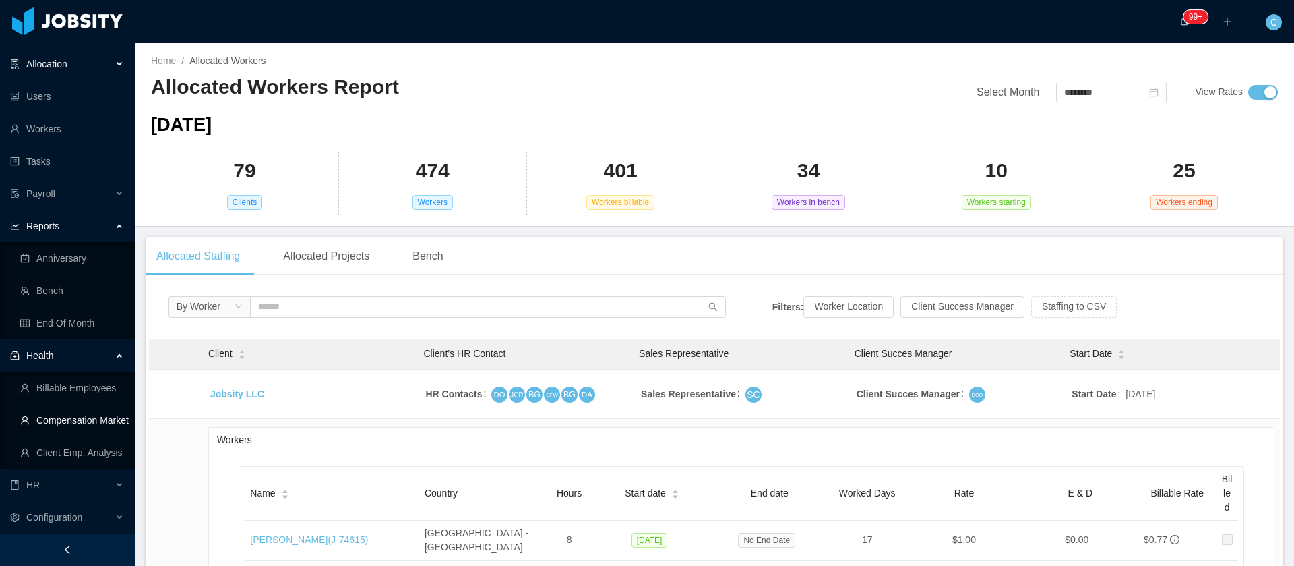
click at [49, 417] on link "Compensation Market" at bounding box center [72, 420] width 104 height 27
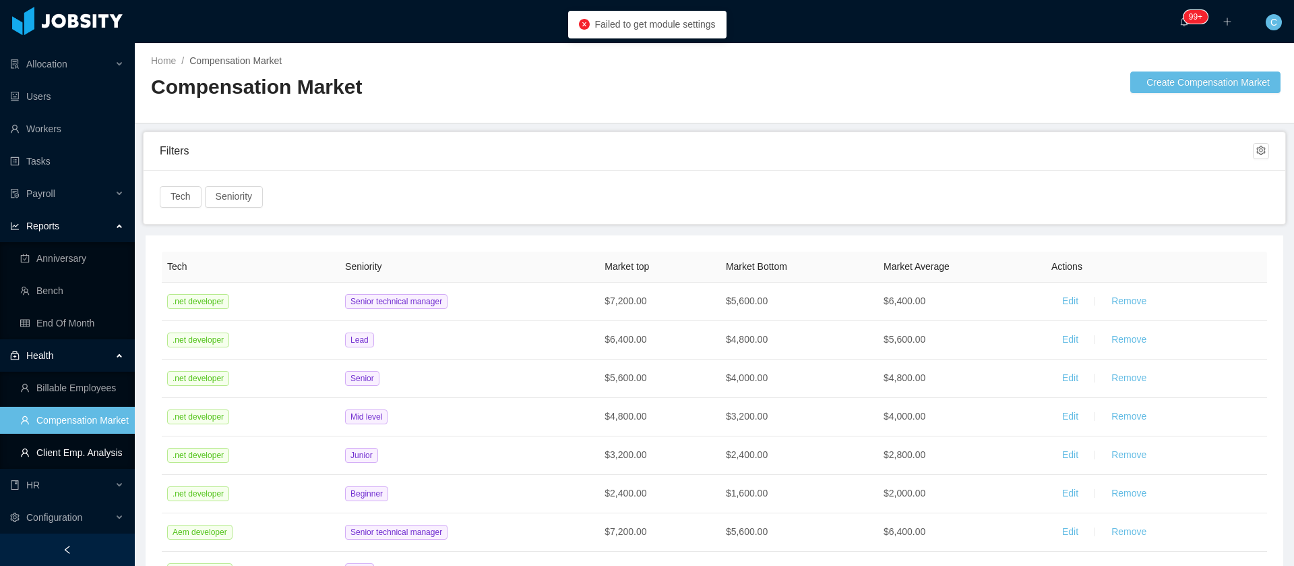
click at [81, 453] on link "Client Emp. Analysis" at bounding box center [72, 452] width 104 height 27
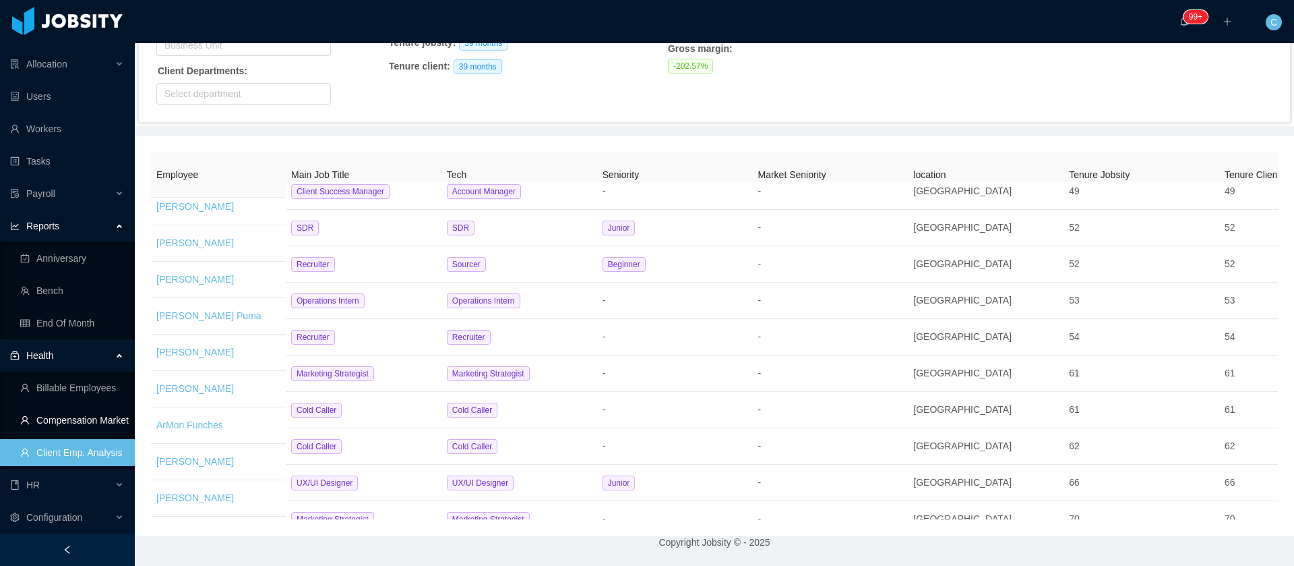
click at [41, 419] on link "Compensation Market" at bounding box center [72, 420] width 104 height 27
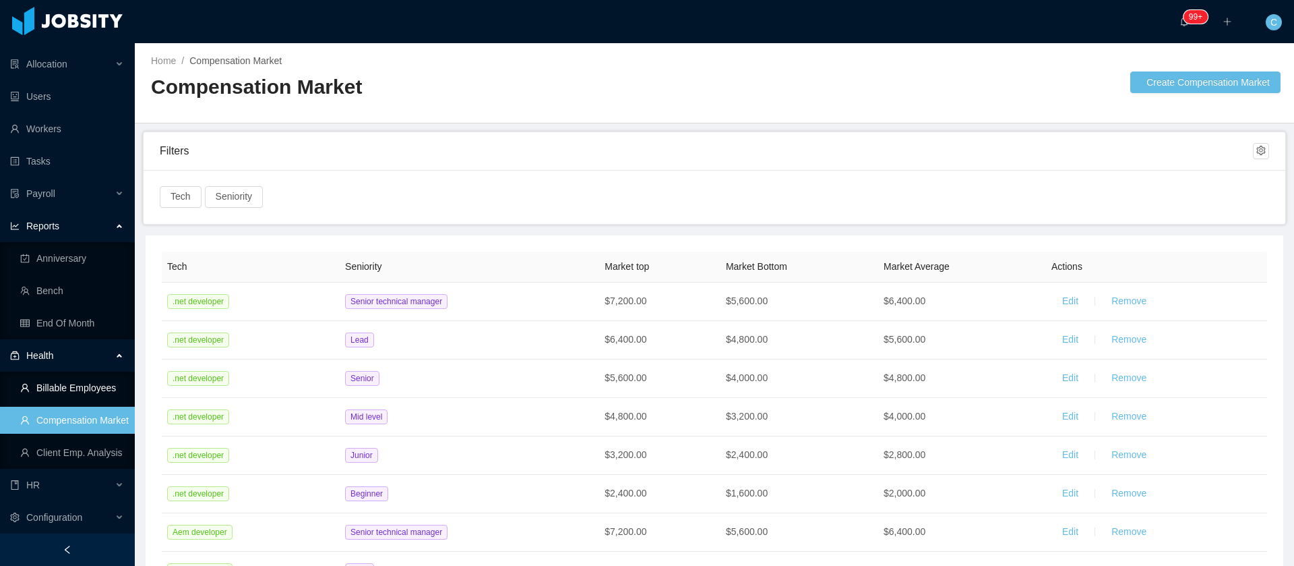
click at [50, 388] on link "Billable Employees" at bounding box center [72, 387] width 104 height 27
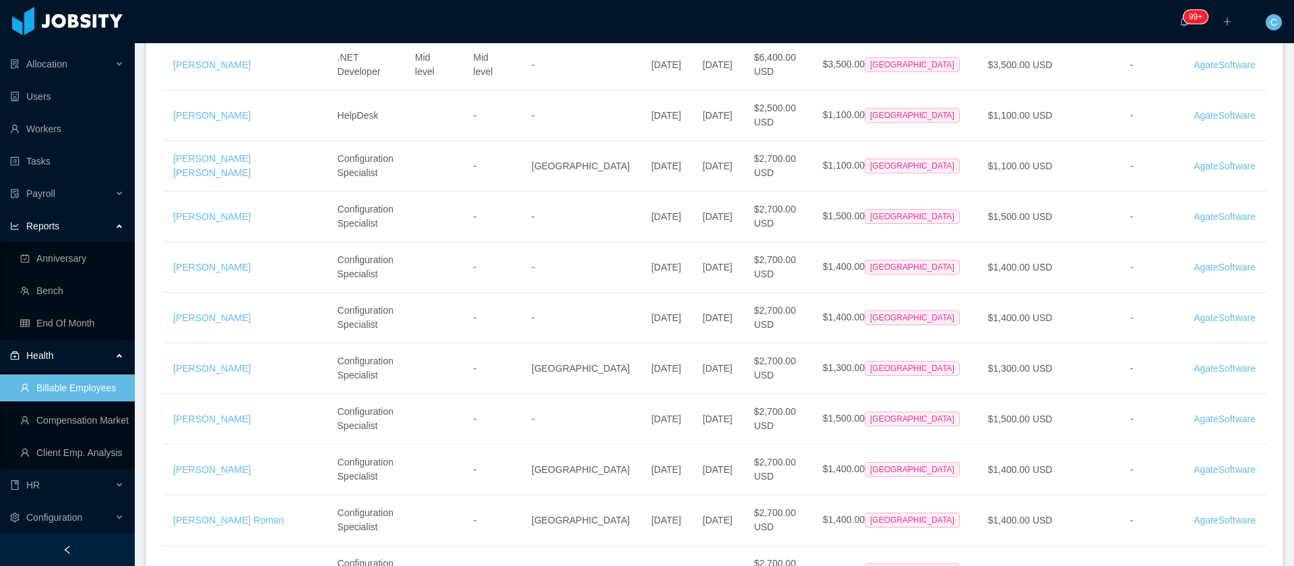
scroll to position [101, 0]
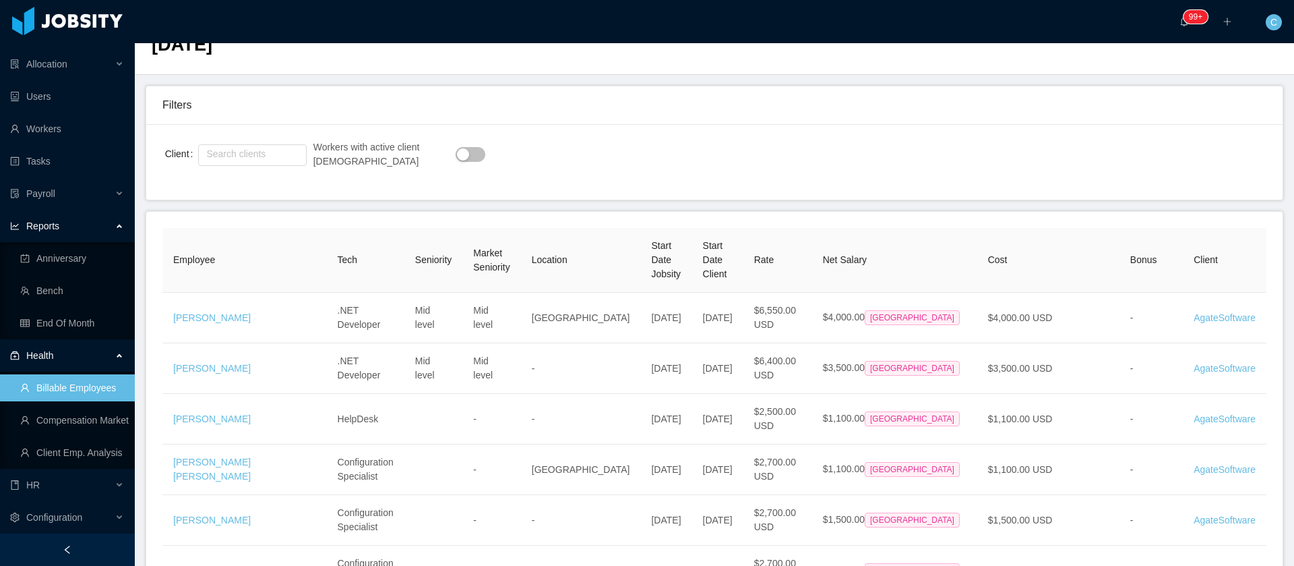
click at [456, 156] on button "button" at bounding box center [471, 154] width 30 height 15
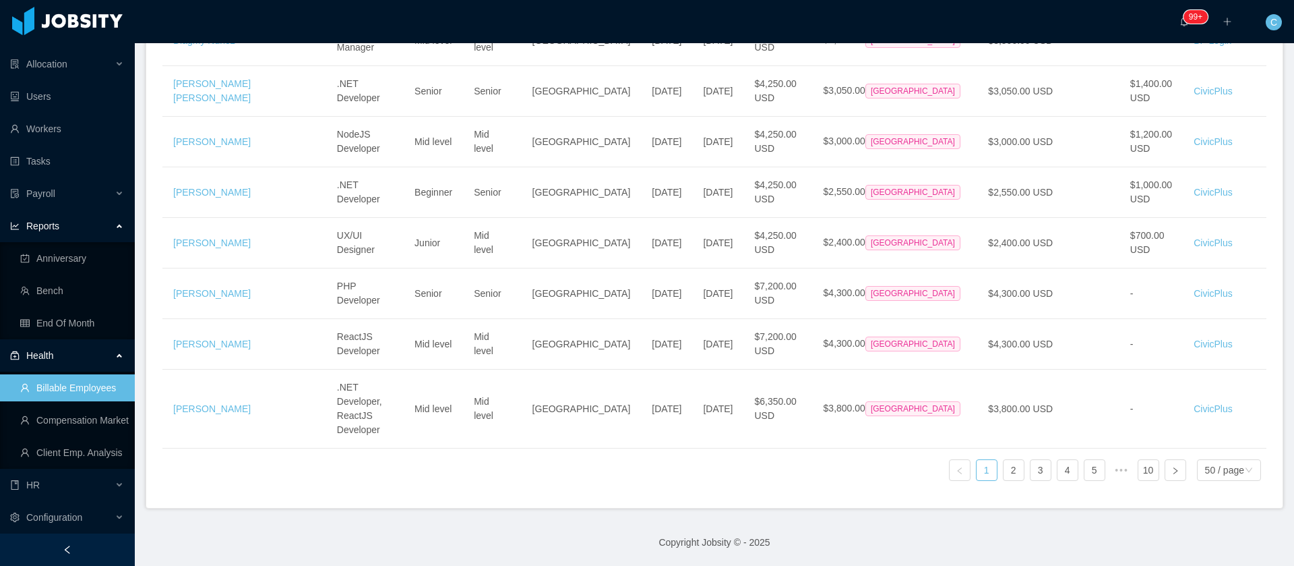
scroll to position [3211, 0]
click at [1224, 460] on div "50 / page" at bounding box center [1224, 470] width 39 height 20
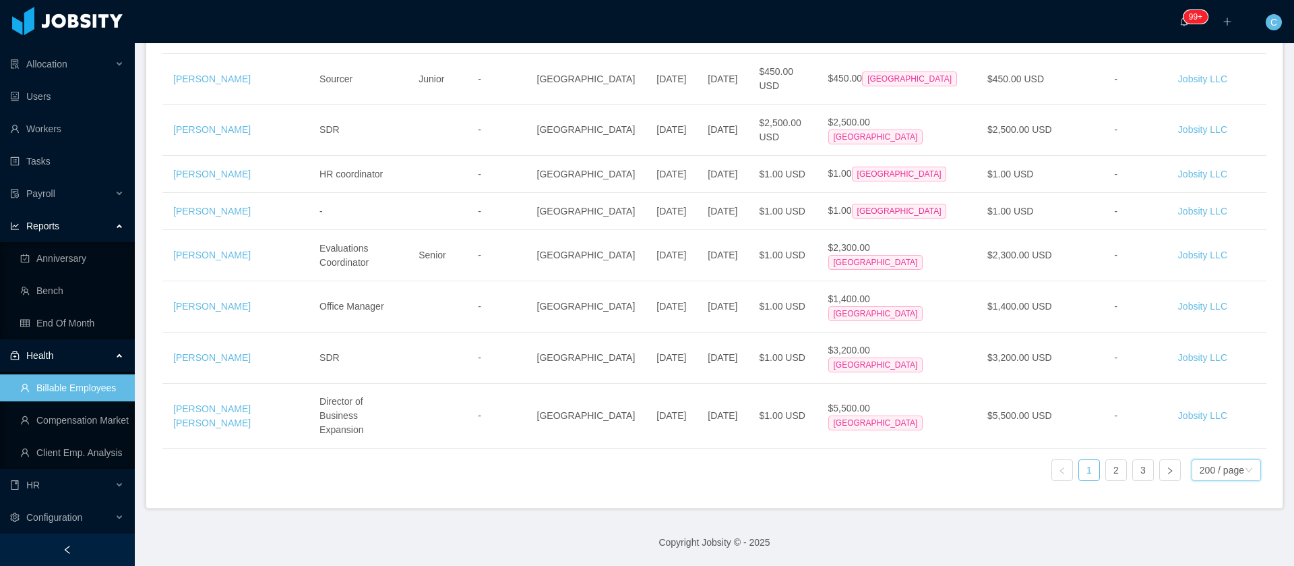
scroll to position [12934, 0]
click at [1110, 460] on link "2" at bounding box center [1116, 470] width 20 height 20
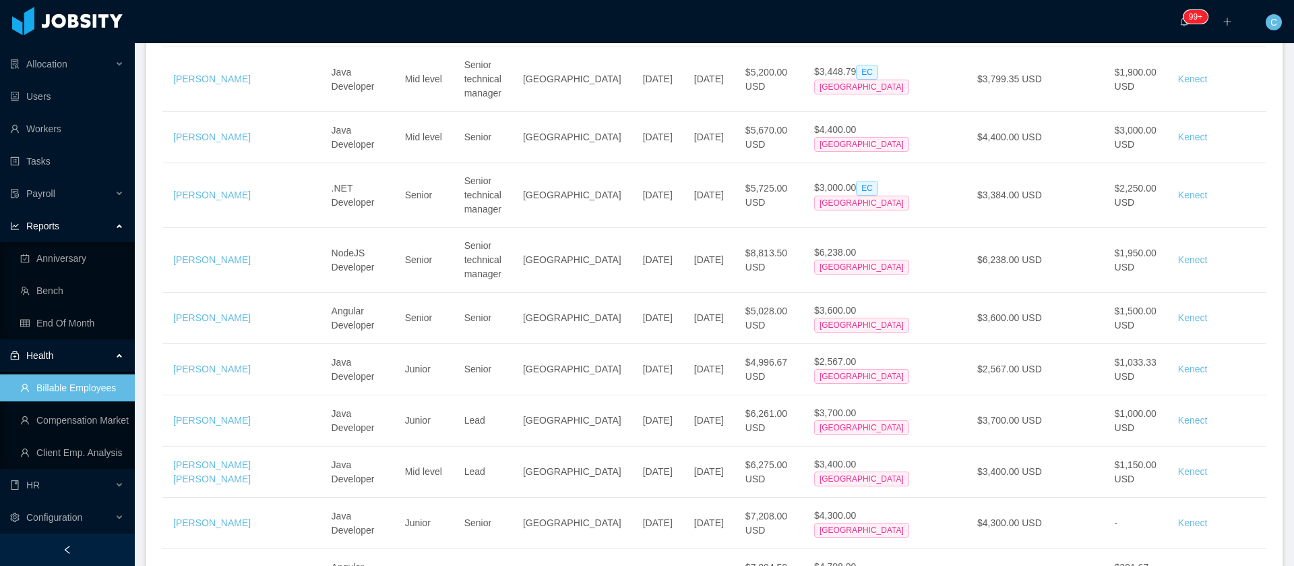
scroll to position [2315, 0]
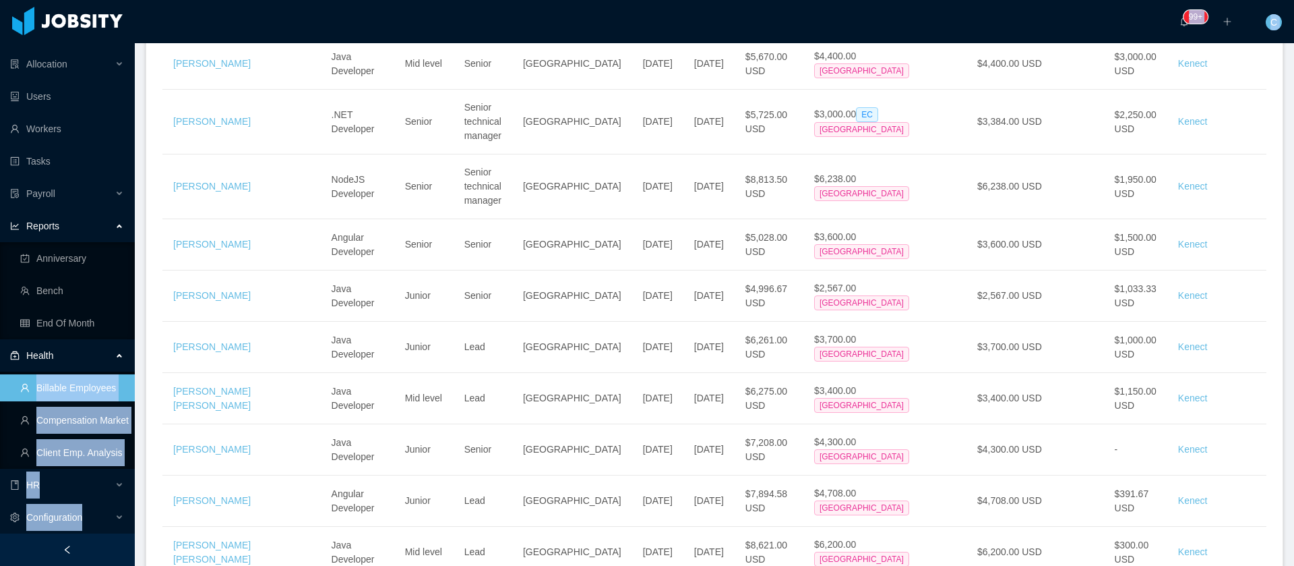
drag, startPoint x: 187, startPoint y: 334, endPoint x: 97, endPoint y: 342, distance: 90.1
click at [96, 343] on section "Dashboard Clients Allocation Users Workers Tasks Payroll Reports Anniversary Be…" at bounding box center [647, 283] width 1294 height 566
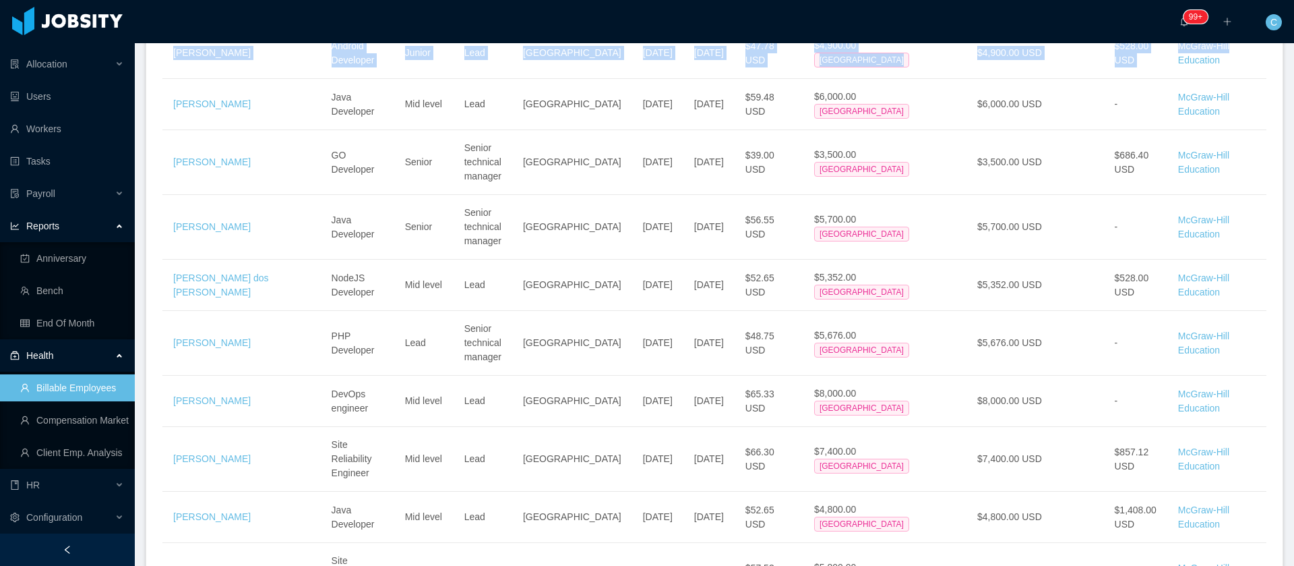
scroll to position [3825, 0]
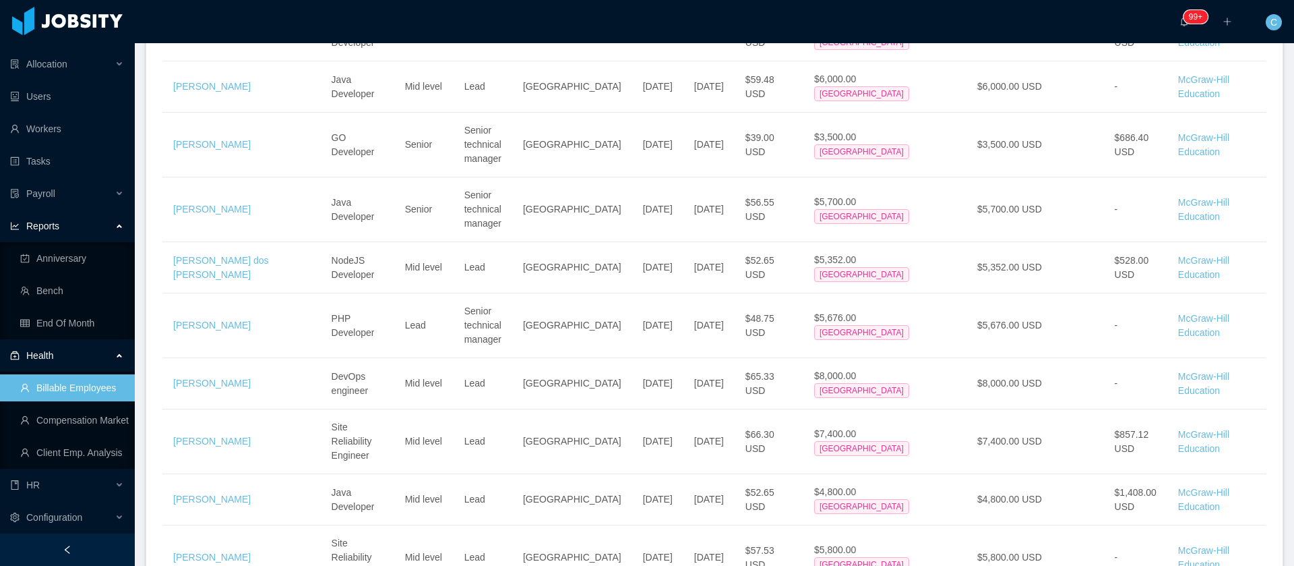
drag, startPoint x: 164, startPoint y: 328, endPoint x: 1234, endPoint y: 53, distance: 1104.9
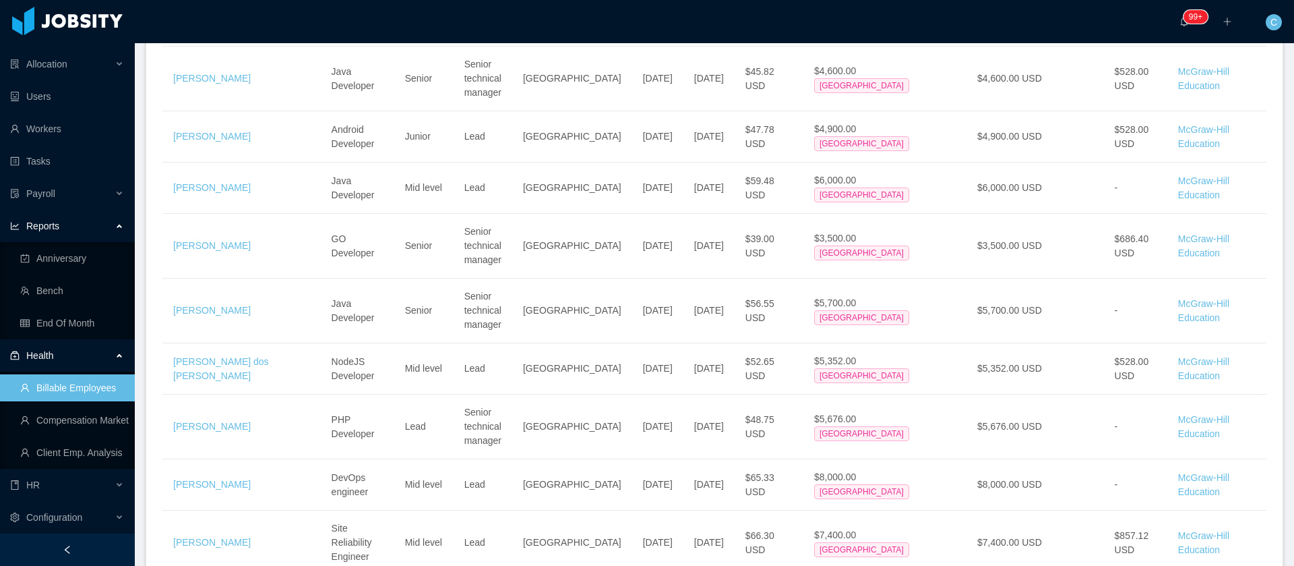
copy tbody "Roberto Balarezo Java Developer Mid level Senior technical manager Ecuador Apr …"
click at [71, 451] on link "Client Emp. Analysis" at bounding box center [72, 452] width 104 height 27
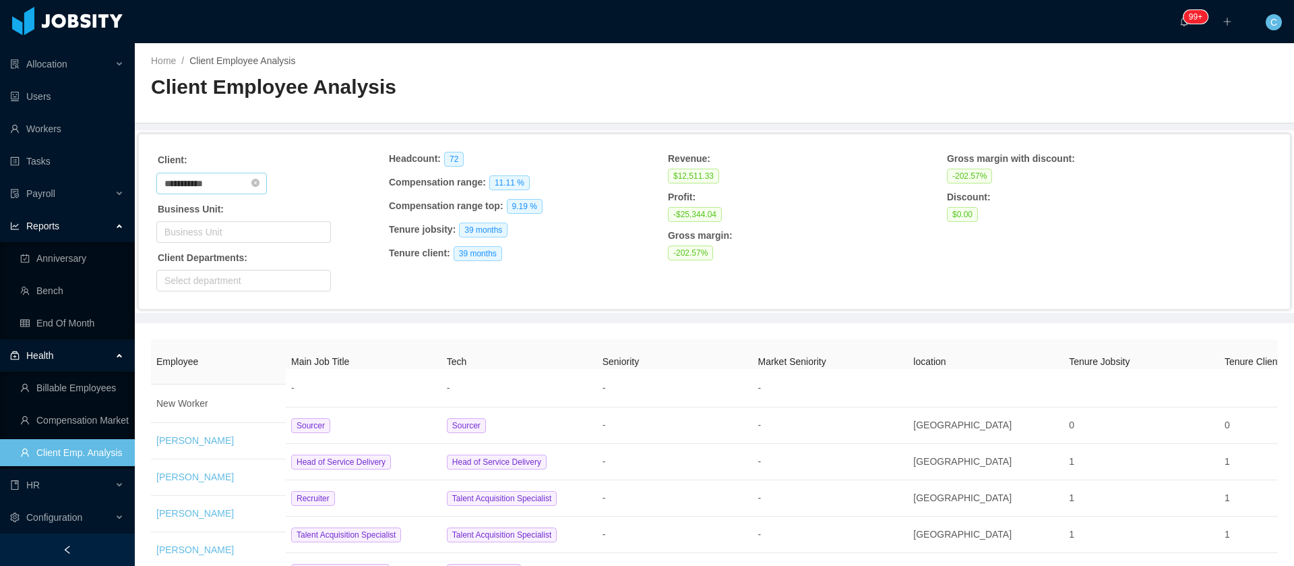
click at [226, 177] on input "**********" at bounding box center [211, 184] width 111 height 22
click at [177, 231] on li "Kenect" at bounding box center [217, 231] width 123 height 22
type input "******"
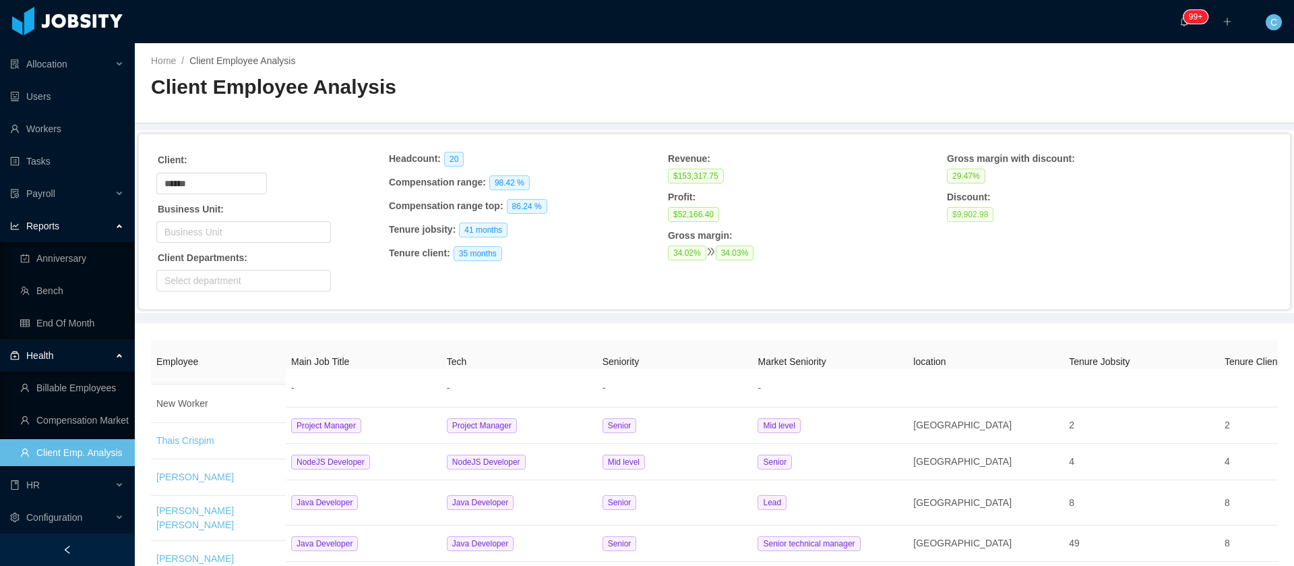
click at [968, 213] on span "$9,902.98" at bounding box center [970, 214] width 47 height 15
click at [967, 212] on span "$9,902.98" at bounding box center [970, 214] width 47 height 15
copy span "$9,902.98"
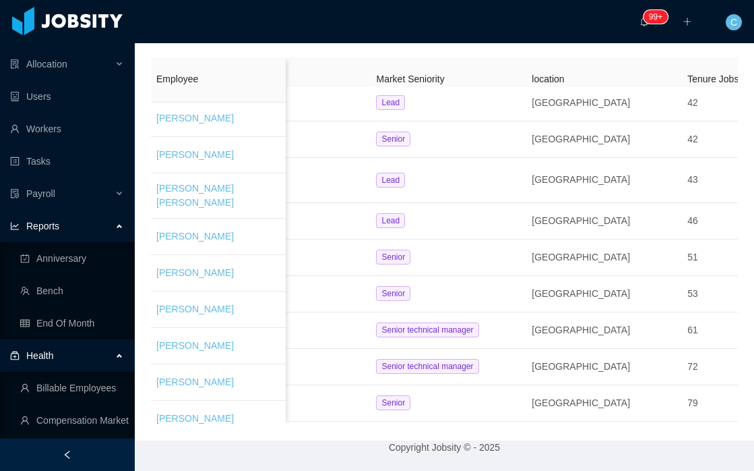
scroll to position [0, 287]
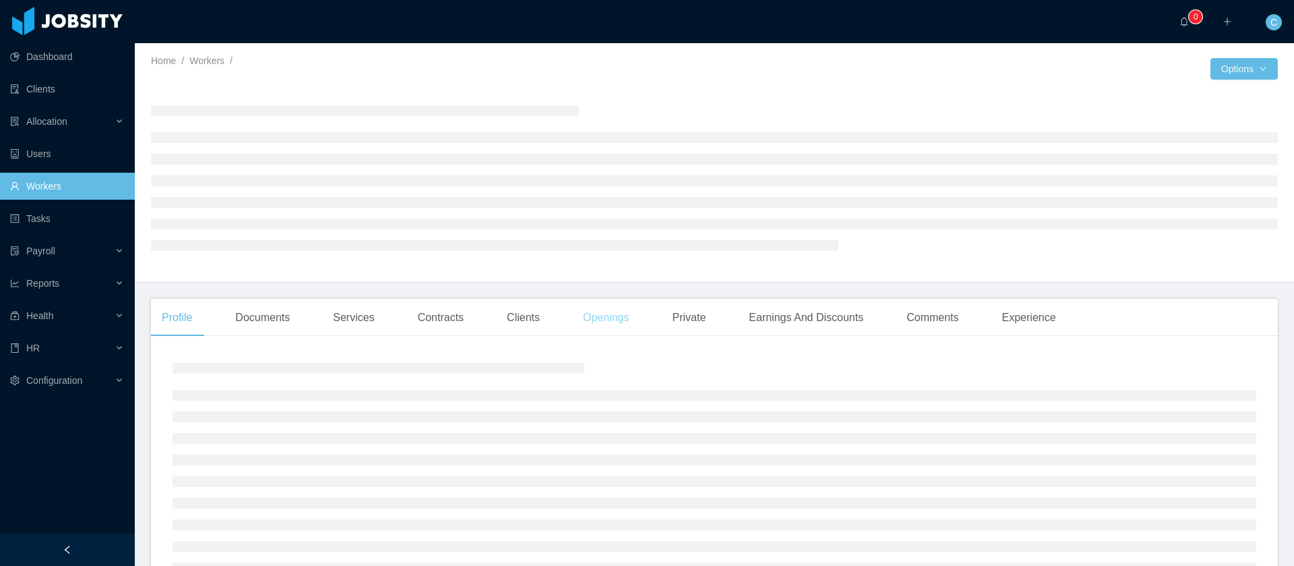
click at [620, 322] on div "Openings" at bounding box center [606, 318] width 68 height 38
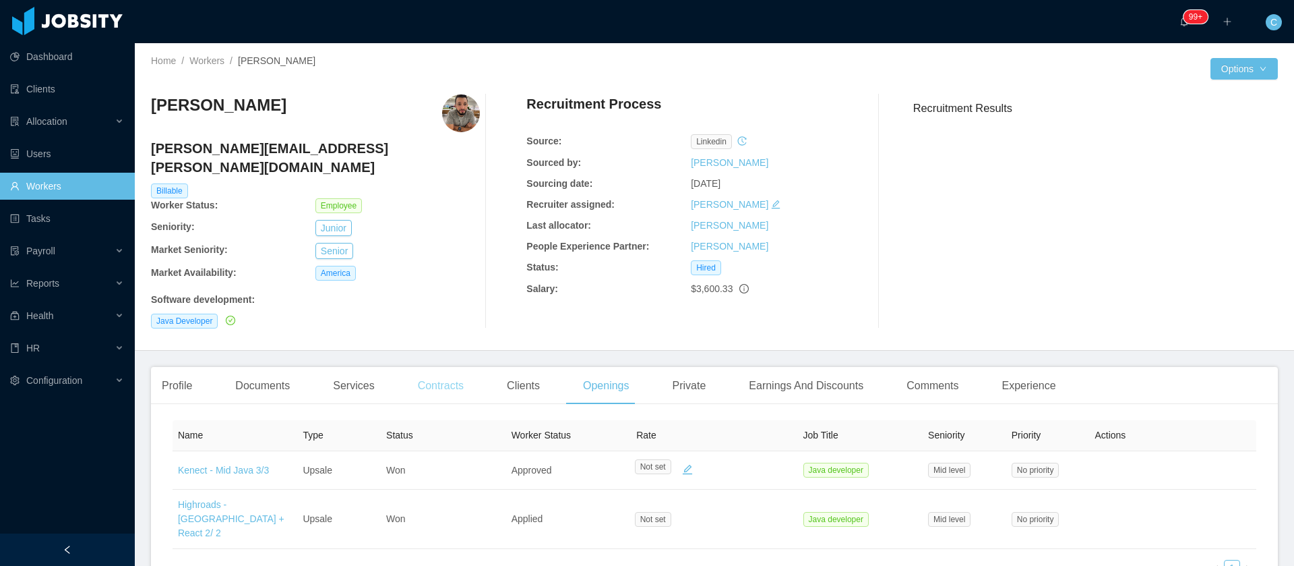
click at [446, 370] on div "Contracts" at bounding box center [440, 386] width 67 height 38
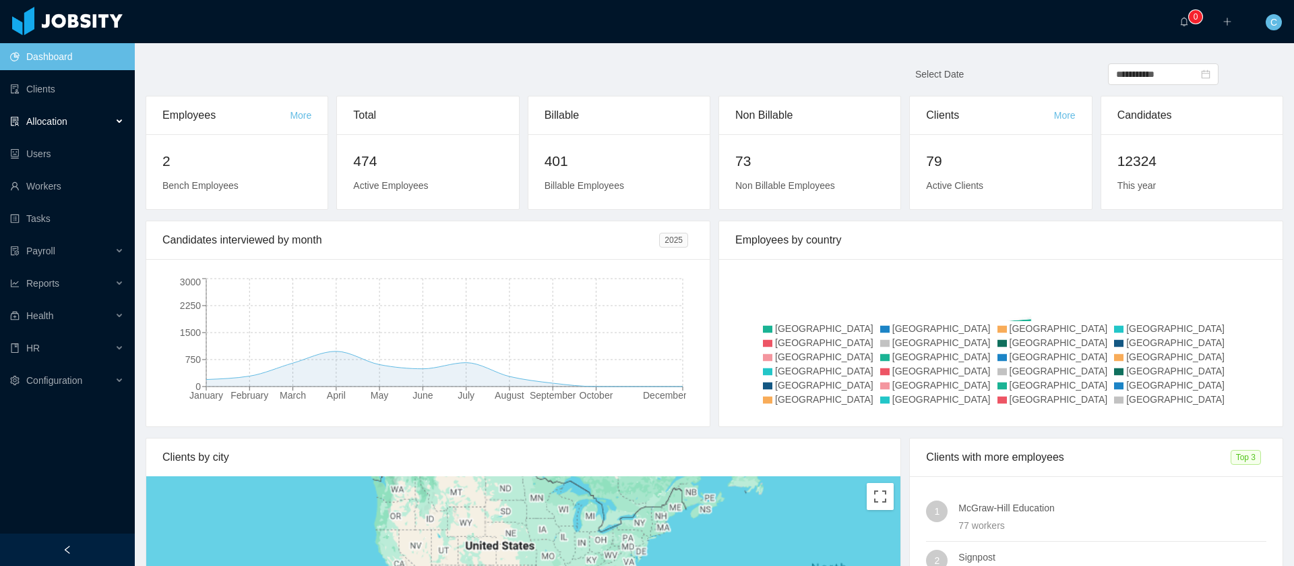
click at [59, 126] on span "Allocation" at bounding box center [46, 121] width 41 height 11
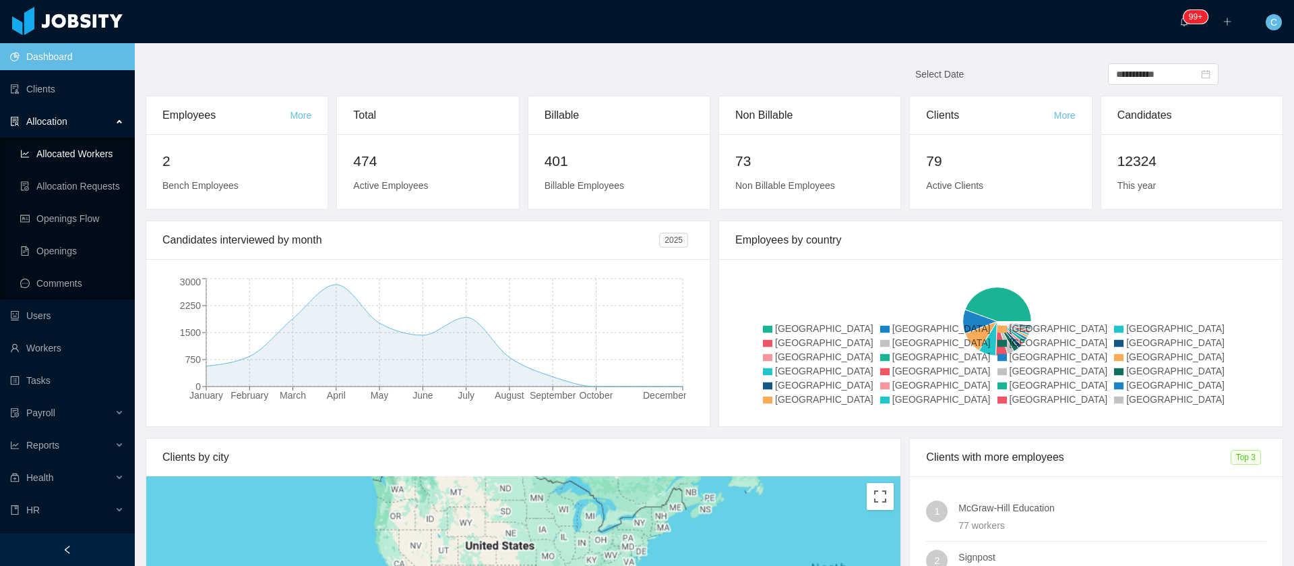
click at [90, 158] on link "Allocated Workers" at bounding box center [72, 153] width 104 height 27
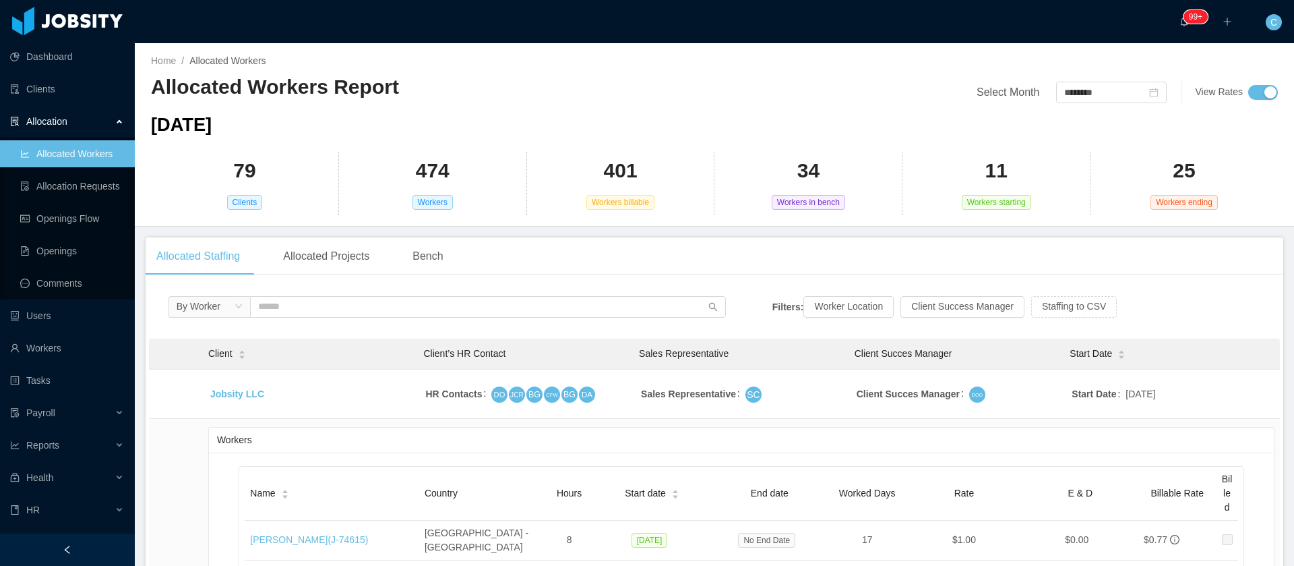
scroll to position [202, 0]
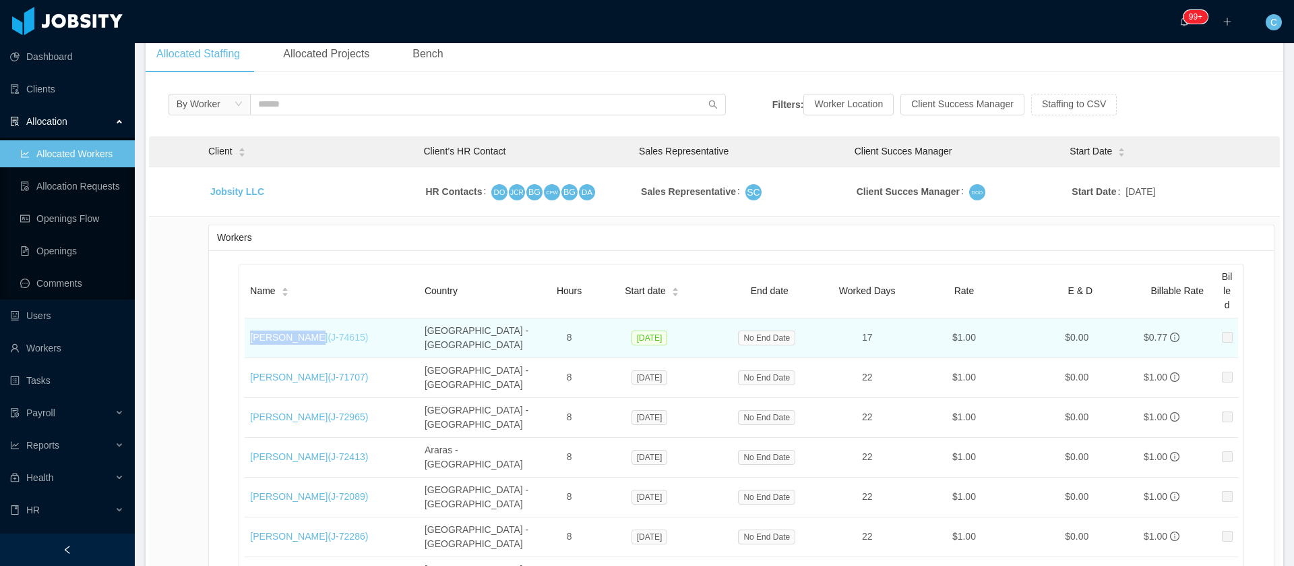
drag, startPoint x: 275, startPoint y: 332, endPoint x: 300, endPoint y: 327, distance: 25.4
click at [300, 327] on td "Hellyn Borim (J- 74615 )" at bounding box center [332, 338] width 175 height 40
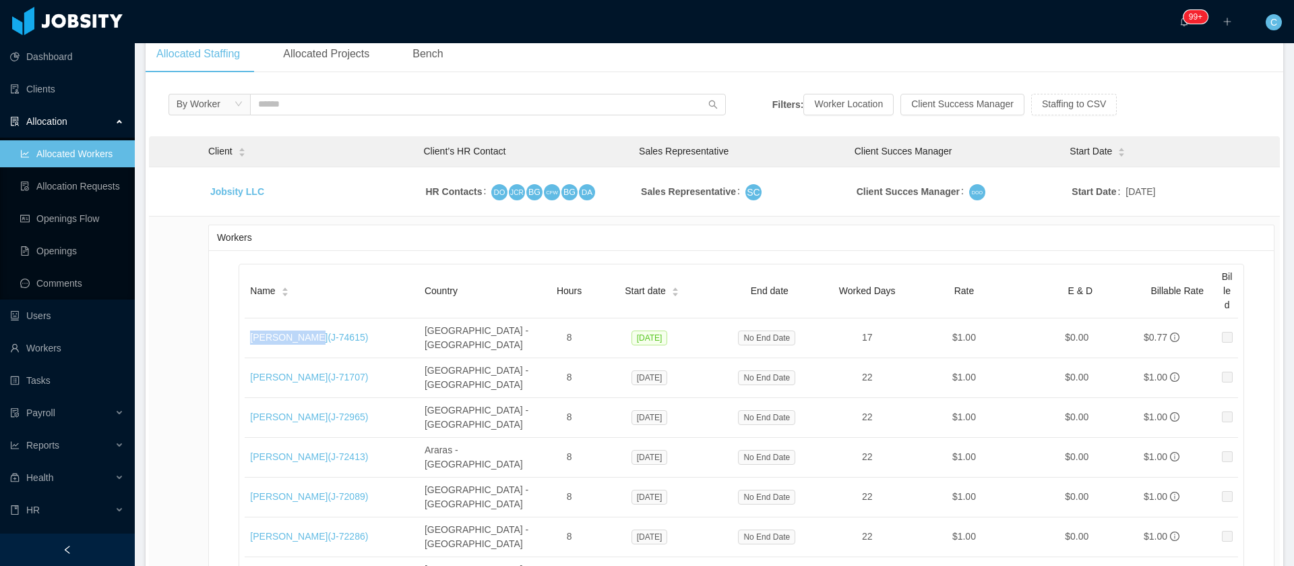
copy link "Hellyn Borim"
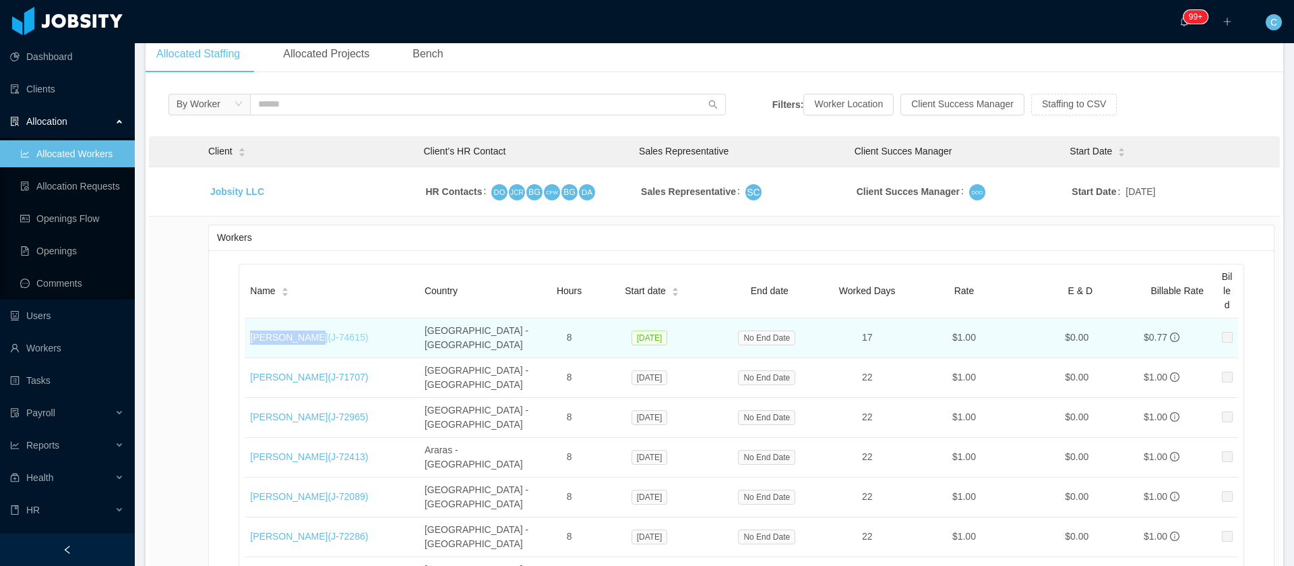
copy link "Hellyn Borim"
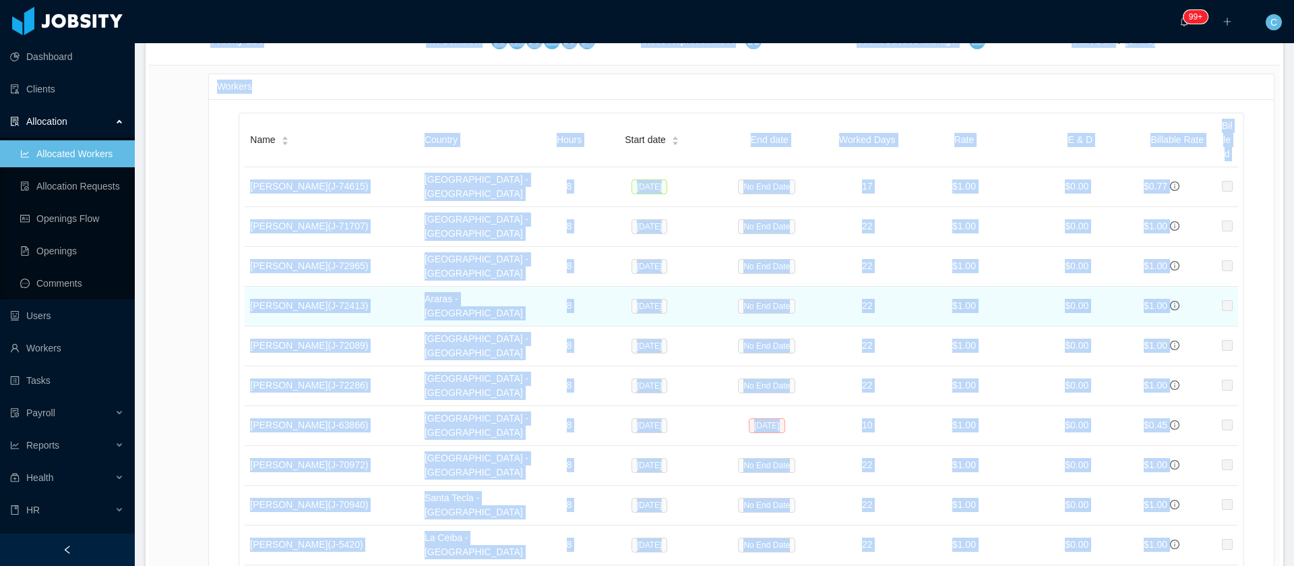
scroll to position [302, 0]
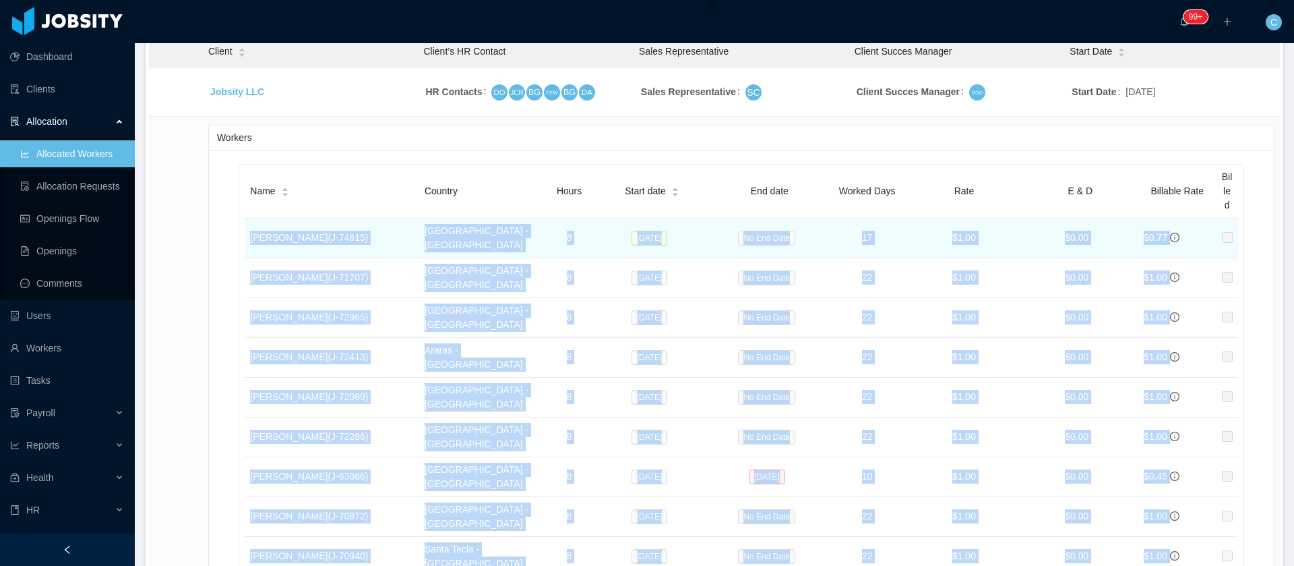
drag, startPoint x: 1176, startPoint y: 285, endPoint x: 246, endPoint y: 238, distance: 931.5
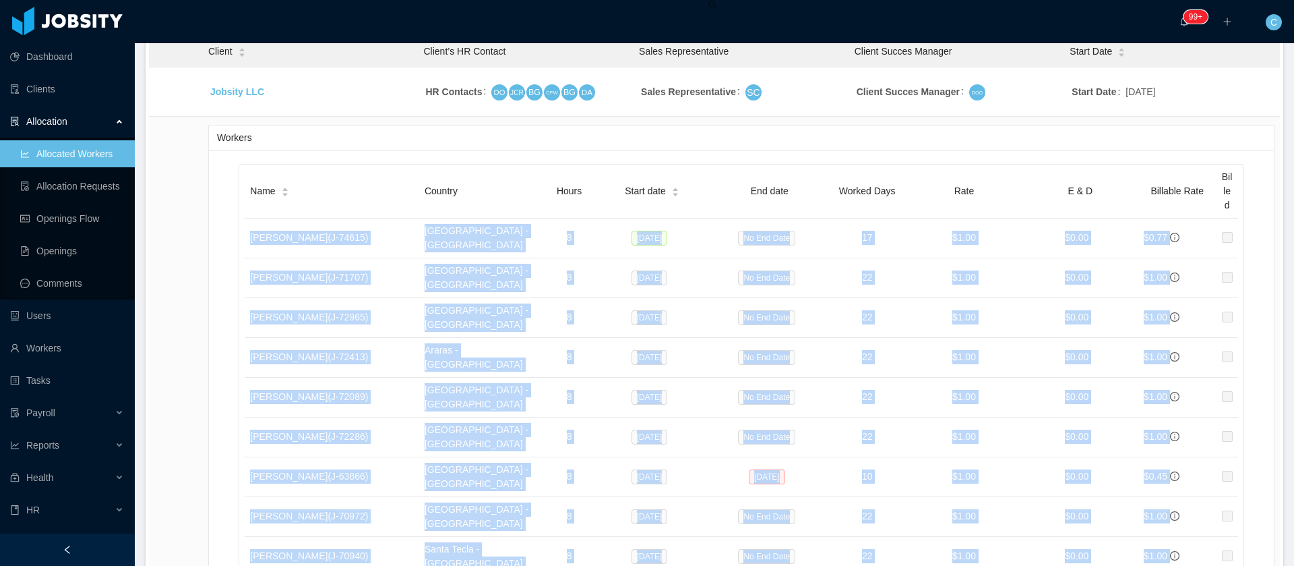
copy tbody "Hellyn Borim (J- 74615 ) Curitiba - Brazil 8 Sep 8, 2025 No End Date 17 $1.00 $…"
click at [575, 149] on div "Workers" at bounding box center [741, 137] width 1049 height 25
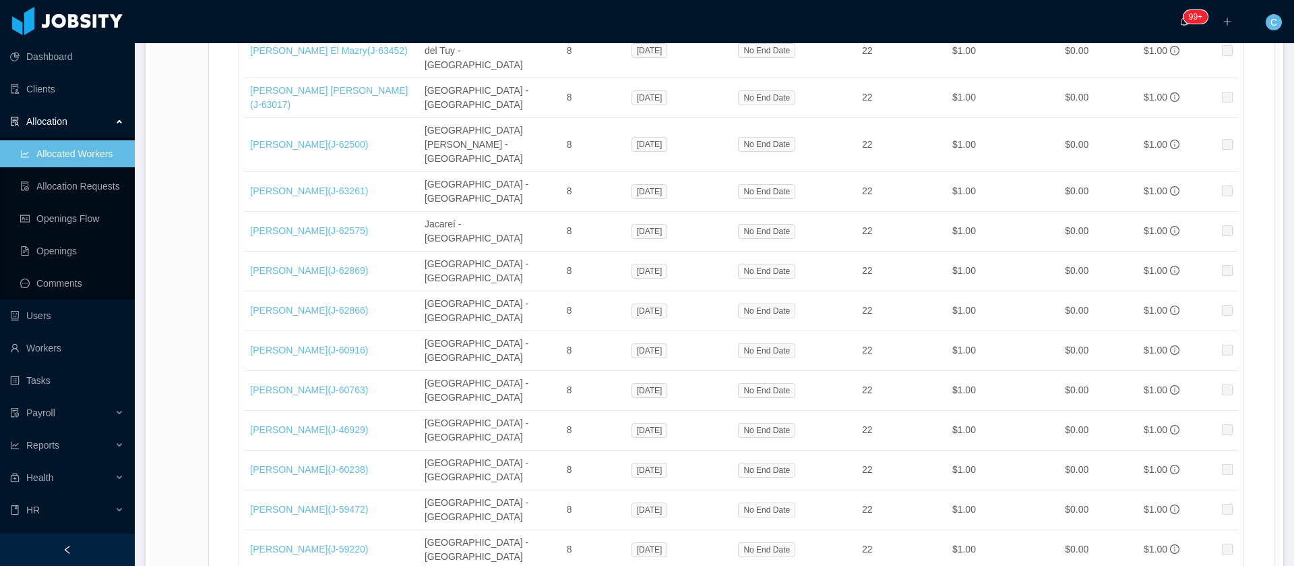
scroll to position [22494, 0]
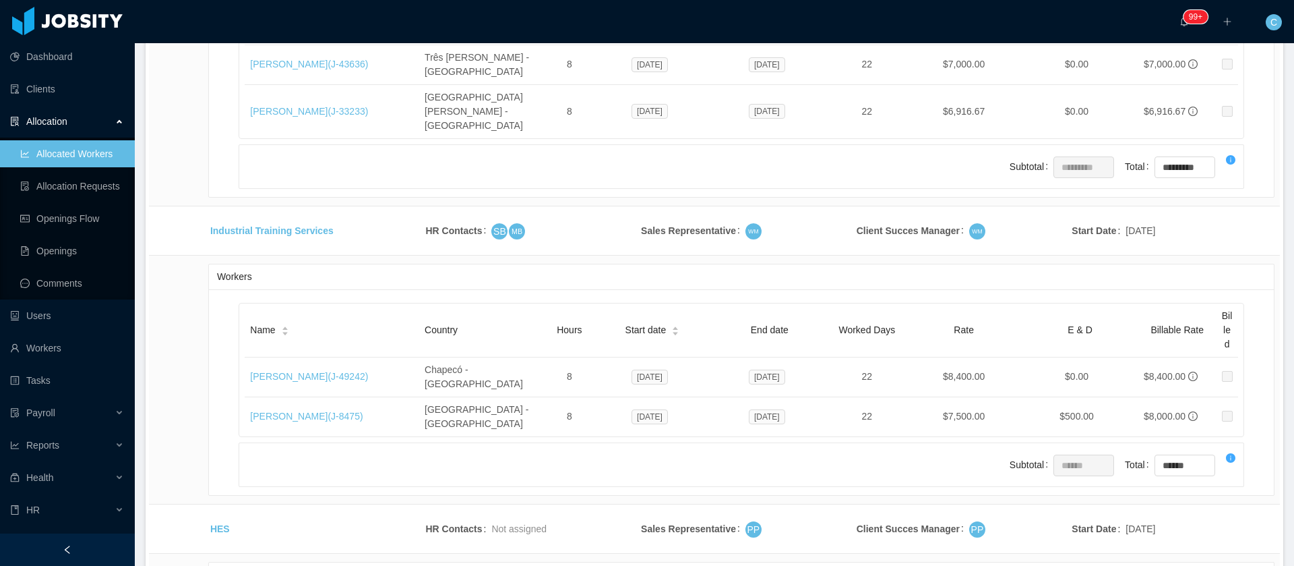
click at [1230, 465] on li "500 / page" at bounding box center [1228, 465] width 62 height 22
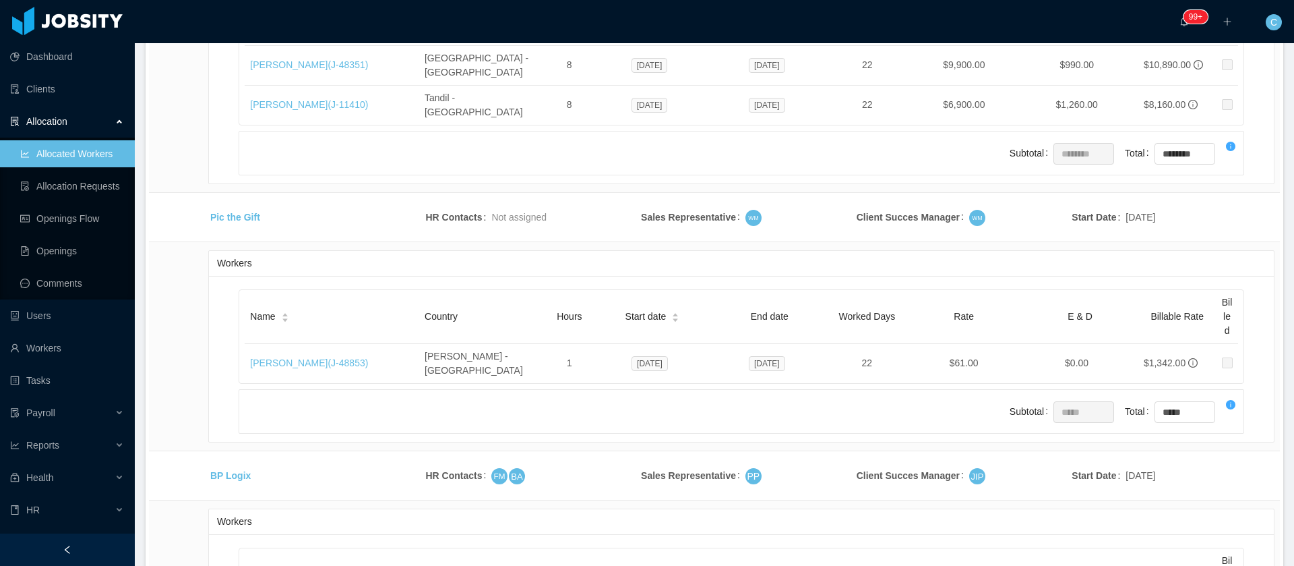
scroll to position [29556, 0]
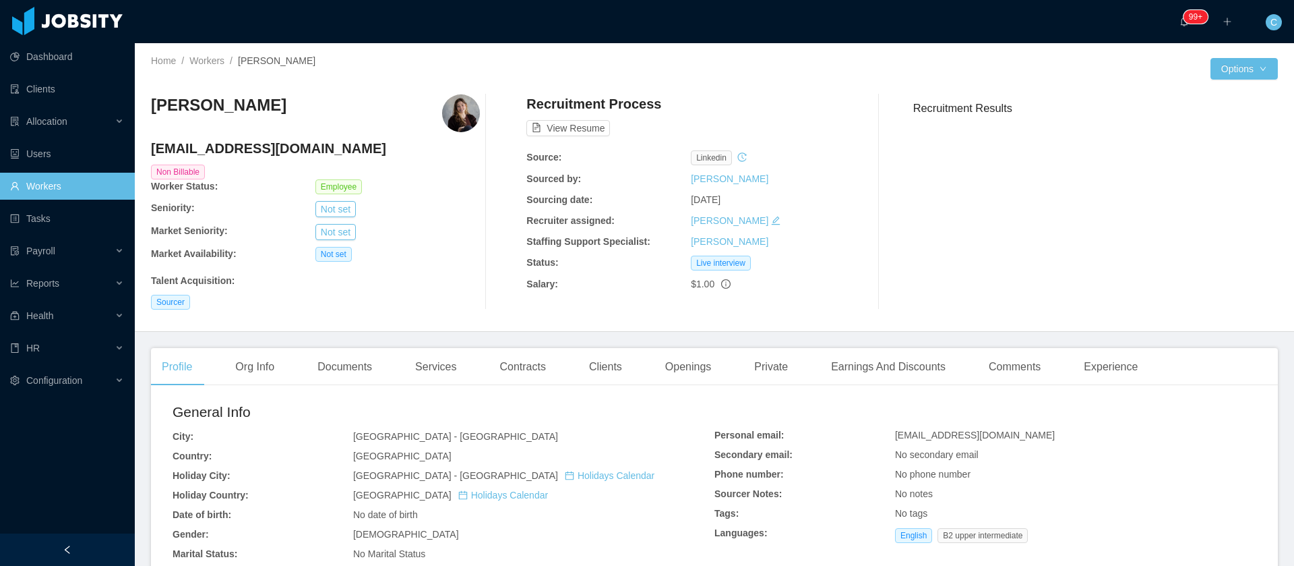
click at [212, 147] on h4 "[EMAIL_ADDRESS][DOMAIN_NAME]" at bounding box center [315, 148] width 329 height 19
click at [212, 146] on h4 "[EMAIL_ADDRESS][DOMAIN_NAME]" at bounding box center [315, 148] width 329 height 19
copy h4 "[EMAIL_ADDRESS][DOMAIN_NAME]"
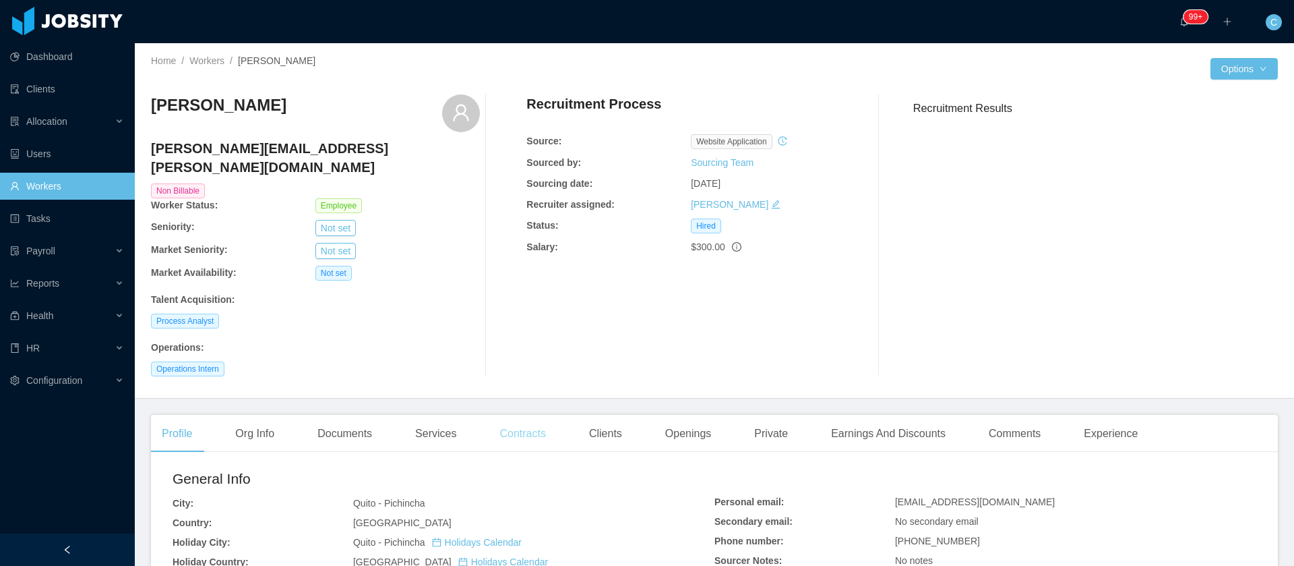
drag, startPoint x: 504, startPoint y: 414, endPoint x: 497, endPoint y: 417, distance: 8.1
click at [504, 415] on div "Contracts" at bounding box center [522, 434] width 67 height 38
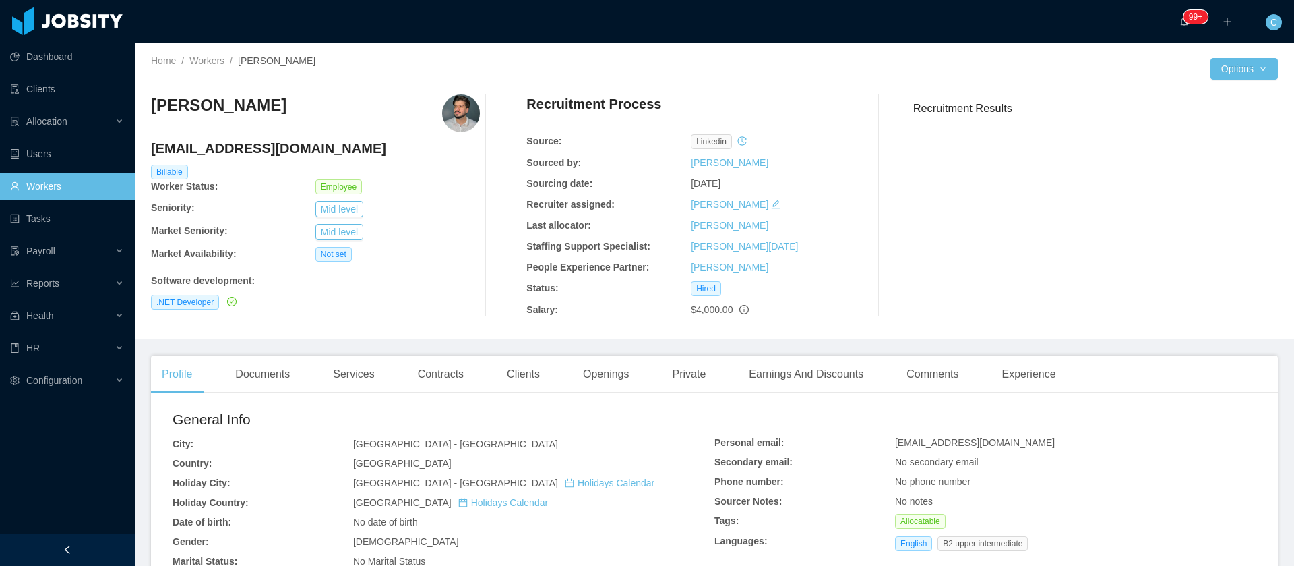
click at [208, 142] on h4 "[EMAIL_ADDRESS][DOMAIN_NAME]" at bounding box center [315, 148] width 329 height 19
click at [205, 140] on h4 "[EMAIL_ADDRESS][DOMAIN_NAME]" at bounding box center [315, 148] width 329 height 19
click at [185, 146] on h4 "[EMAIL_ADDRESS][DOMAIN_NAME]" at bounding box center [315, 148] width 329 height 19
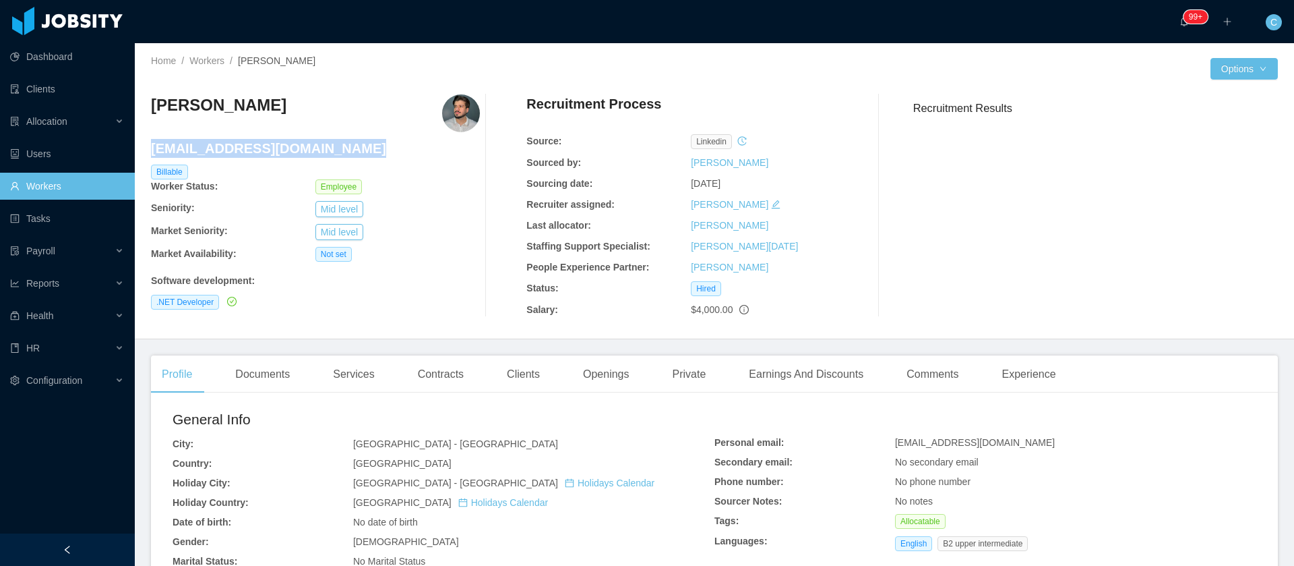
click at [185, 146] on h4 "[EMAIL_ADDRESS][DOMAIN_NAME]" at bounding box center [315, 148] width 329 height 19
copy h4 "[EMAIL_ADDRESS][DOMAIN_NAME]"
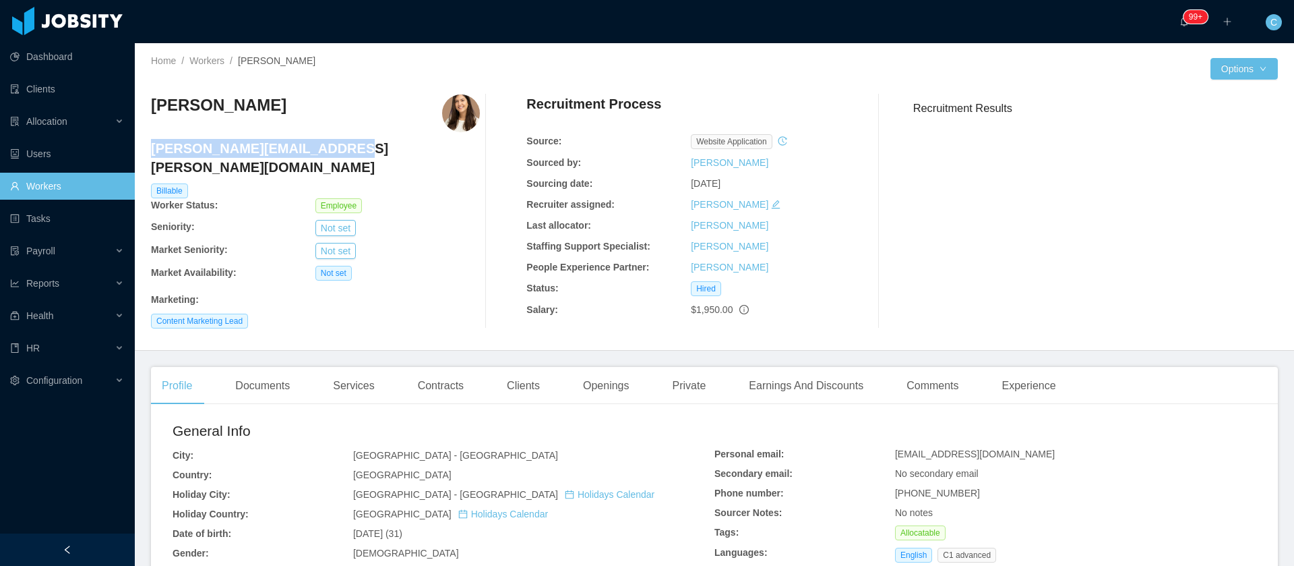
copy h4 "[PERSON_NAME][EMAIL_ADDRESS][PERSON_NAME][DOMAIN_NAME]"
drag, startPoint x: 317, startPoint y: 155, endPoint x: 151, endPoint y: 148, distance: 166.0
click at [151, 148] on h4 "[PERSON_NAME][EMAIL_ADDRESS][PERSON_NAME][DOMAIN_NAME]" at bounding box center [315, 158] width 329 height 38
